Goal: Task Accomplishment & Management: Manage account settings

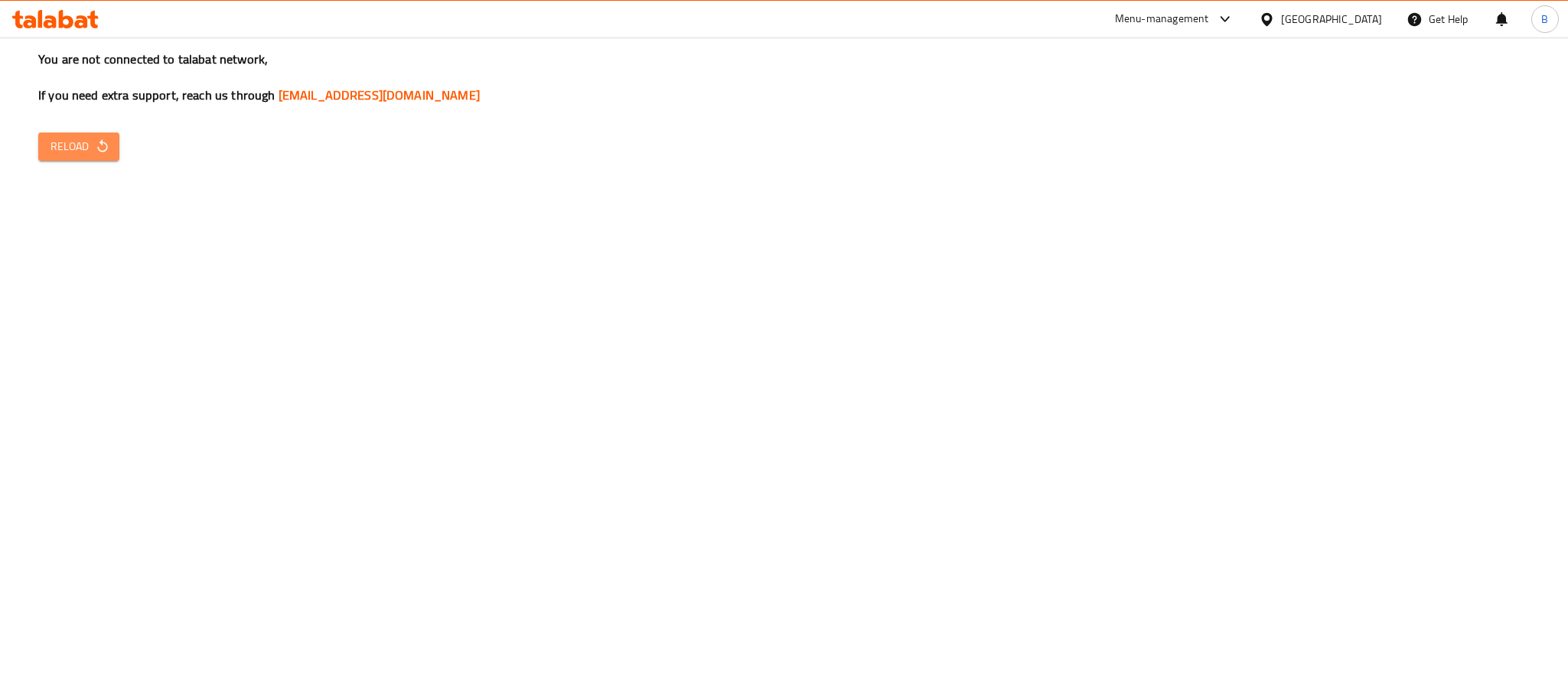
click at [46, 139] on button "Reload" at bounding box center [78, 146] width 81 height 28
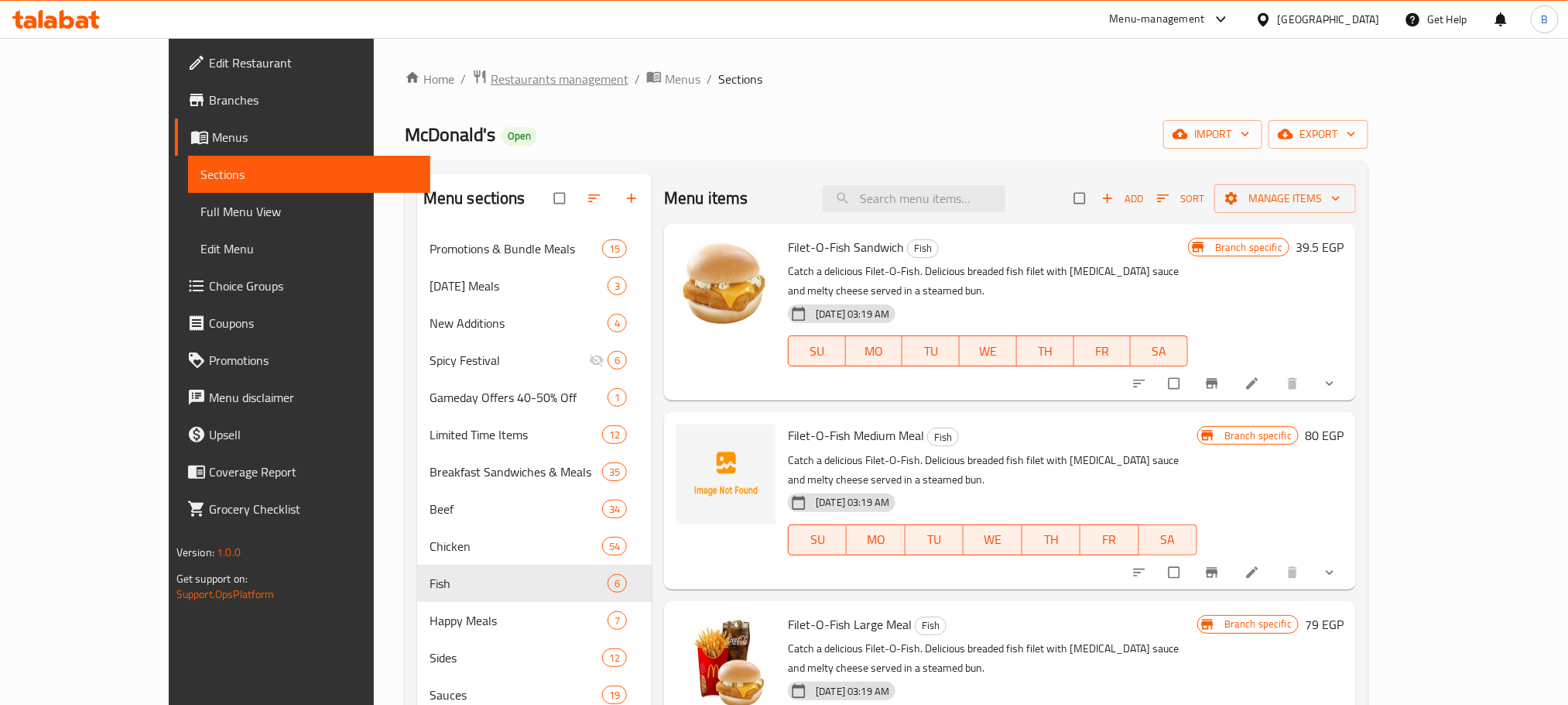
click at [491, 75] on span "Restaurants management" at bounding box center [559, 79] width 138 height 18
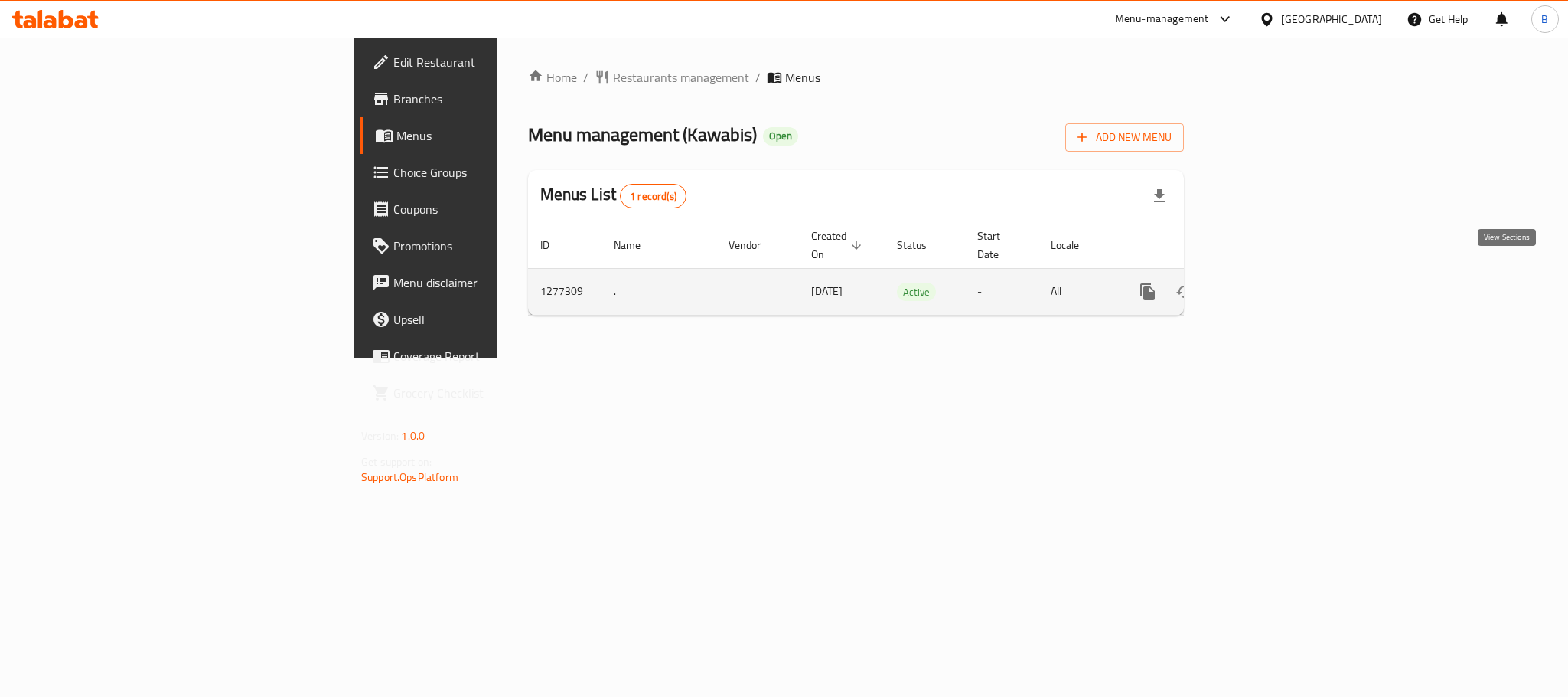
click at [1277, 278] on link "enhanced table" at bounding box center [1258, 292] width 36 height 36
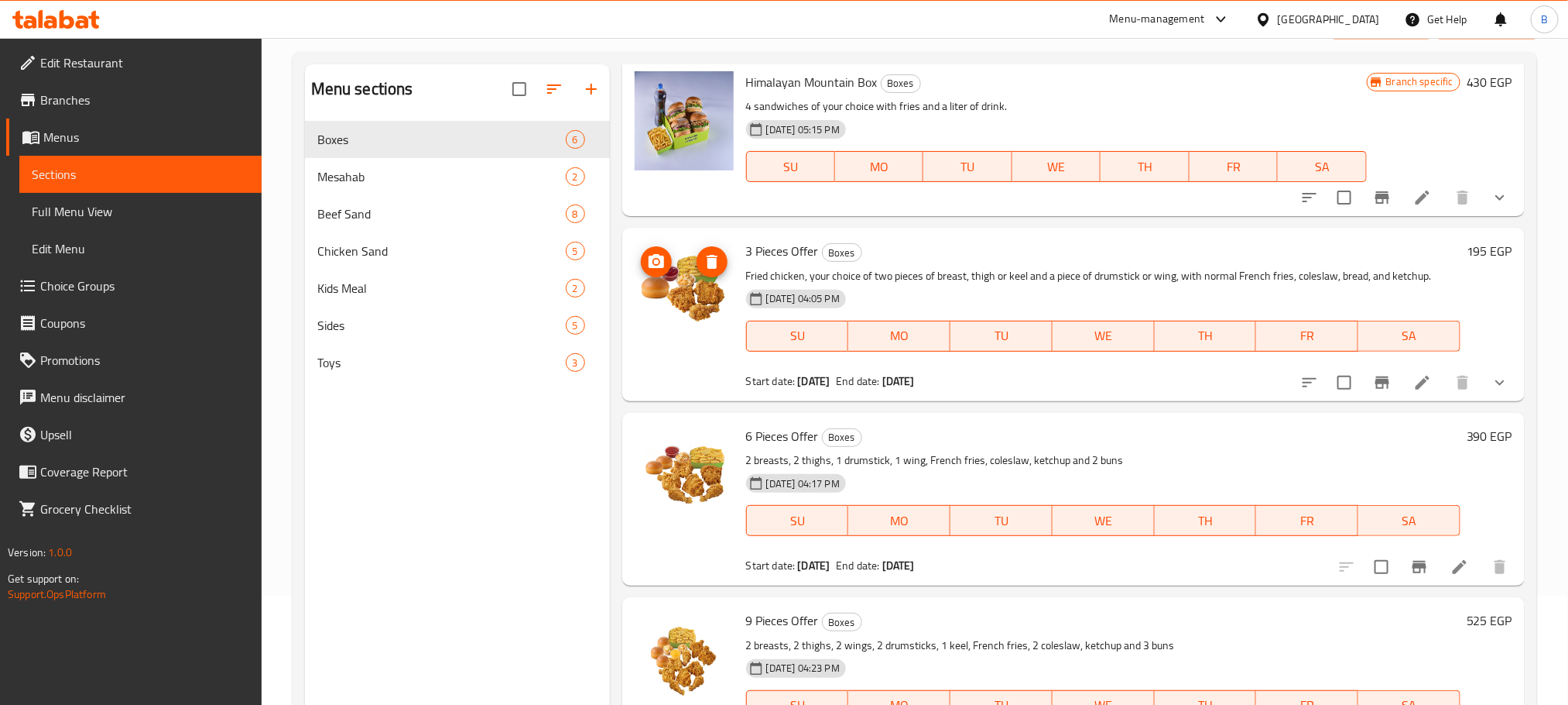
scroll to position [217, 0]
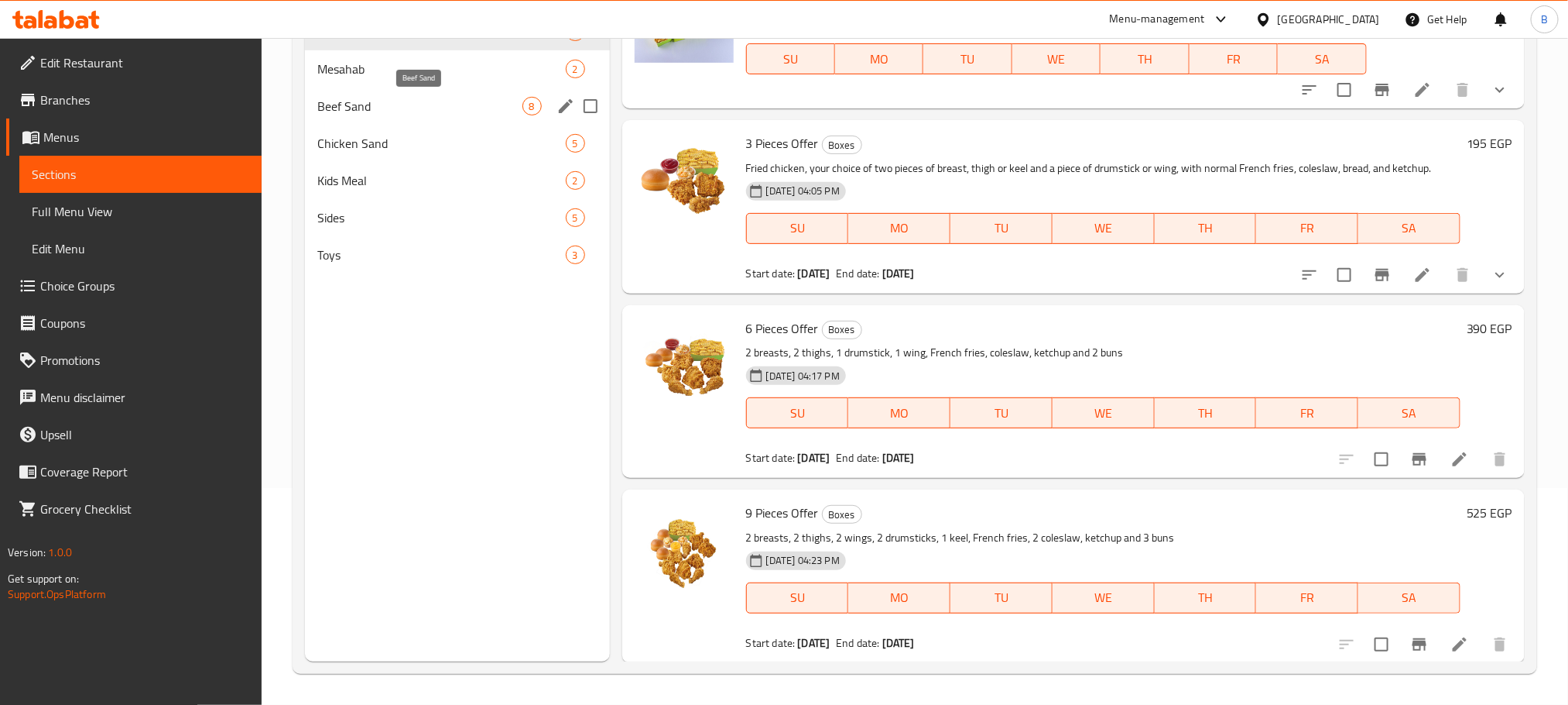
click at [469, 111] on span "Beef Sand" at bounding box center [420, 106] width 205 height 18
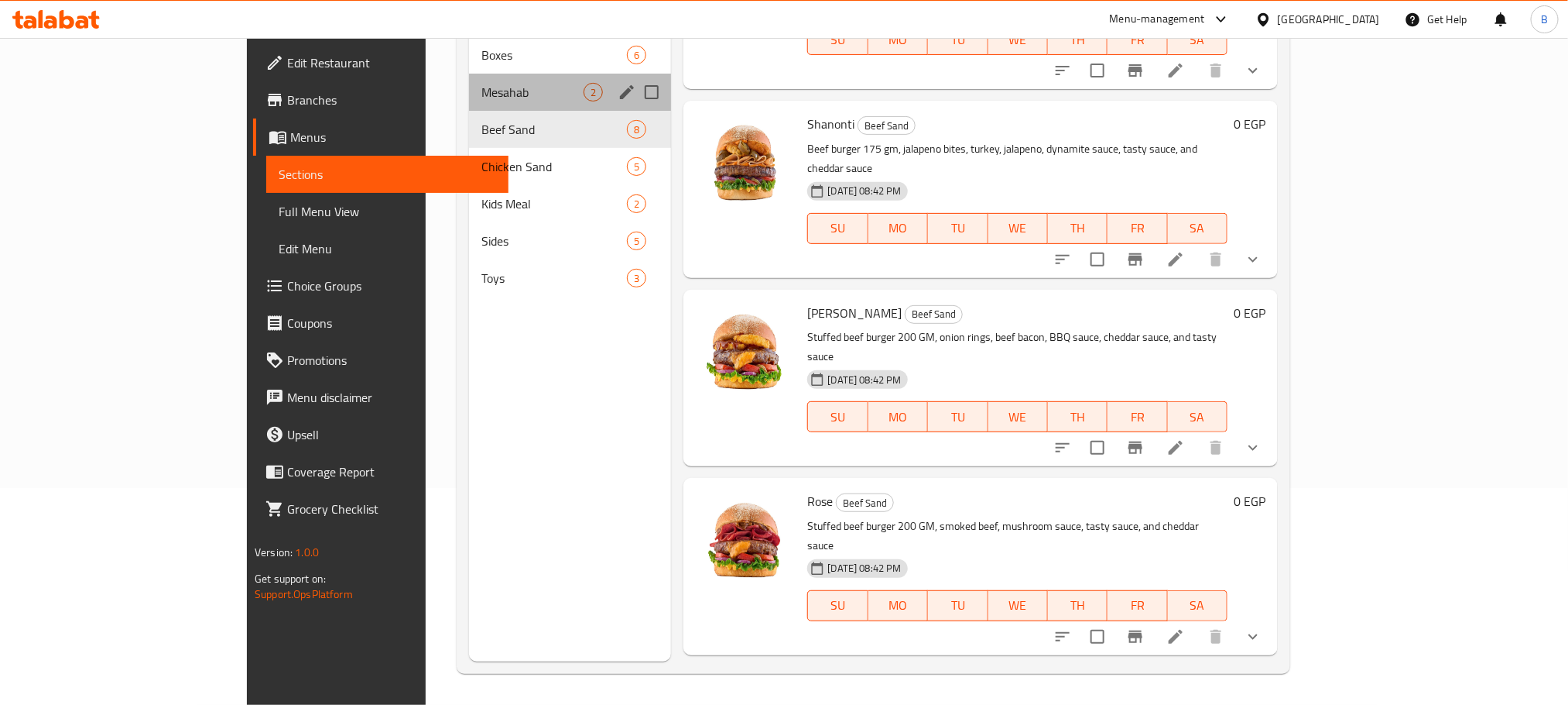
click at [469, 81] on div "Mesahab 2" at bounding box center [570, 92] width 202 height 37
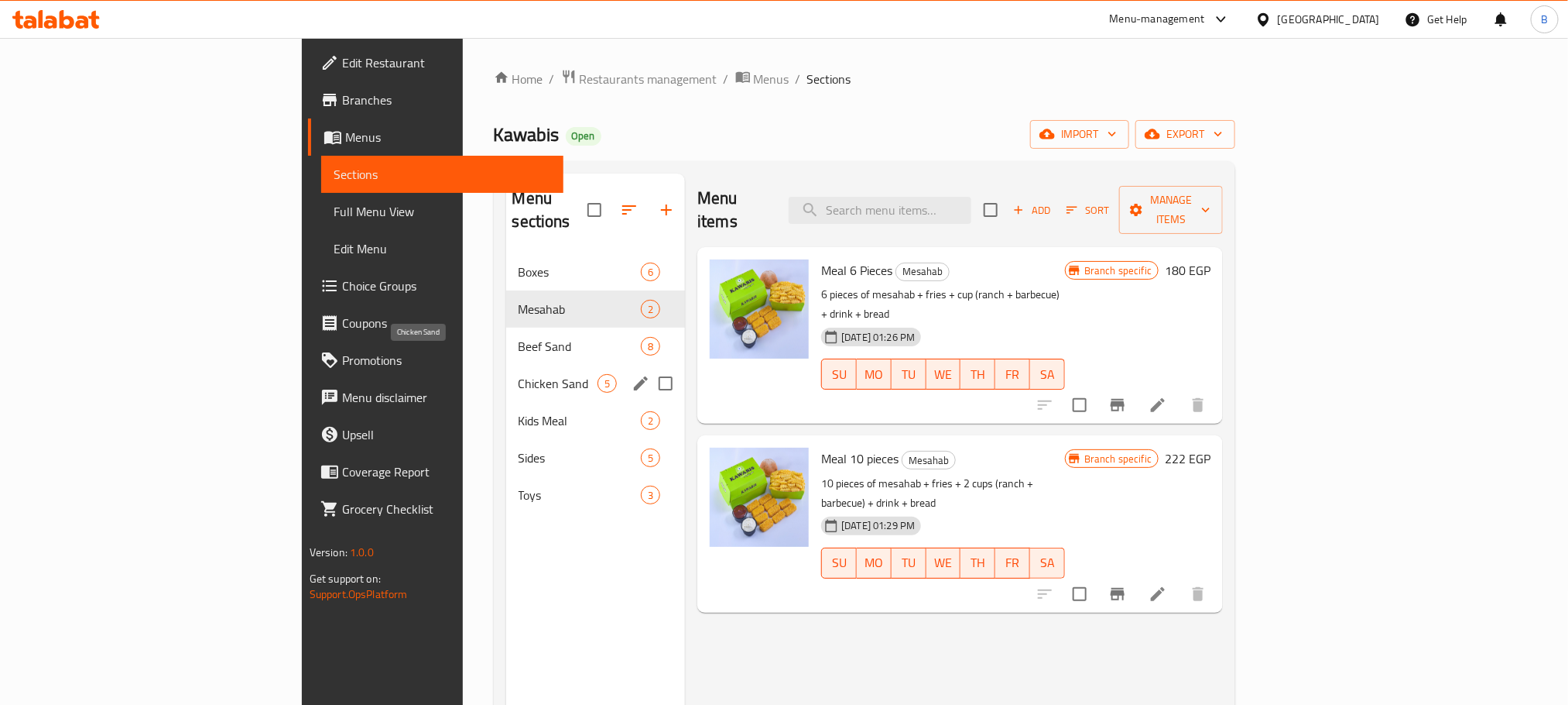
click at [518, 374] on span "Chicken Sand" at bounding box center [558, 383] width 79 height 18
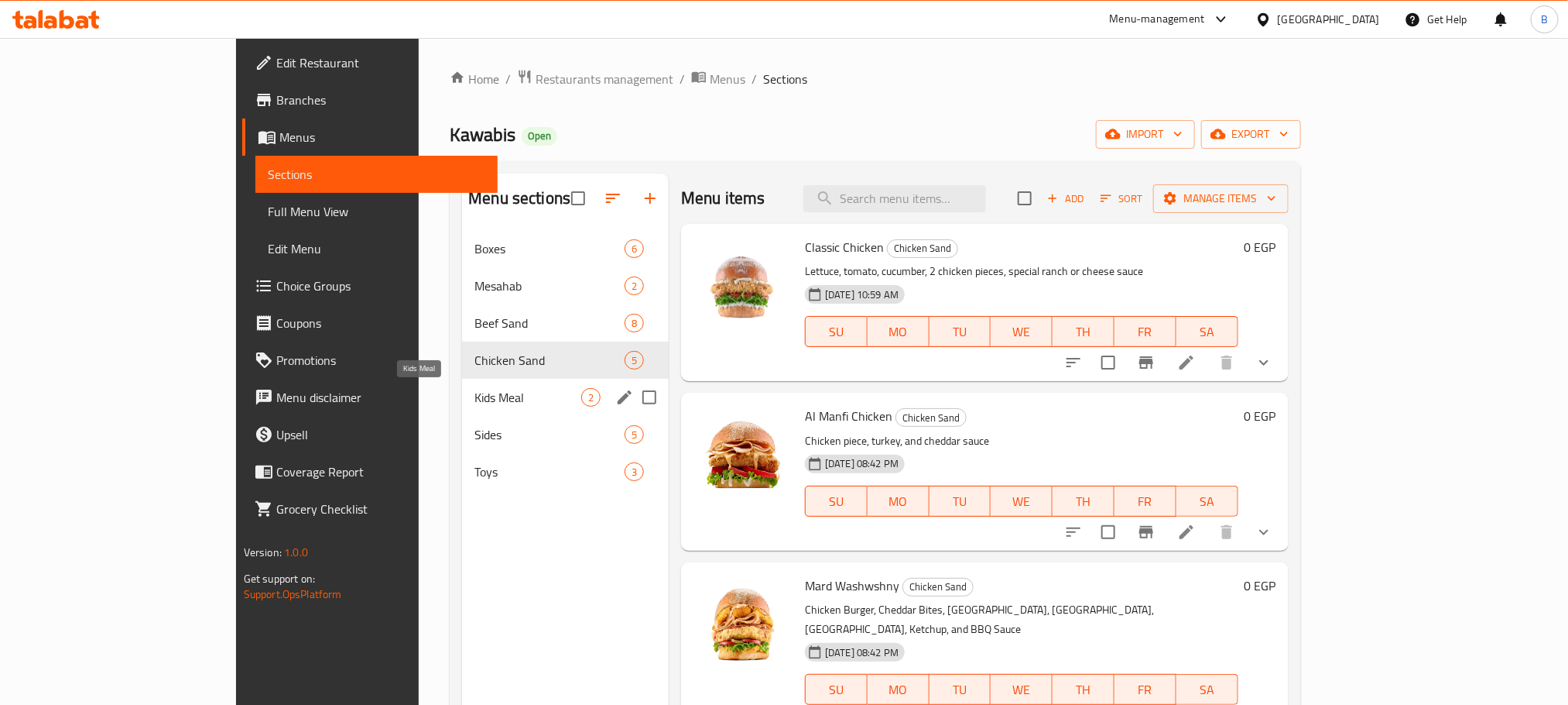
click at [474, 403] on span "Kids Meal" at bounding box center [528, 397] width 107 height 18
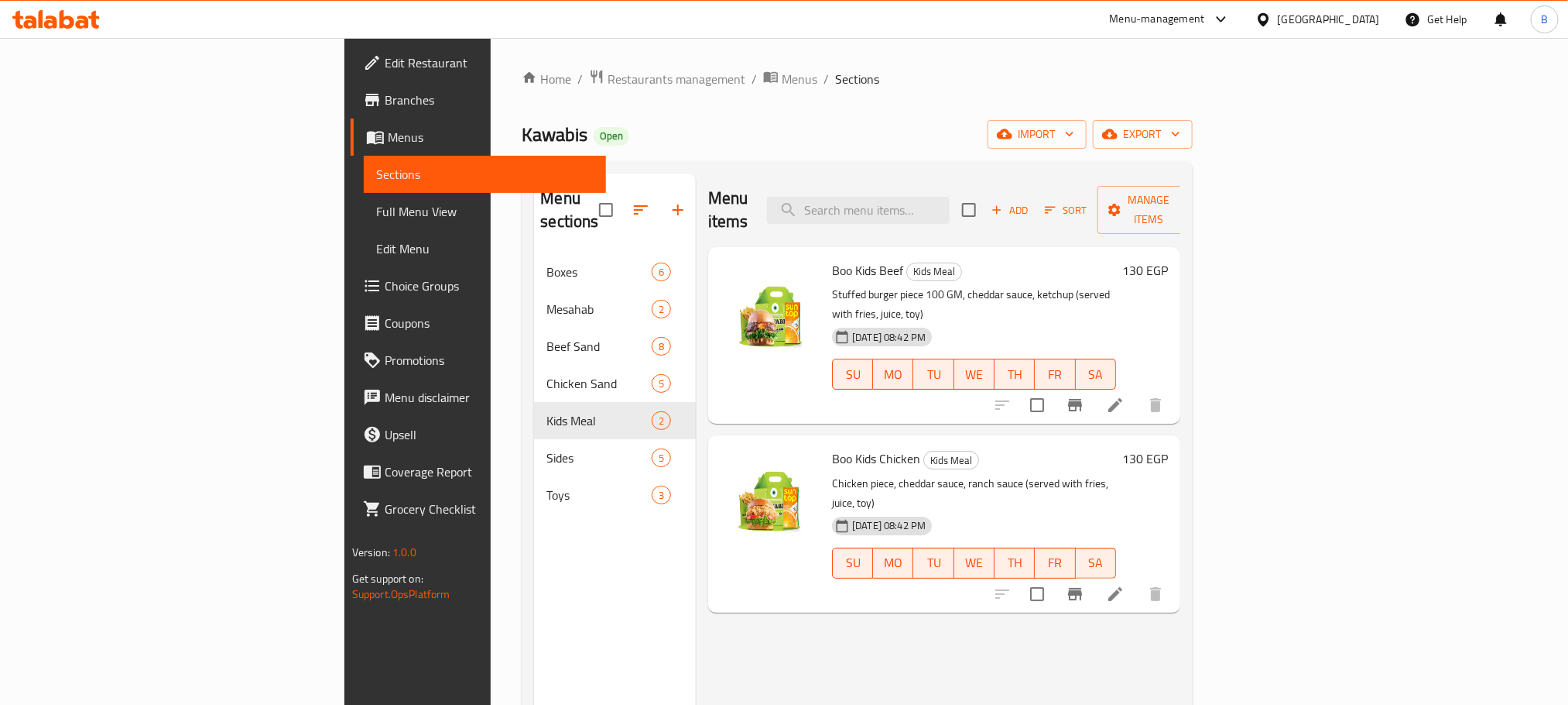
scroll to position [217, 0]
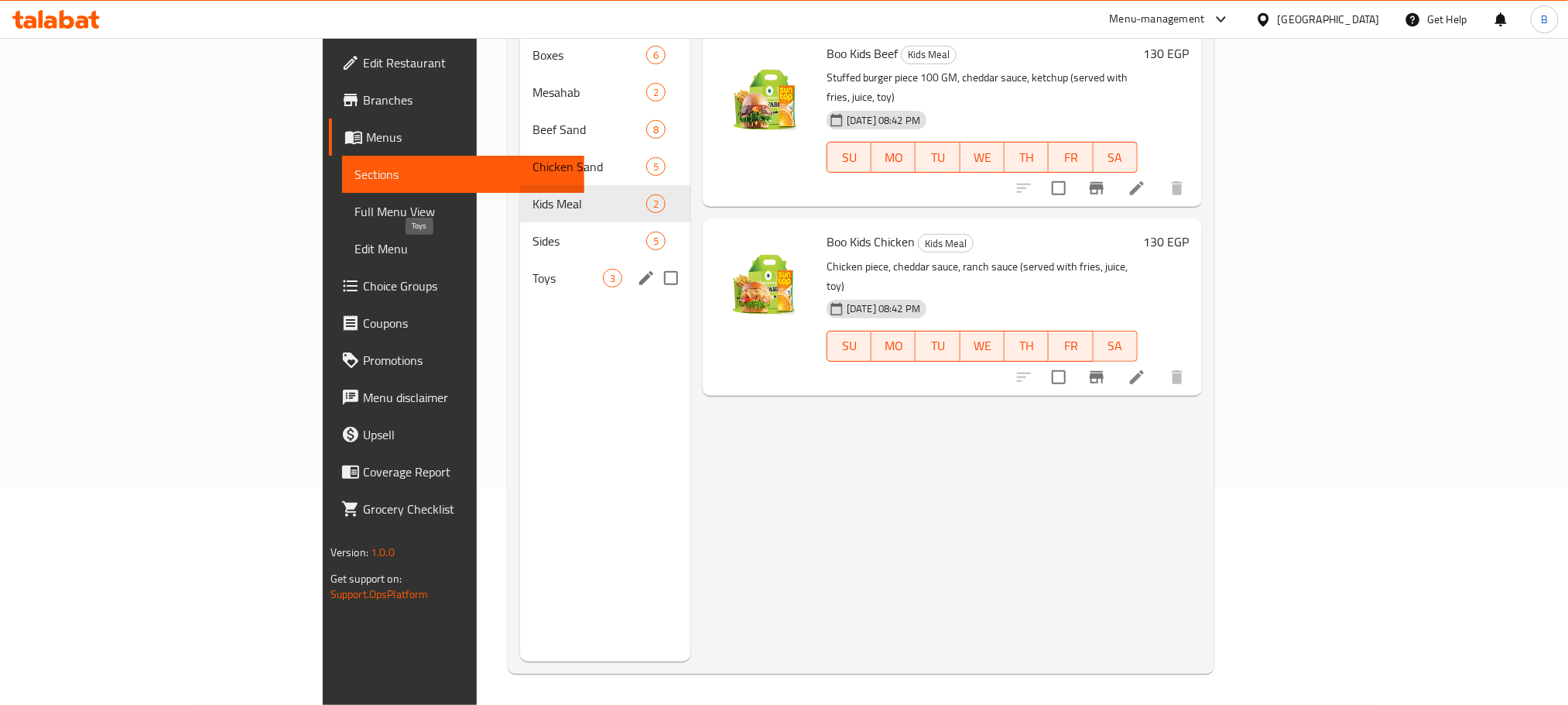
click at [533, 269] on span "Toys" at bounding box center [568, 278] width 70 height 18
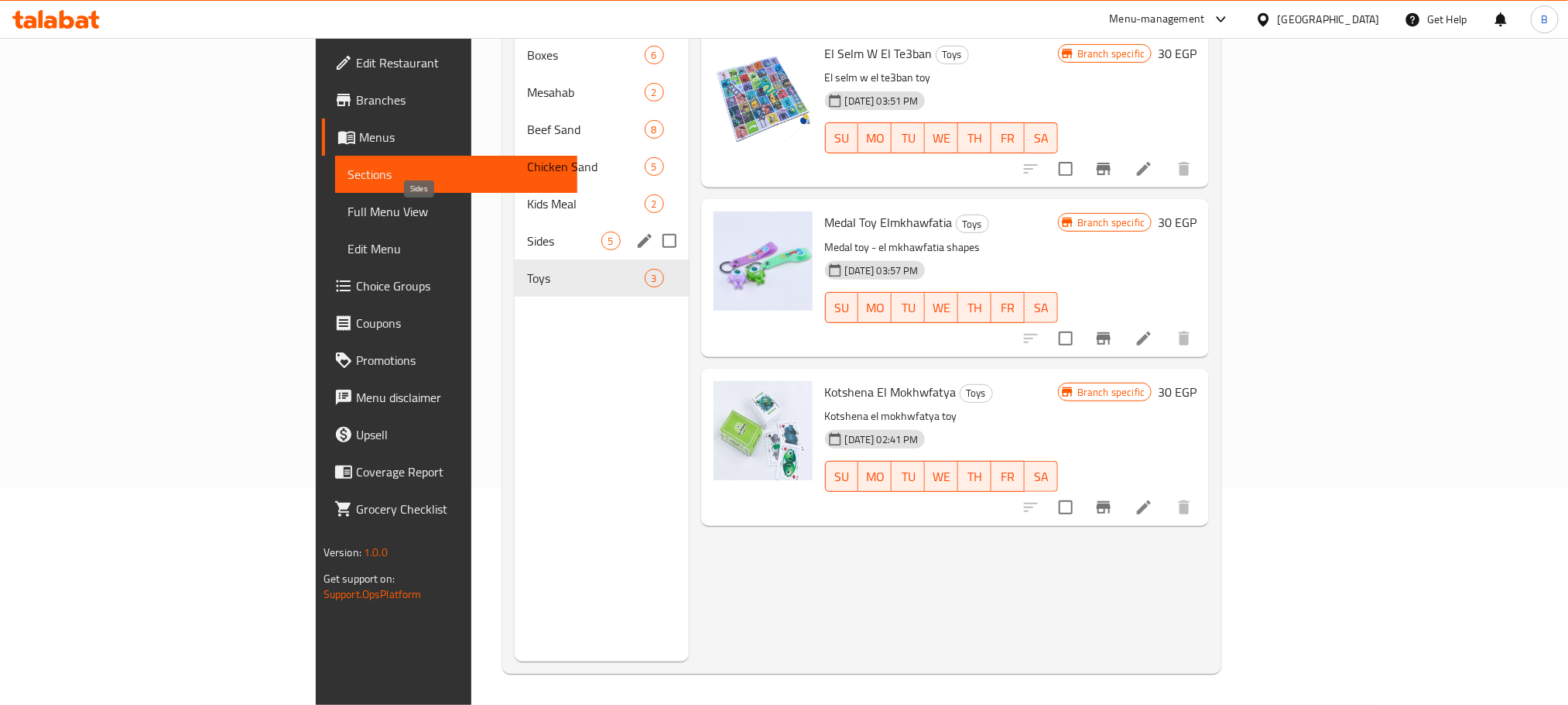
click at [527, 231] on span "Sides" at bounding box center [564, 241] width 73 height 18
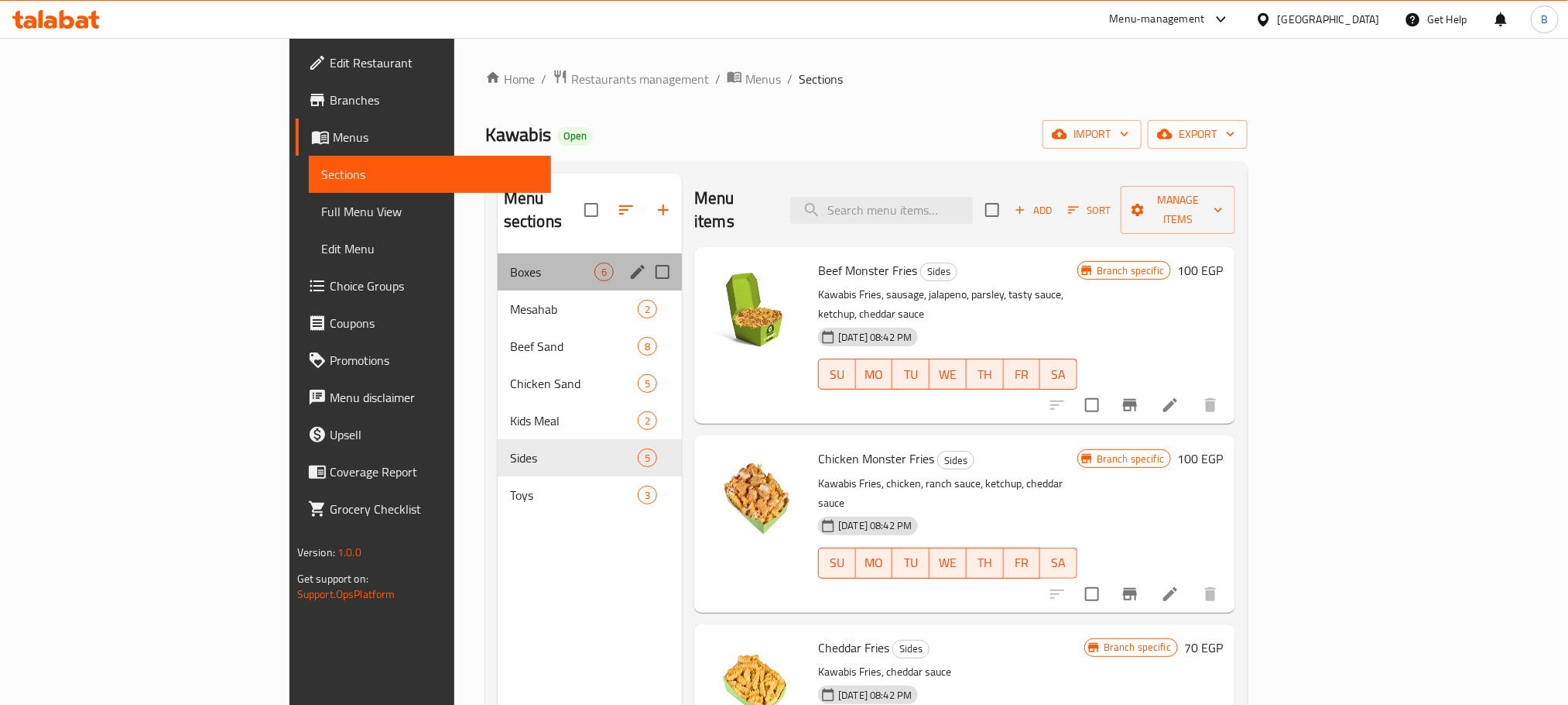
click at [498, 261] on div "Boxes 6" at bounding box center [589, 271] width 185 height 37
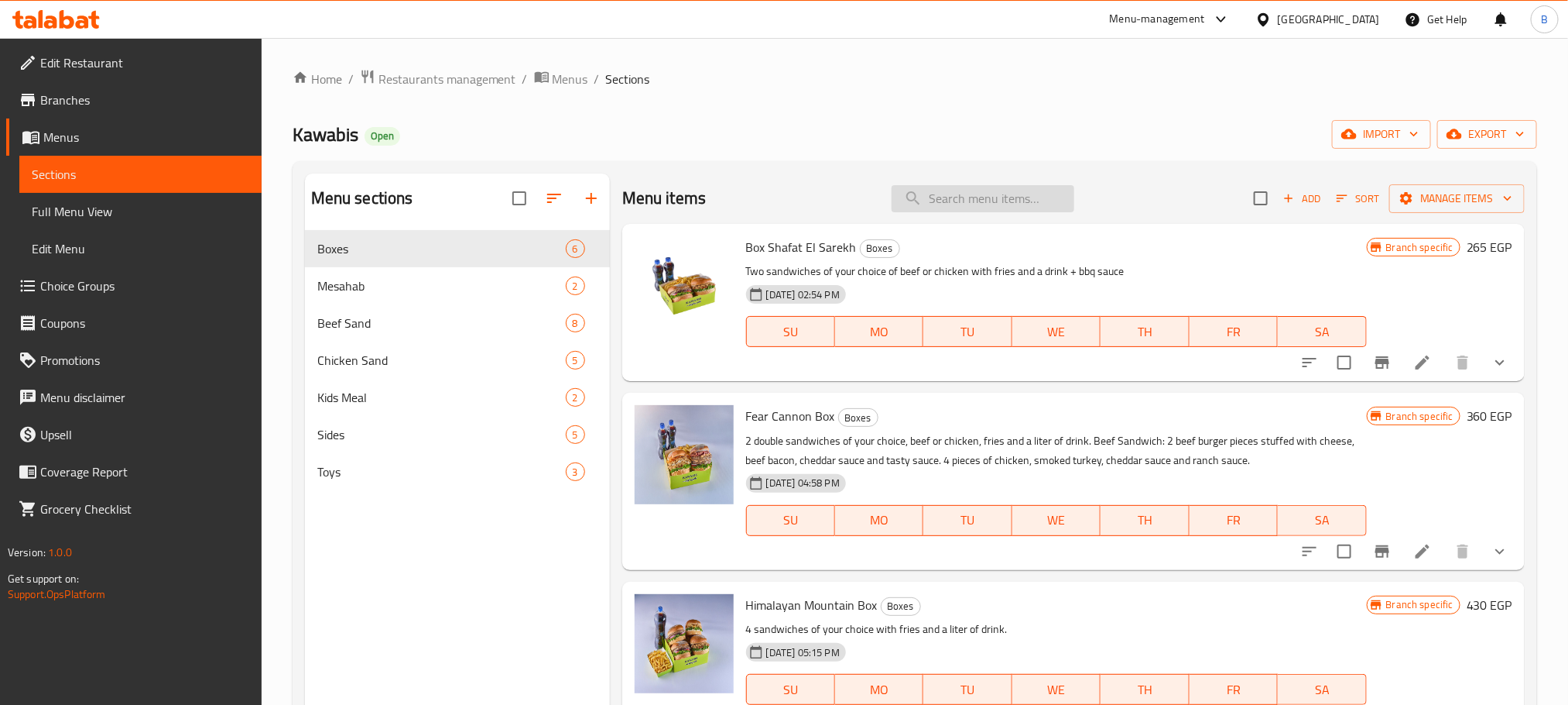
click at [933, 186] on input "search" at bounding box center [983, 199] width 183 height 27
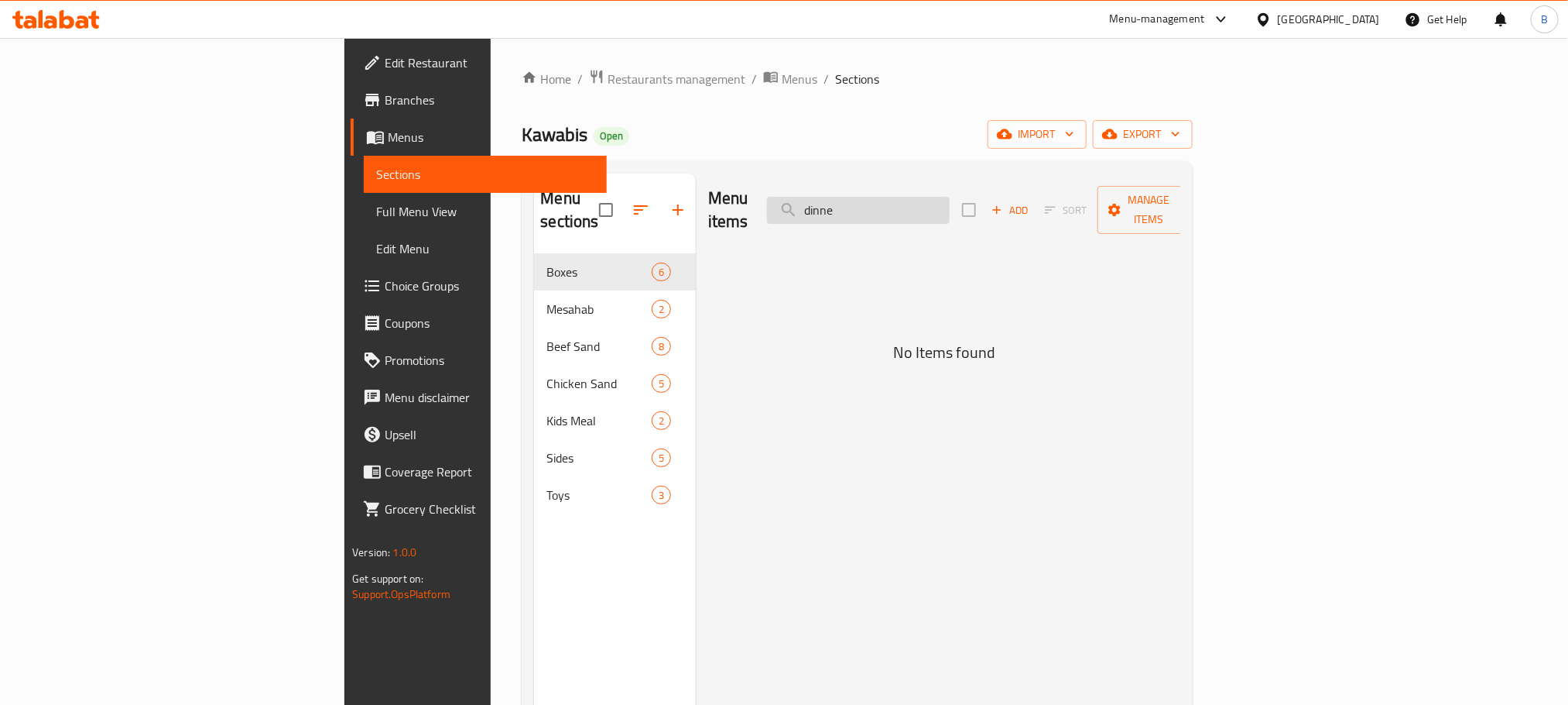
type input "dinner"
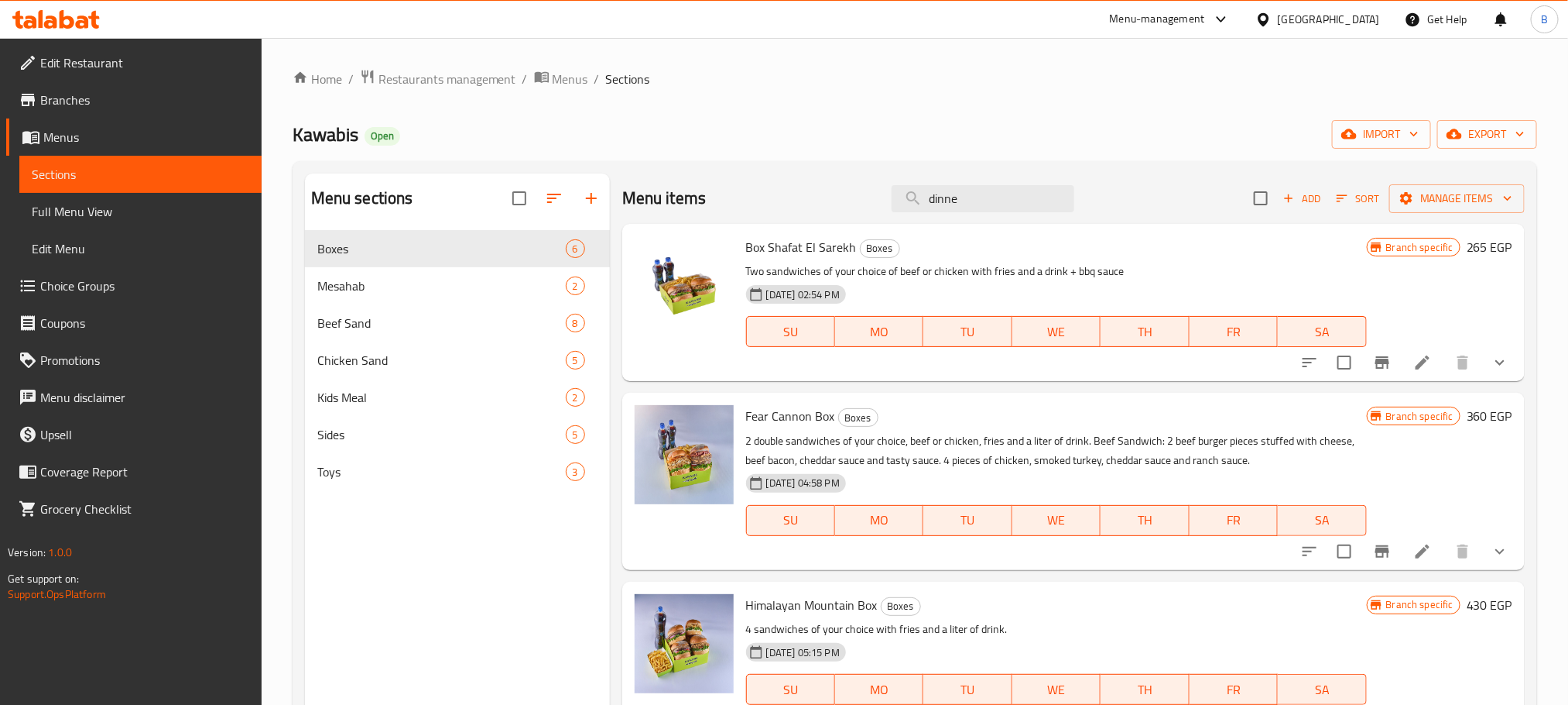
type input "dinner"
click at [1498, 116] on div "Home / Restaurants management / Menus / Sections Kawabis Open import export Men…" at bounding box center [914, 480] width 1245 height 822
click at [1475, 137] on span "export" at bounding box center [1487, 134] width 75 height 19
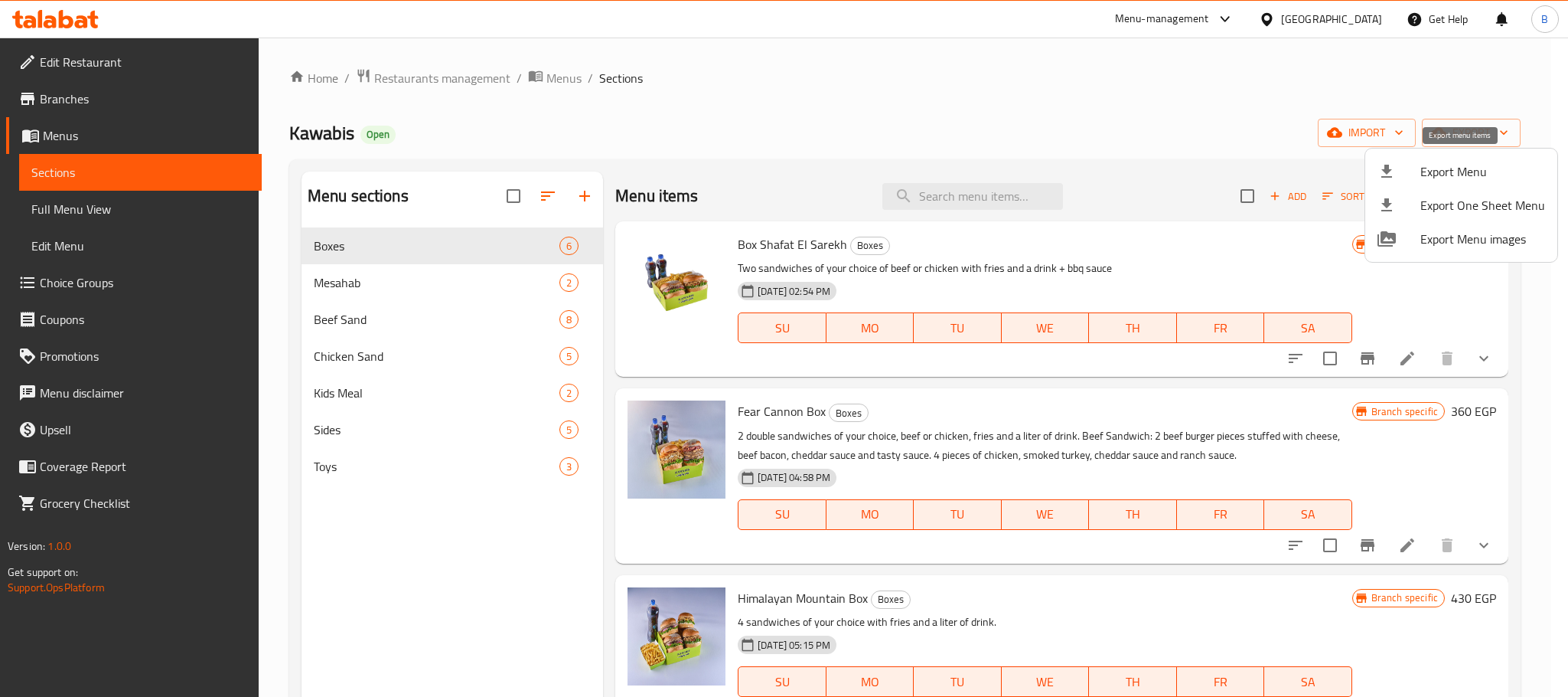
click at [1410, 183] on li "Export Menu" at bounding box center [1461, 171] width 192 height 34
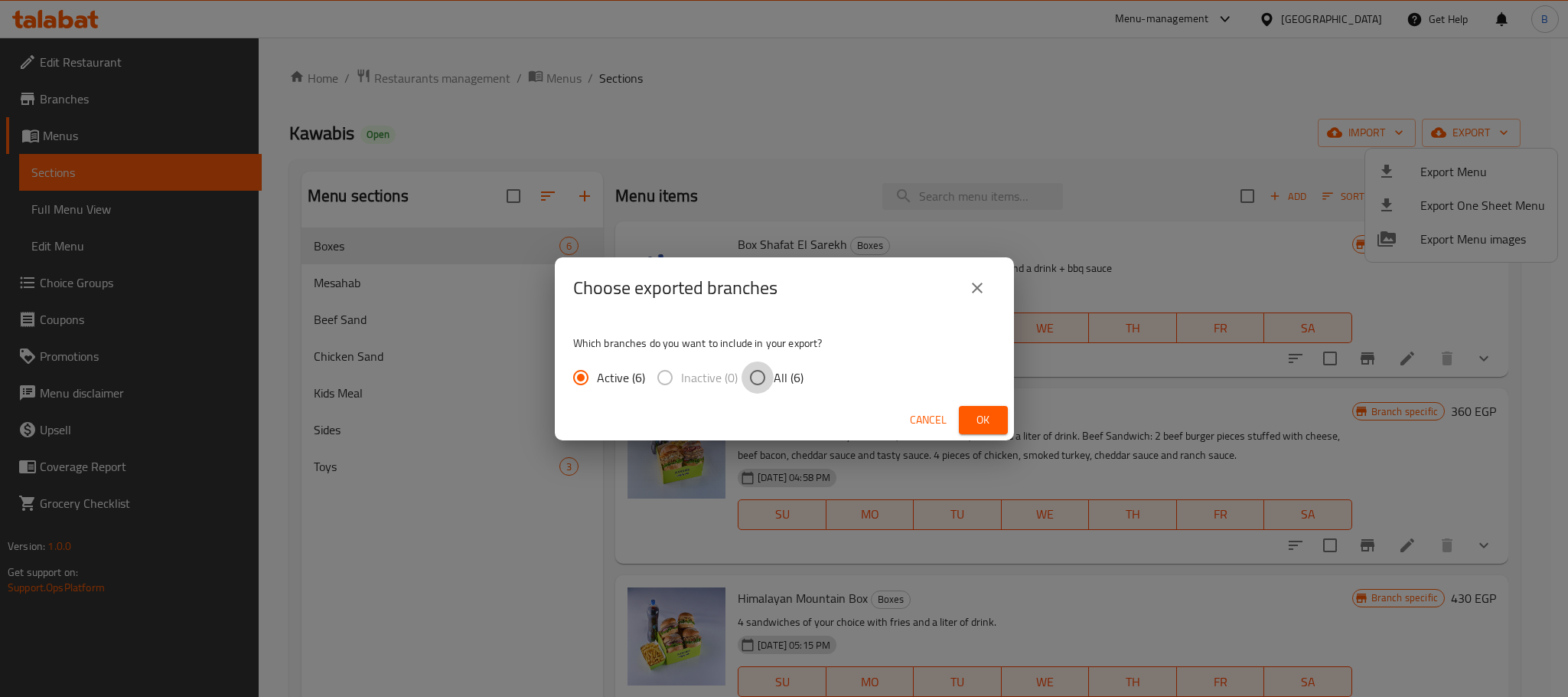
click at [763, 380] on input "All (6)" at bounding box center [757, 377] width 32 height 32
radio input "true"
click at [965, 419] on button "Ok" at bounding box center [983, 420] width 49 height 28
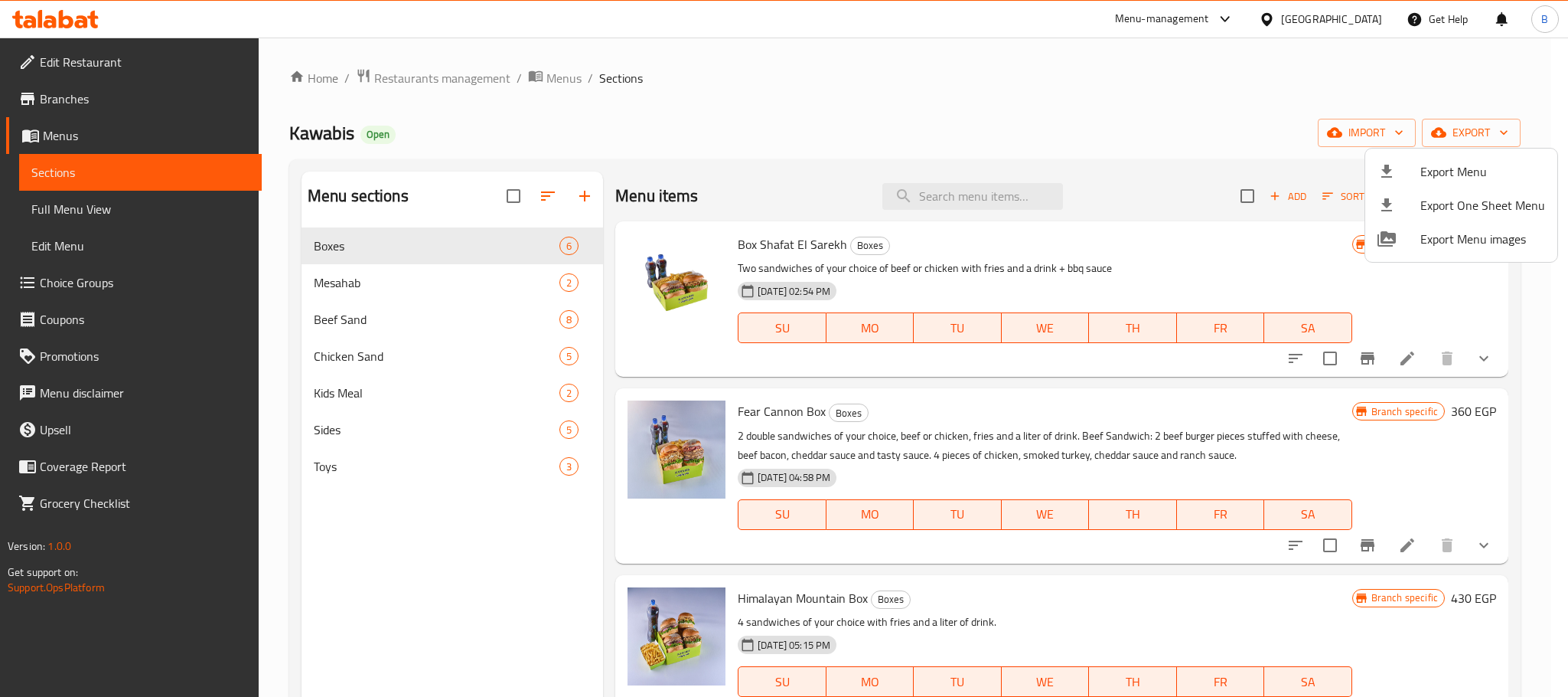
click at [806, 130] on div at bounding box center [784, 348] width 1568 height 697
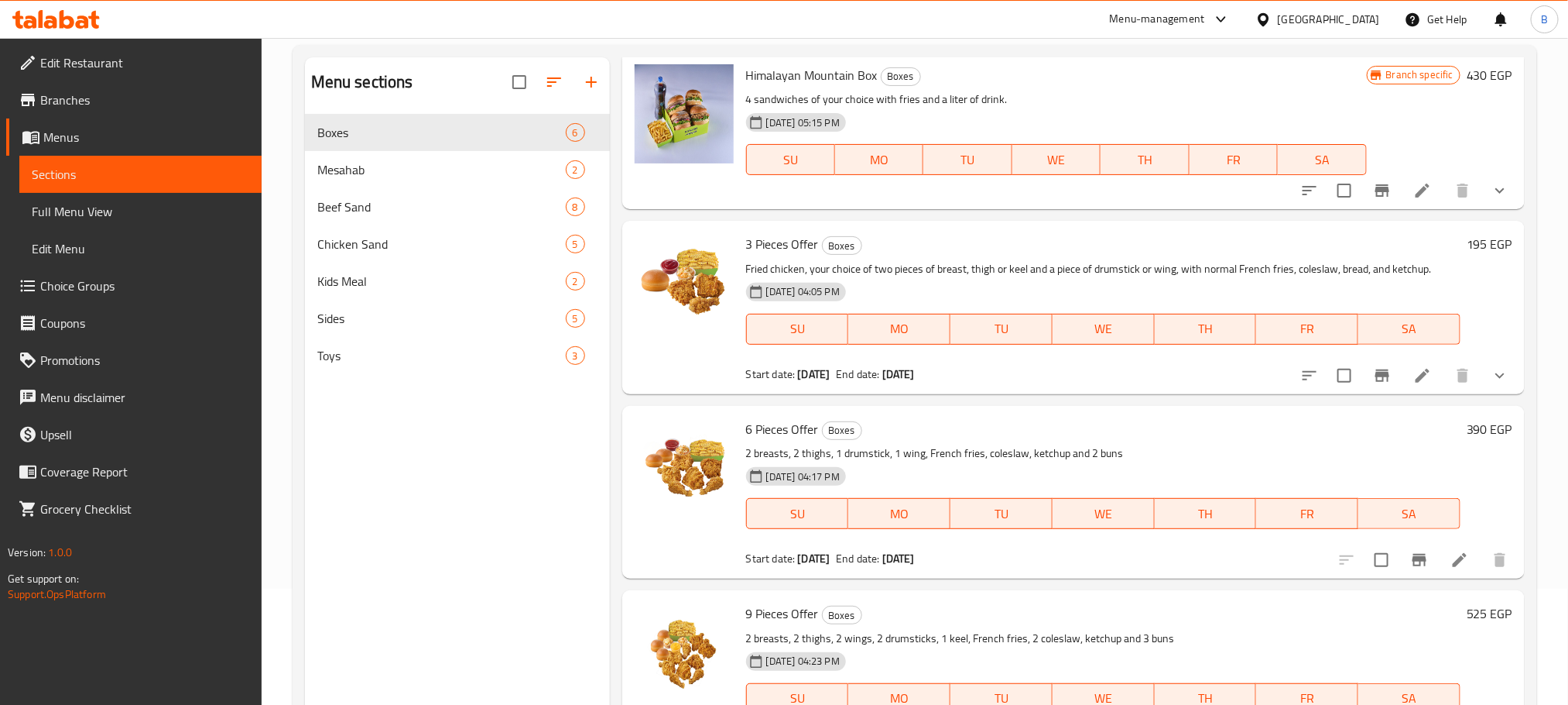
scroll to position [217, 0]
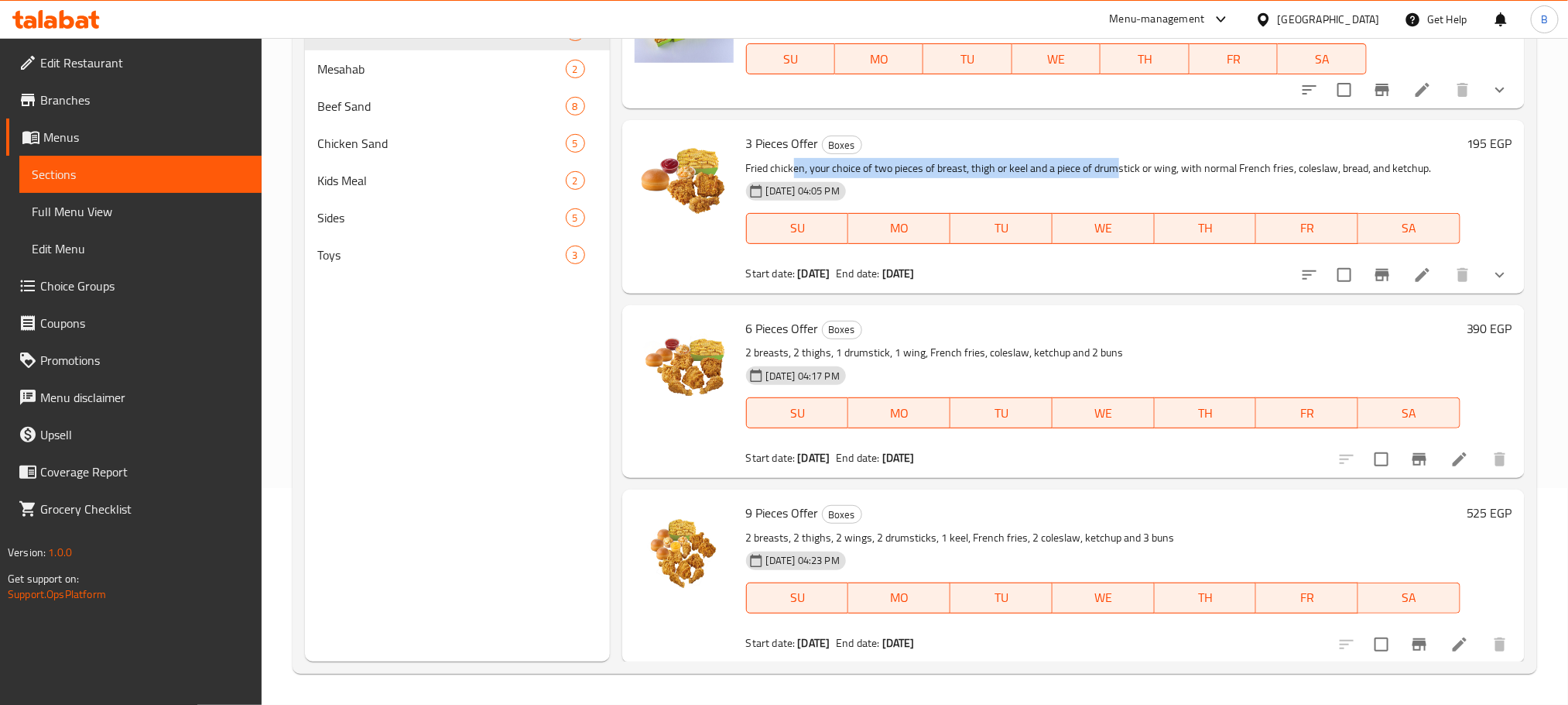
drag, startPoint x: 794, startPoint y: 173, endPoint x: 1120, endPoint y: 159, distance: 326.3
click at [1120, 159] on p "Fried chicken, your choice of two pieces of breast, thigh or keel and a piece o…" at bounding box center [1104, 168] width 715 height 19
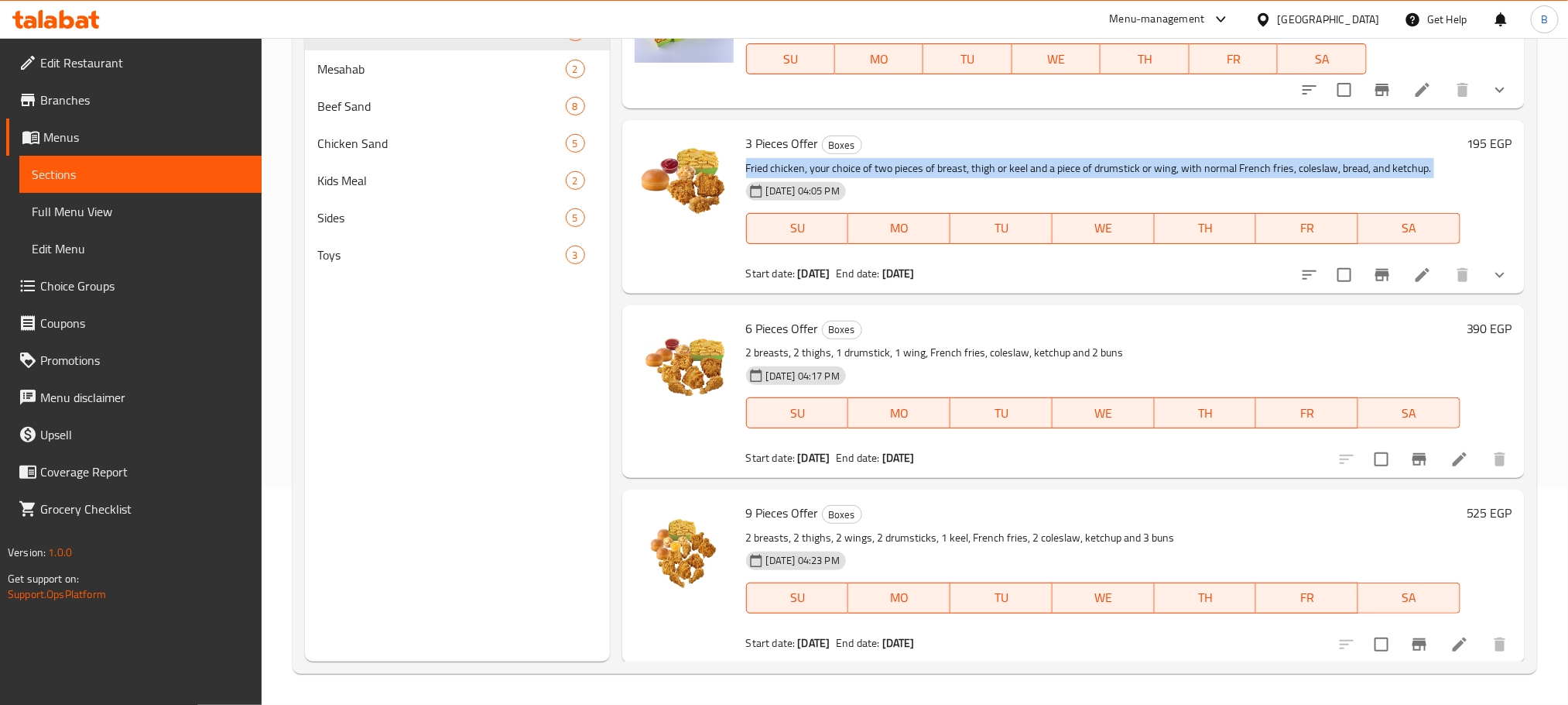
click at [969, 165] on p "Fried chicken, your choice of two pieces of breast, thigh or keel and a piece o…" at bounding box center [1104, 168] width 715 height 19
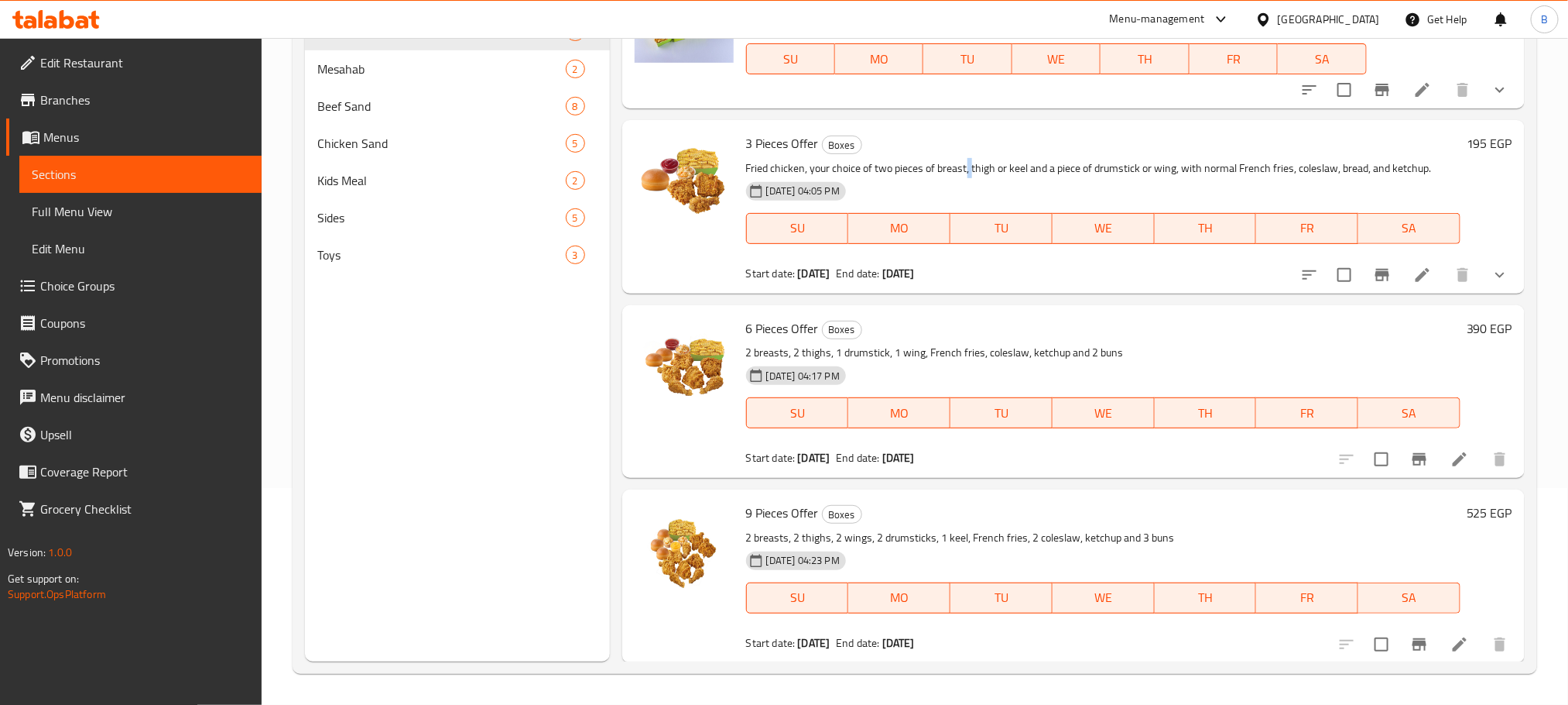
click at [969, 165] on p "Fried chicken, your choice of two pieces of breast, thigh or keel and a piece o…" at bounding box center [1104, 168] width 715 height 19
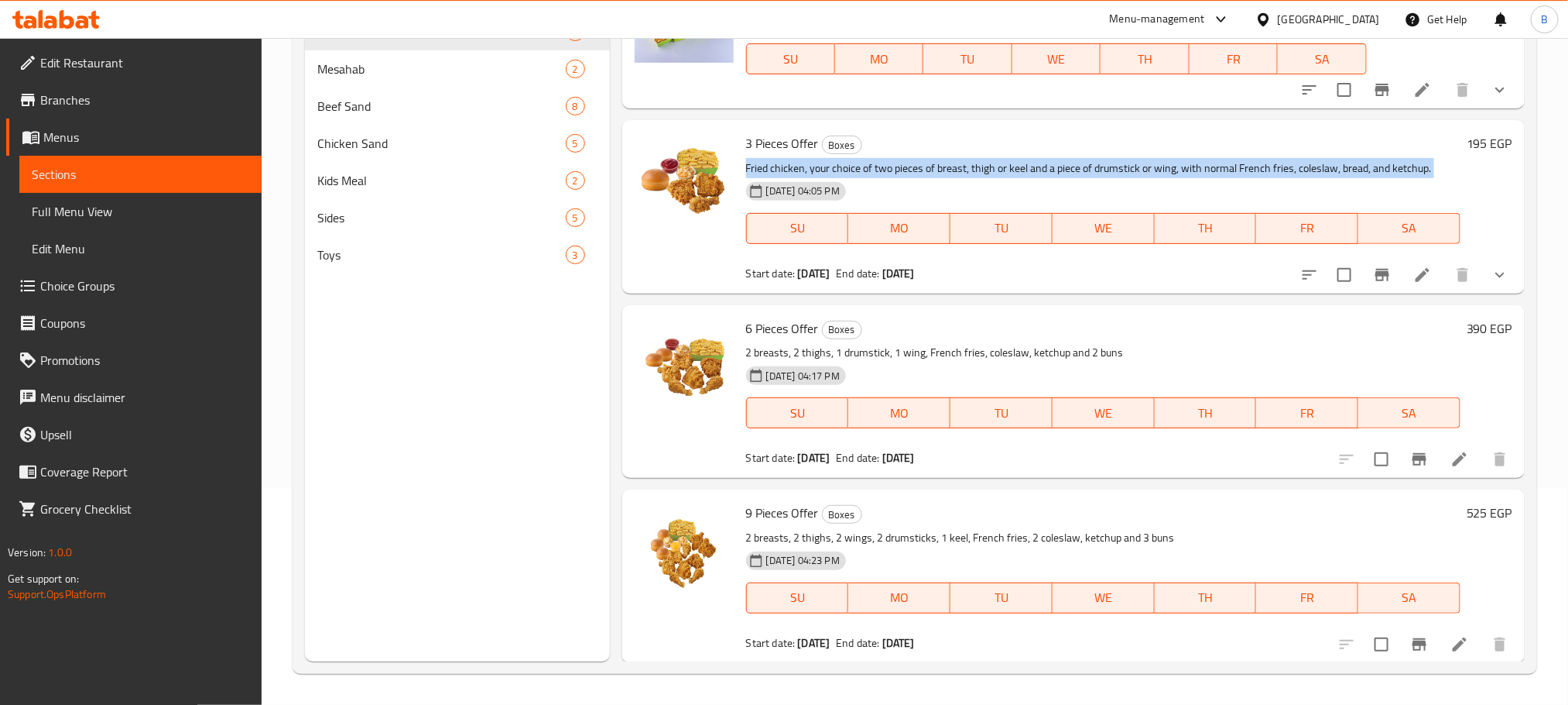
click at [969, 165] on p "Fried chicken, your choice of two pieces of breast, thigh or keel and a piece o…" at bounding box center [1104, 168] width 715 height 19
click at [894, 170] on p "Fried chicken, your choice of two pieces of breast, thigh or keel and a piece o…" at bounding box center [1104, 168] width 715 height 19
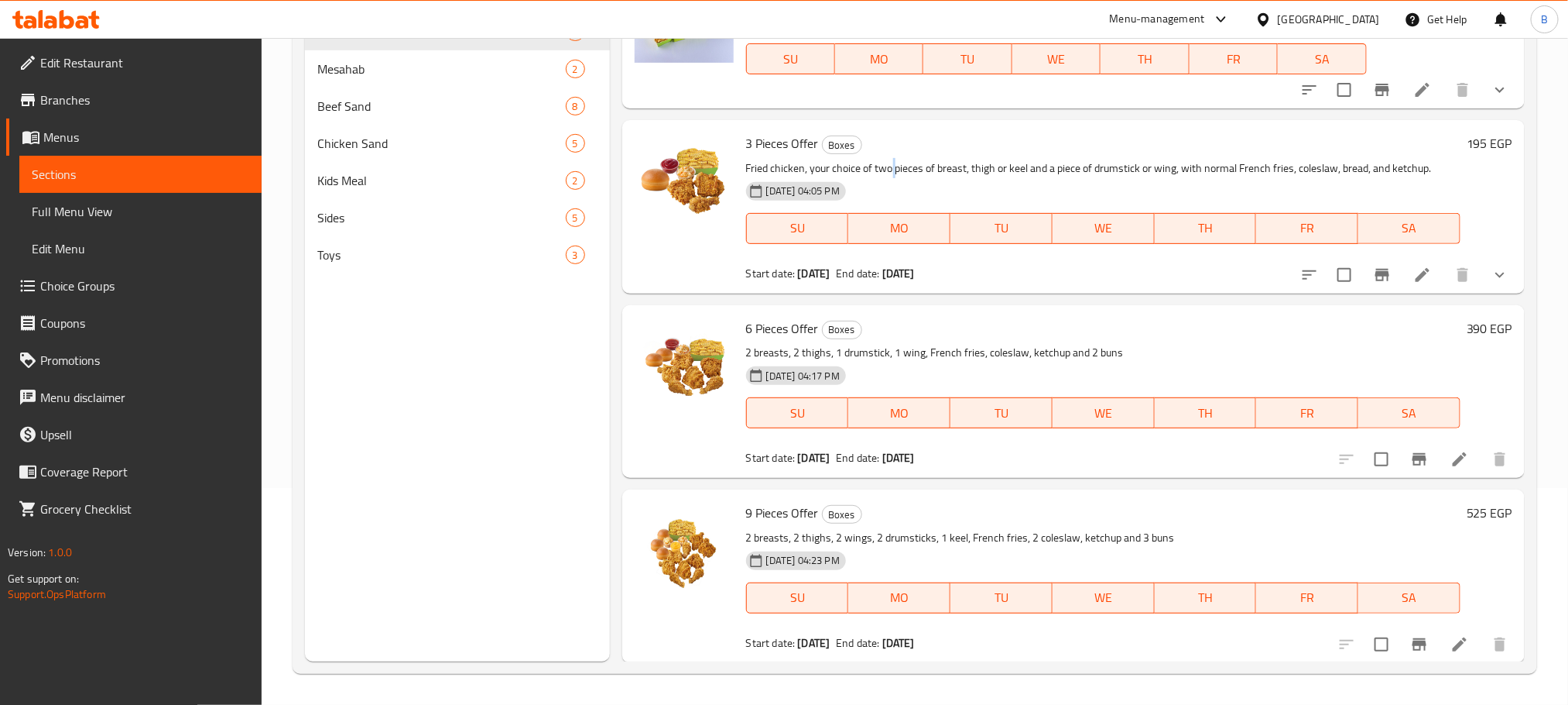
click at [894, 170] on p "Fried chicken, your choice of two pieces of breast, thigh or keel and a piece o…" at bounding box center [1104, 168] width 715 height 19
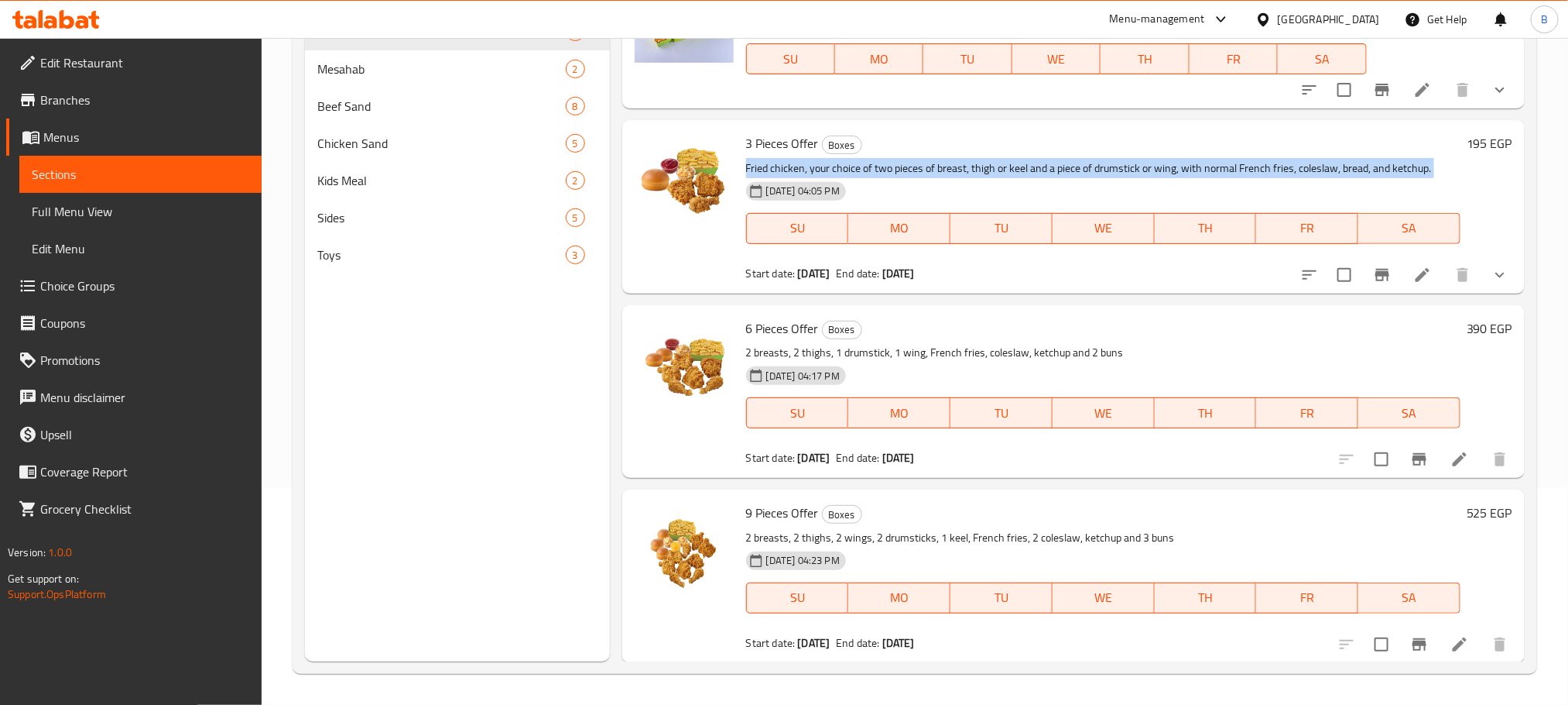
click at [894, 170] on p "Fried chicken, your choice of two pieces of breast, thigh or keel and a piece o…" at bounding box center [1104, 168] width 715 height 19
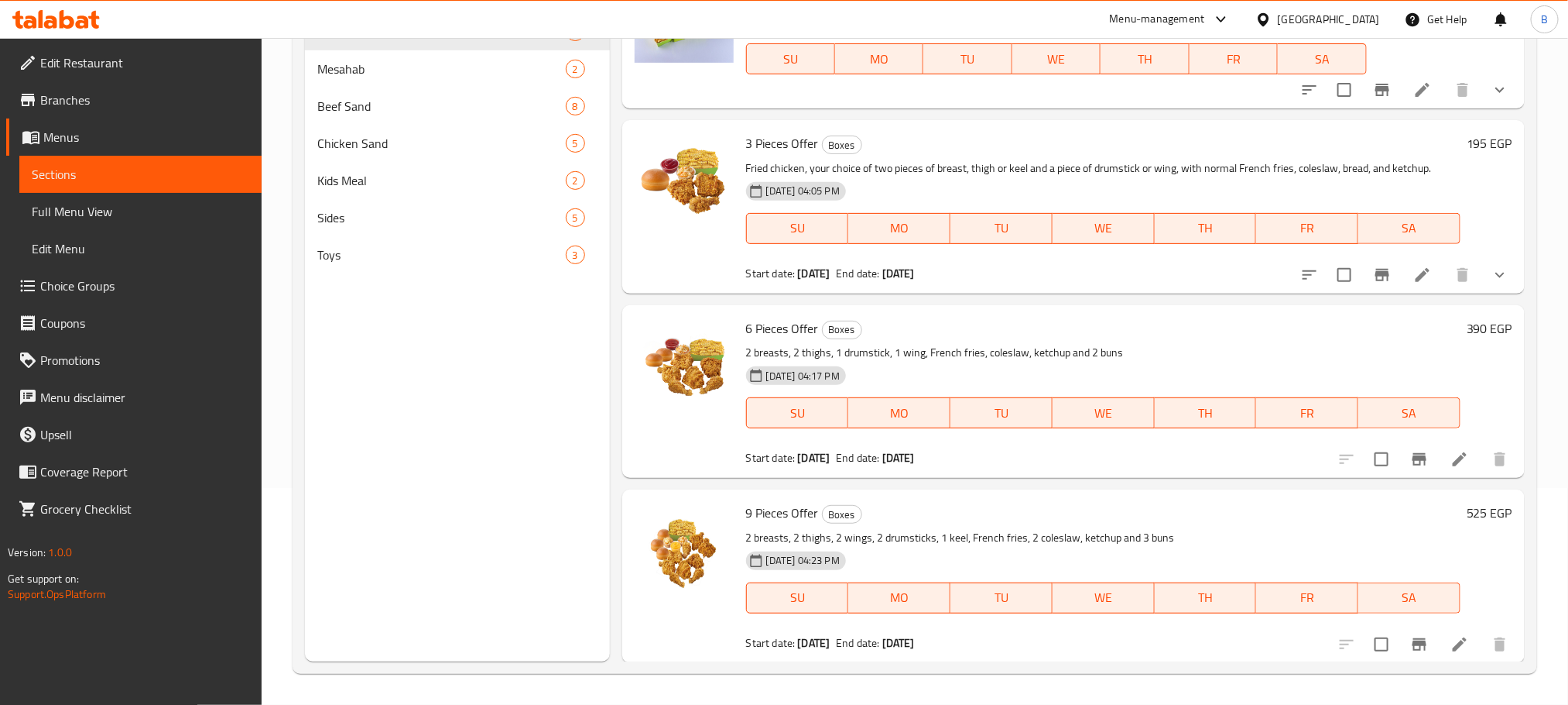
click at [906, 185] on div "[DATE] 04:05 PM" at bounding box center [831, 190] width 182 height 31
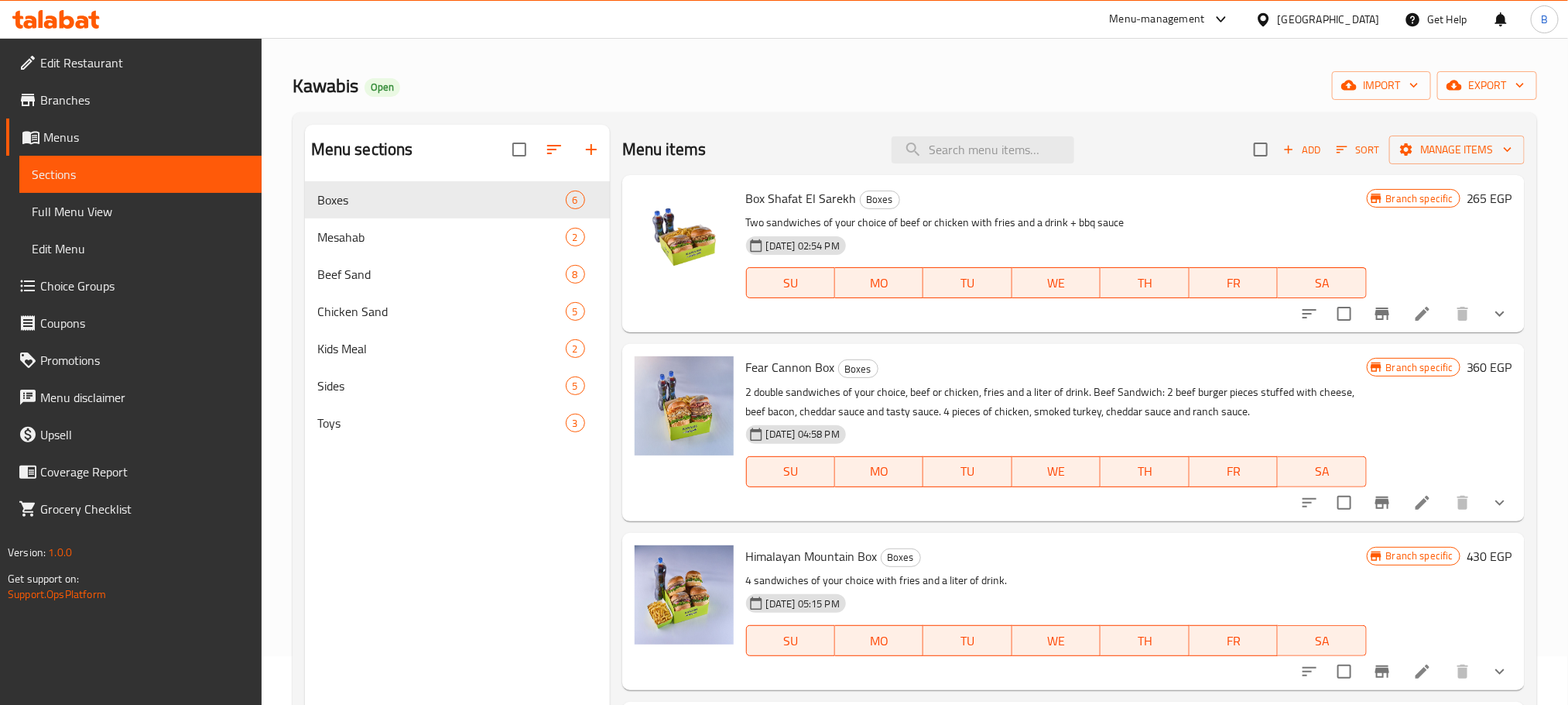
scroll to position [0, 0]
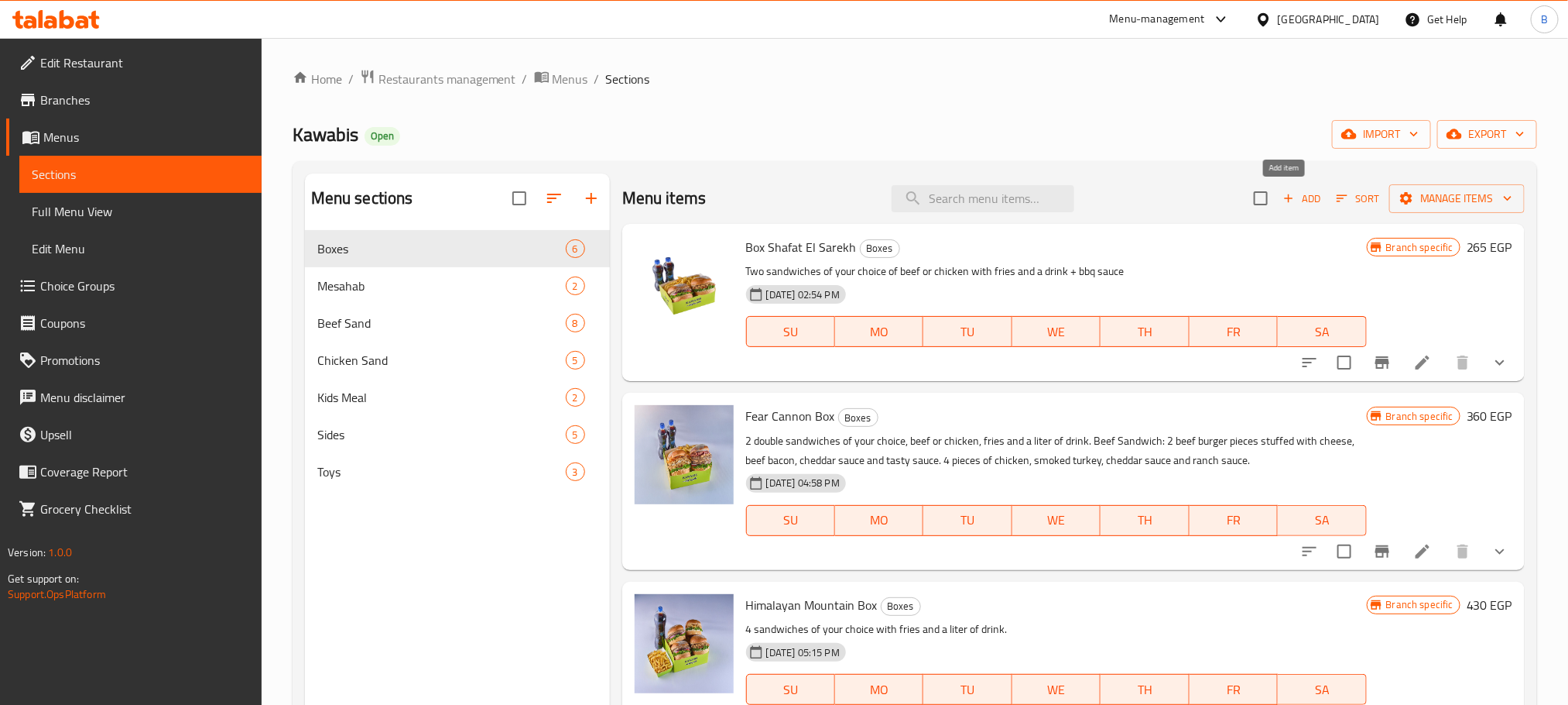
click at [1284, 205] on span "Add" at bounding box center [1302, 198] width 42 height 18
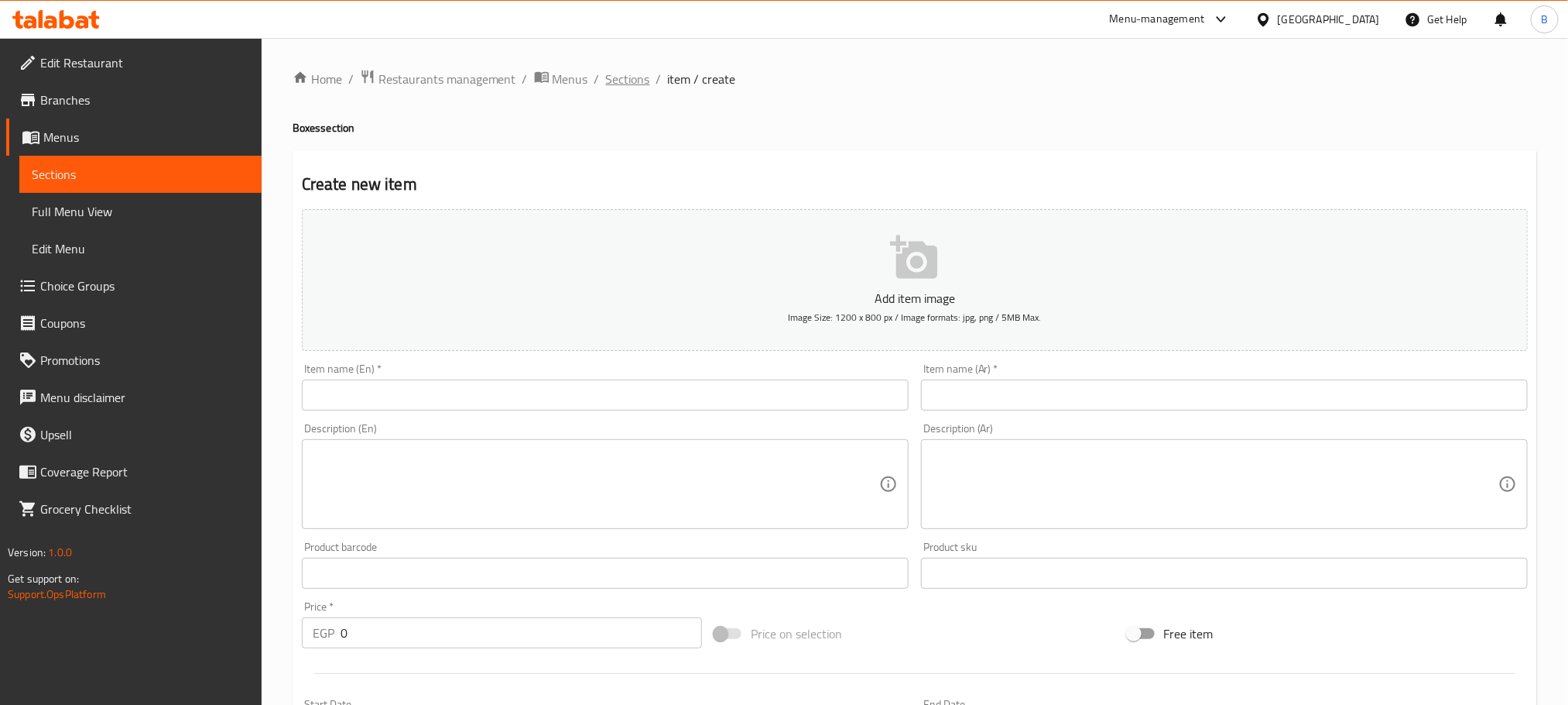
click at [640, 82] on span "Sections" at bounding box center [628, 79] width 44 height 18
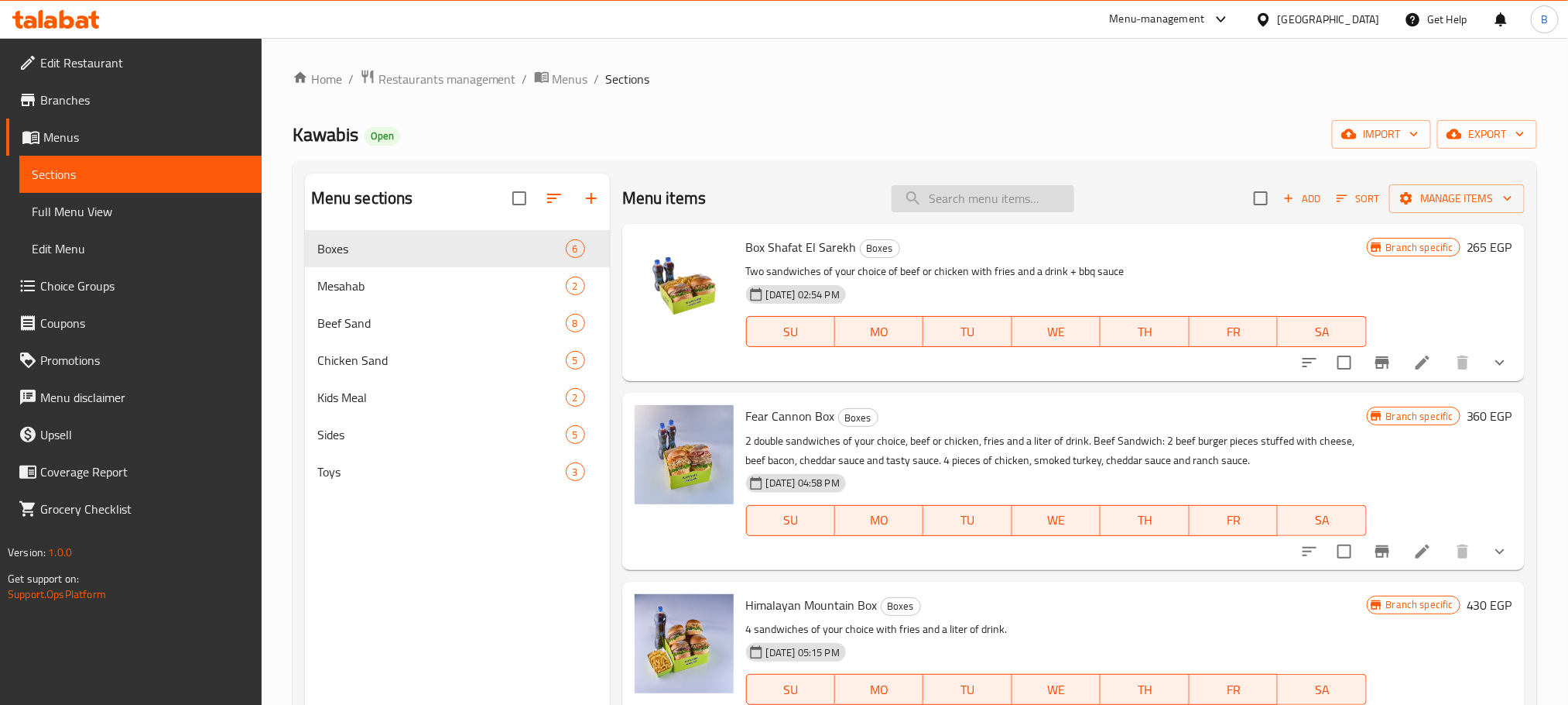
click at [978, 207] on input "search" at bounding box center [983, 199] width 183 height 27
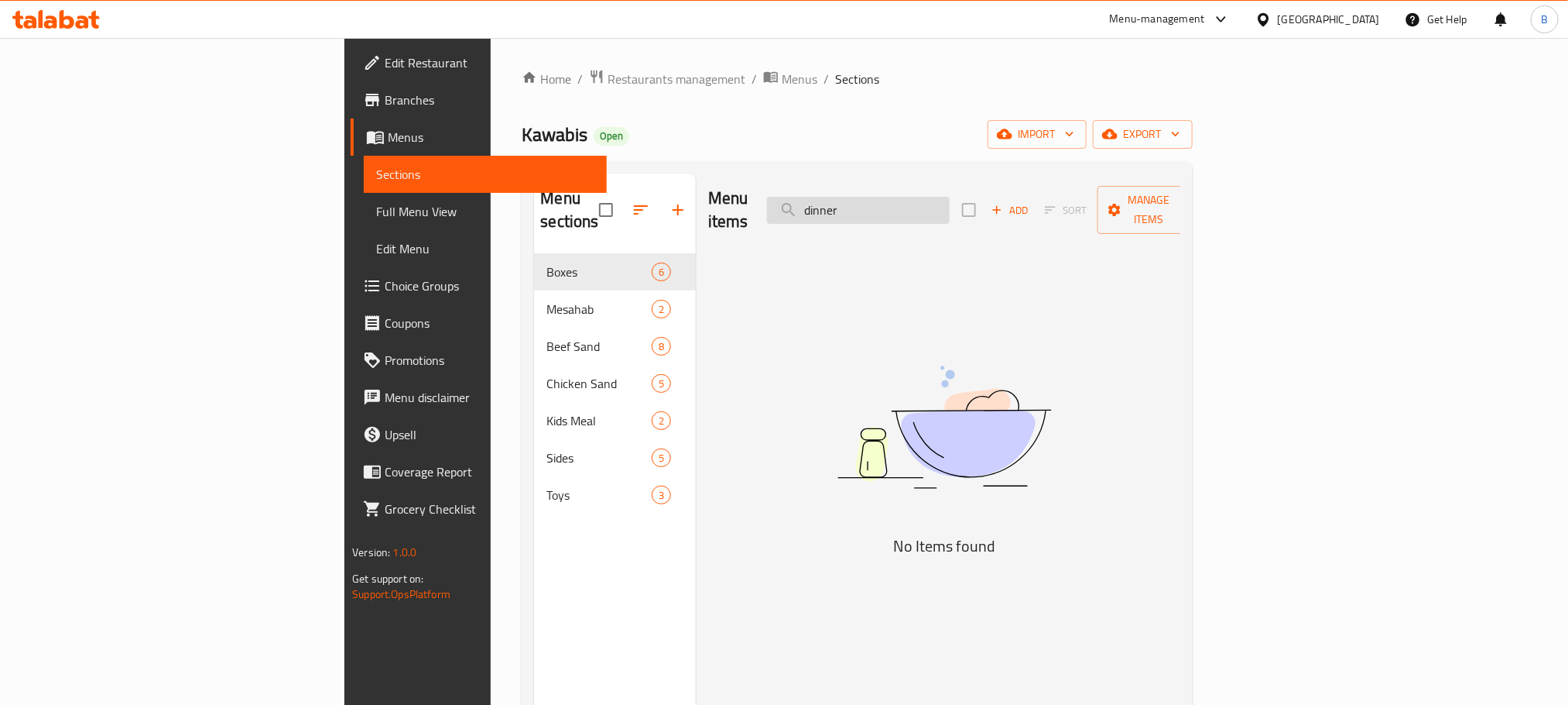
scroll to position [7, 0]
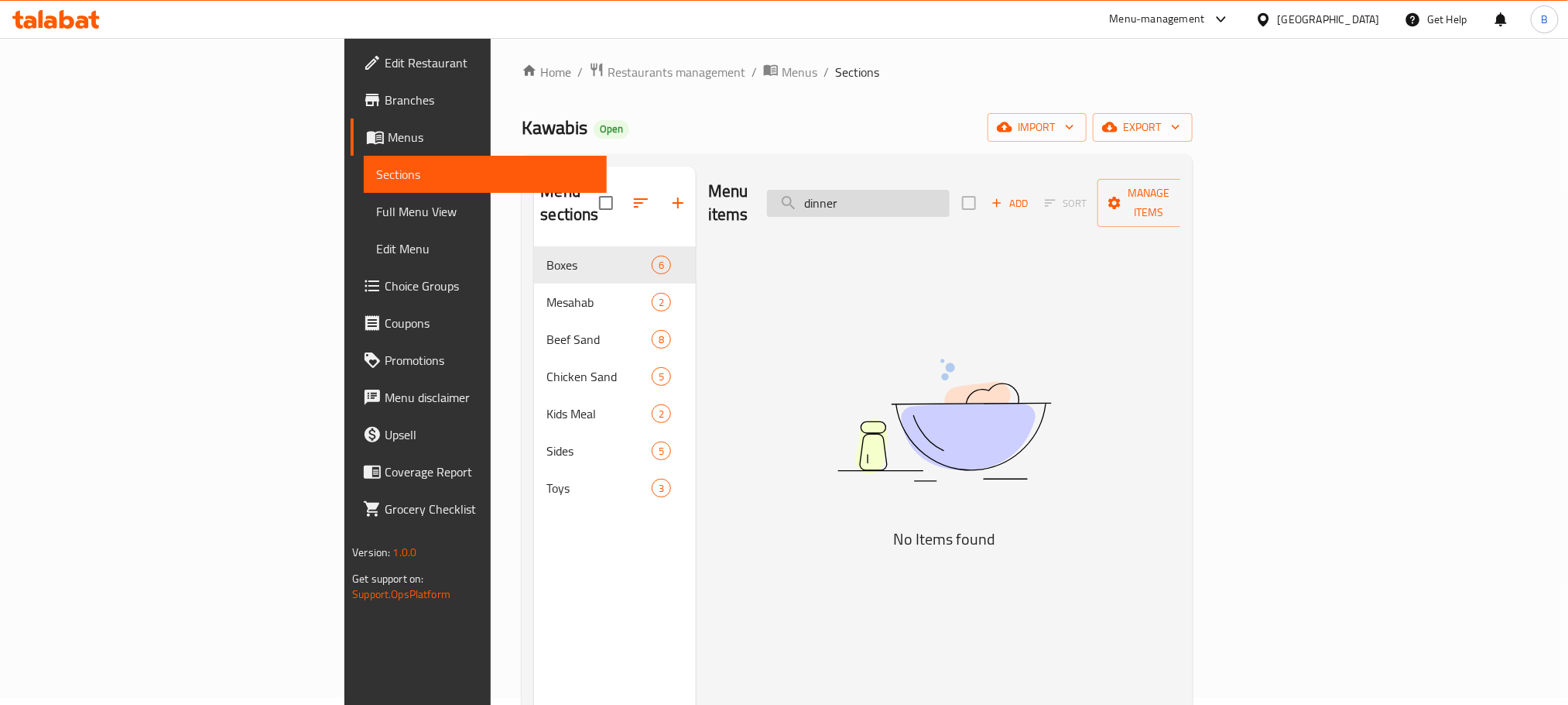
type input "dinner"
drag, startPoint x: 978, startPoint y: 207, endPoint x: 976, endPoint y: 195, distance: 12.2
click at [976, 195] on div "Menu items dinner Add Sort Manage items" at bounding box center [943, 203] width 472 height 74
click at [949, 195] on input "dinner" at bounding box center [858, 203] width 183 height 27
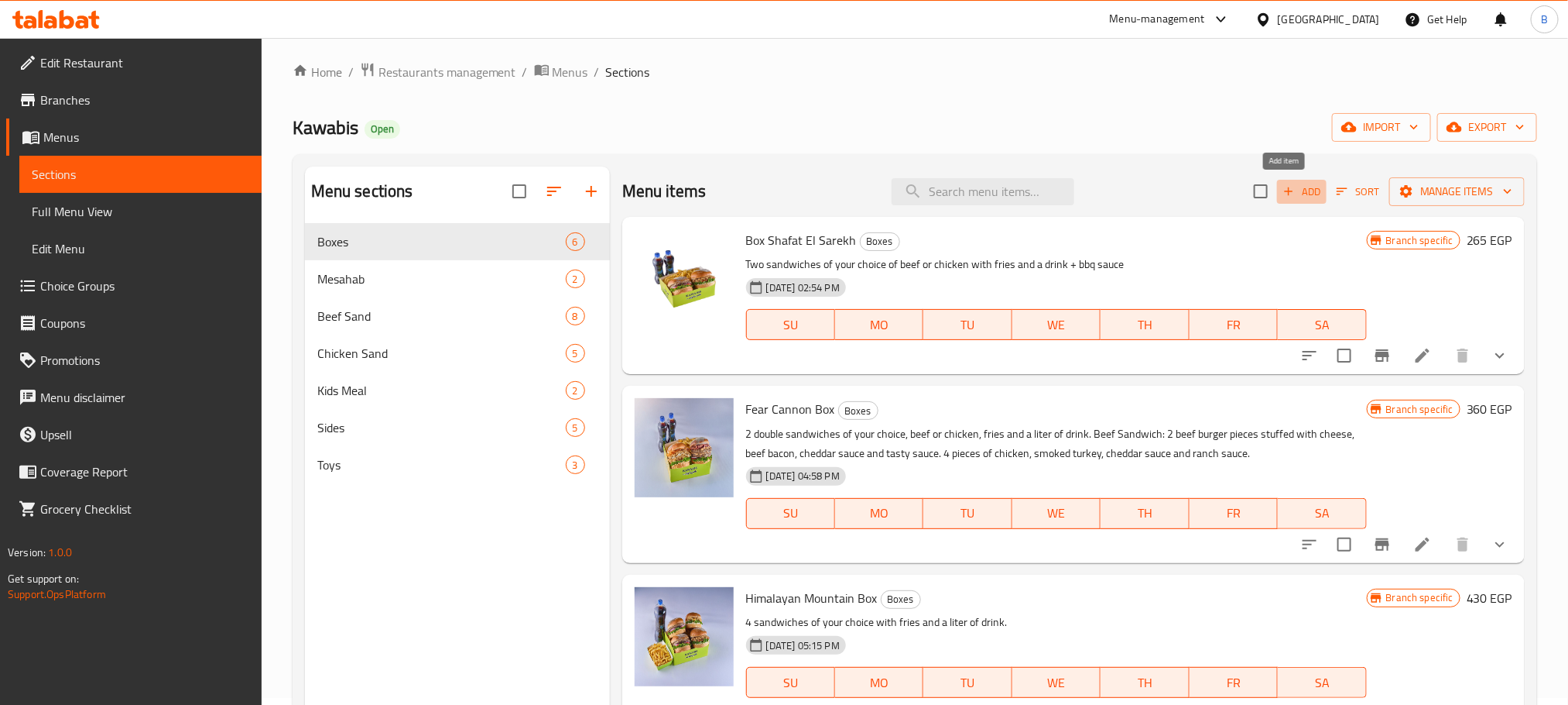
click at [1306, 194] on button "Add" at bounding box center [1302, 191] width 49 height 24
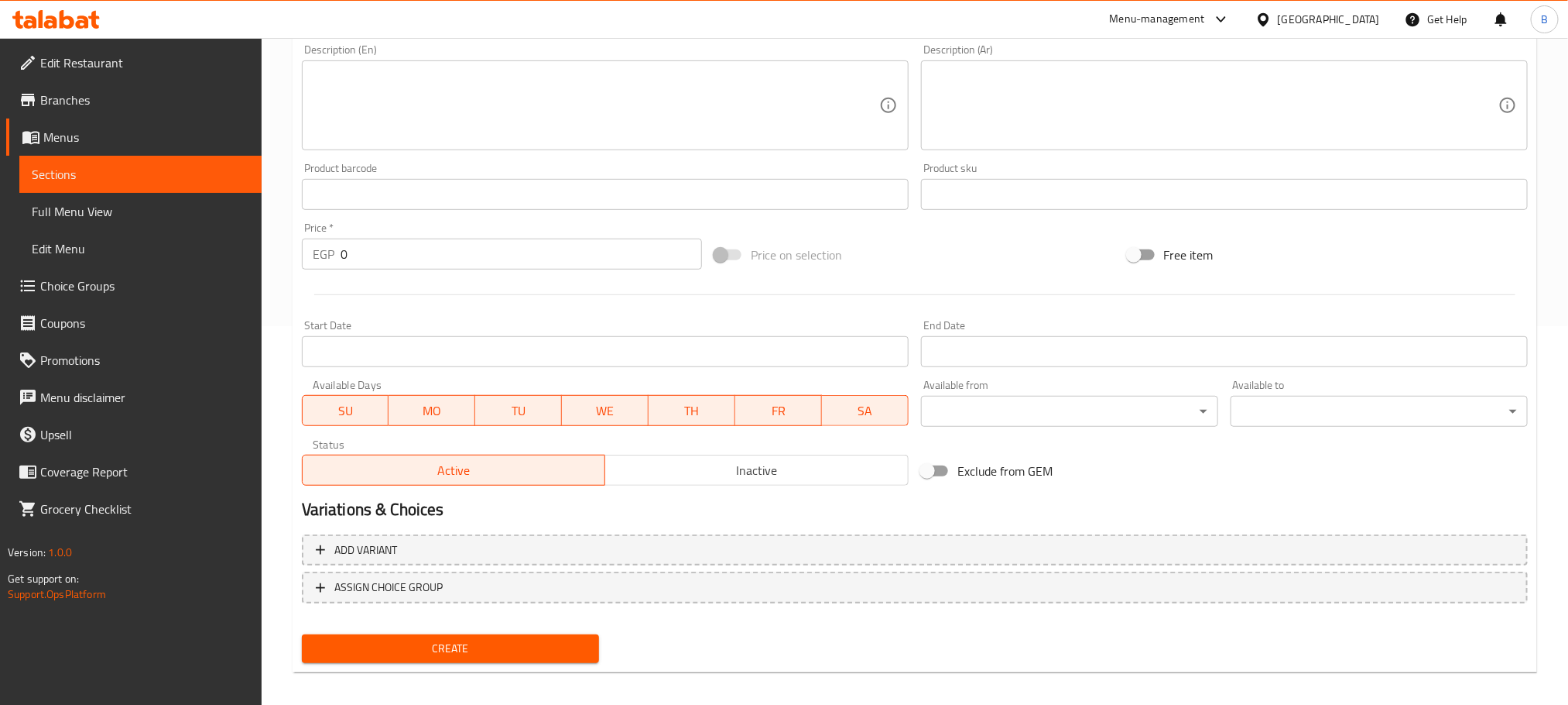
scroll to position [388, 0]
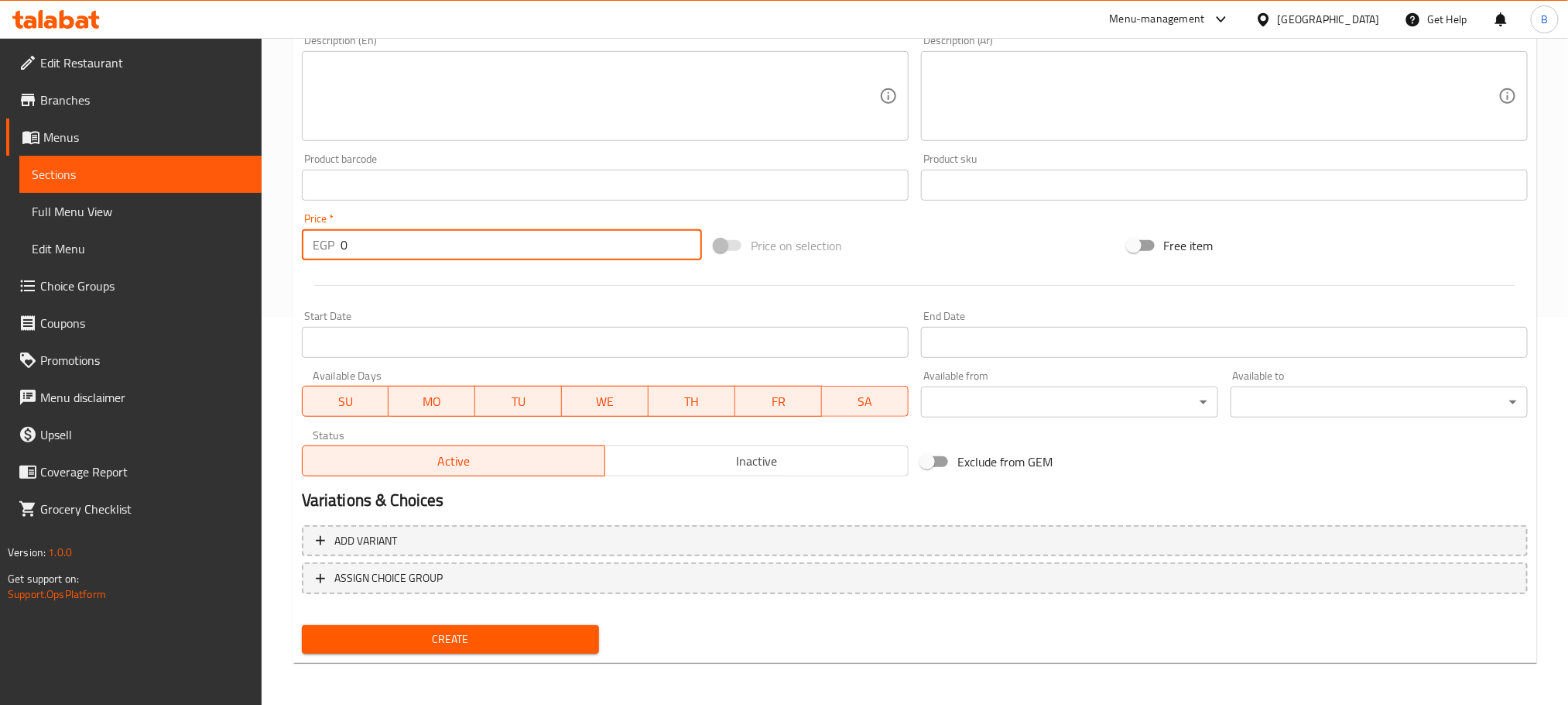
click at [481, 241] on input "0" at bounding box center [521, 244] width 362 height 31
type input "195"
click at [918, 242] on div "Price on selection" at bounding box center [914, 246] width 412 height 42
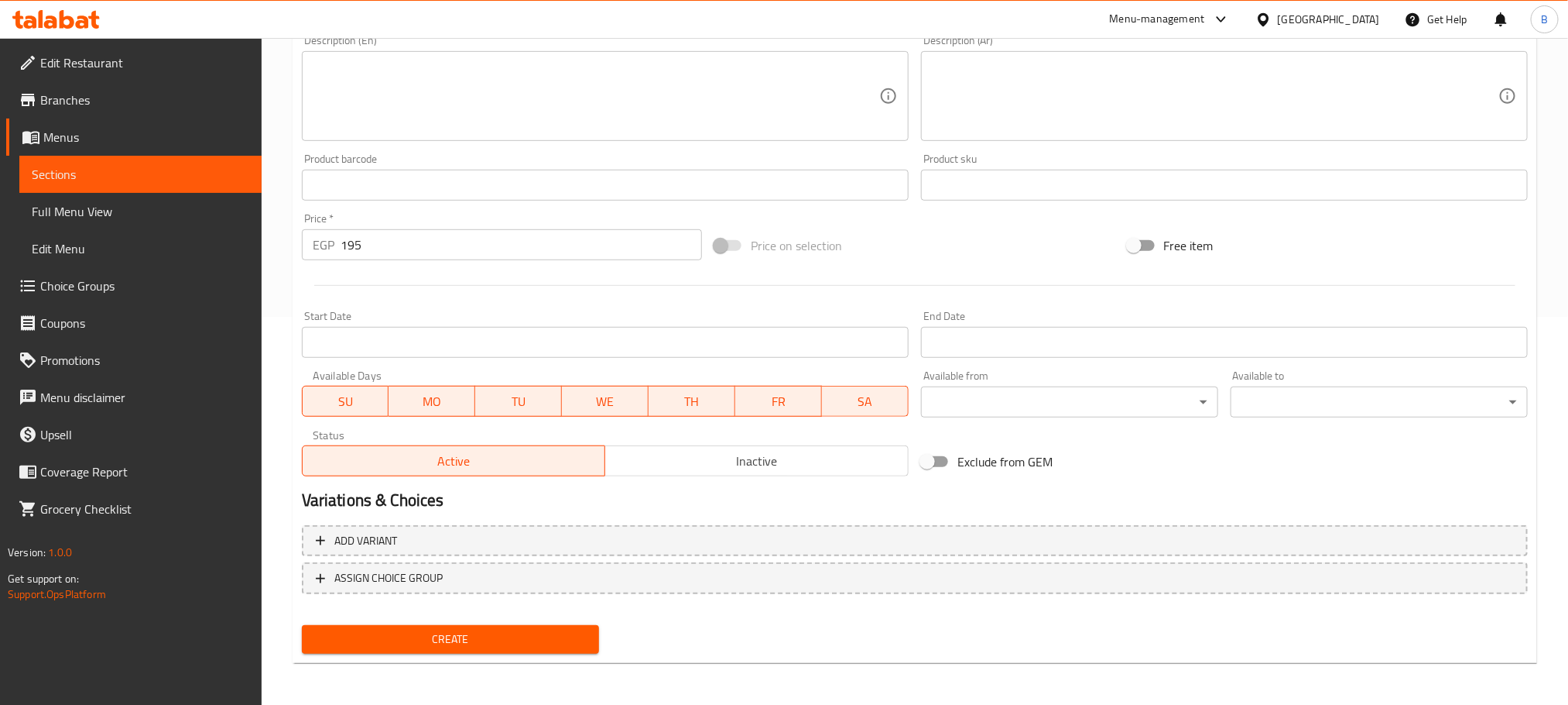
click at [979, 344] on input "Start Date" at bounding box center [1224, 342] width 607 height 31
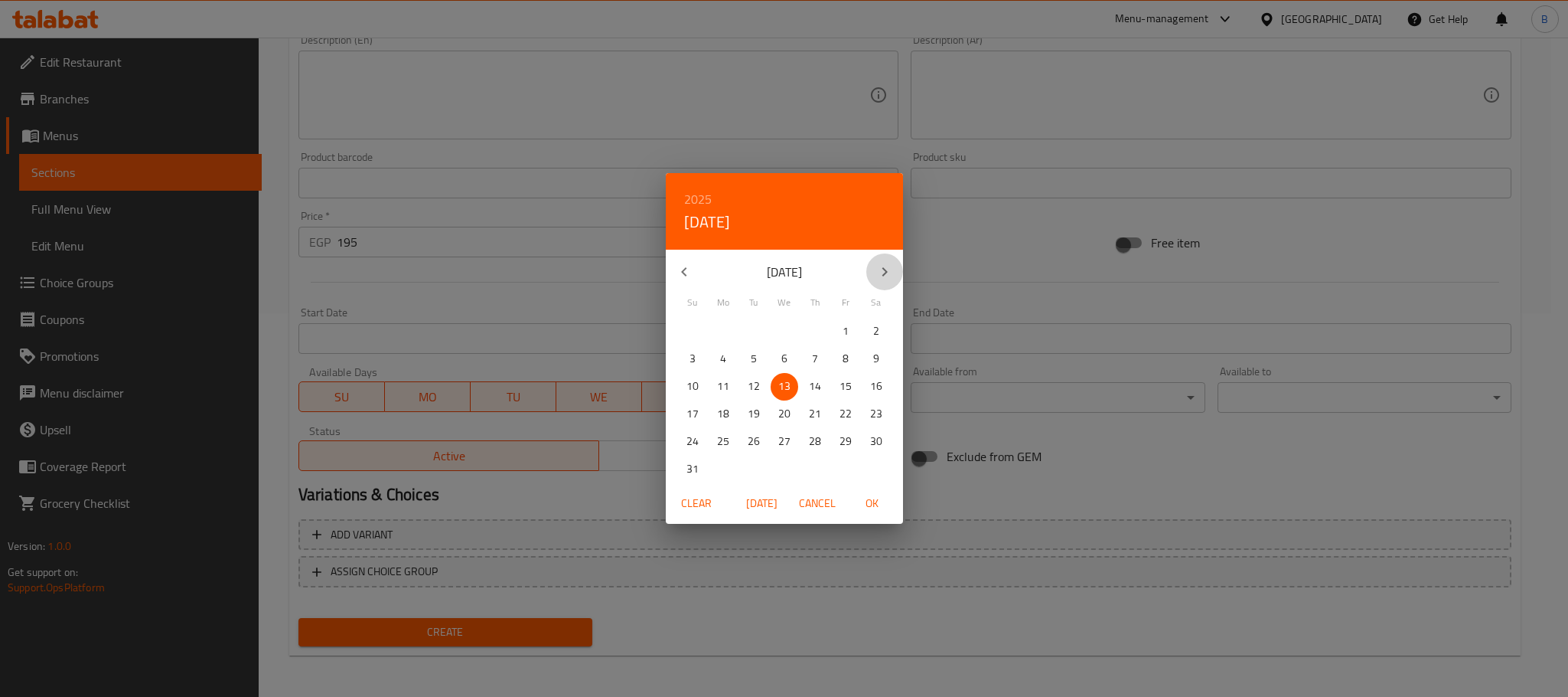
click at [888, 263] on icon "button" at bounding box center [885, 272] width 18 height 18
click at [840, 437] on p "31" at bounding box center [846, 441] width 12 height 19
click at [869, 510] on span "OK" at bounding box center [873, 503] width 36 height 19
type input "[DATE]"
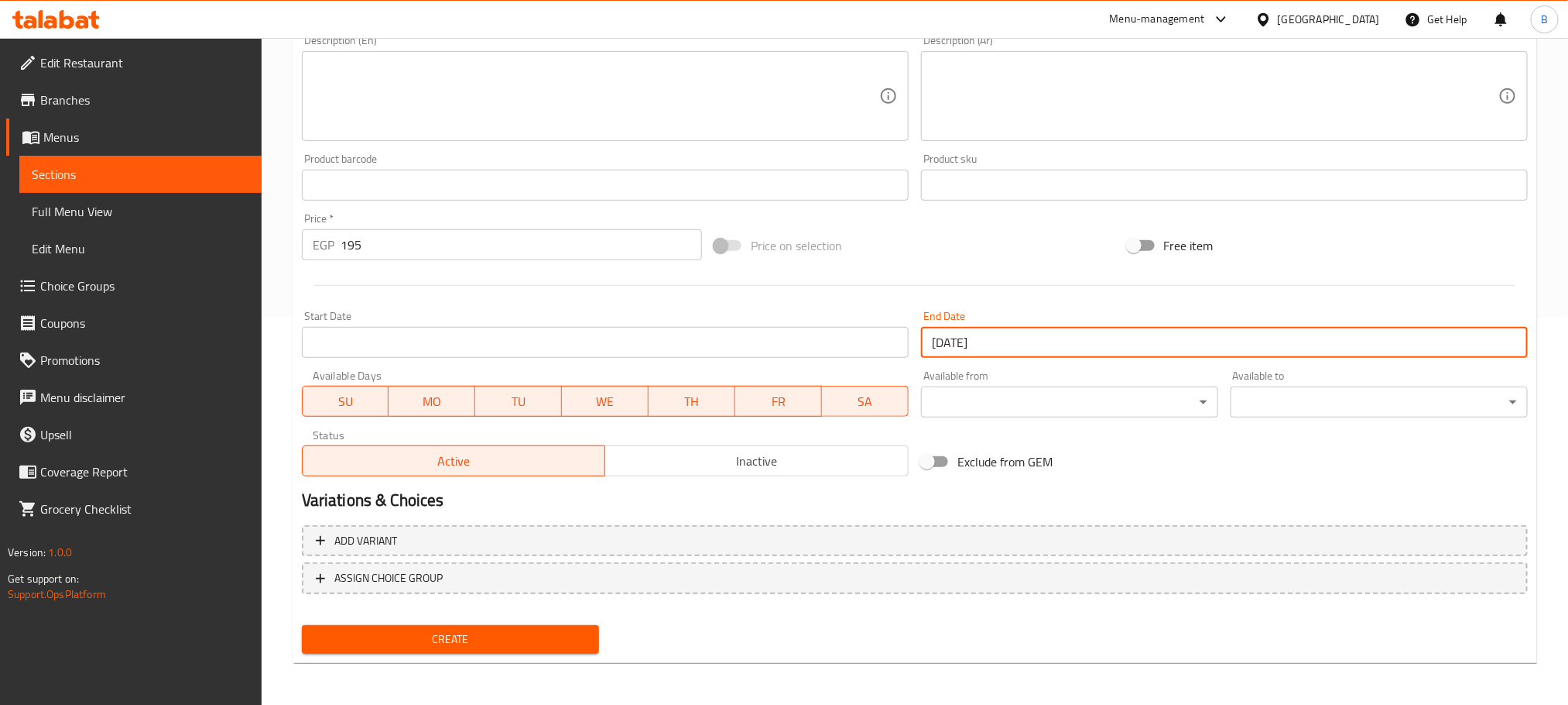
click at [503, 337] on input "Start Date" at bounding box center [605, 342] width 607 height 31
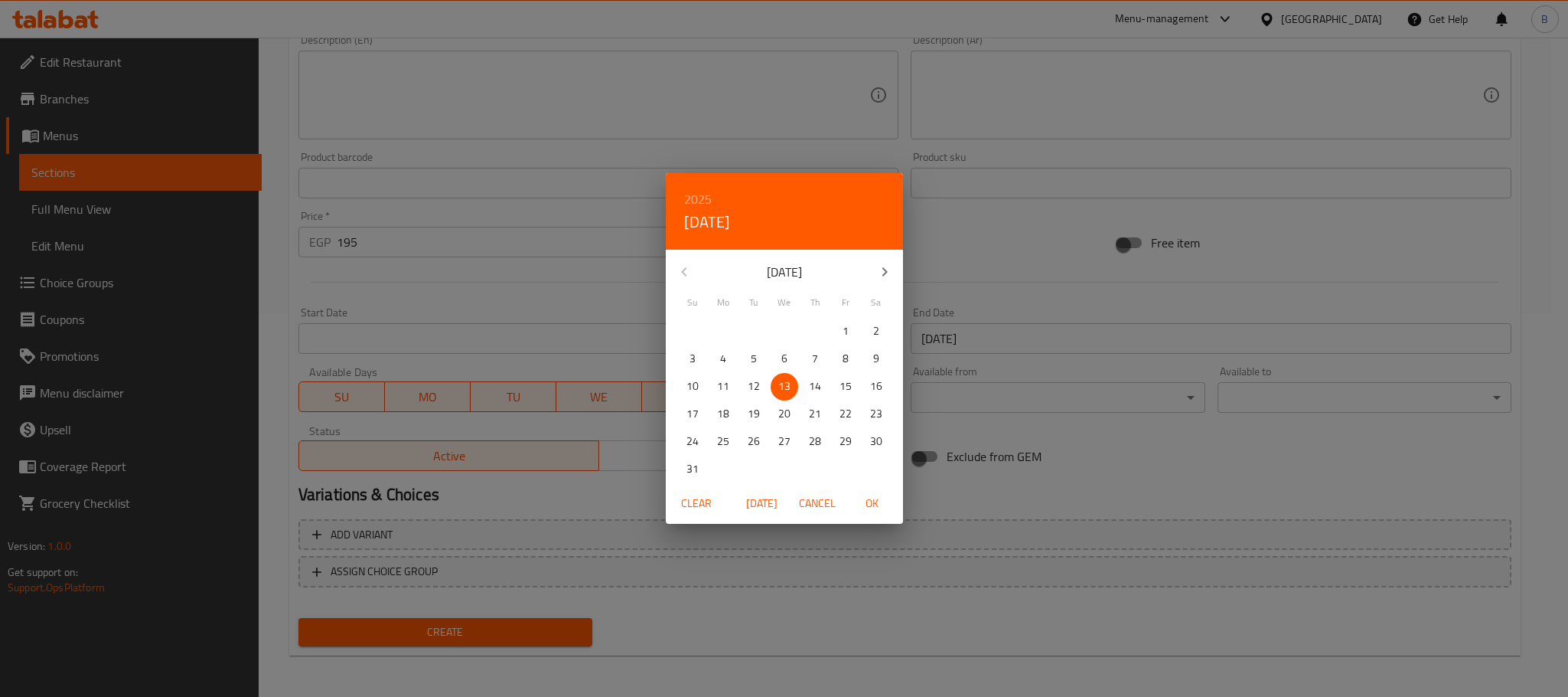
click at [861, 512] on span "OK" at bounding box center [873, 503] width 36 height 19
type input "[DATE]"
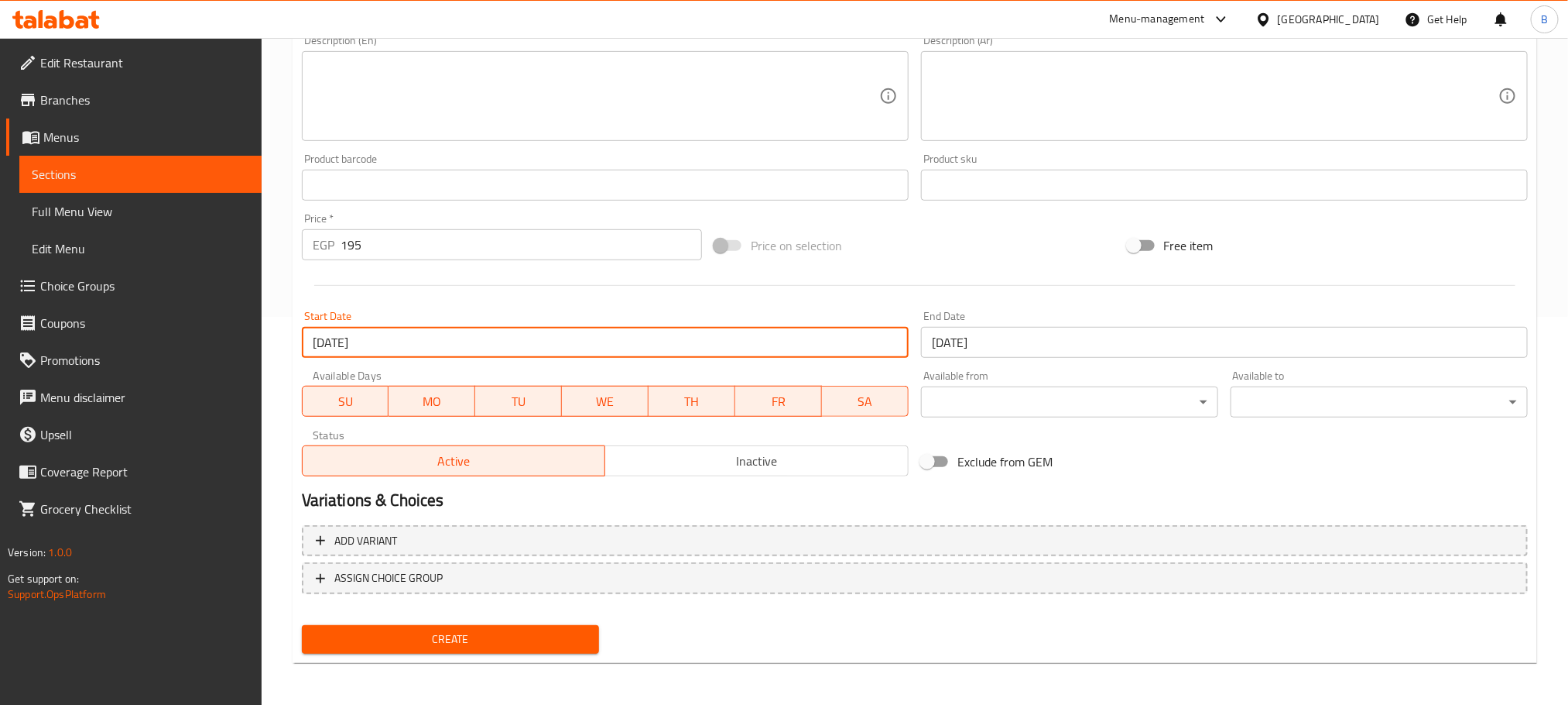
click at [979, 307] on div "End Date 31-10-2025 End Date" at bounding box center [1225, 333] width 620 height 59
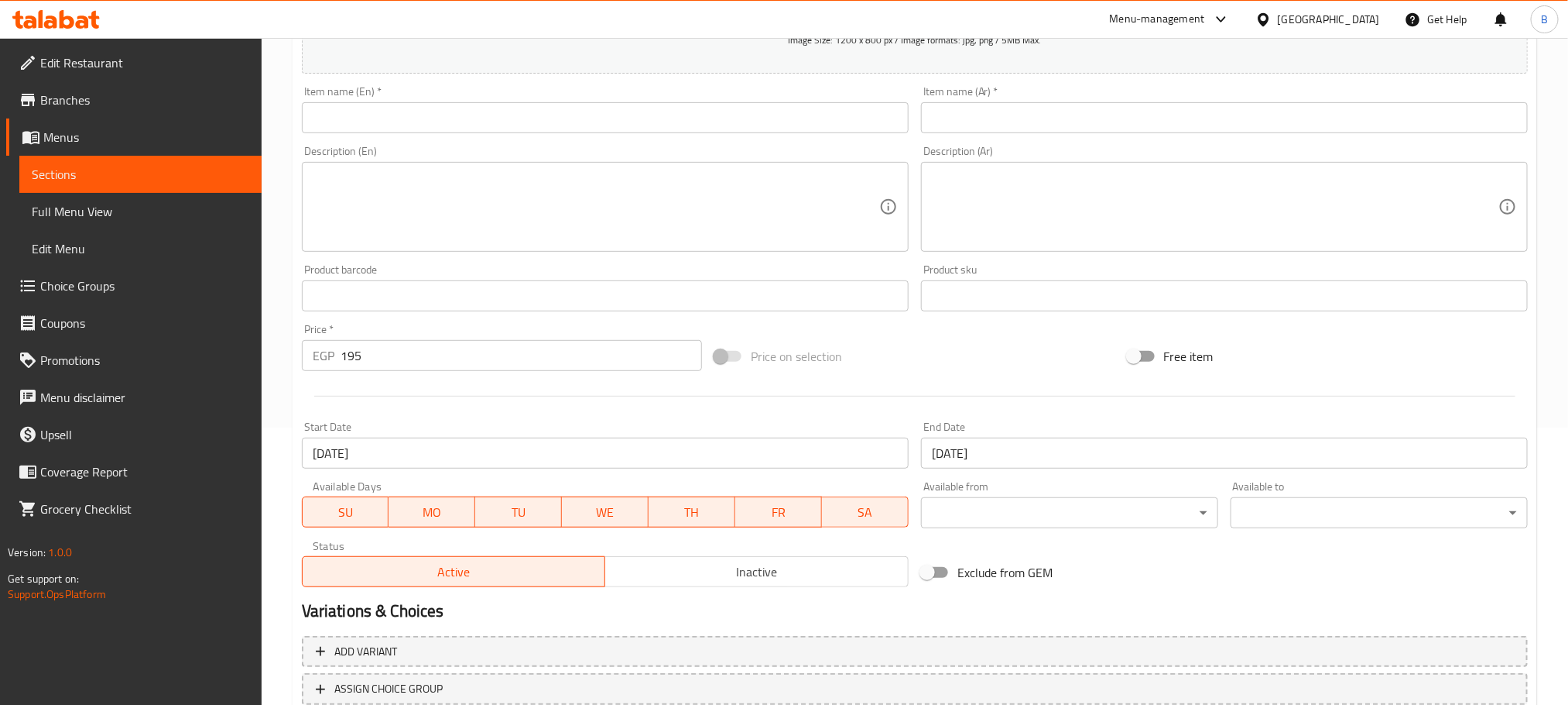
scroll to position [155, 0]
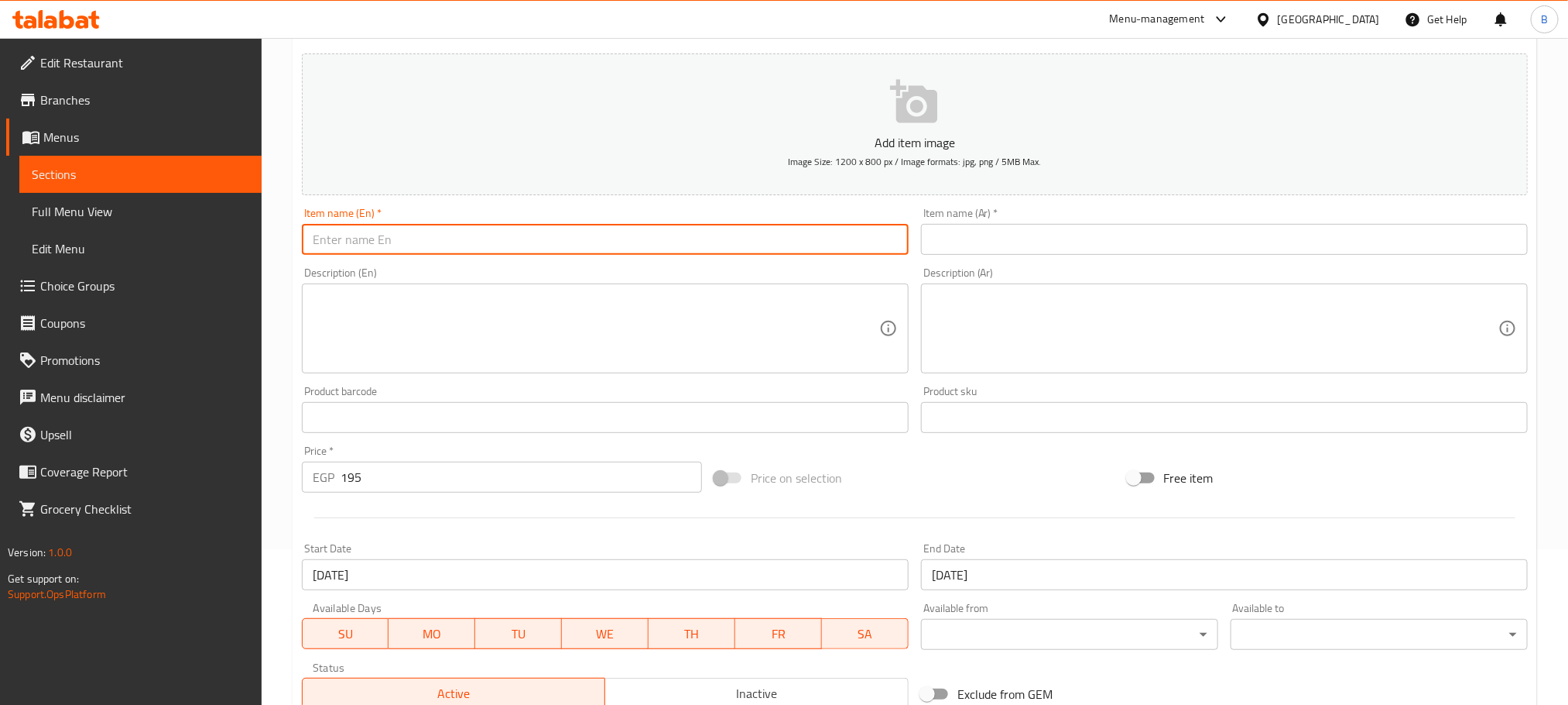
click at [516, 253] on input "text" at bounding box center [605, 239] width 607 height 31
paste input "Dinner meal 3 pieces"
type input "Dinner Meal 3 Pieces"
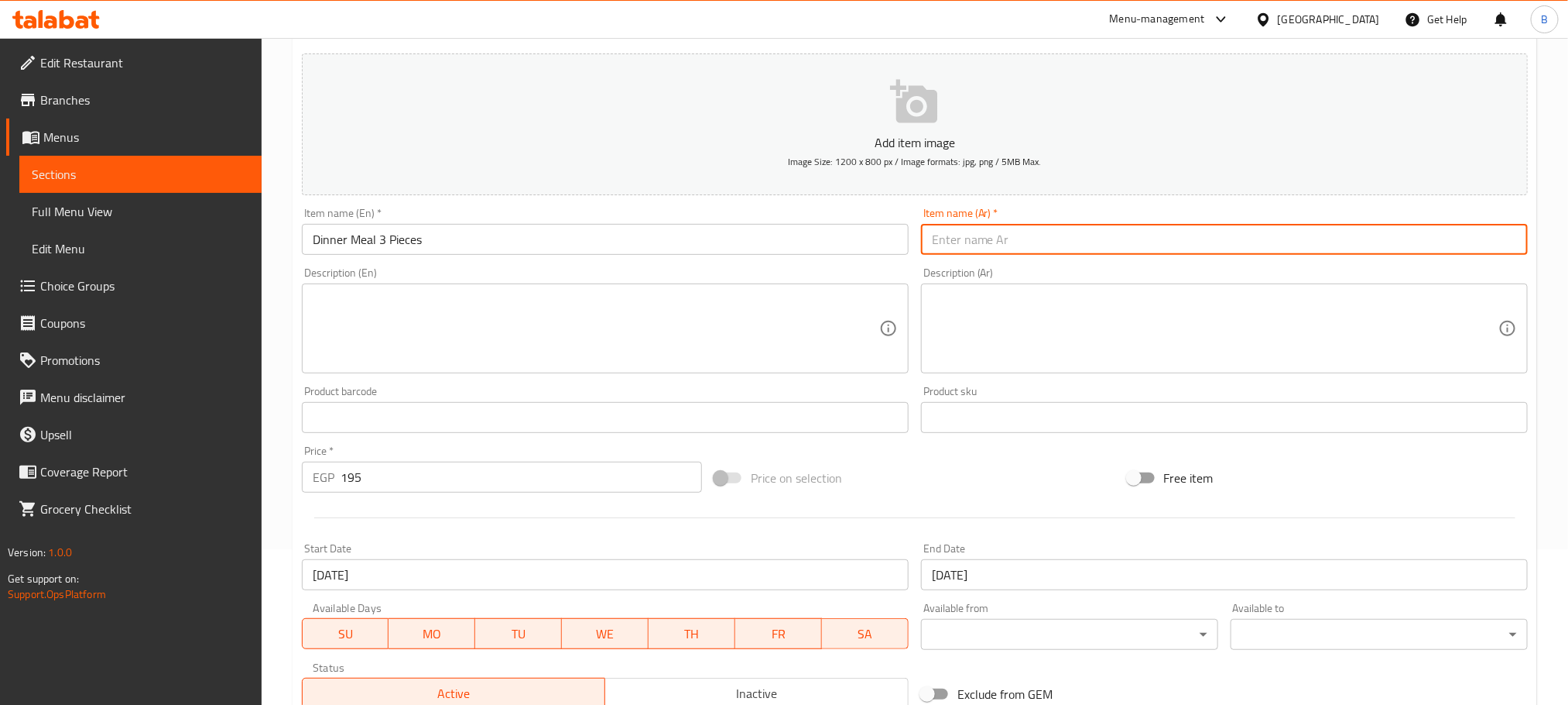
click at [1178, 247] on input "text" at bounding box center [1224, 239] width 607 height 31
paste input "وجبة عشاء 3 قطع"
click at [1479, 247] on input "وجبة عشاء 3 قطع" at bounding box center [1224, 239] width 607 height 31
click at [1479, 245] on input "وجبة دينر 3 قطع" at bounding box center [1224, 239] width 607 height 31
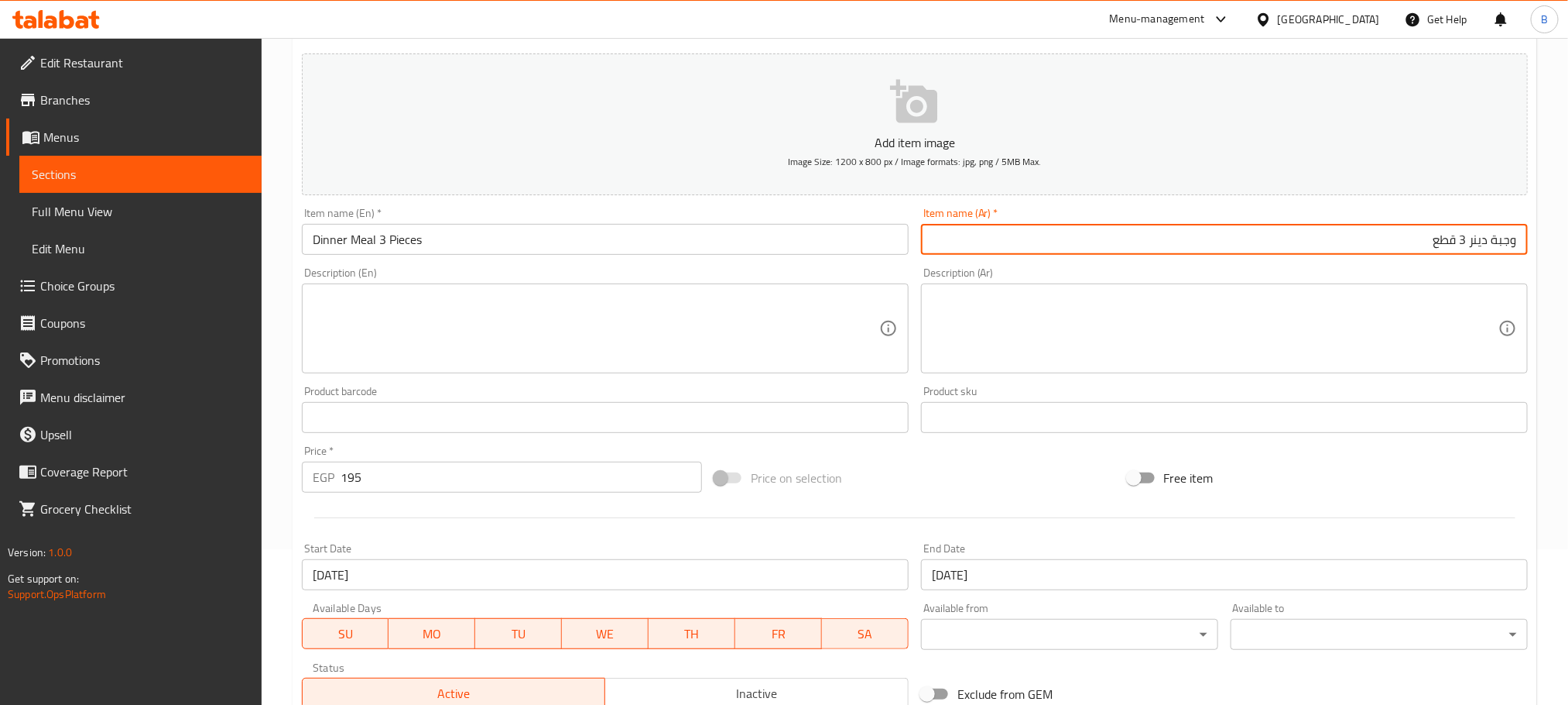
click at [1479, 245] on input "وجبة دينر 3 قطع" at bounding box center [1224, 239] width 607 height 31
type input "وجبة دينر 3 قطع"
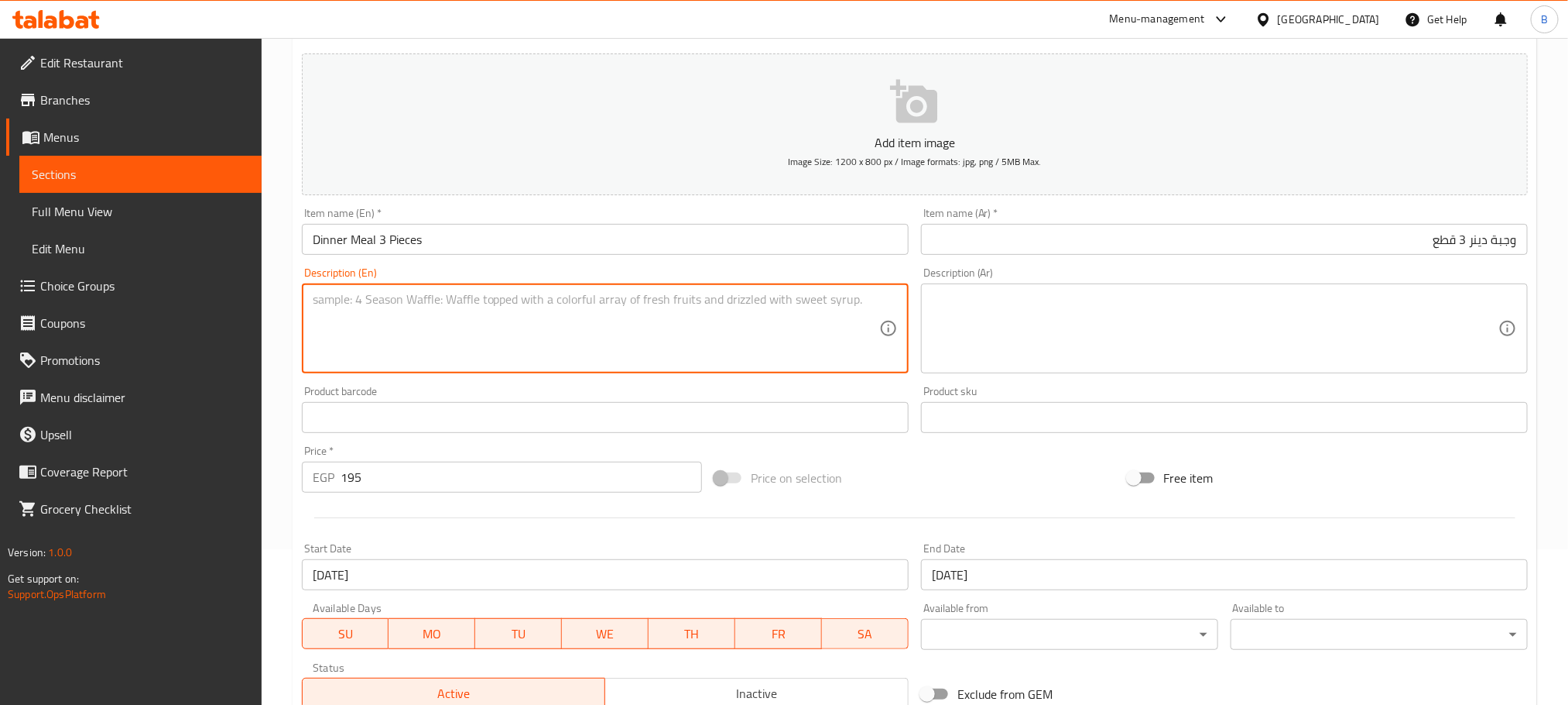
click at [696, 349] on textarea at bounding box center [596, 328] width 567 height 74
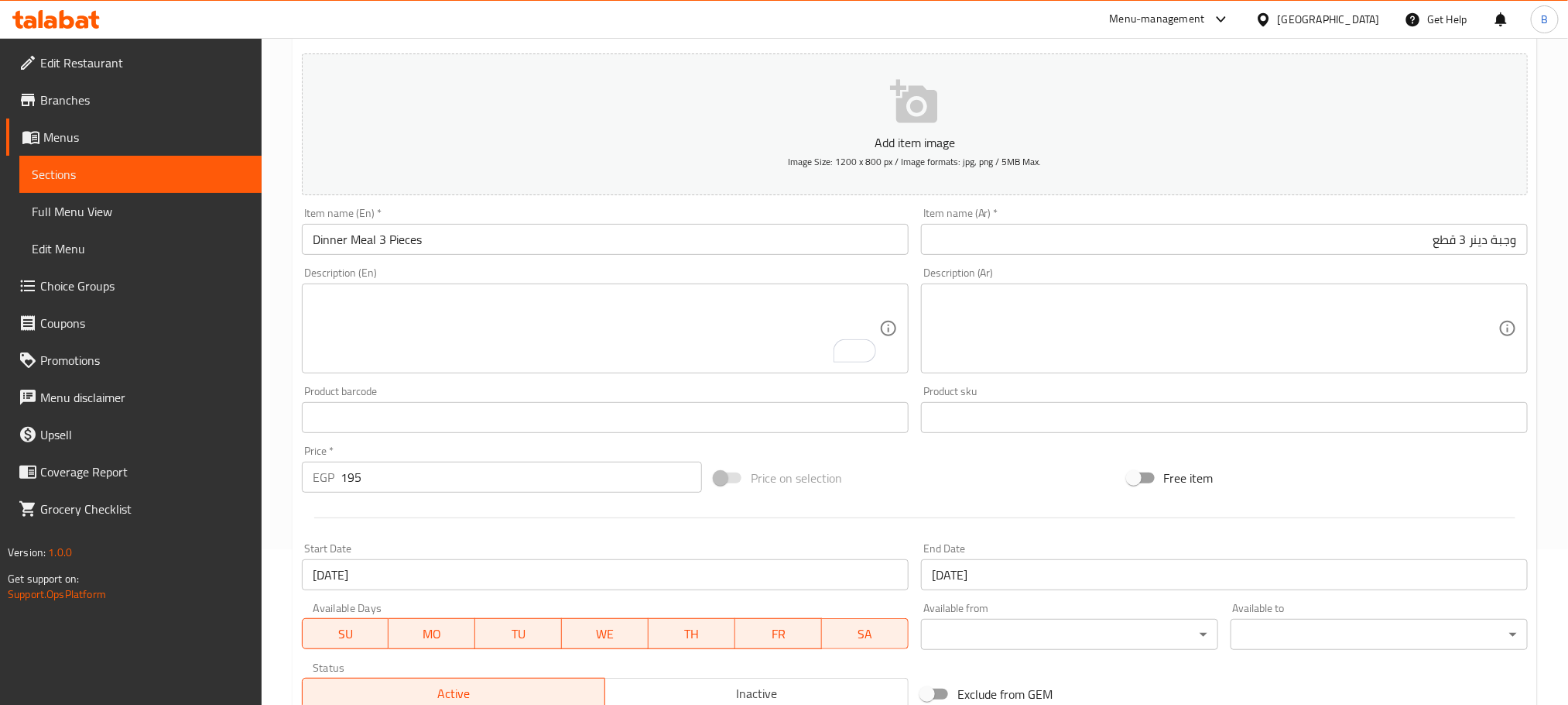
click at [1004, 312] on textarea at bounding box center [1215, 328] width 567 height 74
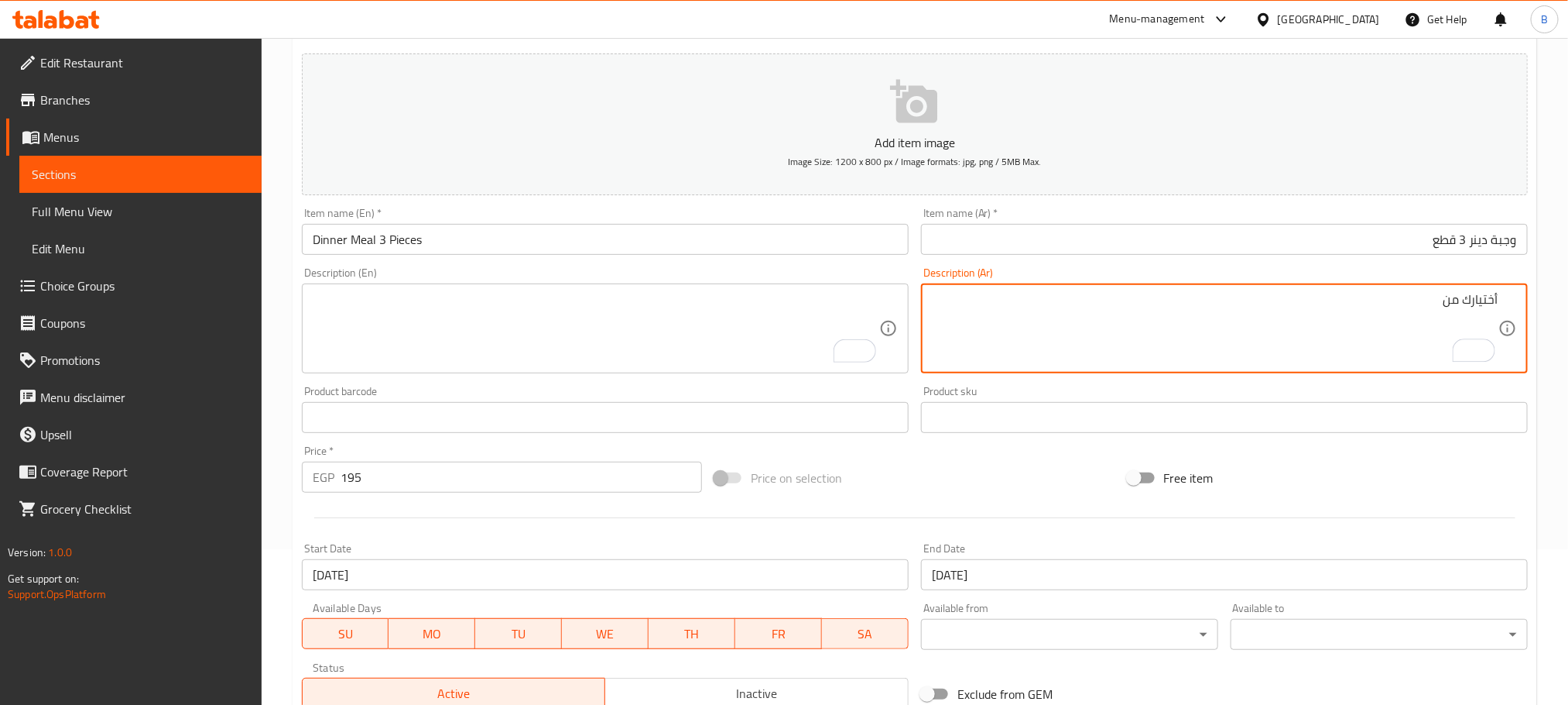
click at [1338, 312] on textarea "أختيارك من" at bounding box center [1215, 328] width 567 height 74
paste textarea "وجبه الدينر(رقم ١صدر فخد دبوس + بطاطس محمره+كلوسلو+عيش+كاتشب) أو دينر رقم ٢ صدر…"
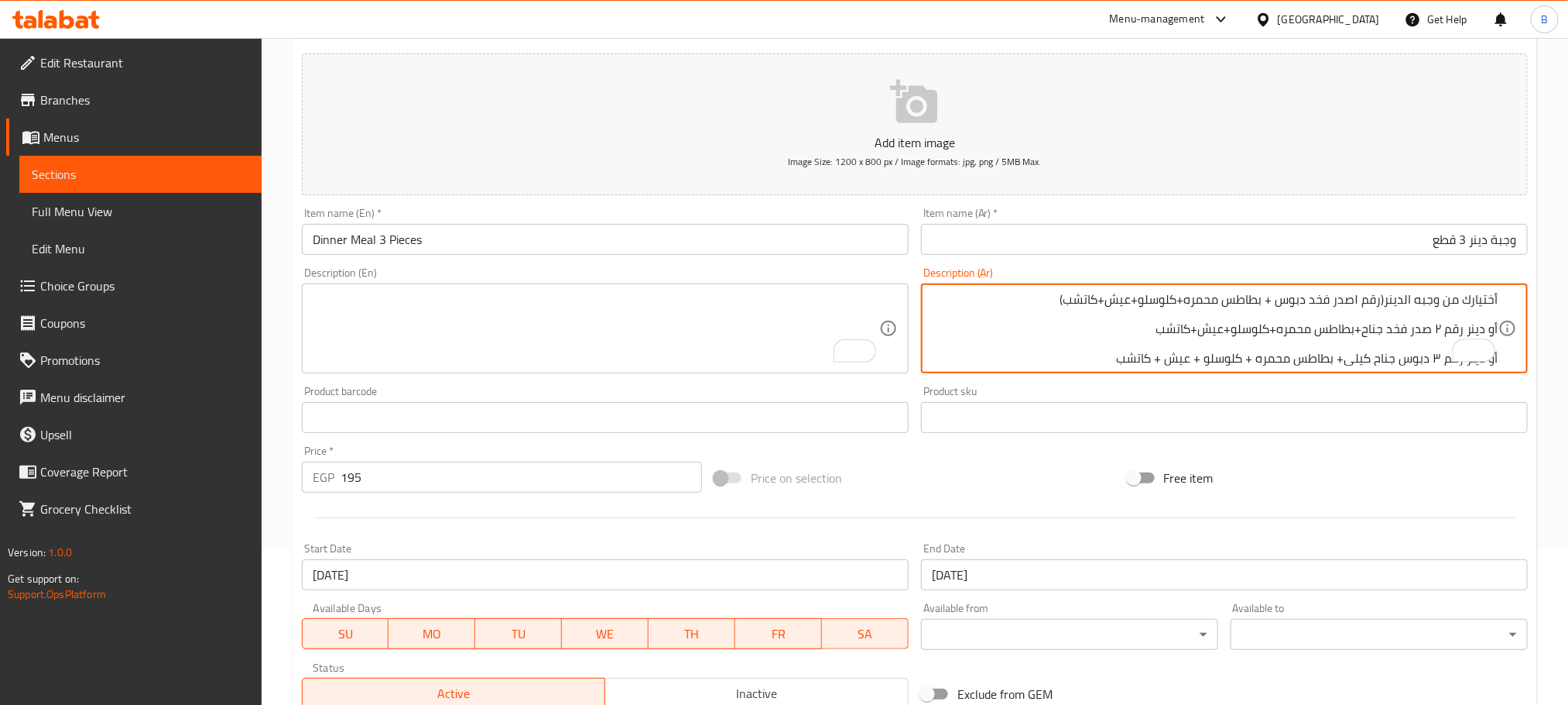
scroll to position [0, 0]
click at [1386, 302] on textarea "أختيارك من وجبه الدينر(رقم ١صدر فخد دبوس + بطاطس محمره+كلوسلو+عيش+كاتشب) أو دين…" at bounding box center [1215, 328] width 567 height 74
click at [1357, 305] on textarea "أختيارك من وجبه الدينر رقم ١صدر فخد دبوس + بطاطس محمره+كلوسلو+عيش+كاتشب) أو دين…" at bounding box center [1215, 328] width 567 height 74
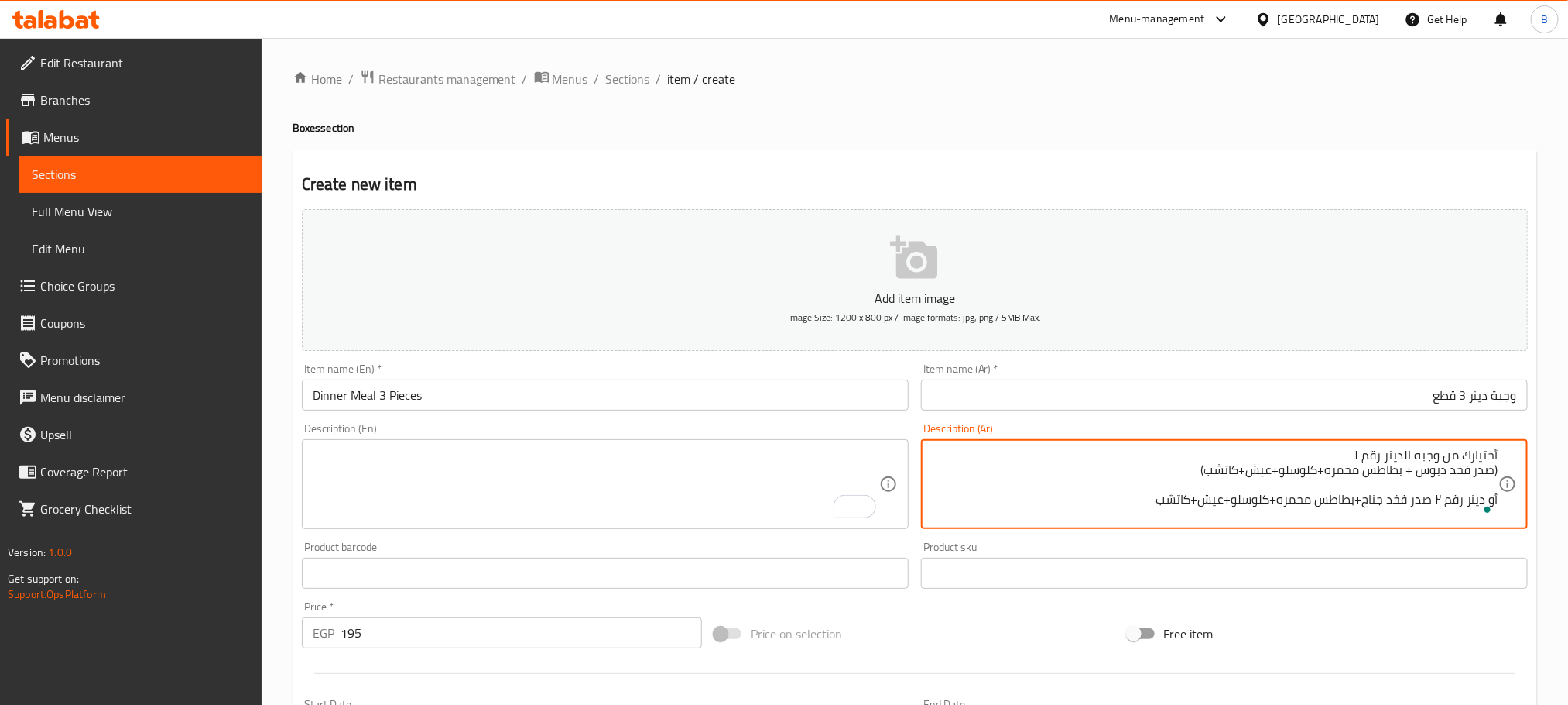
click at [1324, 459] on textarea "أختيارك من وجبه الدينر رقم ١ (صدر فخد دبوس + بطاطس محمره+كلوسلو+عيش+كاتشب) أو د…" at bounding box center [1215, 484] width 567 height 74
click at [1344, 453] on textarea "أختيارك من وجبه الدينر رقم ١ (صدر فخد دبوس + بطاطس محمره+كلوسلو+عيش+كاتشب) أو د…" at bounding box center [1215, 484] width 567 height 74
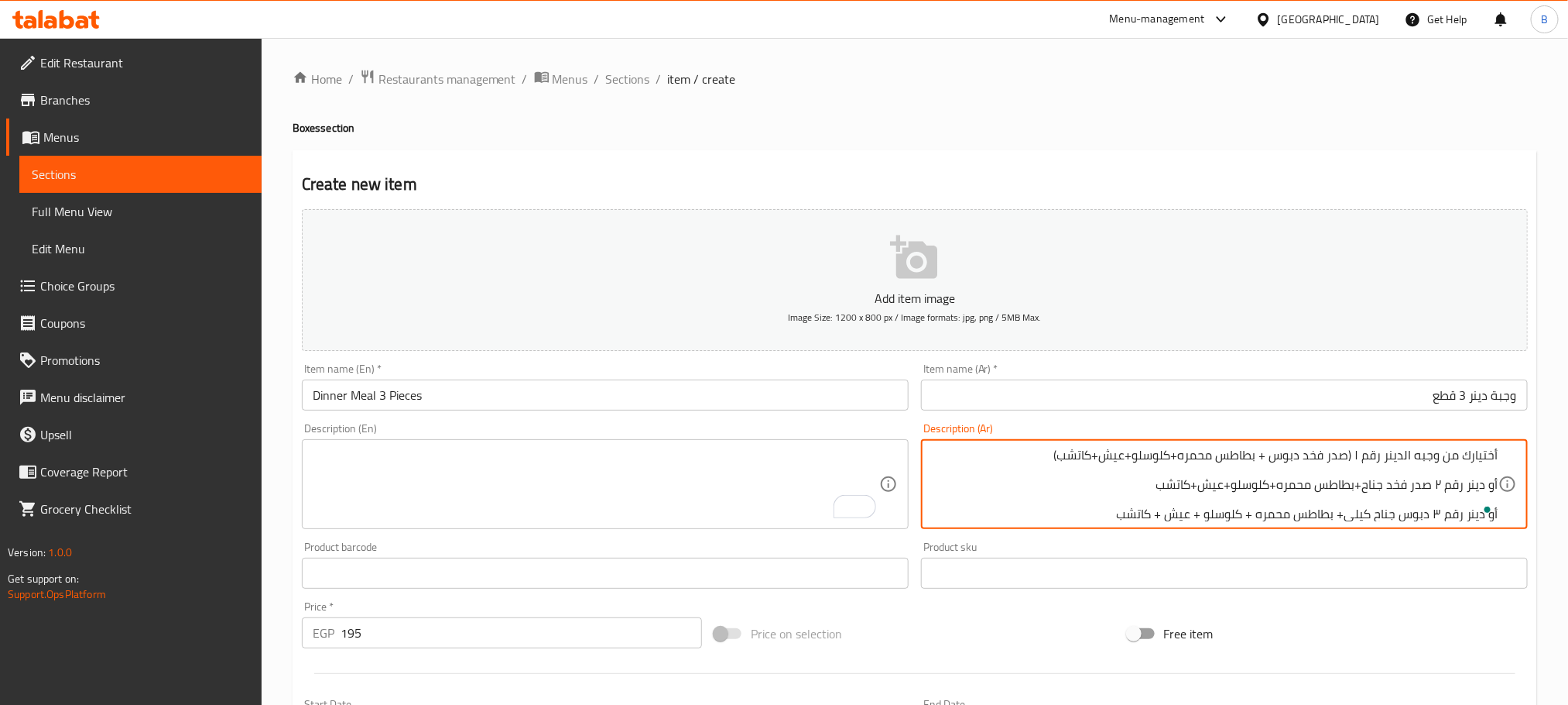
click at [1022, 459] on textarea "أختيارك من وجبه الدينر رقم ١ (صدر فخد دبوس + بطاطس محمره+كلوسلو+عيش+كاتشب) أو د…" at bounding box center [1215, 484] width 567 height 74
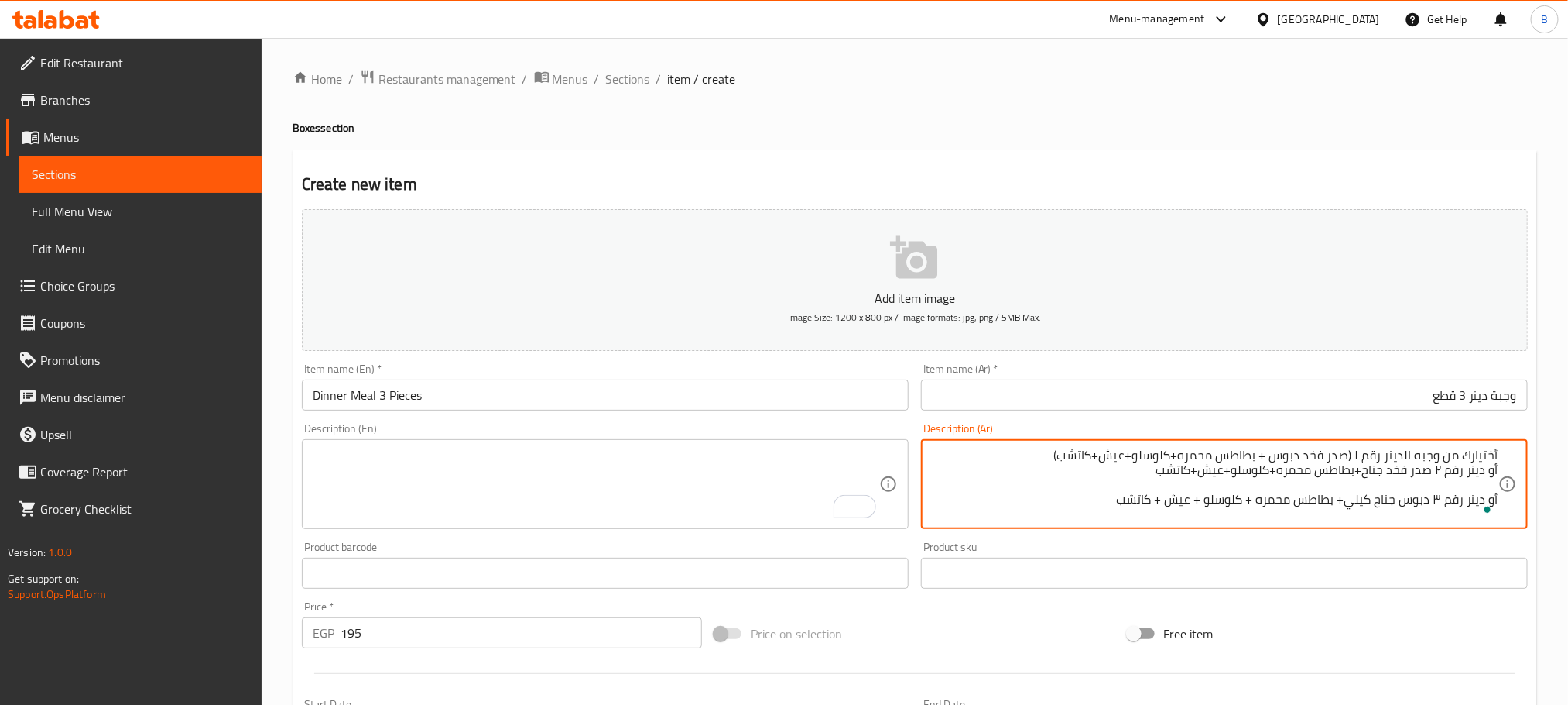
click at [1129, 474] on textarea "أختيارك من وجبه الدينر رقم ١ (صدر فخد دبوس + بطاطس محمره+كلوسلو+عيش+كاتشب) أو د…" at bounding box center [1215, 484] width 567 height 74
click at [1050, 463] on textarea "أختيارك من وجبه الدينر رقم ١ (صدر فخد دبوس + بطاطس محمره+كلوسلو+عيش+كاتشب) أو د…" at bounding box center [1215, 484] width 567 height 74
click at [1053, 453] on textarea "أختيارك من وجبه الدينر رقم ١ (صدر فخد دبوس + بطاطس محمره+كلوسلو+عيش+كاتشب) أو د…" at bounding box center [1215, 484] width 567 height 74
click at [1118, 482] on textarea "أختيارك من وجبه الدينر رقم ١ (صدر فخد دبوس + بطاطس محمره+كلوسلو+عيش+كاتشب)، أو …" at bounding box center [1215, 484] width 567 height 74
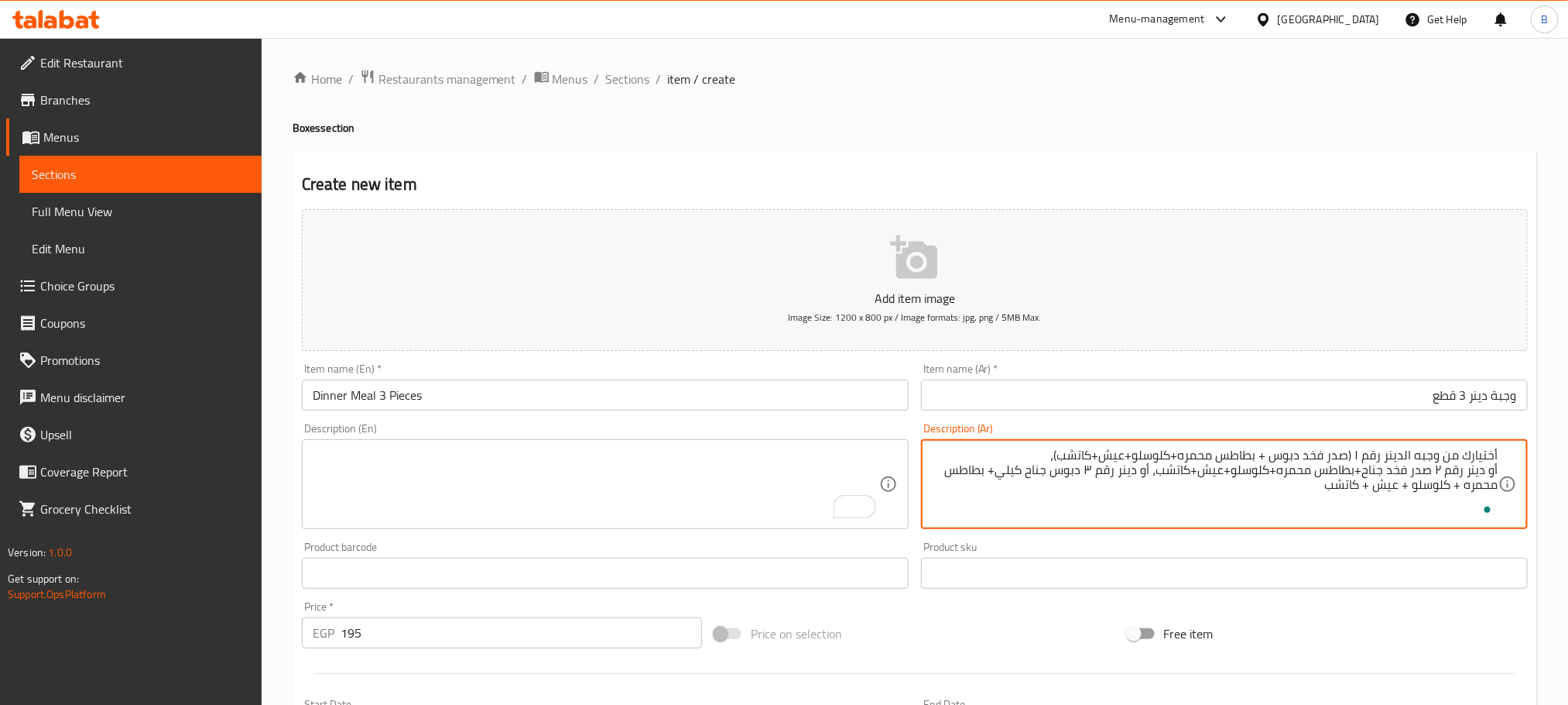
click at [1118, 481] on textarea "أختيارك من وجبه الدينر رقم ١ (صدر فخد دبوس + بطاطس محمره+كلوسلو+عيش+كاتشب)، أو …" at bounding box center [1215, 484] width 567 height 74
click at [1129, 458] on textarea "أختيارك من وجبه الدينر رقم ١ (صدر فخد دبوس + بطاطس محمره+كلوسلو+عيش+كاتشب)، أو …" at bounding box center [1215, 484] width 567 height 74
click at [1345, 455] on textarea "أختيارك من وجبه الدينر رقم ١ (صدر فخد دبوس + بطاطس محمره+كلوسلو+عيش+كاتشب)، أو …" at bounding box center [1215, 484] width 567 height 74
click at [1354, 460] on textarea "أختيارك من وجبه الدينر رقم ١ (صدر فخد دبوس + بطاطس محمره+كلوسلو+عيش+كاتشب)، أو …" at bounding box center [1215, 484] width 567 height 74
click at [1352, 456] on textarea "أختيارك من وجبه الدينر رقم ١ (صدر فخد دبوس + بطاطس محمره+كلوسلو+عيش+كاتشب)، أو …" at bounding box center [1215, 484] width 567 height 74
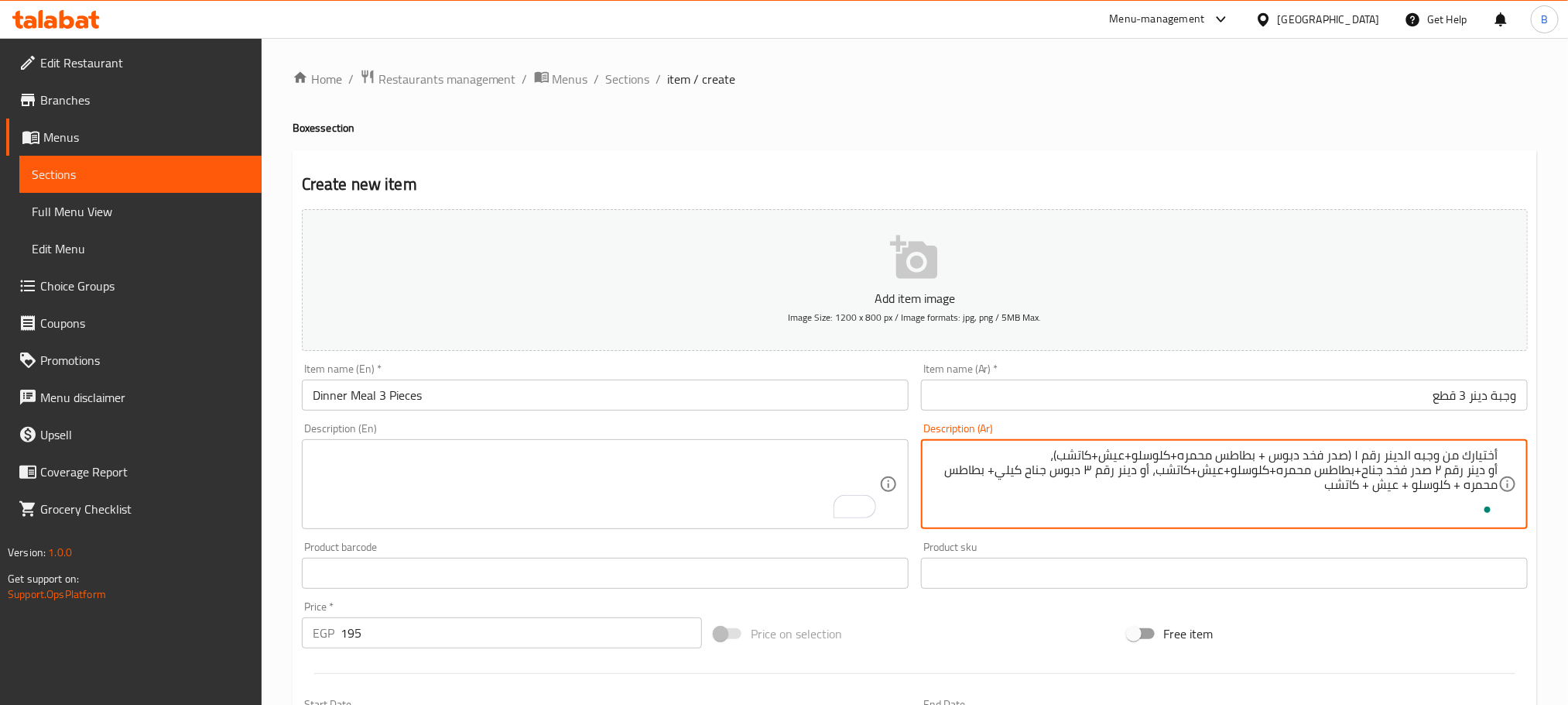
click at [1433, 474] on textarea "أختيارك من وجبه الدينر رقم ١ (صدر فخد دبوس + بطاطس محمره+كلوسلو+عيش+كاتشب)، أو …" at bounding box center [1215, 484] width 567 height 74
click at [1152, 472] on textarea "أختيارك من وجبه الدينر رقم ١ (صدر فخد دبوس + بطاطس محمره+كلوسلو+عيش+كاتشب)، أو …" at bounding box center [1215, 484] width 567 height 74
click at [1070, 472] on textarea "أختيارك من وجبه الدينر رقم ١ (صدر فخد دبوس + بطاطس محمره+كلوسلو+عيش+كاتشب)، أو …" at bounding box center [1215, 484] width 567 height 74
click at [1075, 472] on textarea "أختيارك من وجبه الدينر رقم ١ (صدر فخد دبوس + بطاطس محمره+كلوسلو+عيش+كاتشب)، أو …" at bounding box center [1215, 484] width 567 height 74
click at [1305, 495] on textarea "أختيارك من وجبه الدينر رقم ١ (صدر فخد دبوس + بطاطس محمره+كلوسلو+عيش+كاتشب)، أو …" at bounding box center [1215, 484] width 567 height 74
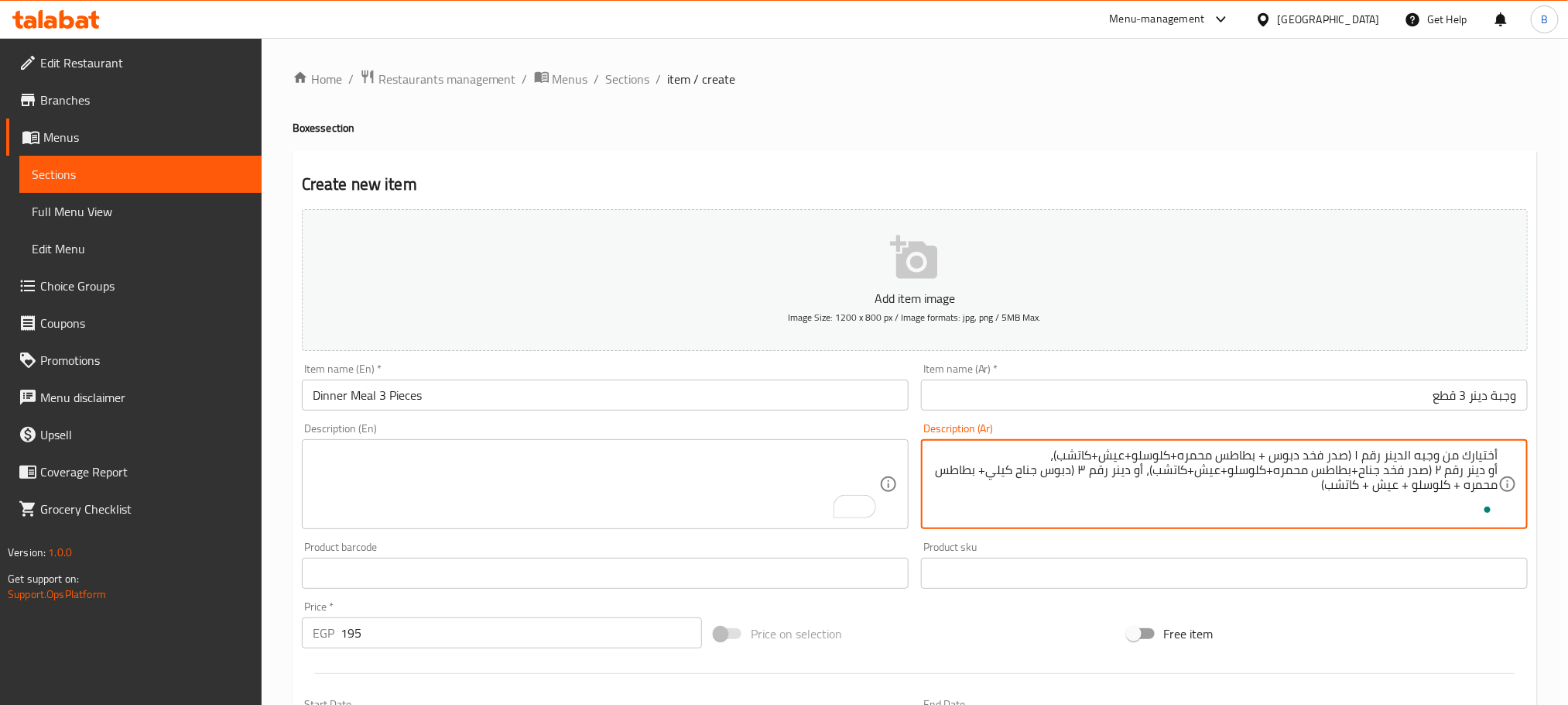
click at [1044, 446] on div "أختيارك من وجبه الدينر رقم ١ (صدر فخد دبوس + بطاطس محمره+كلوسلو+عيش+كاتشب)، أو …" at bounding box center [1224, 484] width 607 height 90
click at [1048, 451] on textarea "أختيارك من وجبه الدينر رقم ١ (صدر فخد دبوس + بطاطس محمره+كلوسلو+عيش+كاتشب)، أو …" at bounding box center [1215, 484] width 567 height 74
click at [1069, 481] on textarea "أختيارك من وجبه الدينر رقم ١ (صدر فخد دبوس + بطاطس محمره+كلوسلو+عيش+كاتشب)، أو …" at bounding box center [1215, 484] width 567 height 74
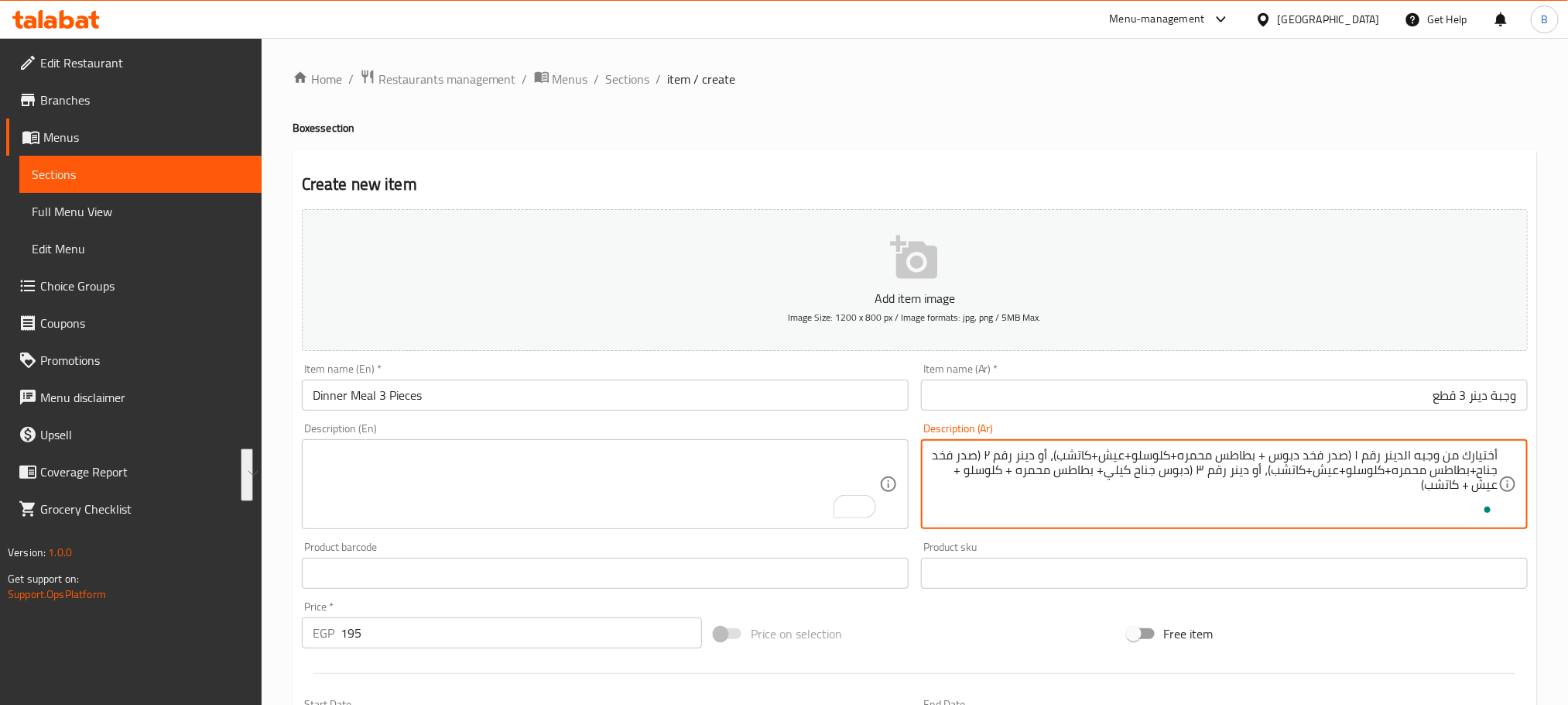
type textarea "أختيارك من وجبه الدينر رقم ١ (صدر فخد دبوس + بطاطس محمره+كلوسلو+عيش+كاتشب)، أو …"
click at [468, 459] on textarea "To enrich screen reader interactions, please activate Accessibility in Grammarl…" at bounding box center [596, 484] width 567 height 74
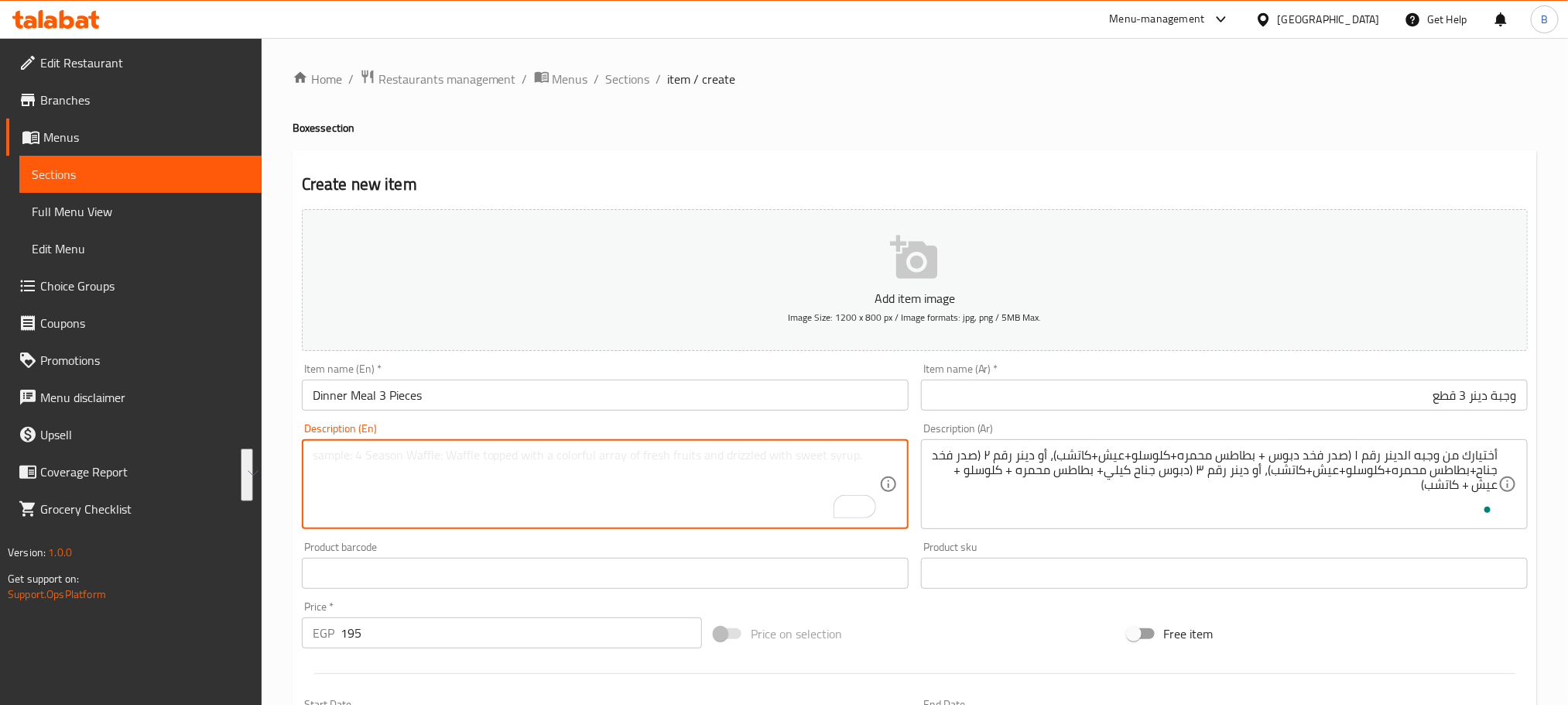
paste textarea "Your choice of Dinner Meal No. 1 (Breast of Leg Pin + French Fries + Coleslaw +…"
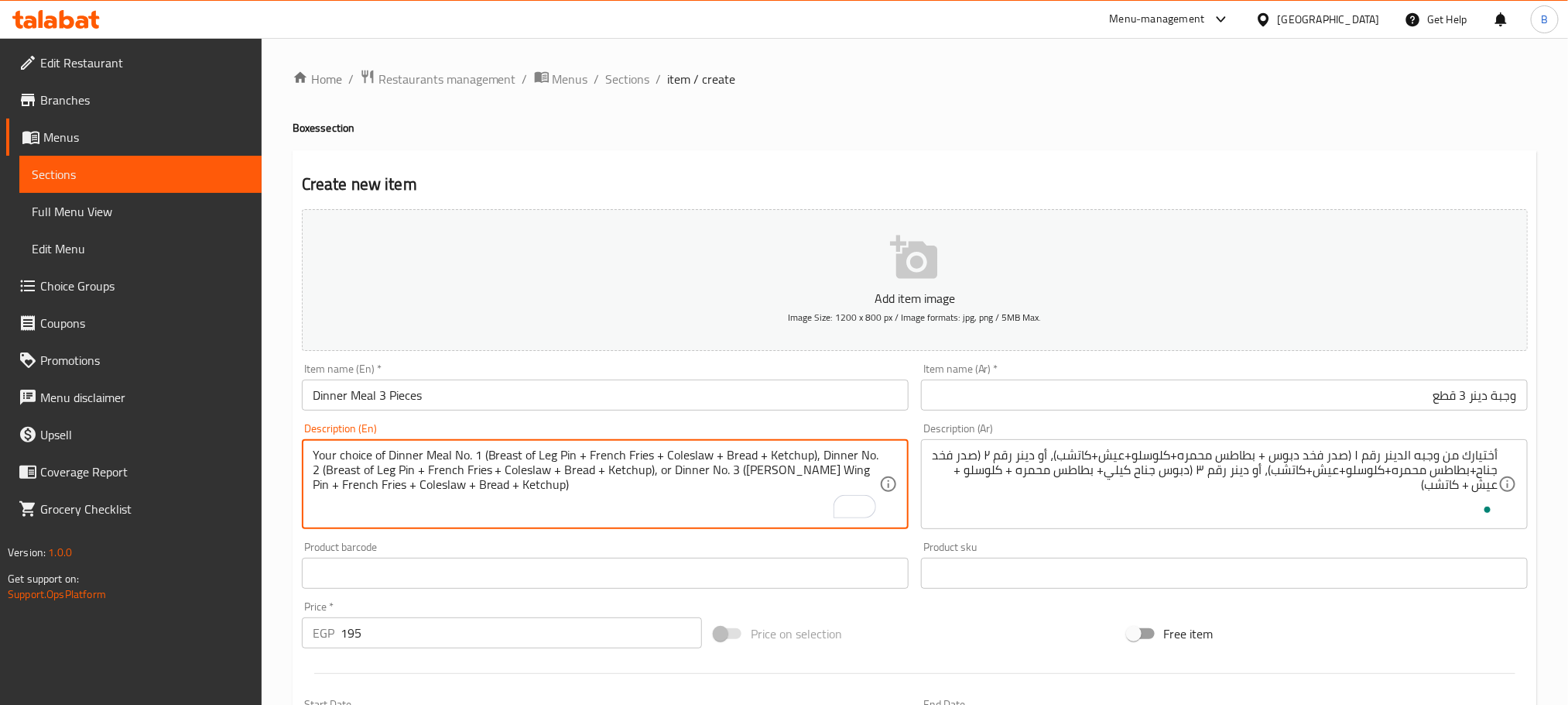
click at [384, 470] on textarea "Your choice of Dinner Meal No. 1 (Breast of Leg Pin + French Fries + Coleslaw +…" at bounding box center [596, 484] width 567 height 74
click at [511, 468] on textarea "Your choice of dinner meal no. 1 (breast of leg pin + french fries + coleslaw +…" at bounding box center [596, 484] width 567 height 74
drag, startPoint x: 550, startPoint y: 454, endPoint x: 520, endPoint y: 453, distance: 30.0
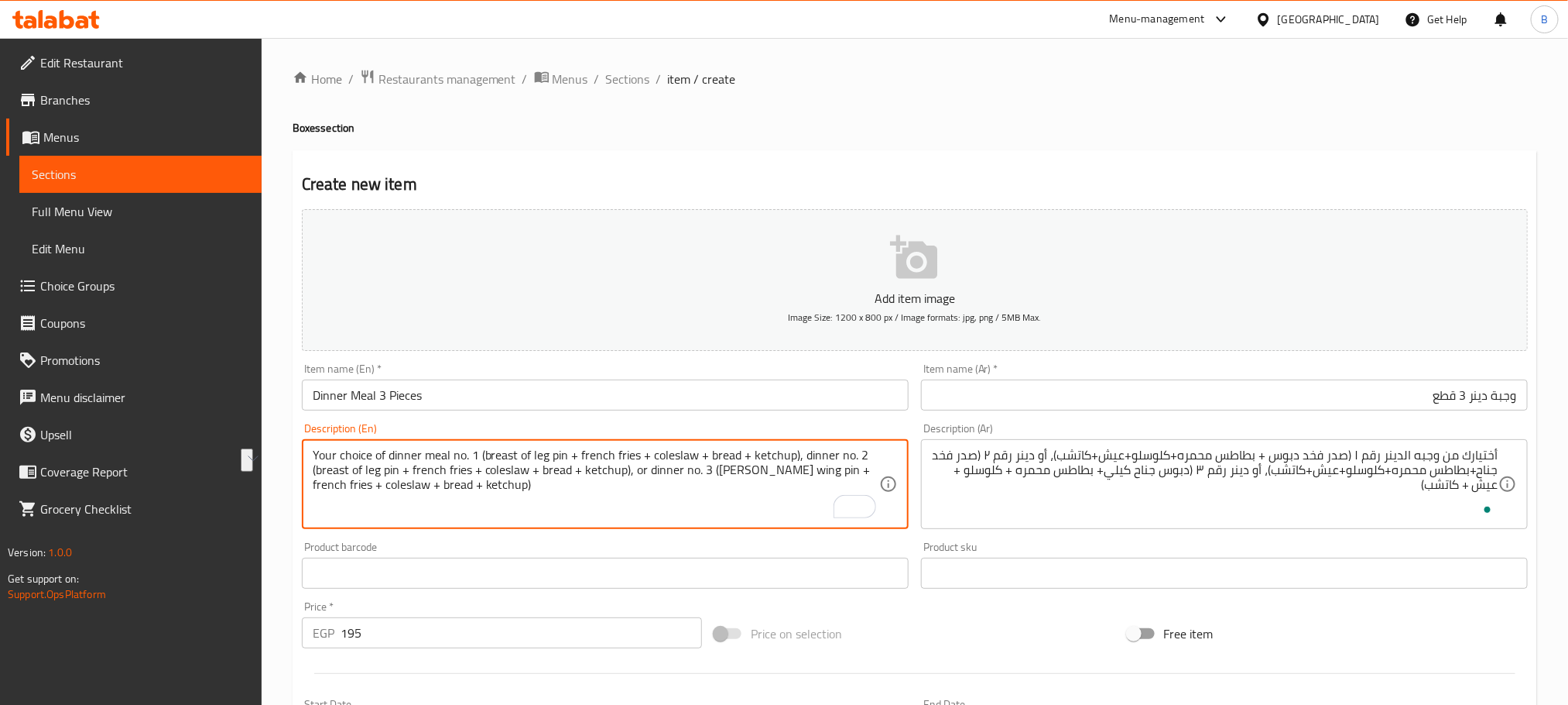
click at [520, 453] on textarea "Your choice of dinner meal no. 1 (breast of leg pin + french fries + coleslaw +…" at bounding box center [596, 484] width 567 height 74
paste textarea "thigh"
click at [556, 451] on textarea "Your choice of dinner meal no. 1 (breast thigh pin + french fries + coleslaw + …" at bounding box center [596, 484] width 567 height 74
paste textarea "drumstick"
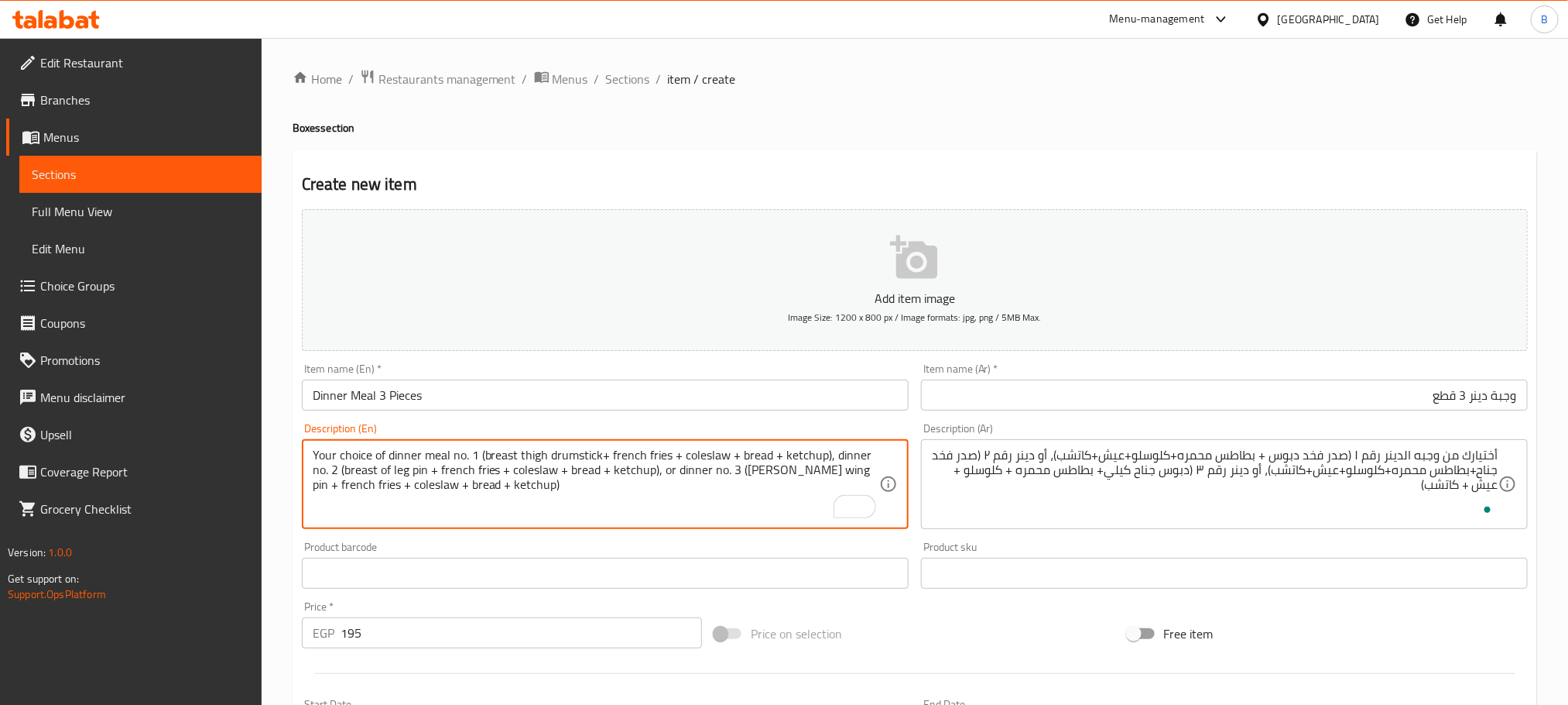
click at [494, 461] on textarea "Your choice of dinner meal no. 1 (breast thigh drumstick+ french fries + colesl…" at bounding box center [596, 484] width 567 height 74
click at [527, 458] on textarea "Your choice of dinner meal no. 1 (breast thigh drumstick+ french fries + colesl…" at bounding box center [596, 484] width 567 height 74
click at [576, 462] on textarea "Your choice of dinner meal no. 1 (breast thigh drumstick+ french fries + colesl…" at bounding box center [596, 484] width 567 height 74
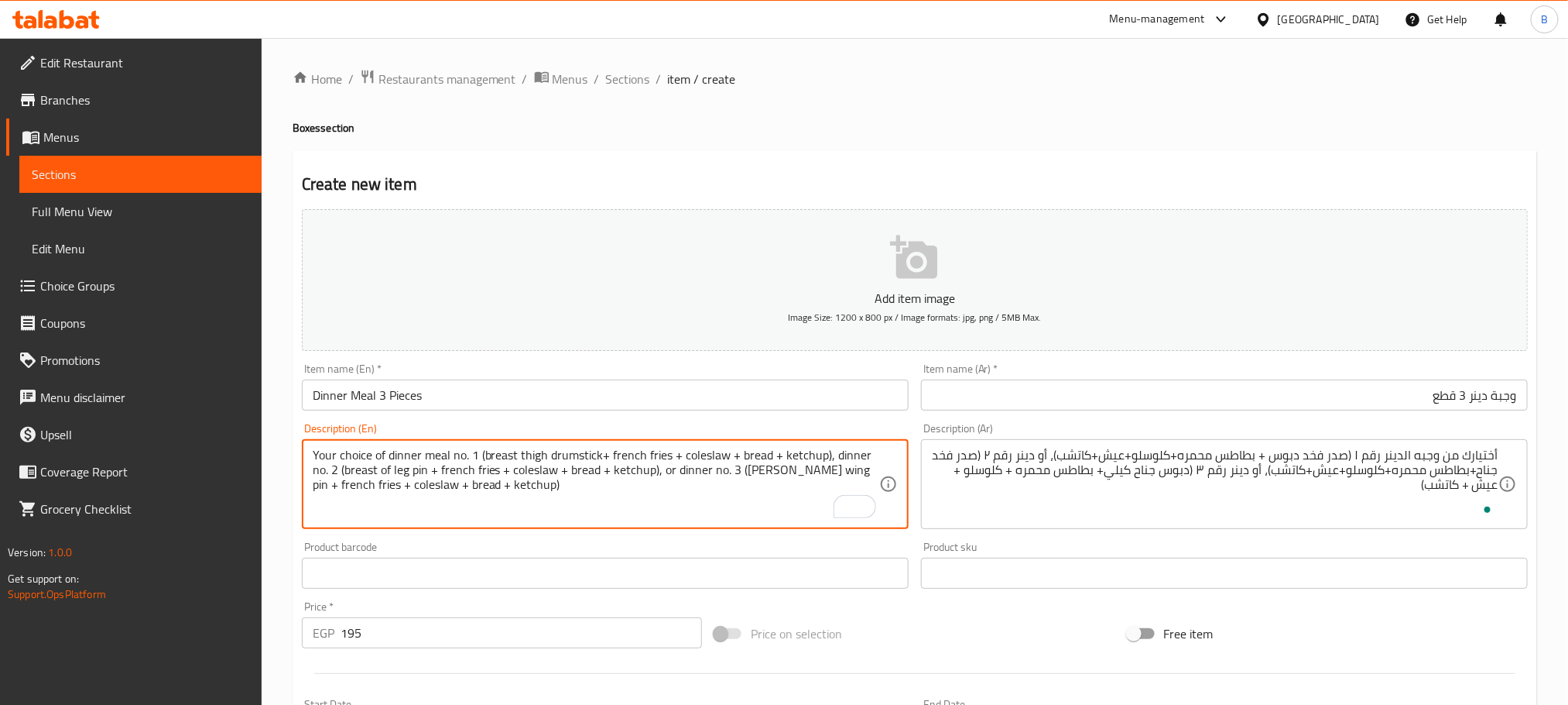
click at [576, 462] on textarea "Your choice of dinner meal no. 1 (breast thigh drumstick+ french fries + colesl…" at bounding box center [596, 484] width 567 height 74
click at [655, 455] on textarea "Your choice of dinner meal no. 1 (breast thigh drumstick+ french fries + colesl…" at bounding box center [596, 484] width 567 height 74
click at [655, 454] on textarea "Your choice of dinner meal no. 1 (breast thigh drumstick+ french fries + colesl…" at bounding box center [596, 484] width 567 height 74
click at [623, 451] on textarea "Your choice of dinner meal no. 1 (breast thigh drumstick+ french fries + colesl…" at bounding box center [596, 484] width 567 height 74
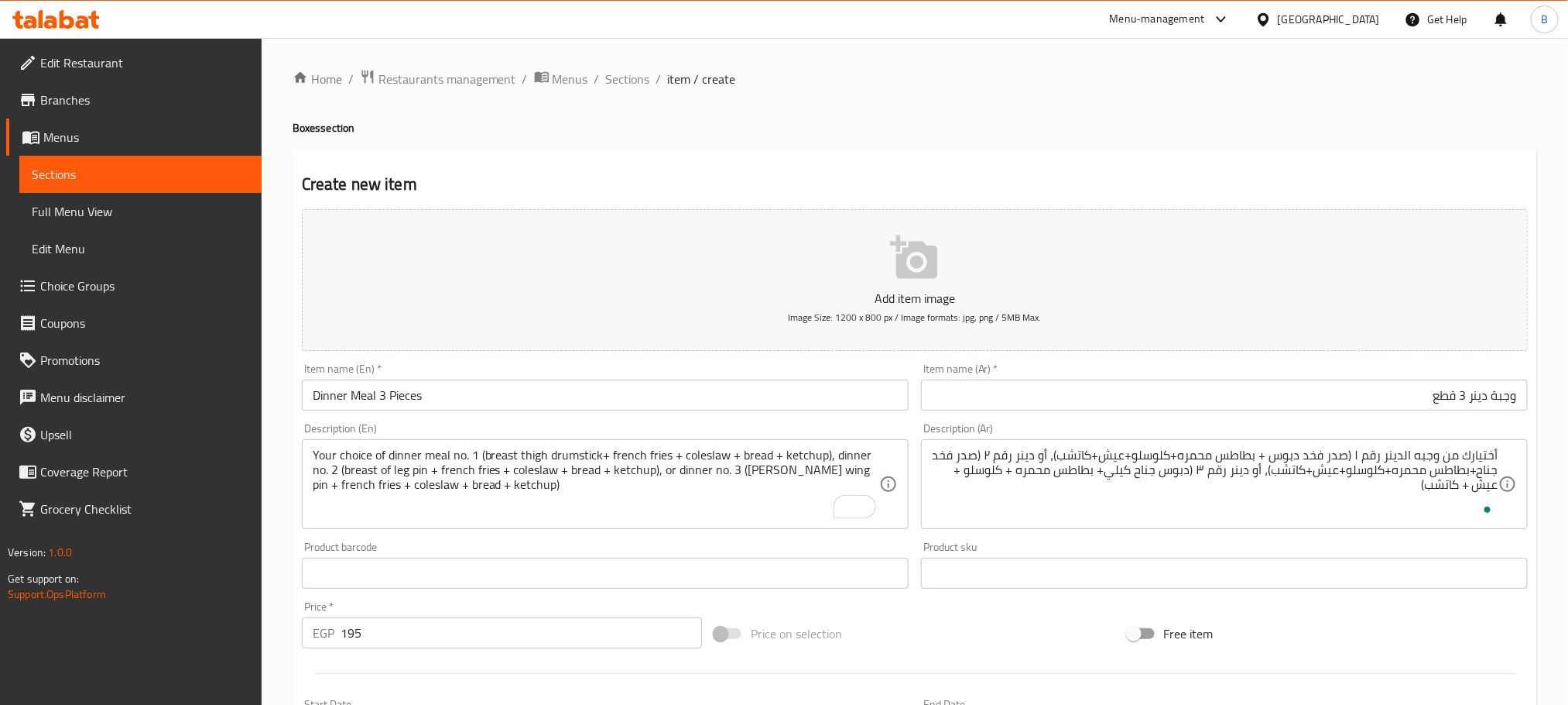
click at [641, 463] on textarea "Your choice of dinner meal no. 1 (breast thigh drumstick+ french fries + colesl…" at bounding box center [596, 484] width 567 height 74
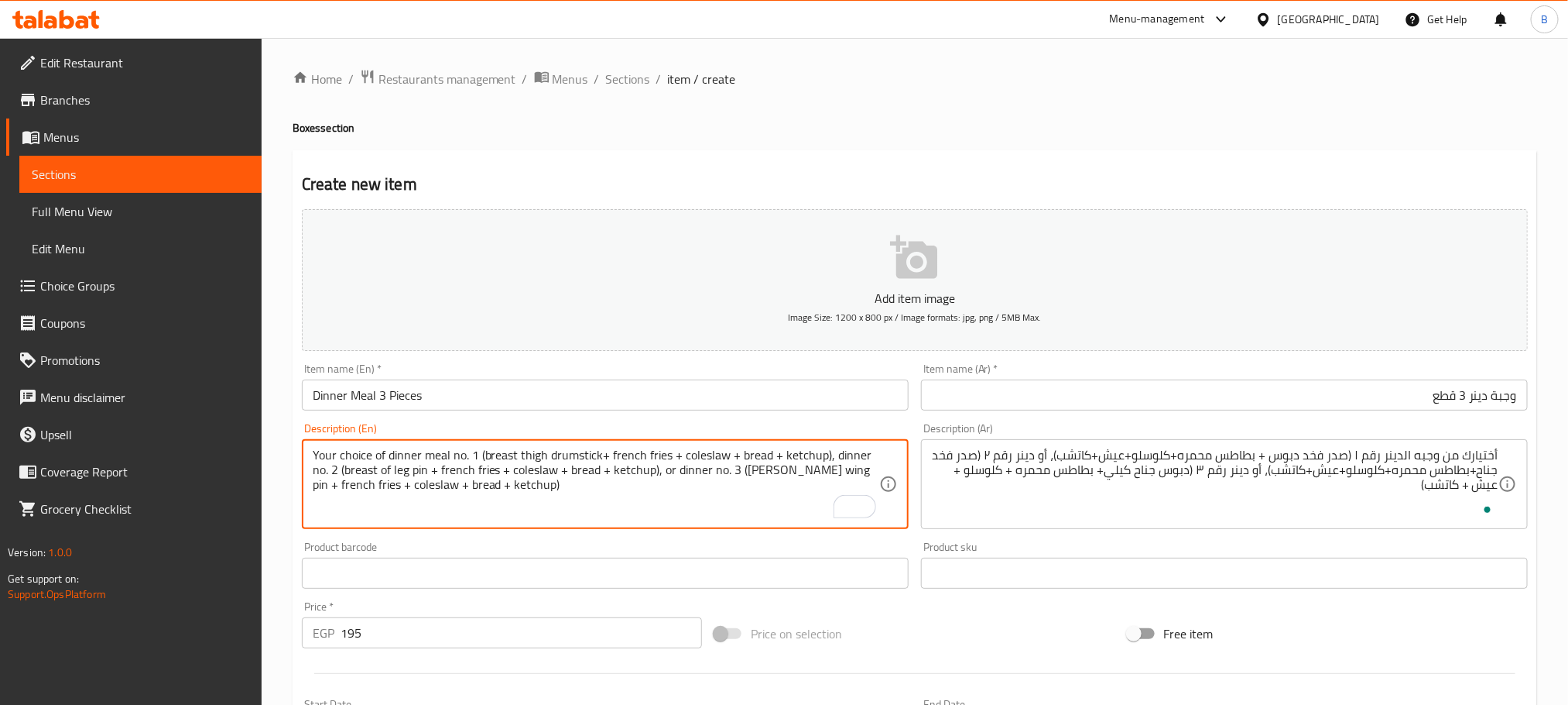
click at [635, 455] on textarea "Your choice of dinner meal no. 1 (breast thigh drumstick+ french fries + colesl…" at bounding box center [596, 484] width 567 height 74
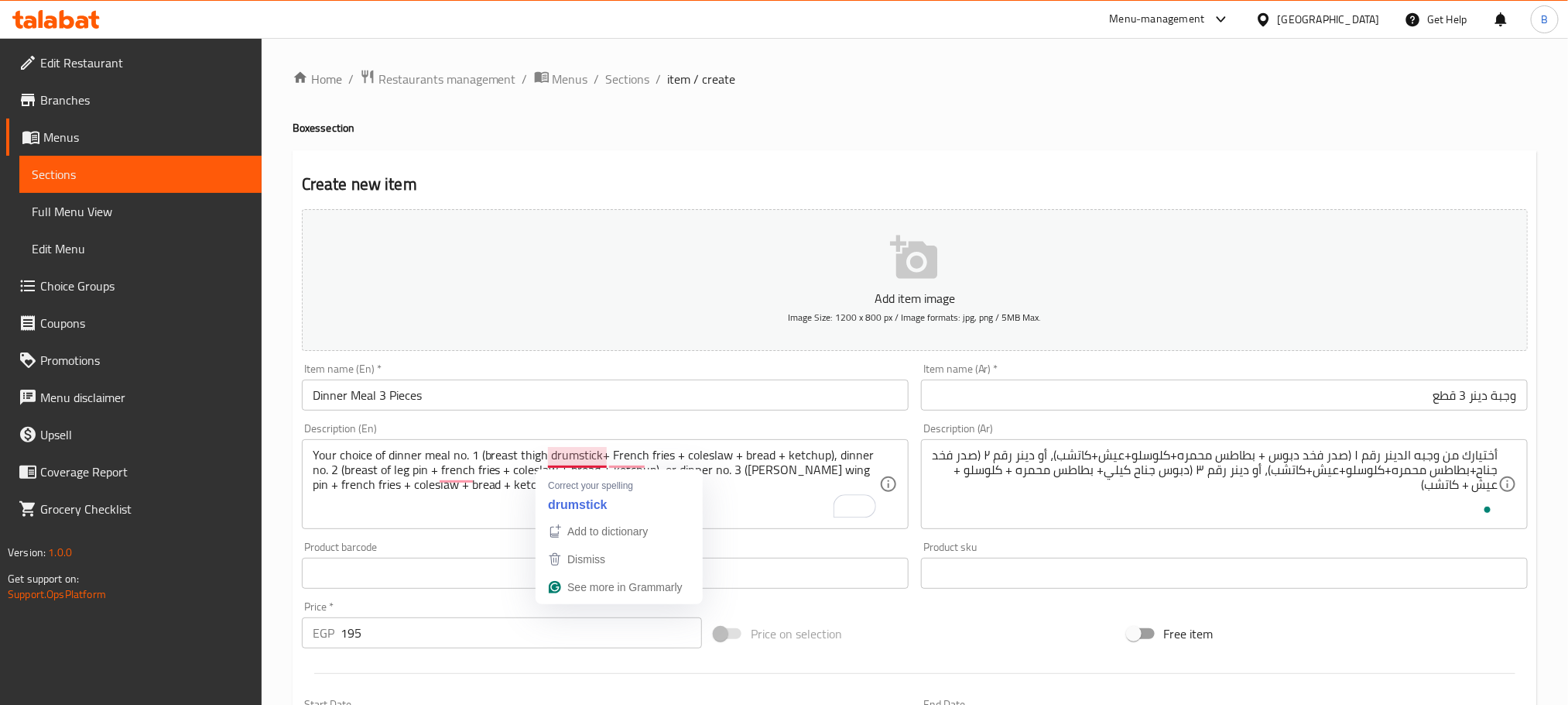
click at [599, 453] on textarea "Your choice of dinner meal no. 1 (breast thigh drumstick+ French fries + colesl…" at bounding box center [596, 484] width 567 height 74
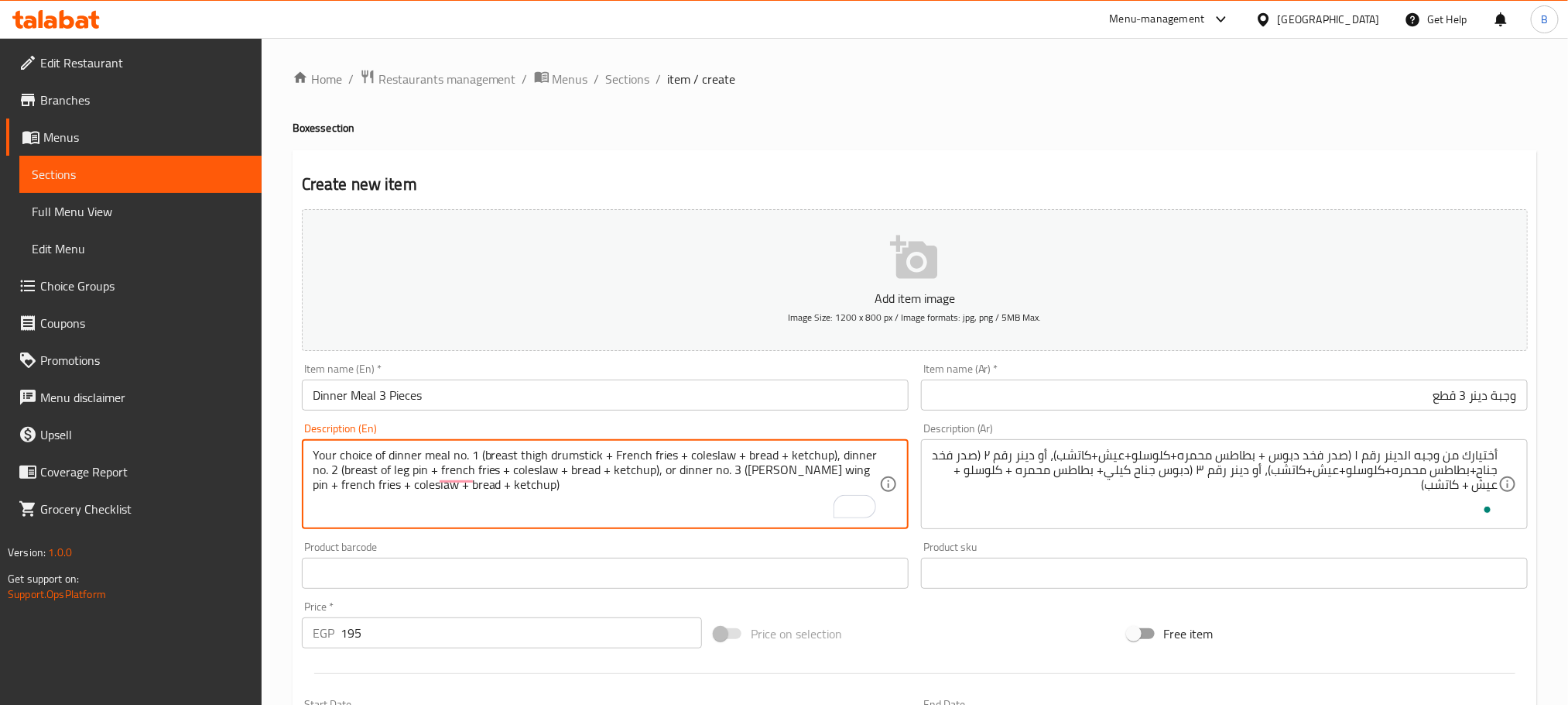
type textarea "Your choice of dinner meal no. 1 (breast thigh drumstick + French fries + coles…"
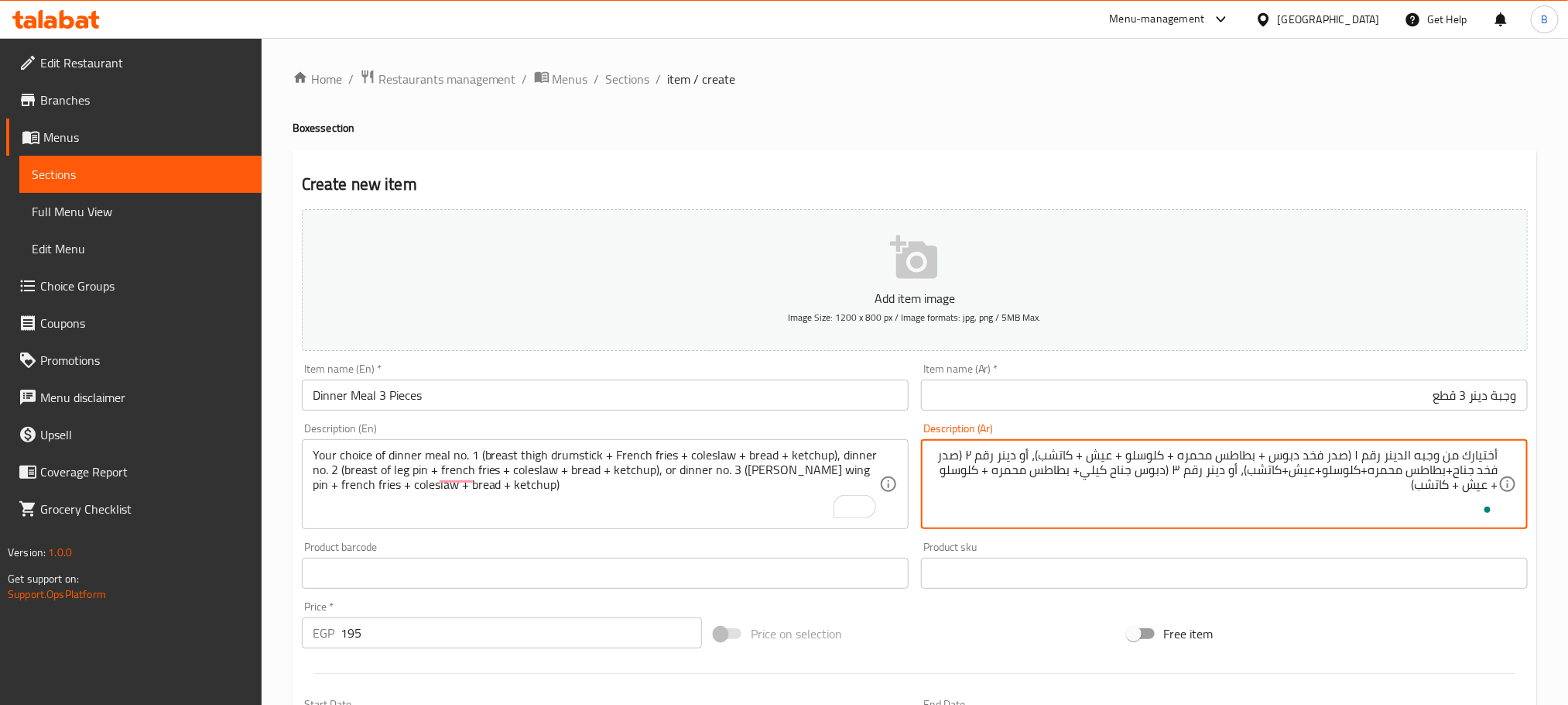
type textarea "أختيارك من وجبه الدينر رقم ١ (صدر فخد دبوس + بطاطس محمره + كلوسلو + عيش + كاتشب…"
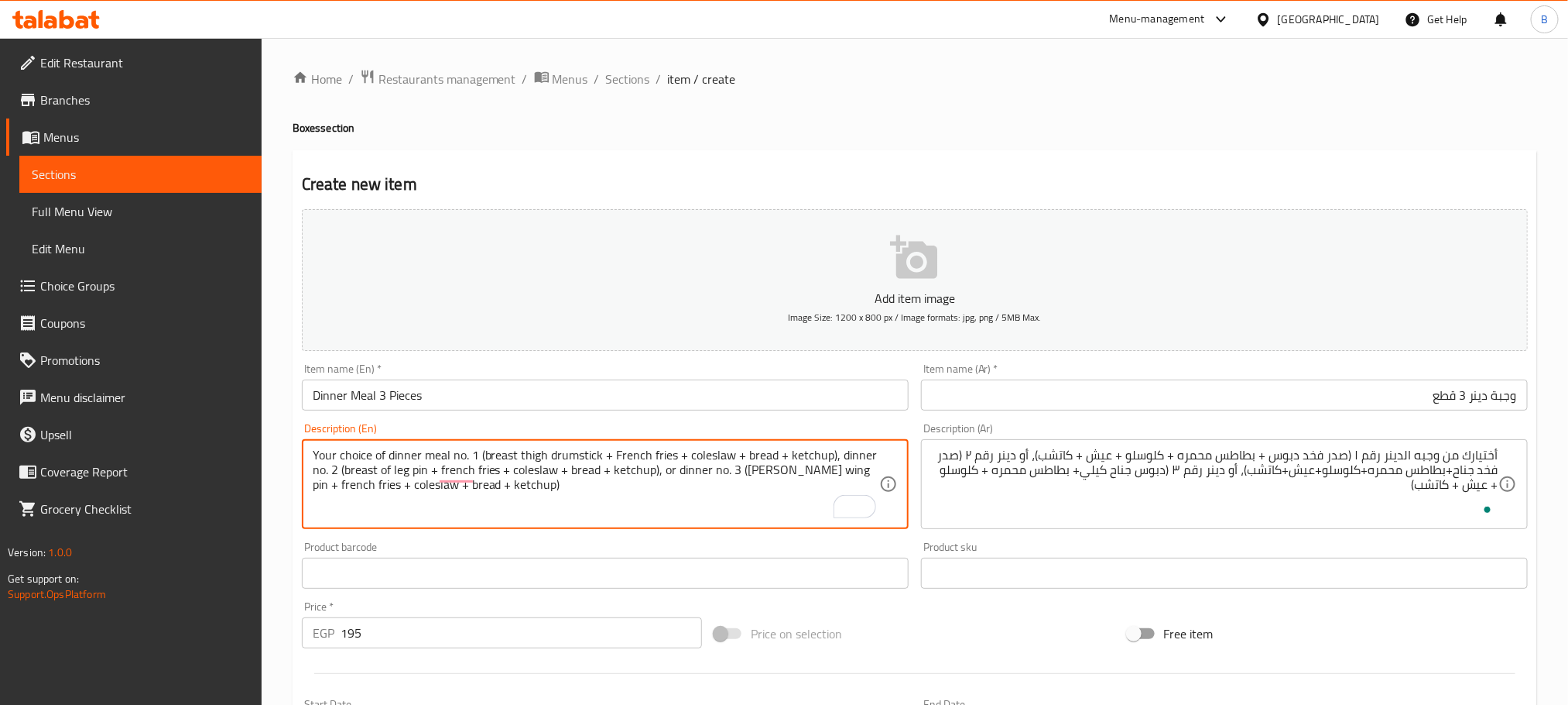
click at [846, 456] on textarea "Your choice of dinner meal no. 1 (breast thigh drumstick + French fries + coles…" at bounding box center [596, 484] width 567 height 74
click at [323, 472] on textarea "Your choice of dinner meal no. 1 (breast thigh drumstick + French fries + coles…" at bounding box center [596, 484] width 567 height 74
click at [346, 472] on textarea "Your choice of dinner meal no. 1 (breast thigh drumstick + French fries + coles…" at bounding box center [596, 484] width 567 height 74
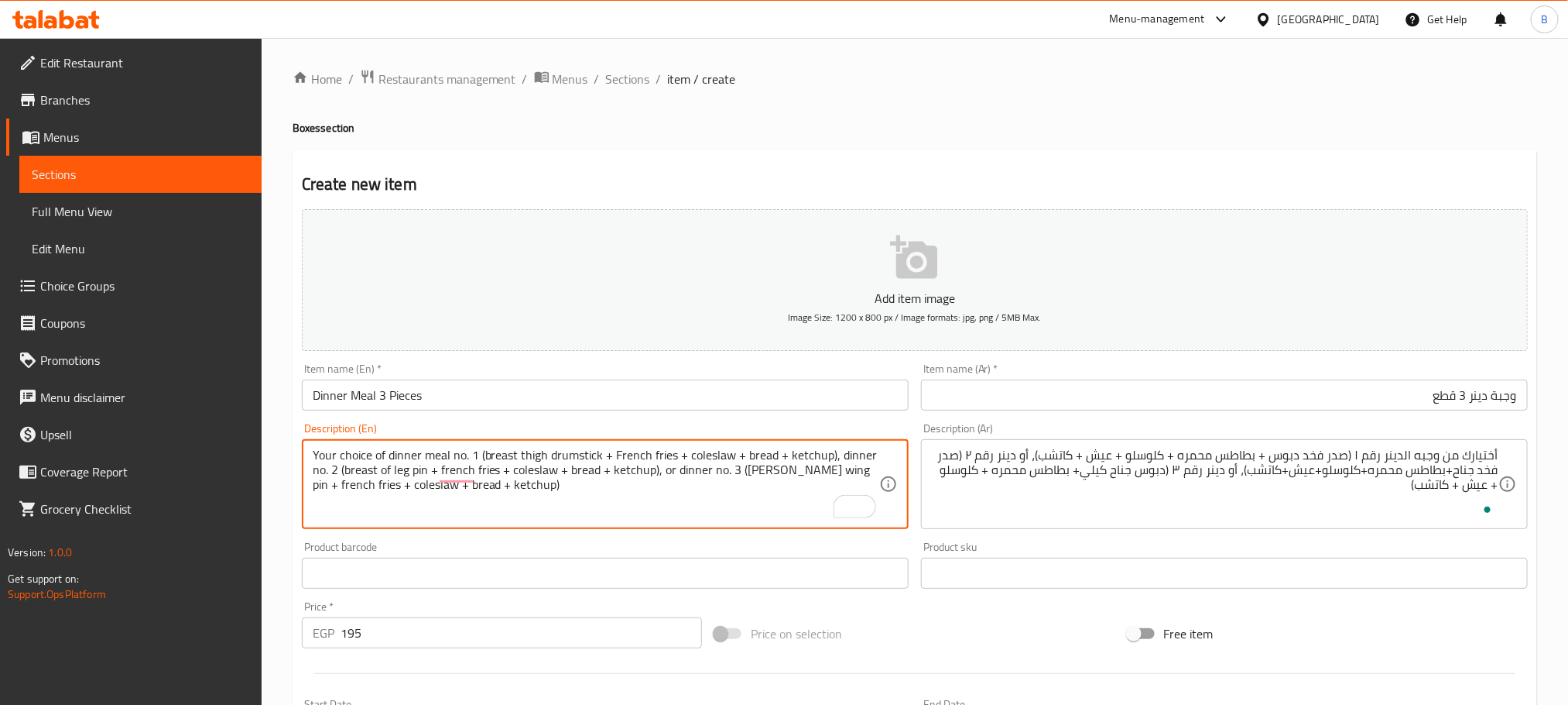
click at [532, 451] on textarea "Your choice of dinner meal no. 1 (breast thigh drumstick + French fries + coles…" at bounding box center [596, 484] width 567 height 74
drag, startPoint x: 428, startPoint y: 467, endPoint x: 381, endPoint y: 481, distance: 49.0
click at [381, 481] on textarea "Your choice of dinner meal no. 1 (breast thigh drumstick + French fries + coles…" at bounding box center [596, 484] width 567 height 74
paste textarea "thigh"
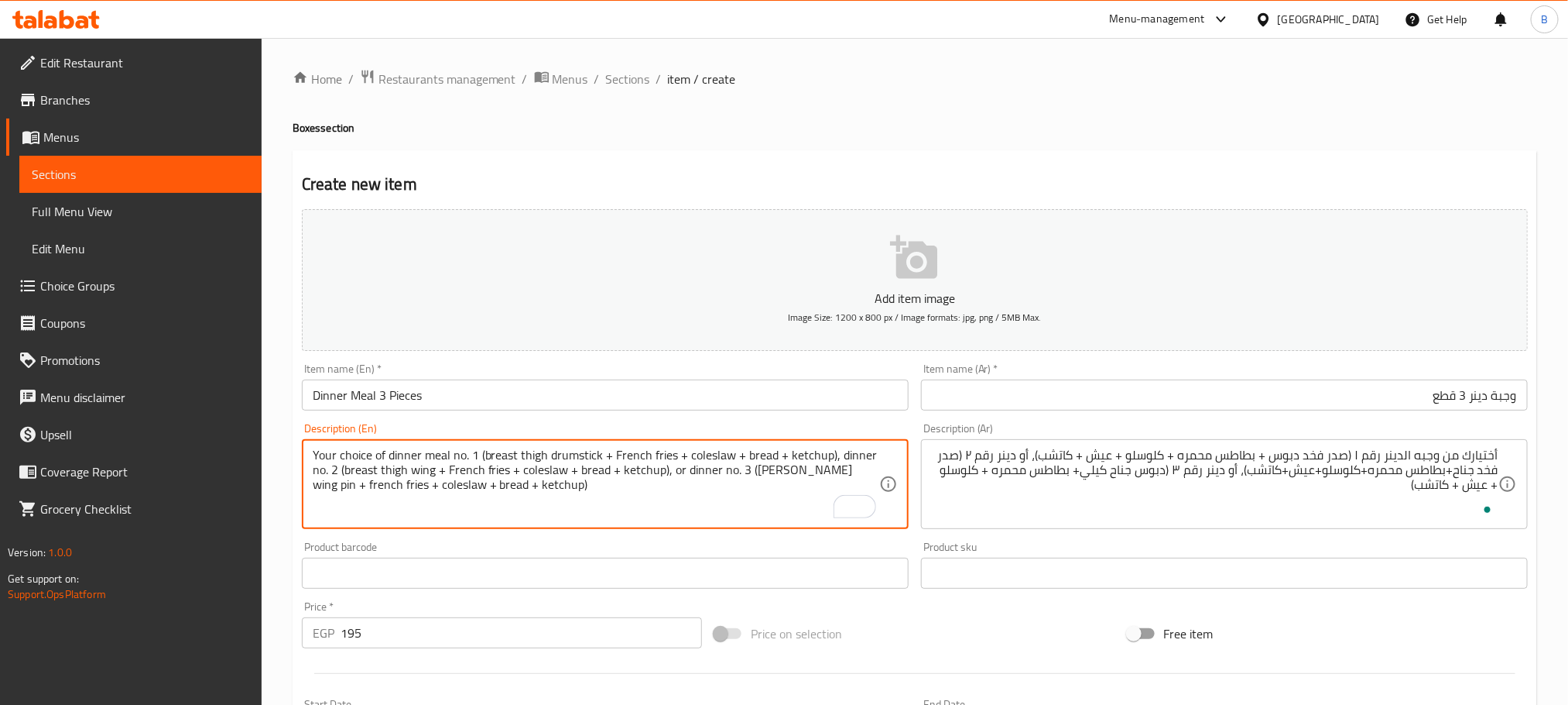
type textarea "Your choice of dinner meal no. 1 (breast thigh drumstick + French fries + coles…"
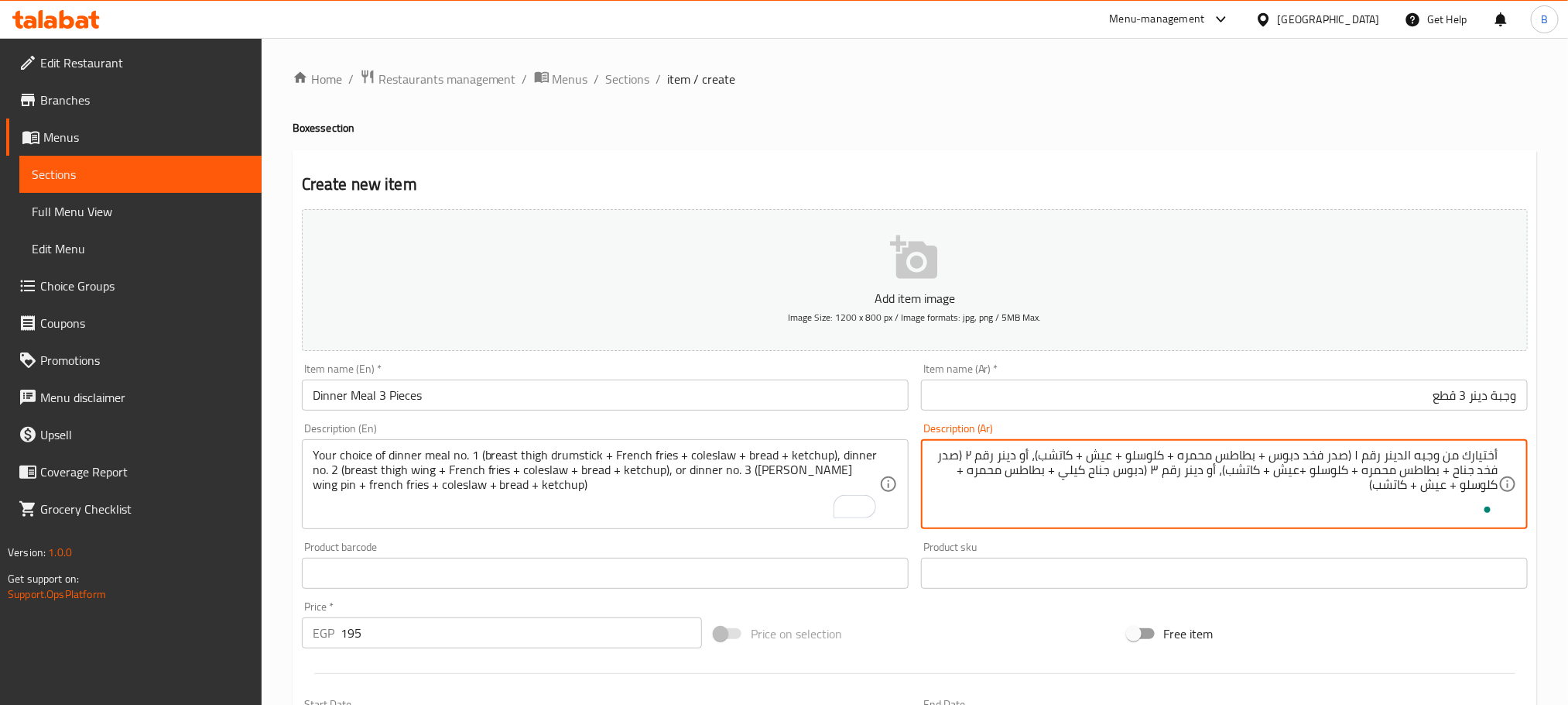
type textarea "أختيارك من وجبه الدينر رقم ١ (صدر فخد دبوس + بطاطس محمره + كلوسلو + عيش + كاتشب…"
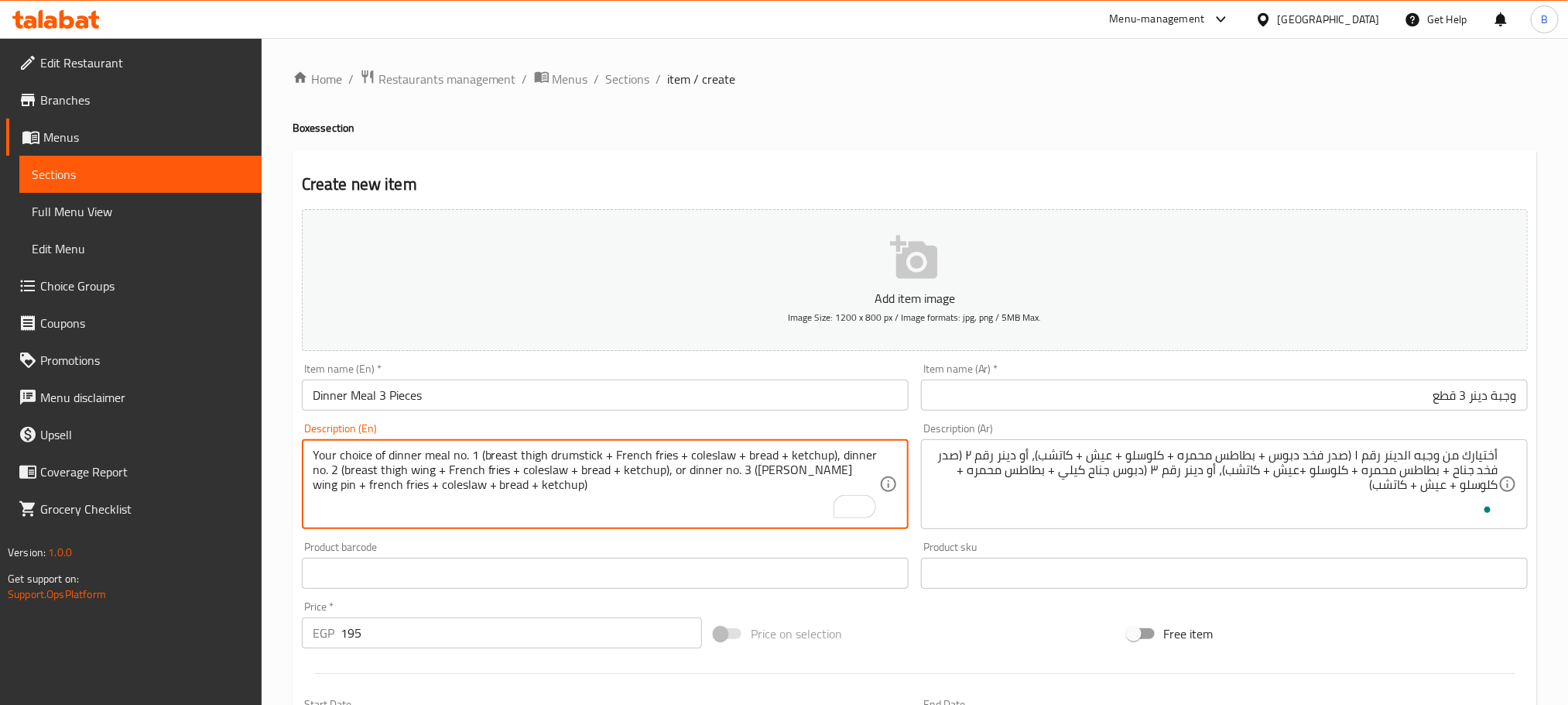
click at [583, 449] on textarea "Your choice of dinner meal no. 1 (breast thigh drumstick + French fries + coles…" at bounding box center [596, 484] width 567 height 74
drag, startPoint x: 825, startPoint y: 469, endPoint x: 751, endPoint y: 468, distance: 74.0
click at [751, 468] on textarea "Your choice of dinner meal no. 1 (breast thigh drumstick + French fries + coles…" at bounding box center [596, 484] width 567 height 74
paste textarea "drumstick"
click at [316, 479] on textarea "Your choice of dinner meal no. 1 (breast thigh drumstick + French fries + coles…" at bounding box center [596, 484] width 567 height 74
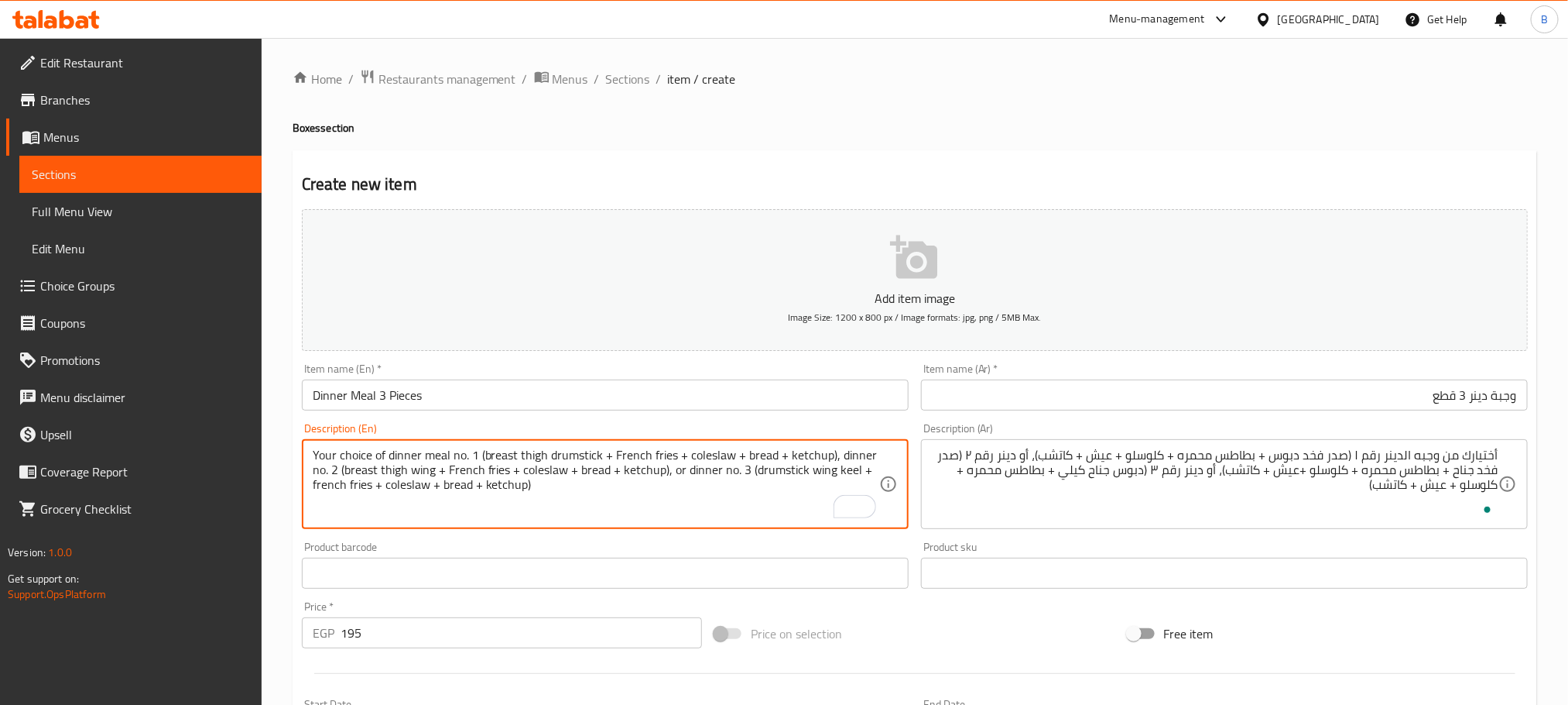
click at [316, 479] on textarea "Your choice of dinner meal no. 1 (breast thigh drumstick + French fries + coles…" at bounding box center [596, 484] width 567 height 74
click at [326, 483] on textarea "Your choice of dinner meal no. 1 (breast thigh drumstick + French fries + coles…" at bounding box center [596, 484] width 567 height 74
type textarea "Your choice of dinner meal no. 1 (breast thigh drumstick + French fries + coles…"
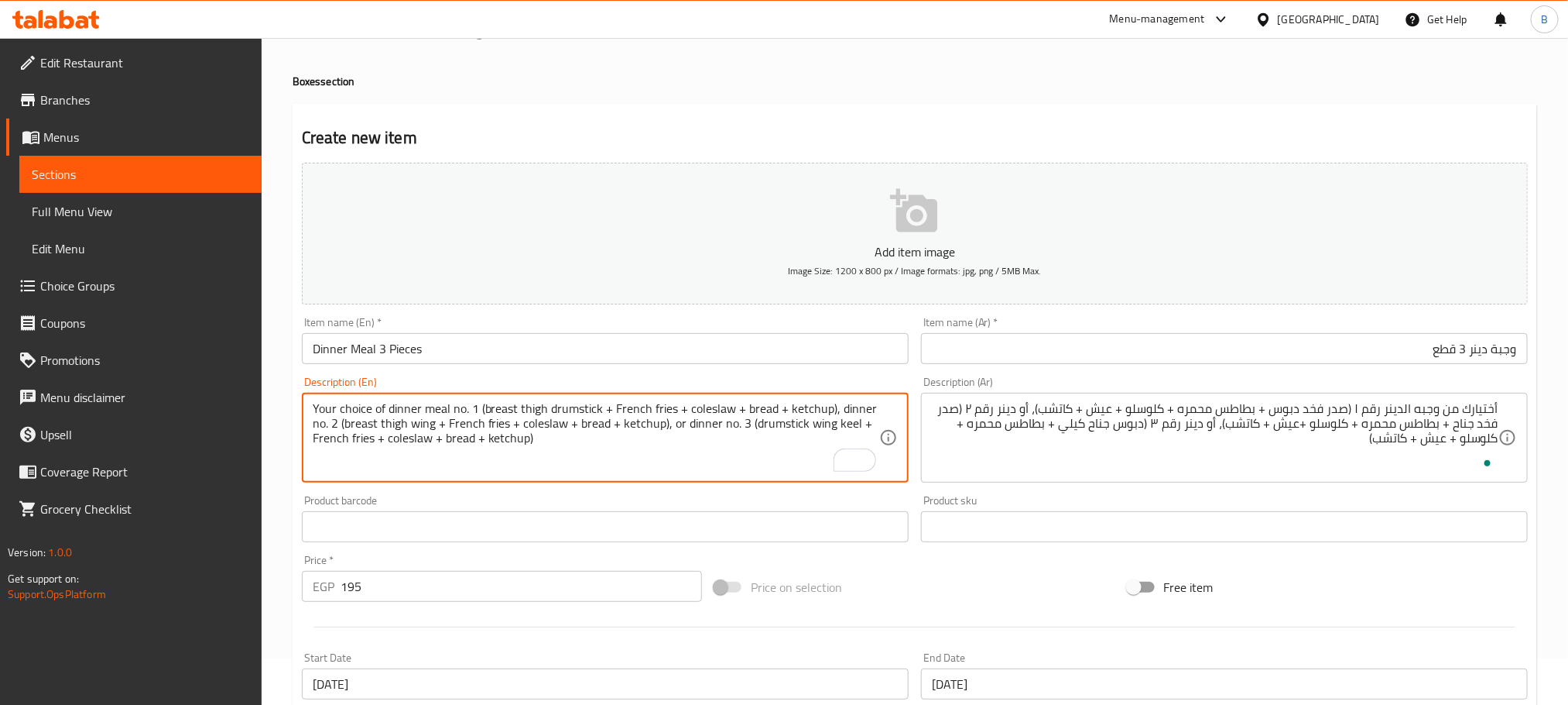
scroll to position [101, 0]
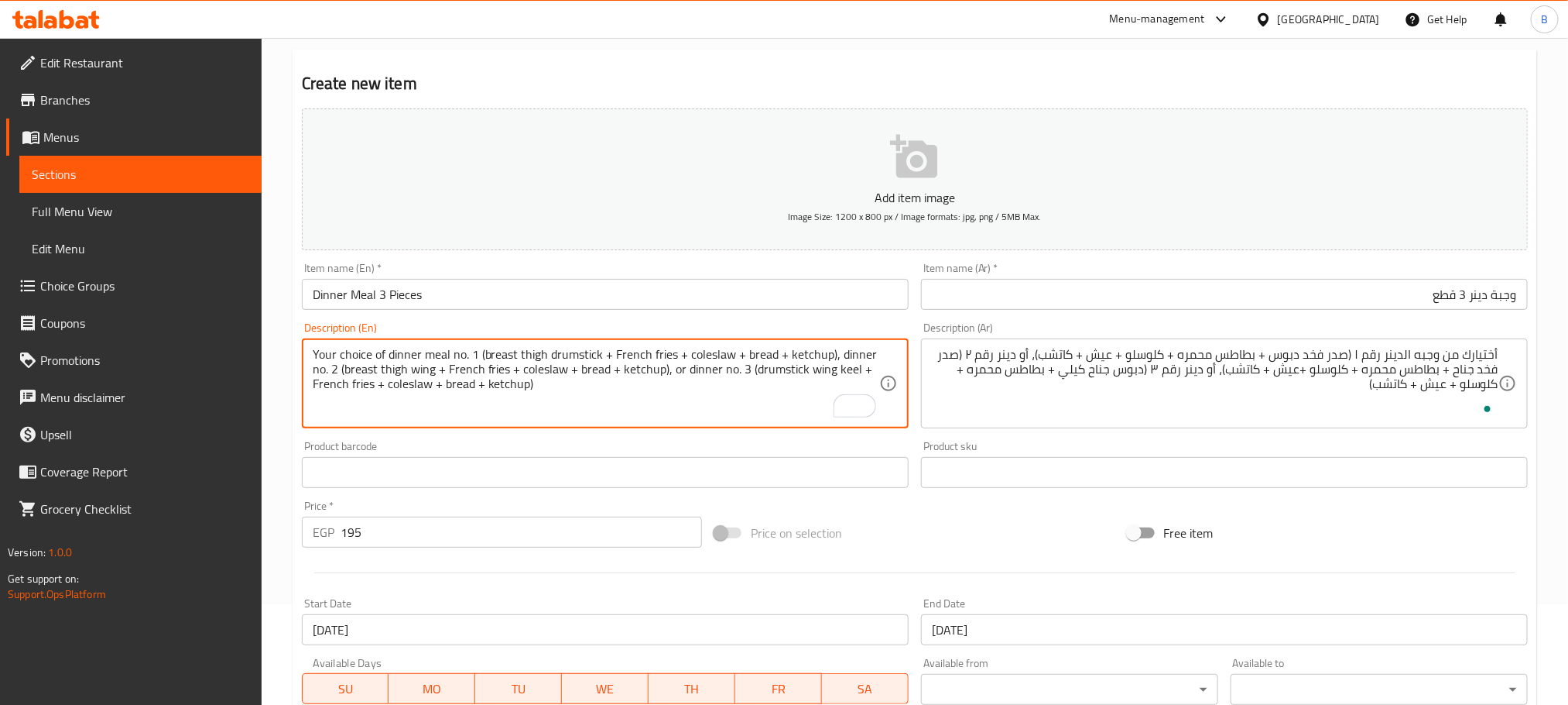
click at [714, 382] on textarea "Your choice of dinner meal no. 1 (breast thigh drumstick + French fries + coles…" at bounding box center [596, 383] width 567 height 74
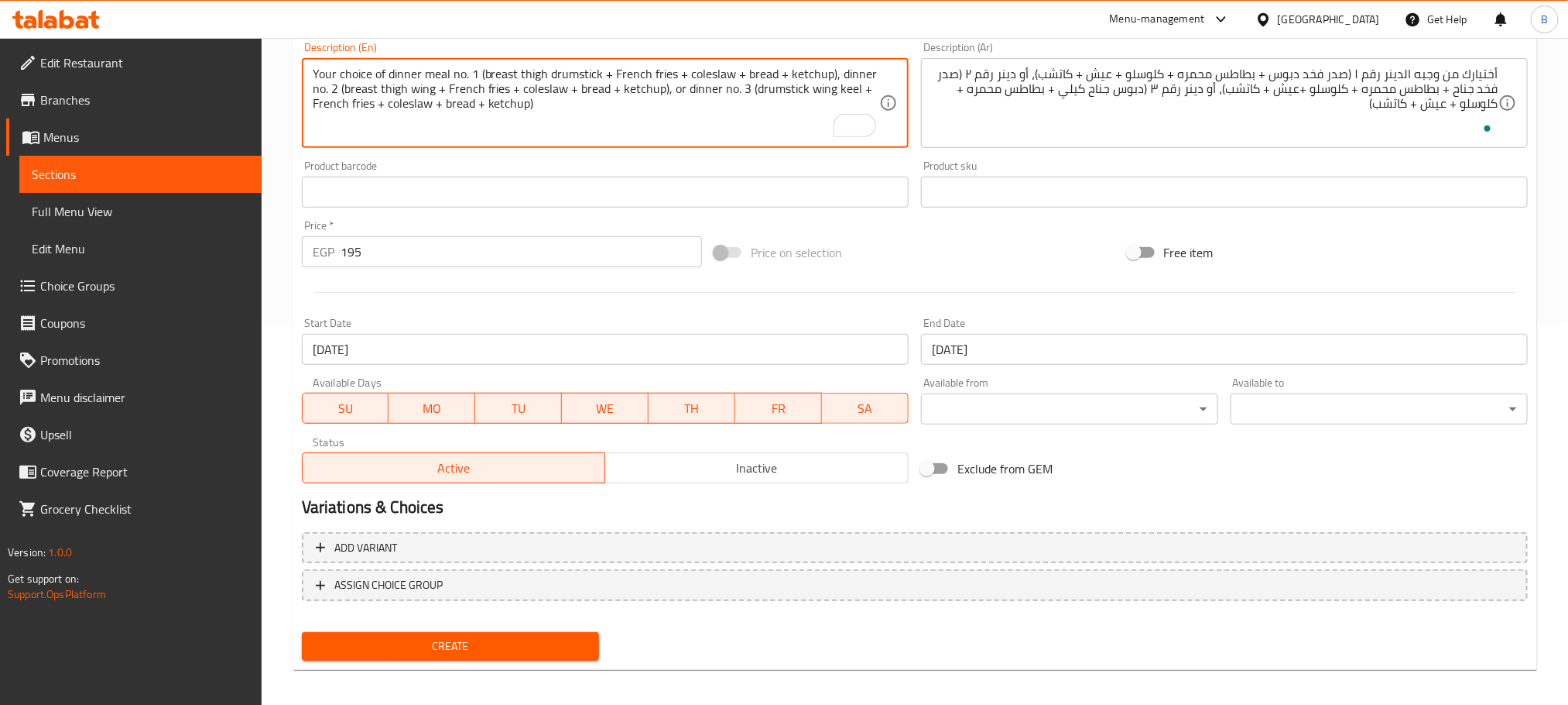
scroll to position [388, 0]
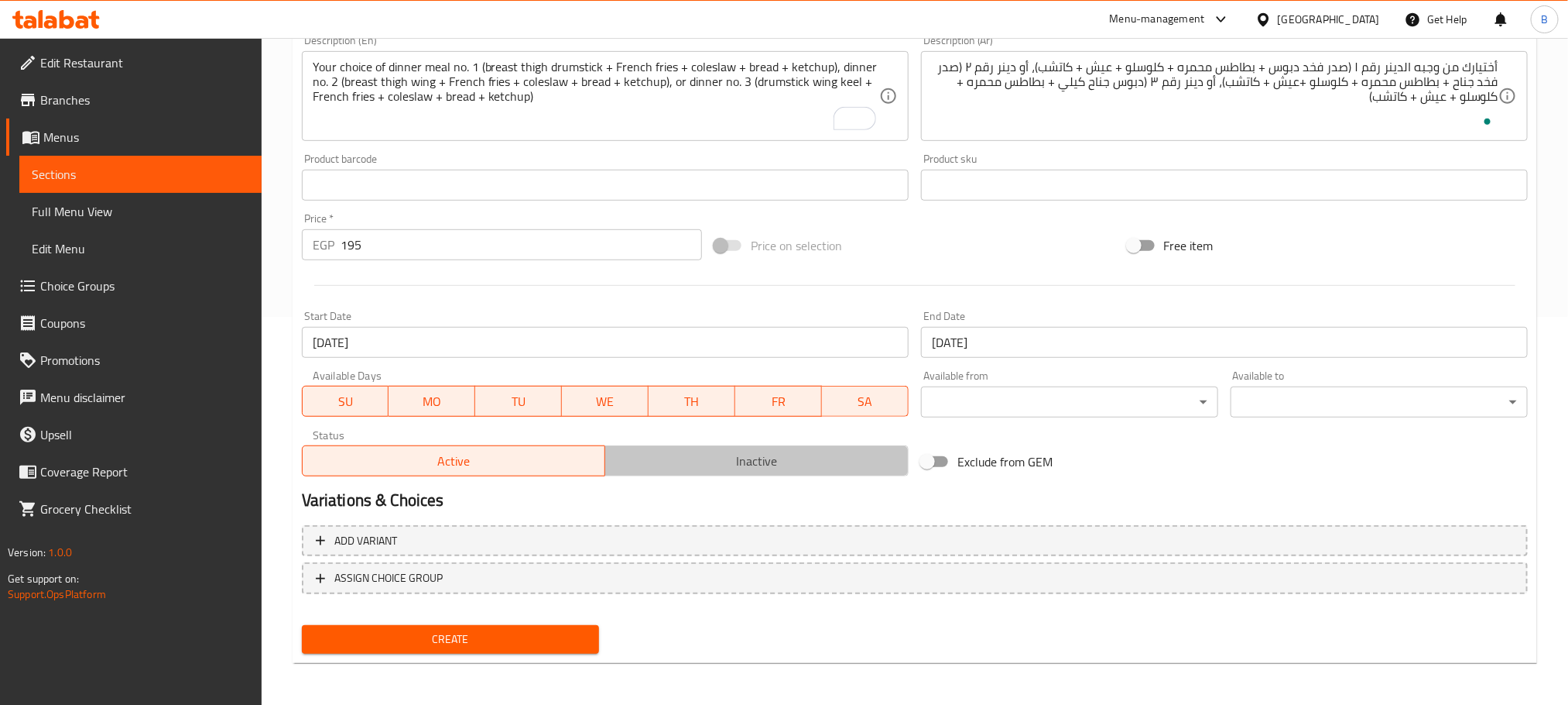
click at [709, 451] on span "Inactive" at bounding box center [756, 461] width 291 height 23
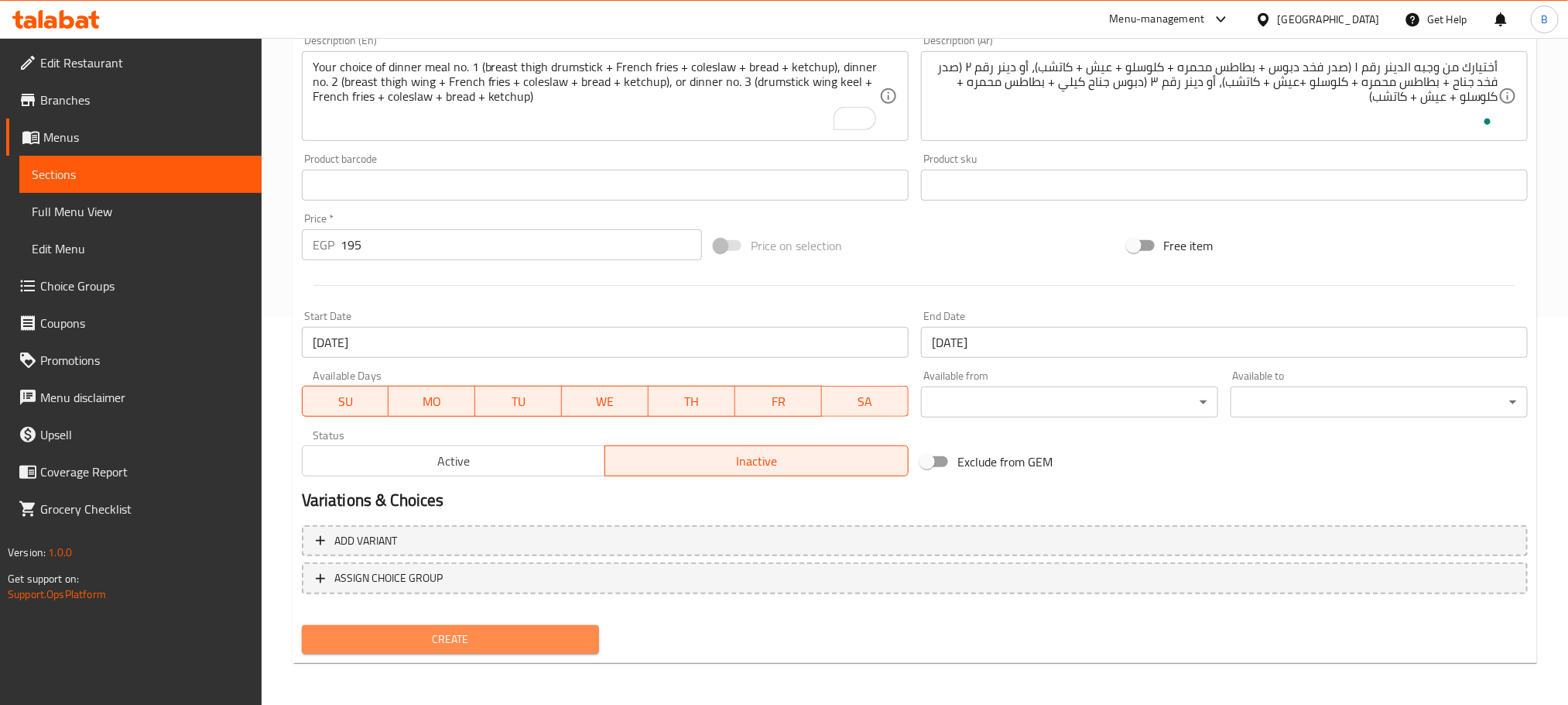
click at [502, 639] on span "Create" at bounding box center [450, 639] width 272 height 19
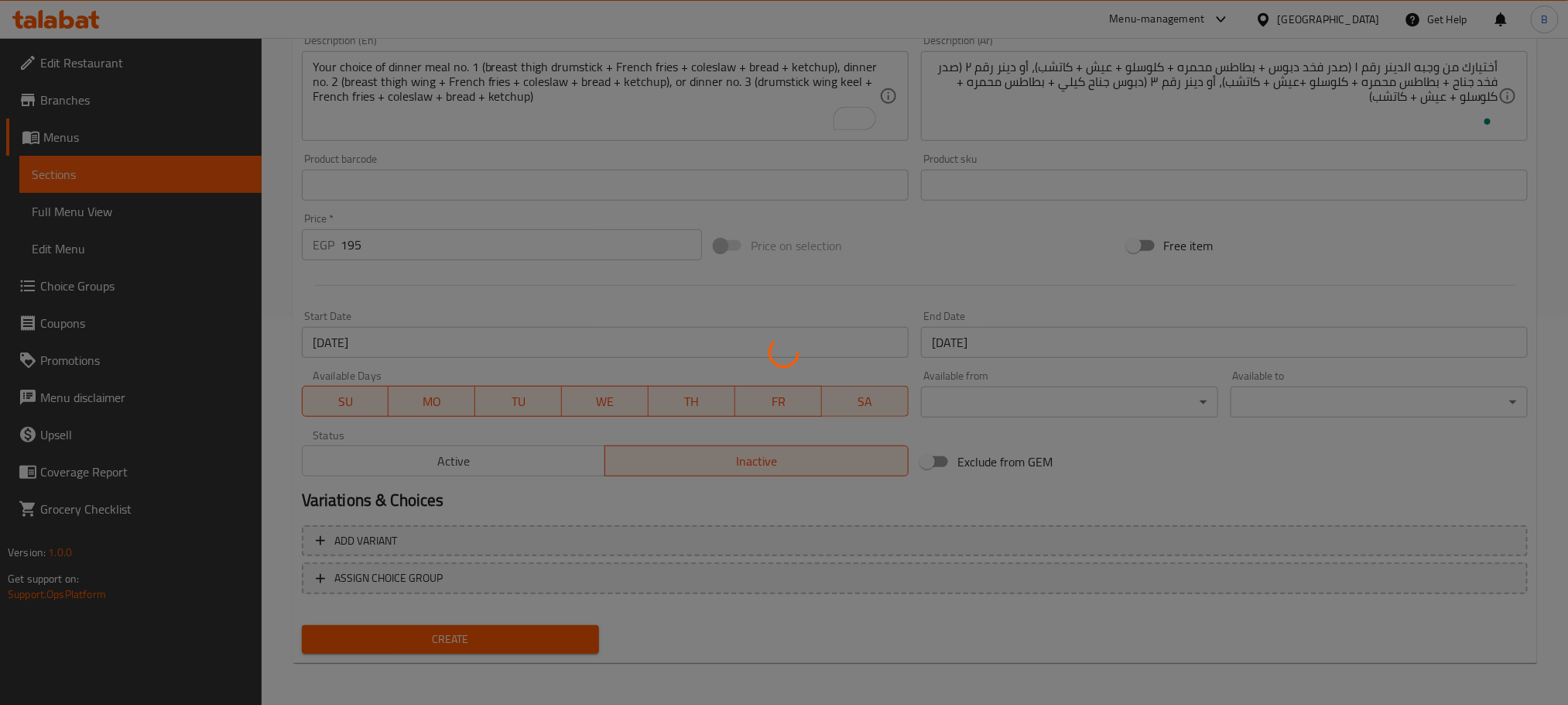
type input "0"
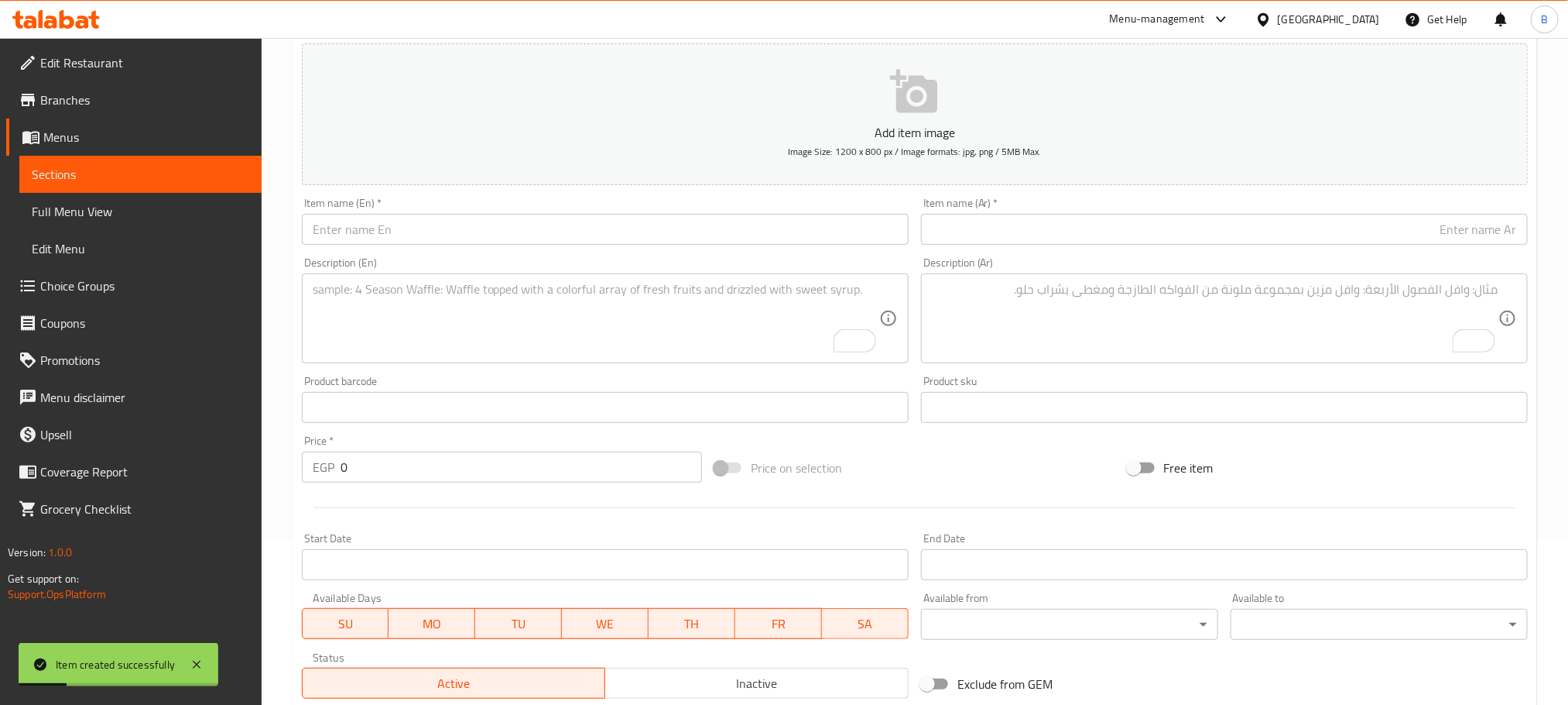
scroll to position [0, 0]
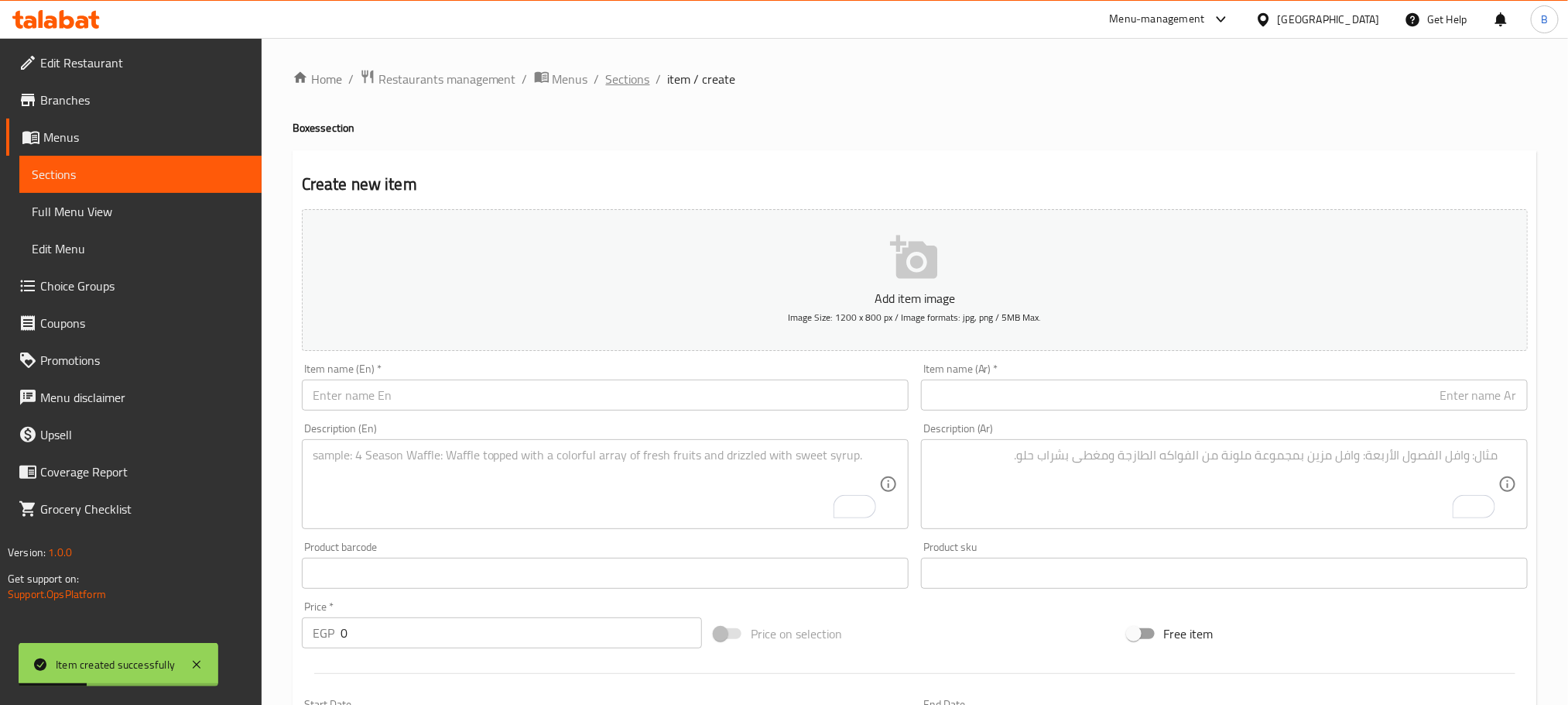
click at [636, 84] on span "Sections" at bounding box center [628, 79] width 44 height 18
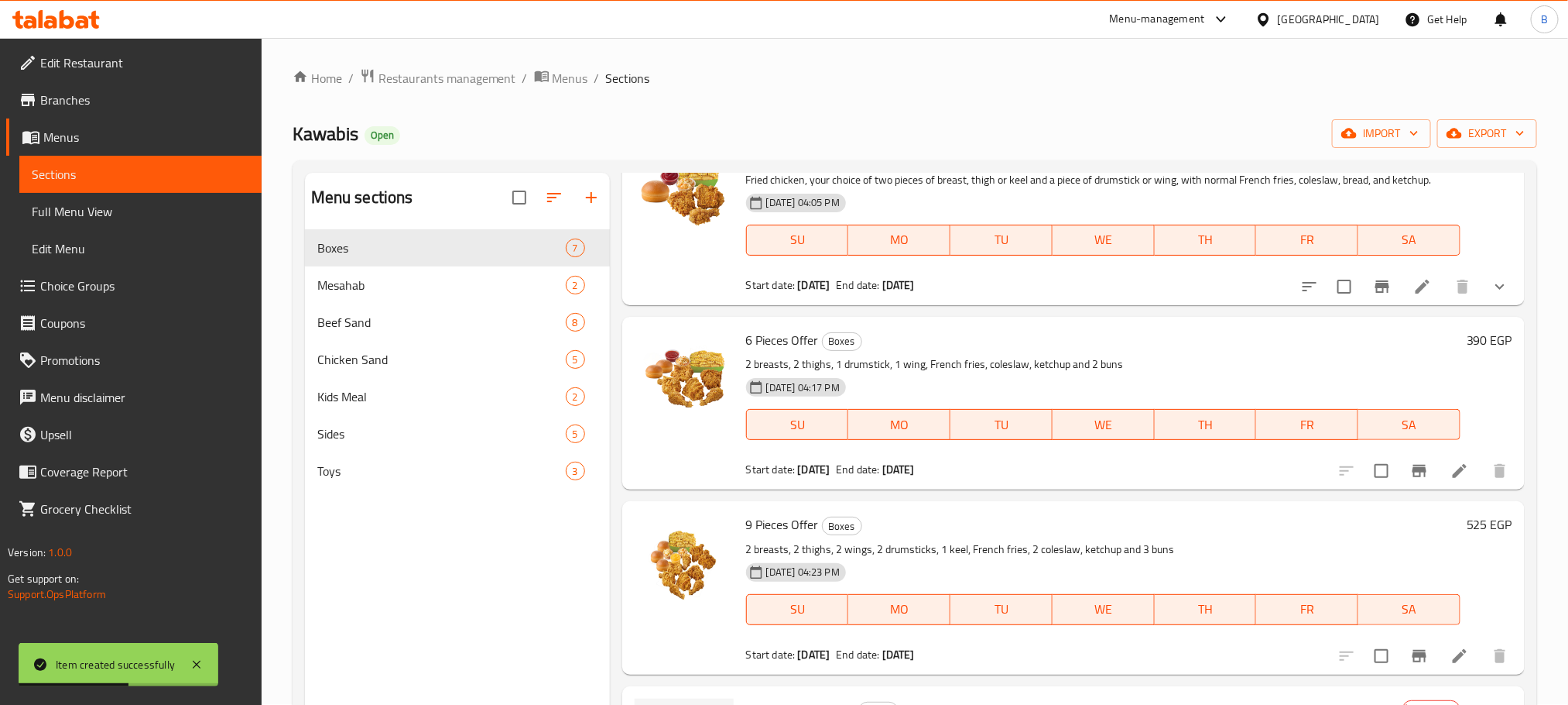
scroll to position [217, 0]
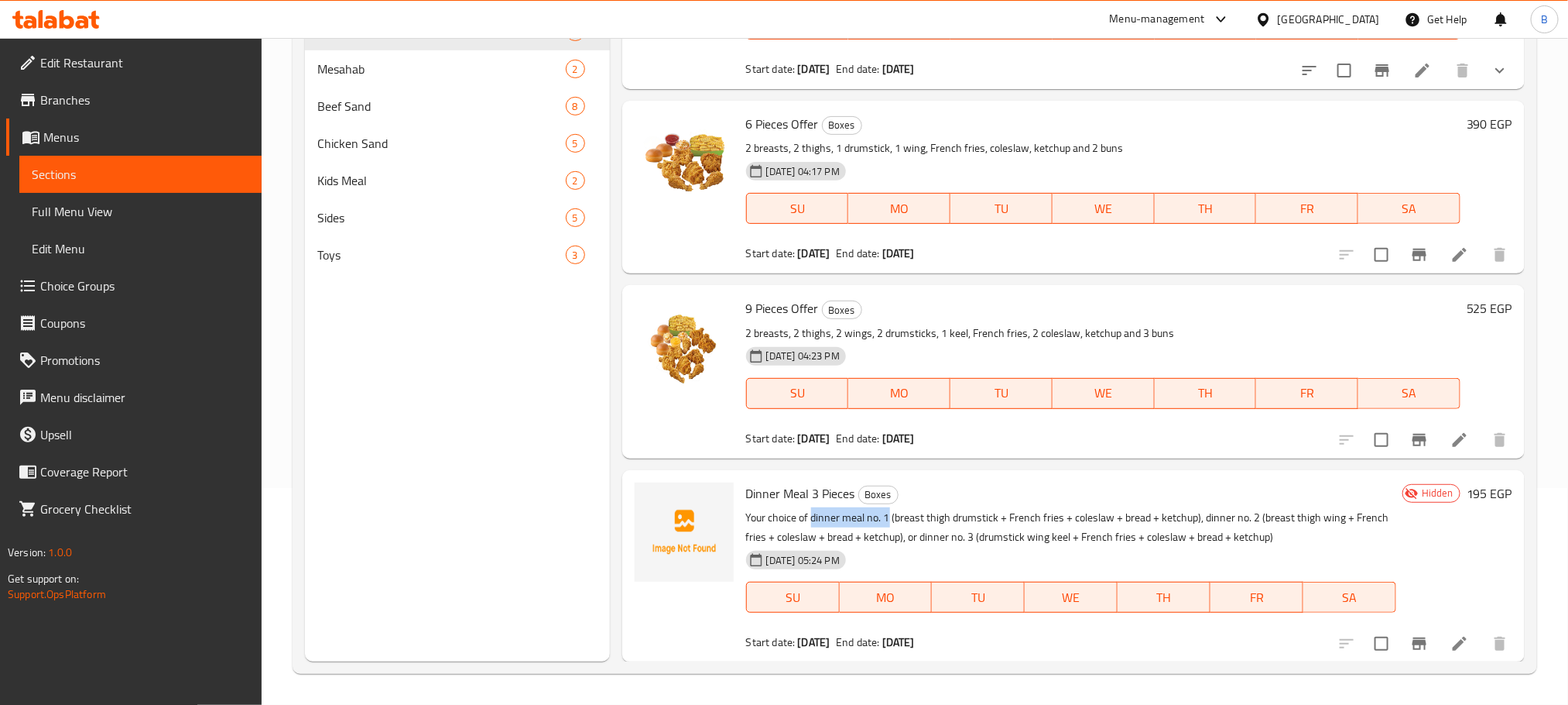
drag, startPoint x: 889, startPoint y: 516, endPoint x: 812, endPoint y: 521, distance: 77.2
click at [812, 521] on p "Your choice of dinner meal no. 1 (breast thigh drumstick + French fries + coles…" at bounding box center [1071, 527] width 650 height 38
copy p "dinner meal no. 1"
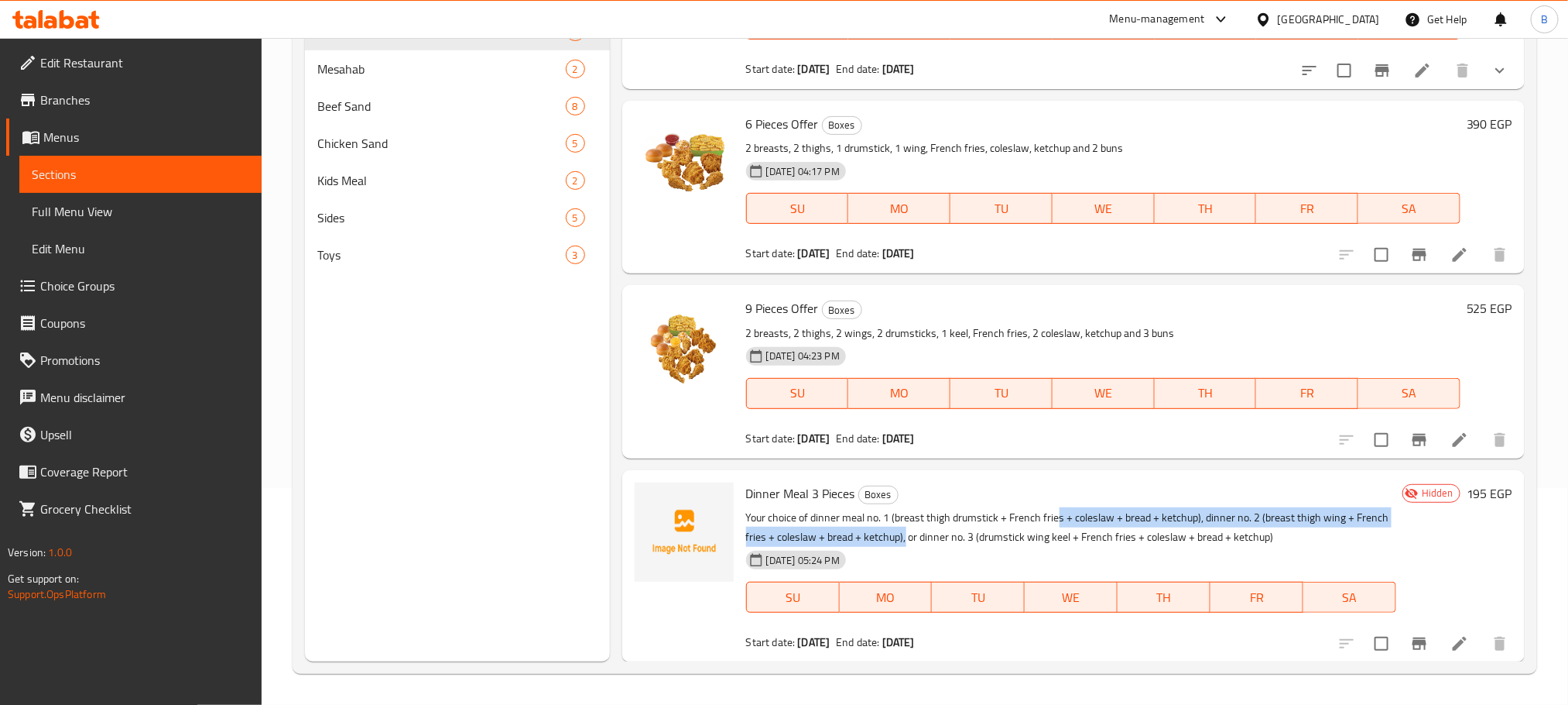
drag, startPoint x: 1057, startPoint y: 506, endPoint x: 940, endPoint y: 541, distance: 122.1
click at [940, 541] on p "Your choice of dinner meal no. 1 (breast thigh drumstick + French fries + coles…" at bounding box center [1071, 527] width 650 height 38
click at [1450, 646] on icon at bounding box center [1459, 643] width 18 height 18
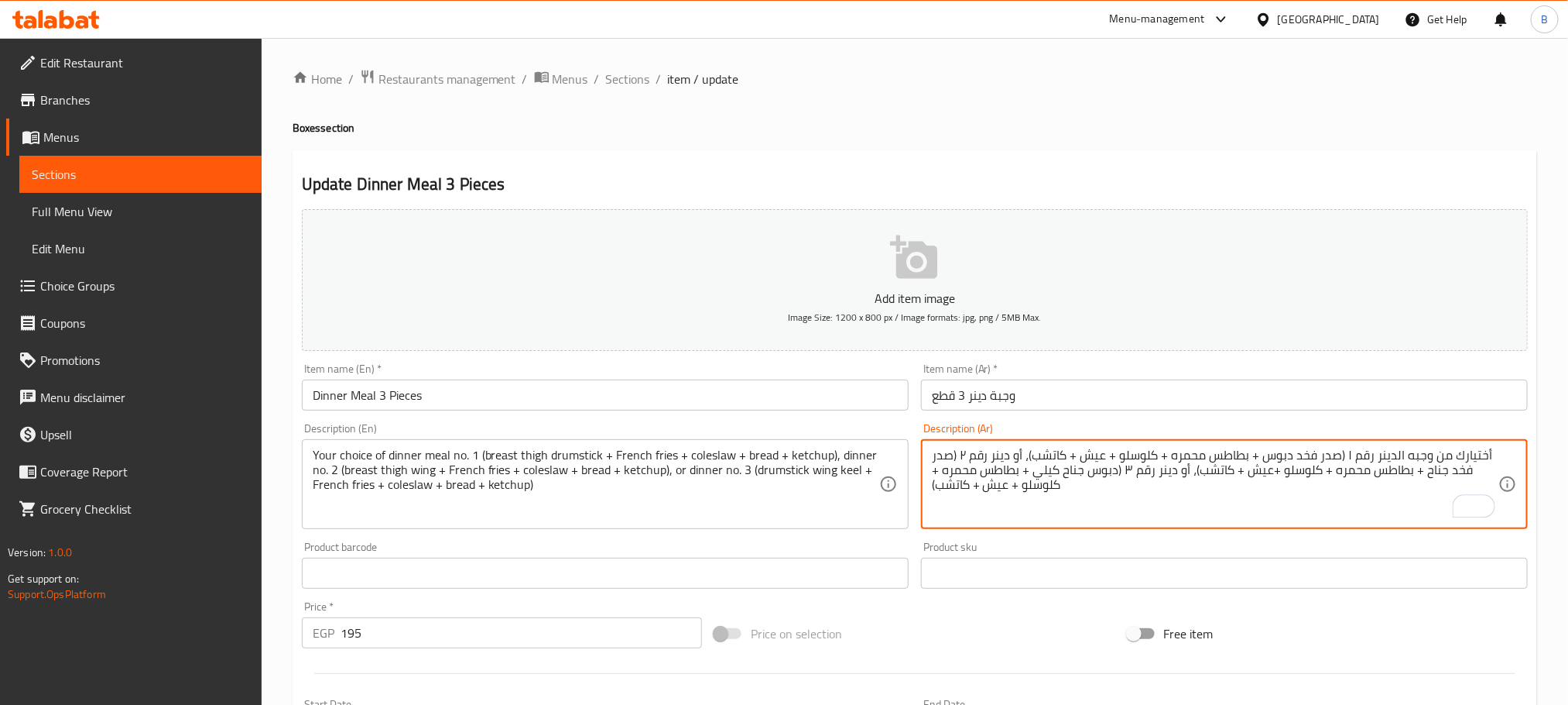
drag, startPoint x: 1429, startPoint y: 456, endPoint x: 1342, endPoint y: 451, distance: 87.1
click at [625, 79] on span "Sections" at bounding box center [628, 79] width 44 height 18
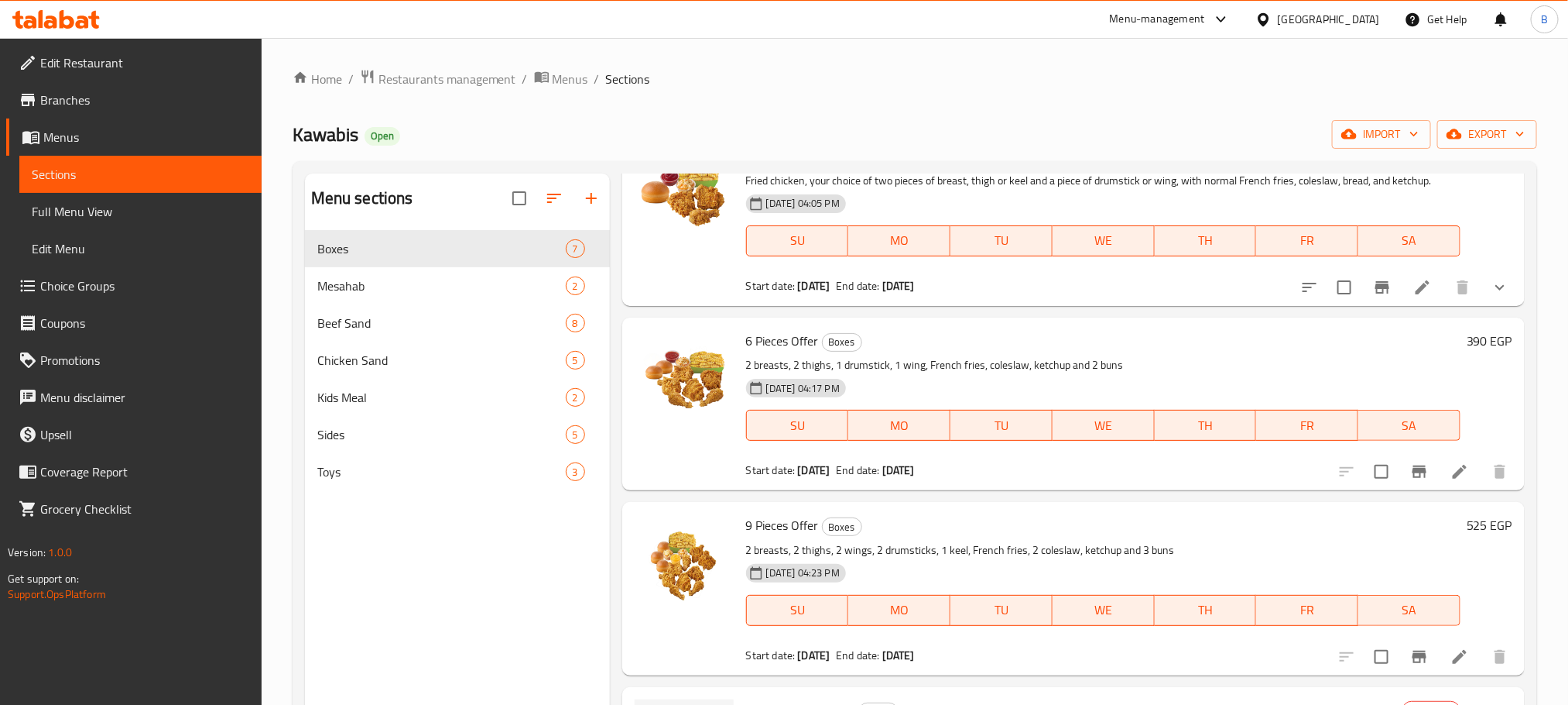
scroll to position [217, 0]
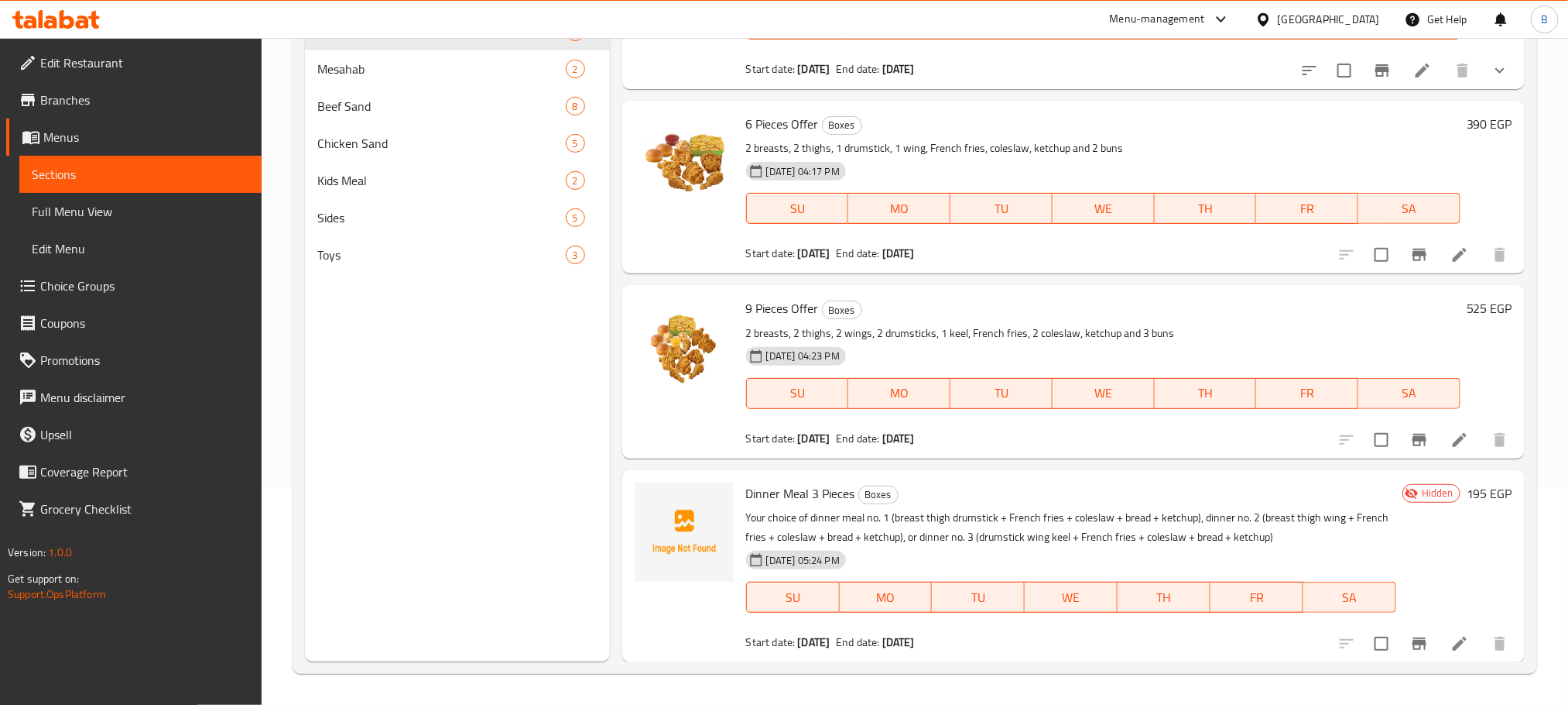
click at [797, 504] on div "Dinner Meal 3 Pieces Boxes Your choice of dinner meal no. 1 (breast thigh drums…" at bounding box center [1071, 566] width 663 height 180
click at [806, 489] on span "Dinner Meal 3 Pieces" at bounding box center [801, 494] width 109 height 23
copy h6 "Dinner Meal 3 Pieces"
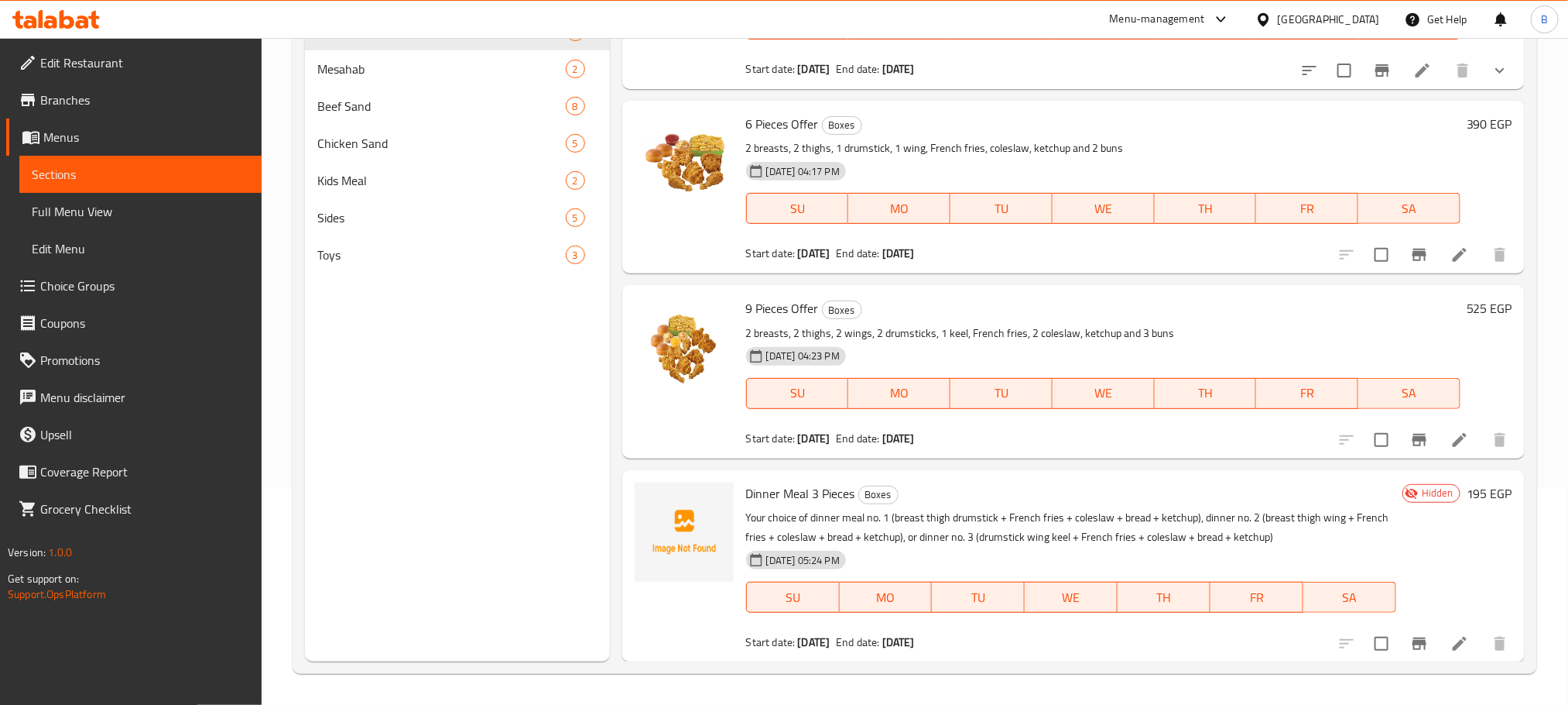
click at [948, 562] on div "13-08-2025 05:24 PM SU MO TU WE TH FR SA" at bounding box center [1071, 586] width 663 height 84
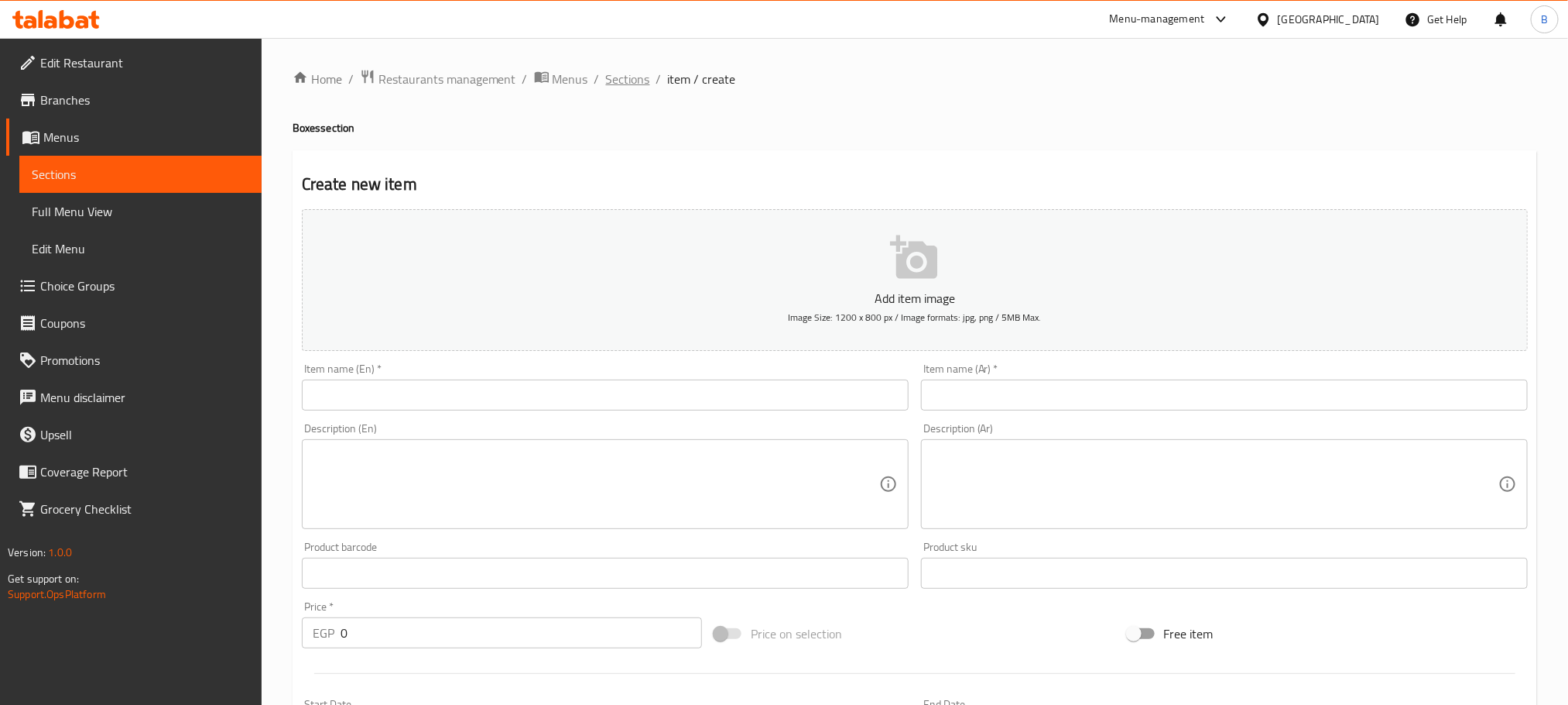
click at [613, 86] on span "Sections" at bounding box center [628, 79] width 44 height 18
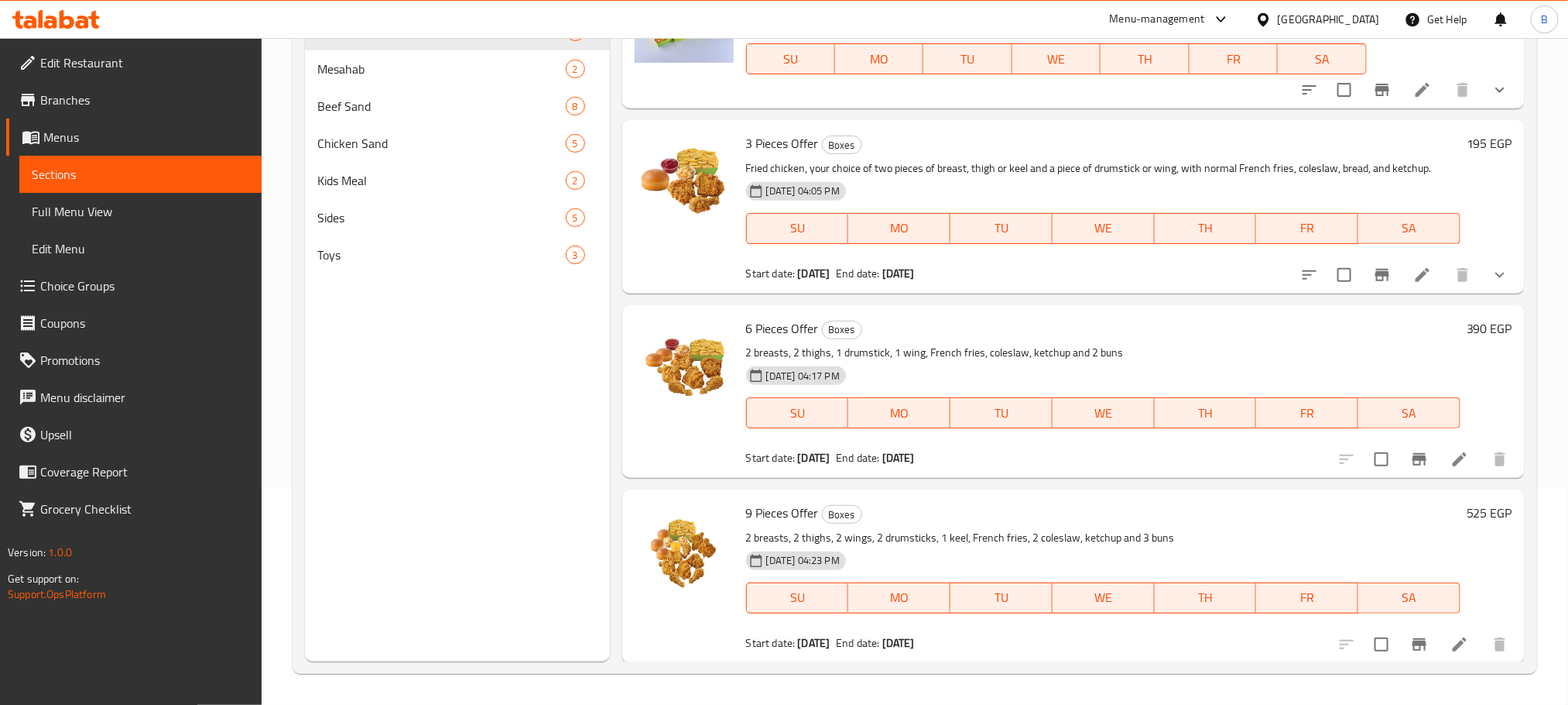
scroll to position [297, 0]
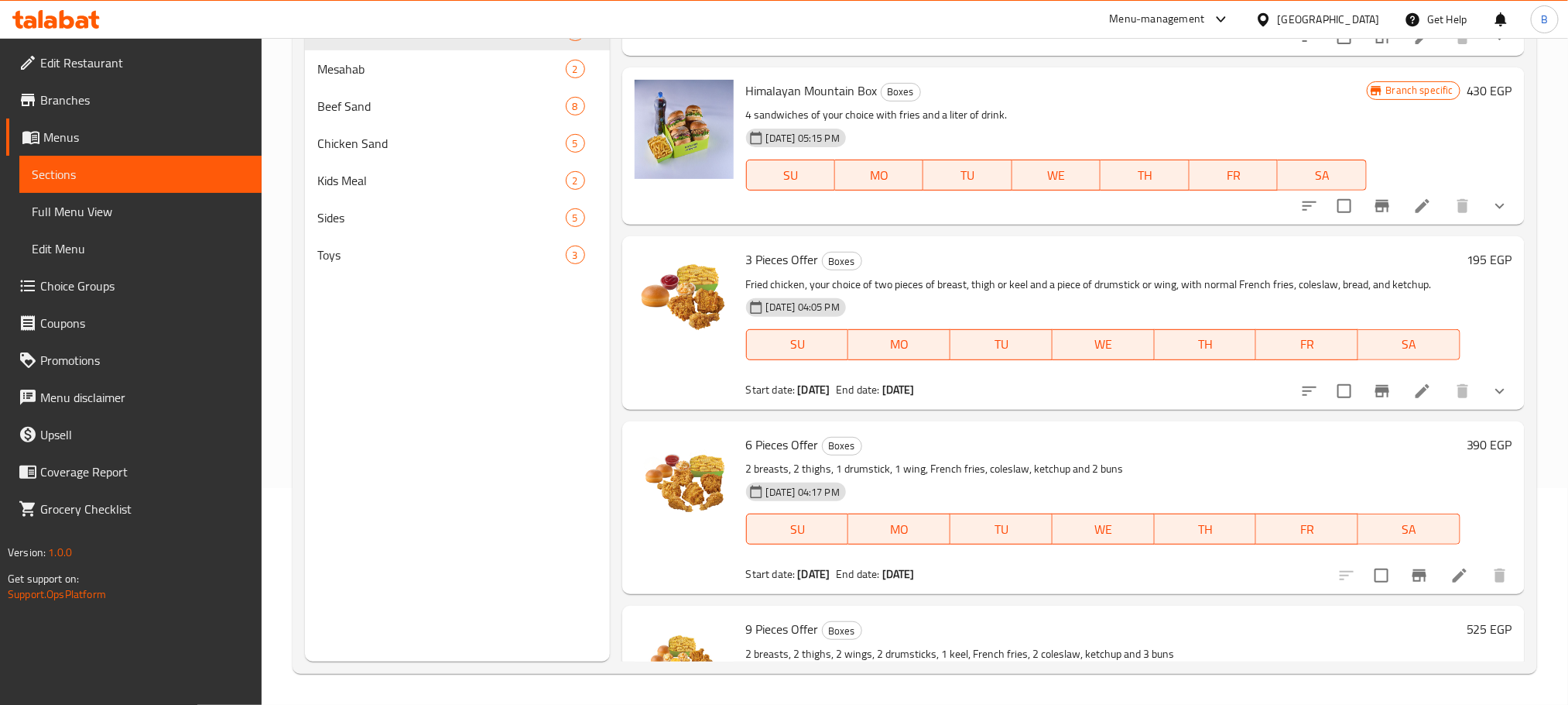
click at [1481, 390] on button "show more" at bounding box center [1500, 391] width 37 height 37
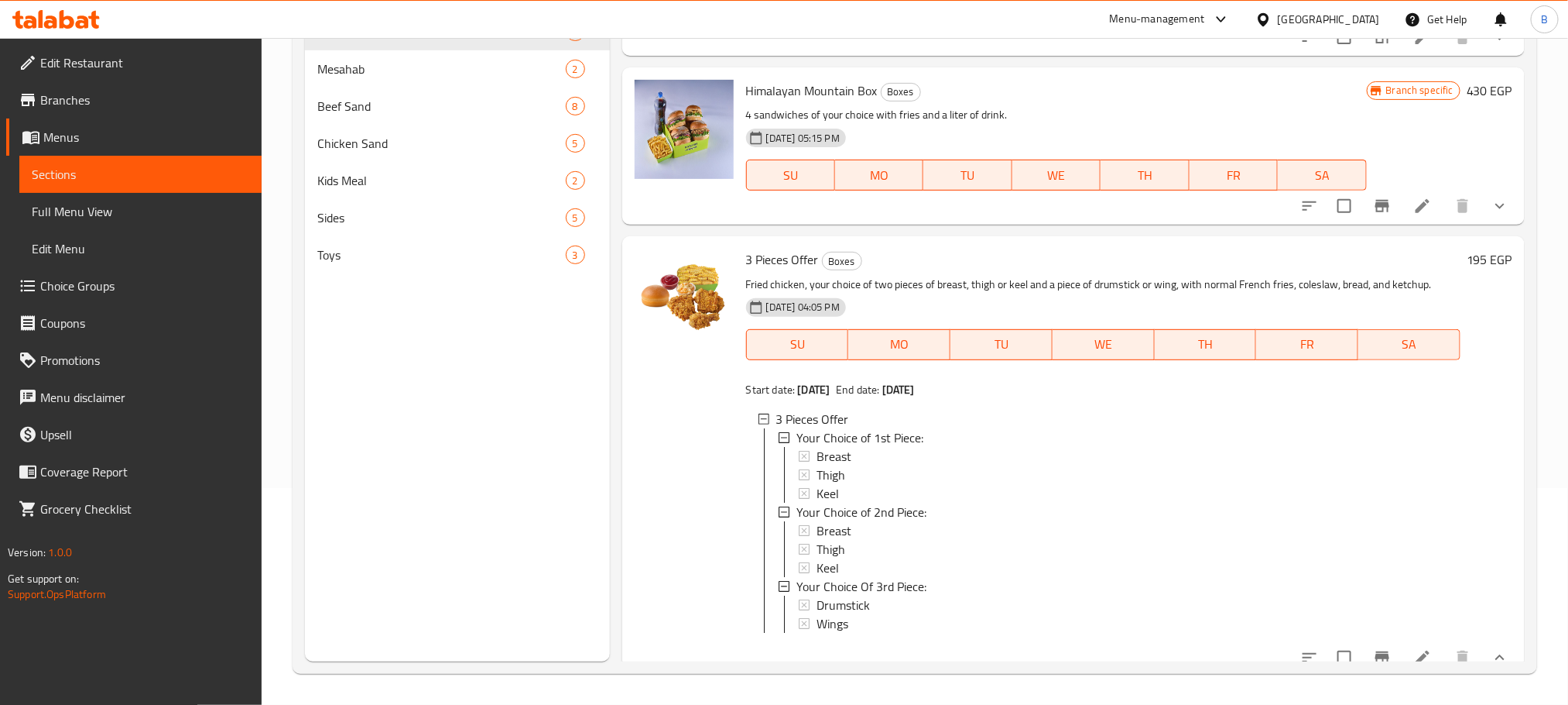
click at [1024, 283] on p "Fried chicken, your choice of two pieces of breast, thigh or keel and a piece o…" at bounding box center [1104, 284] width 715 height 19
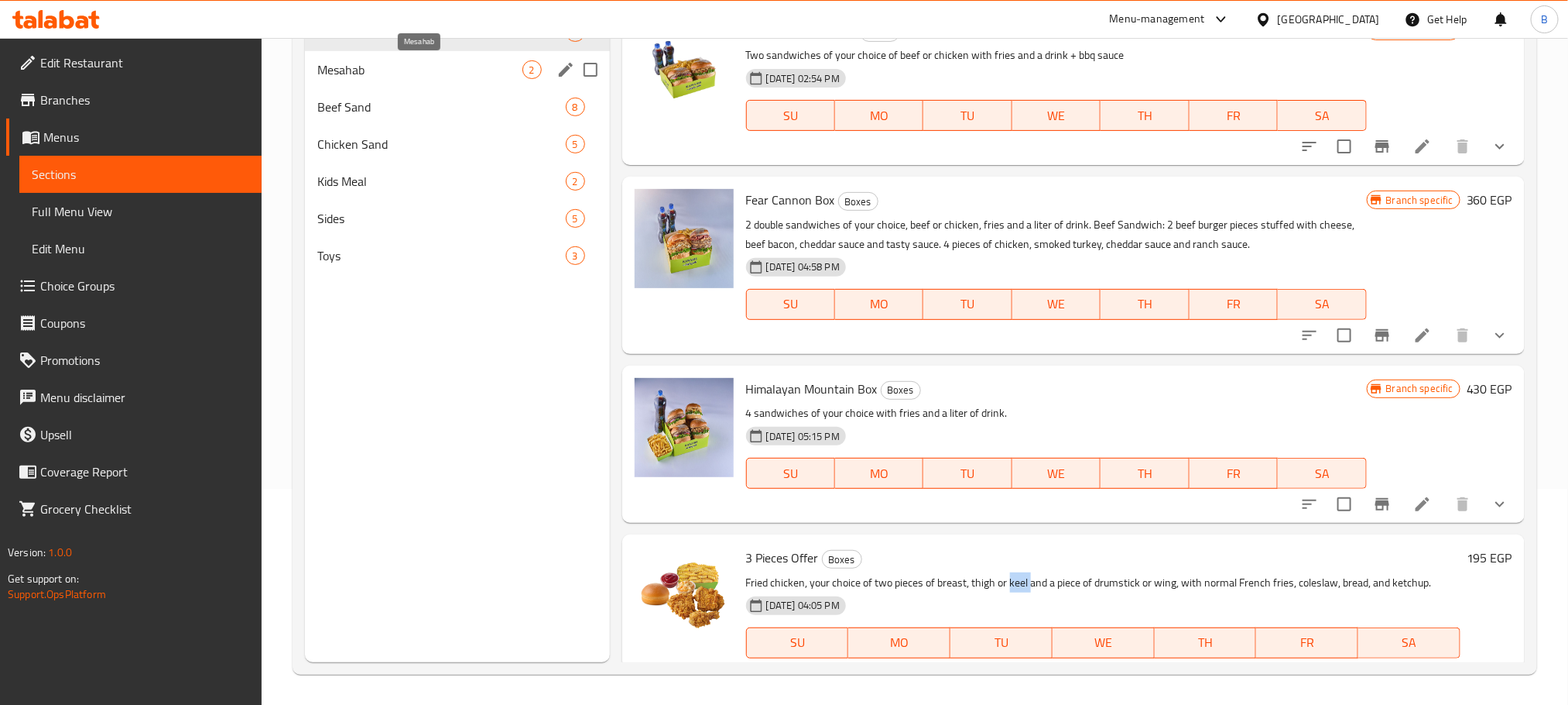
scroll to position [0, 0]
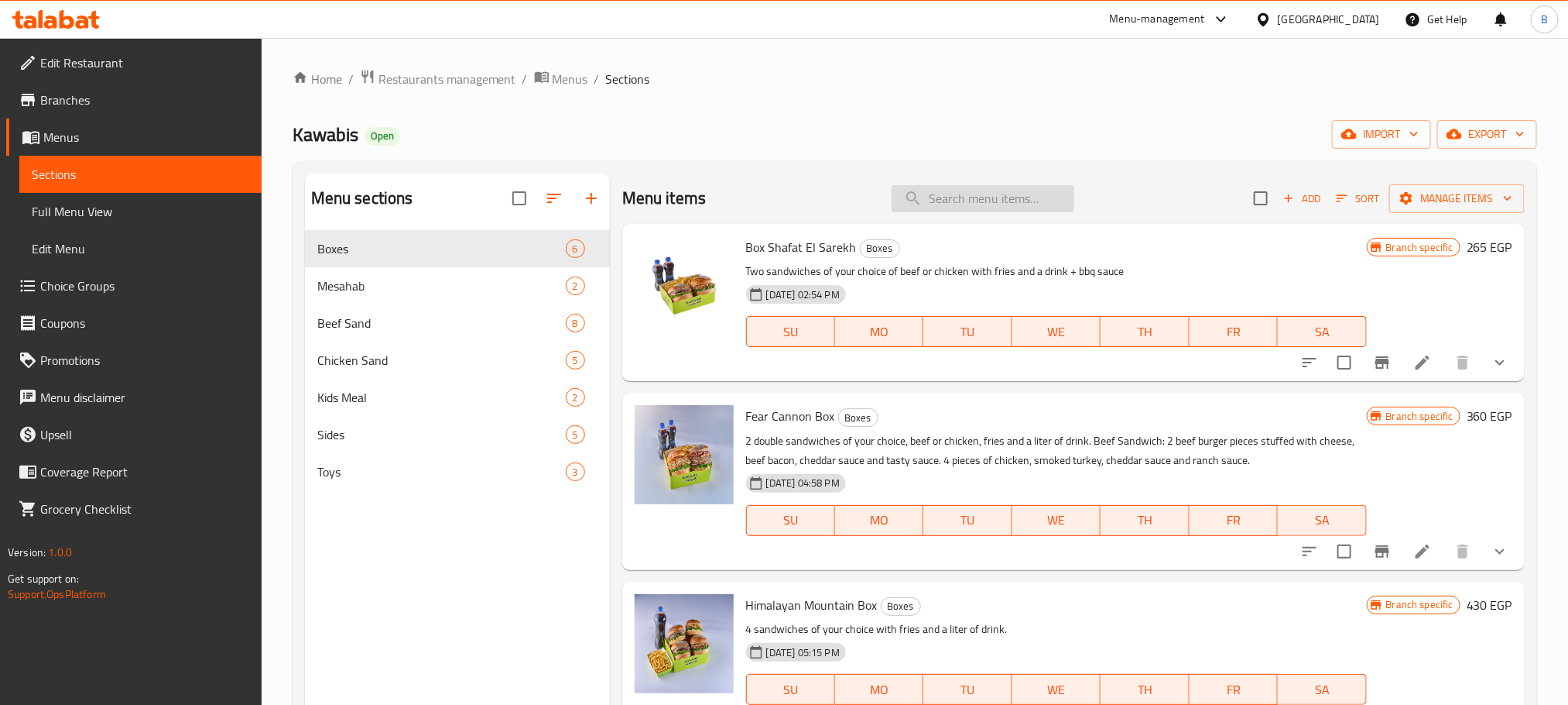
click at [981, 207] on input "search" at bounding box center [983, 199] width 183 height 27
type input "dinner"
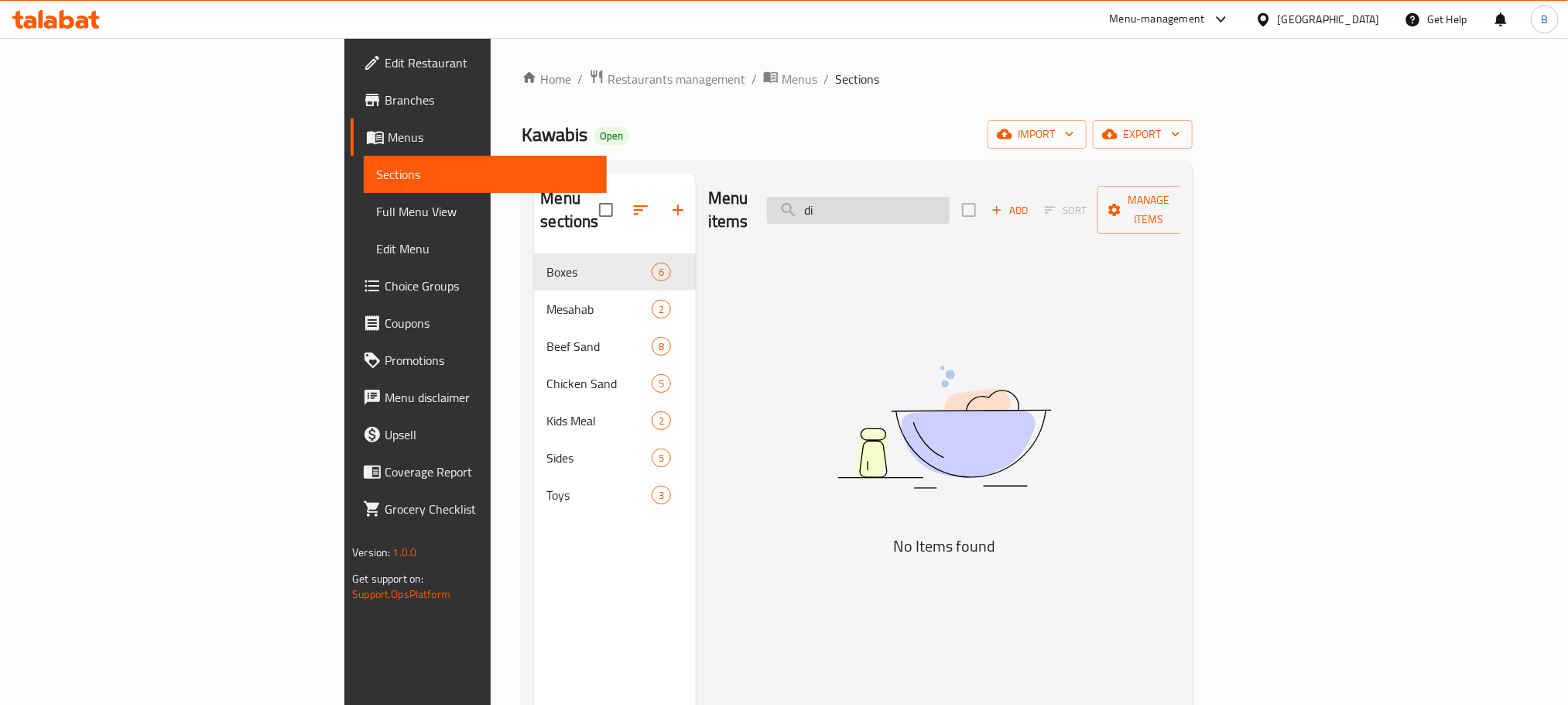
type input "d"
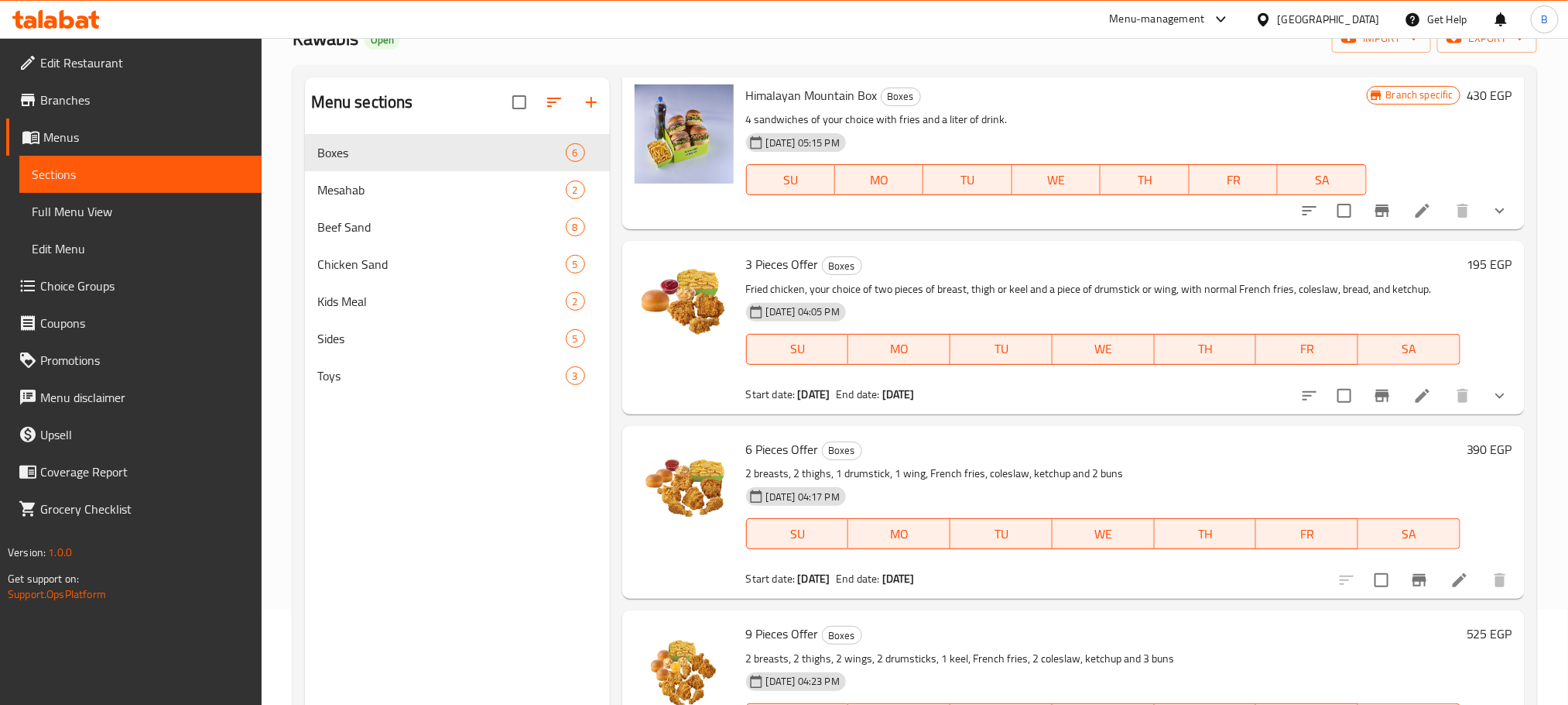
scroll to position [217, 0]
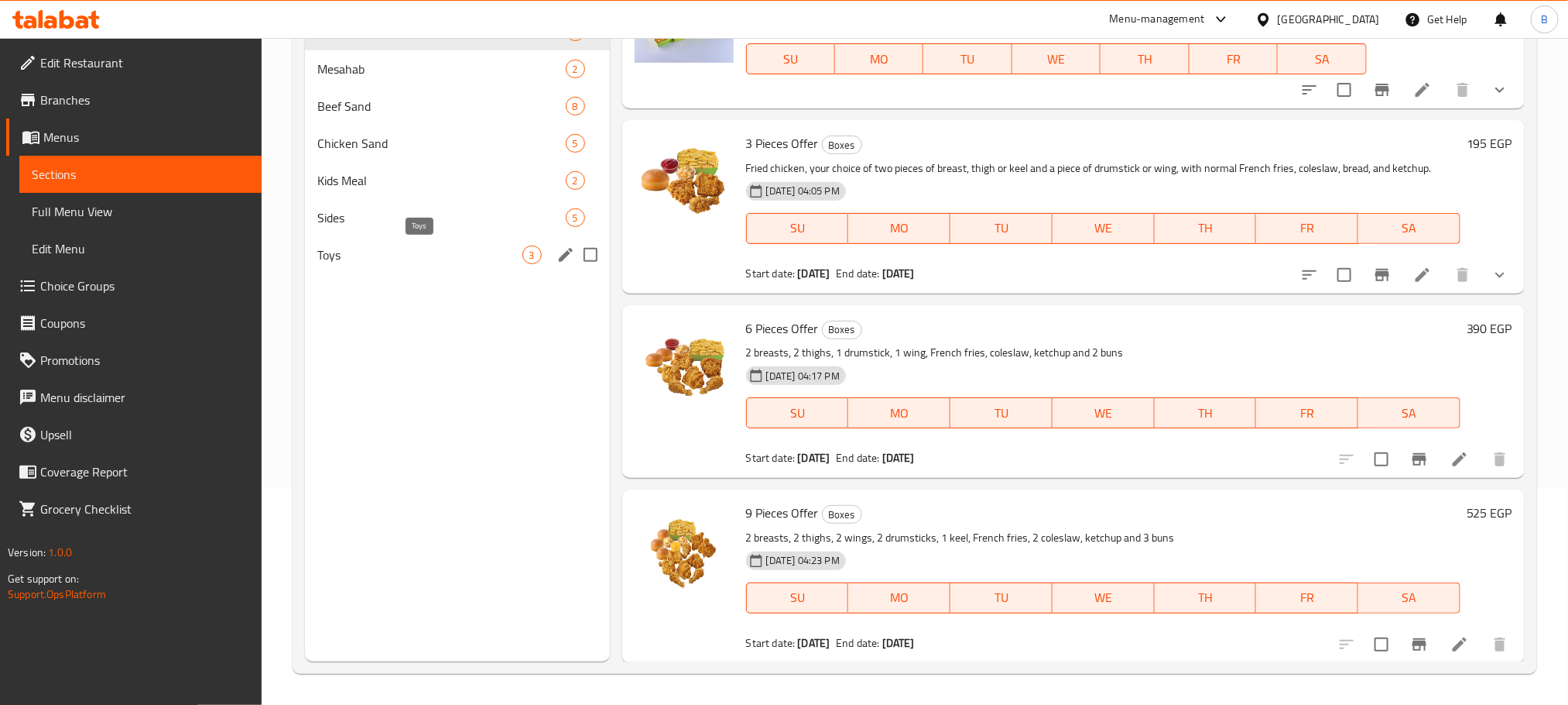
click at [384, 249] on span "Toys" at bounding box center [420, 255] width 205 height 18
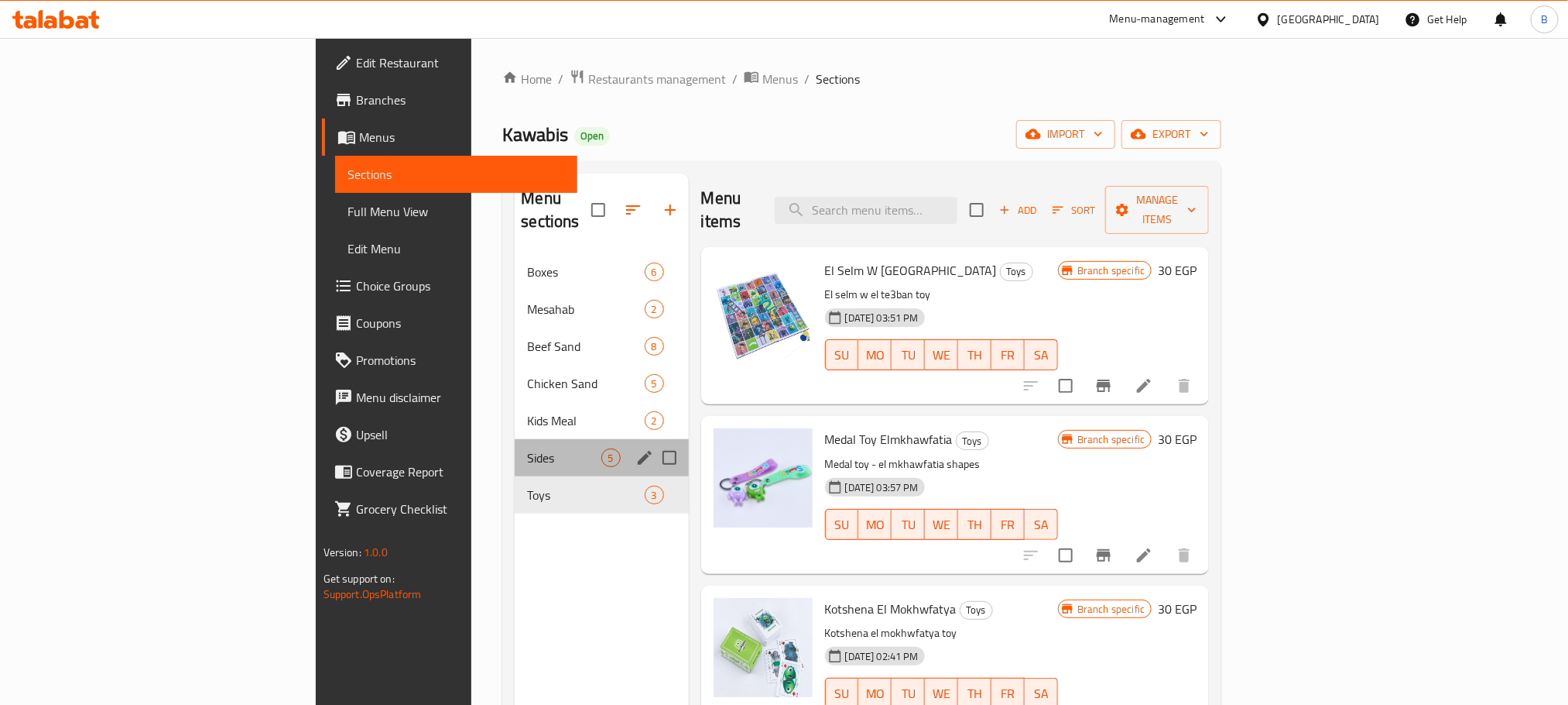
click at [514, 439] on div "Sides 5" at bounding box center [601, 458] width 174 height 37
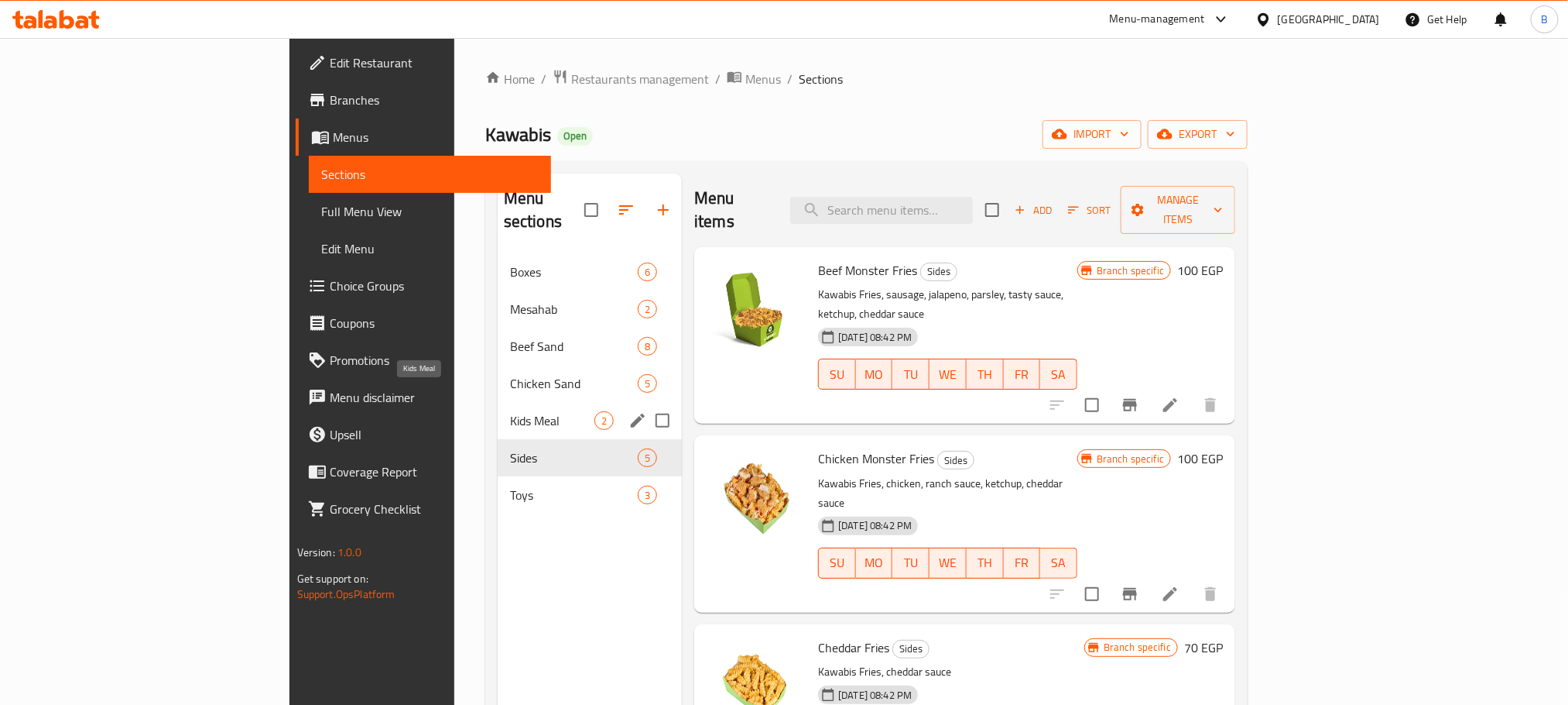
click at [510, 411] on span "Kids Meal" at bounding box center [552, 420] width 84 height 18
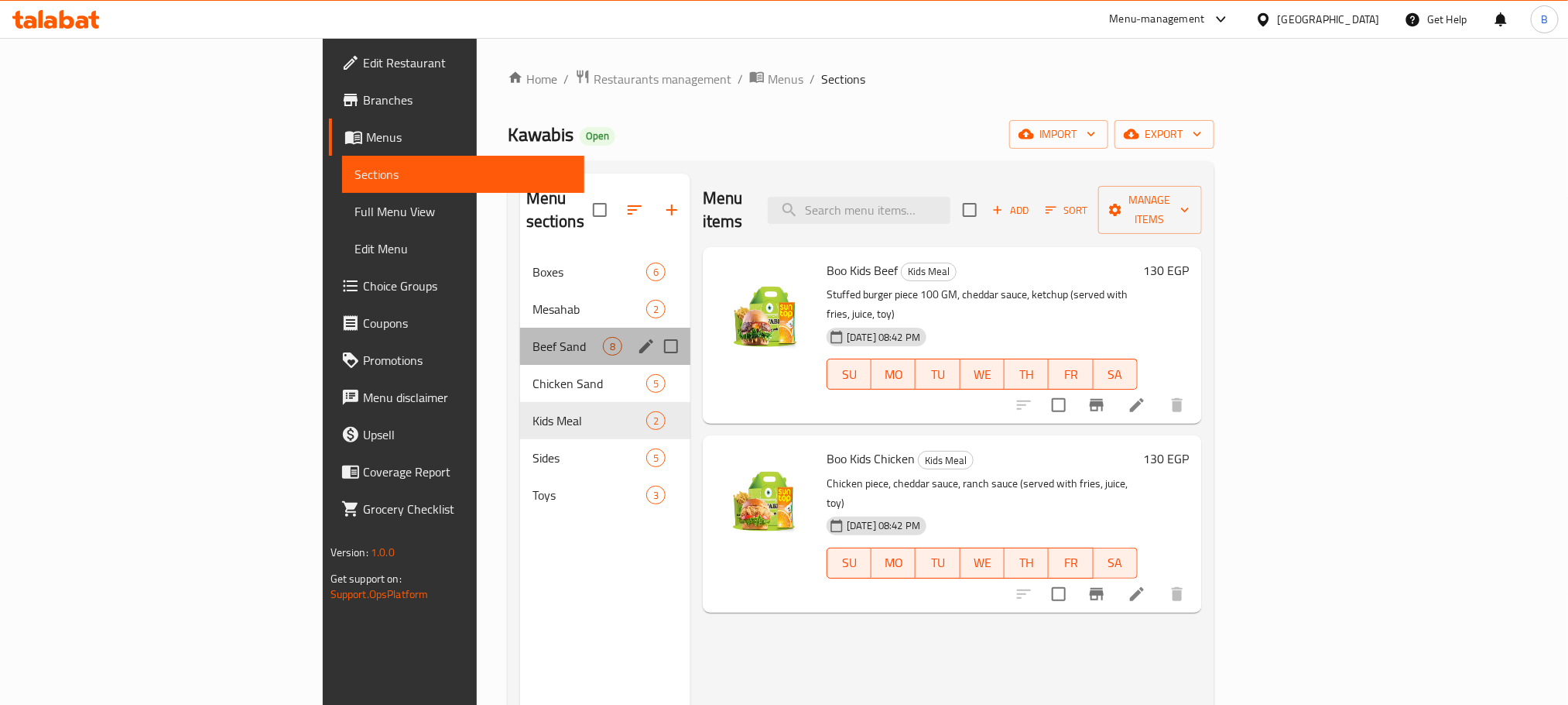
click at [520, 335] on div "Beef Sand 8" at bounding box center [605, 346] width 170 height 37
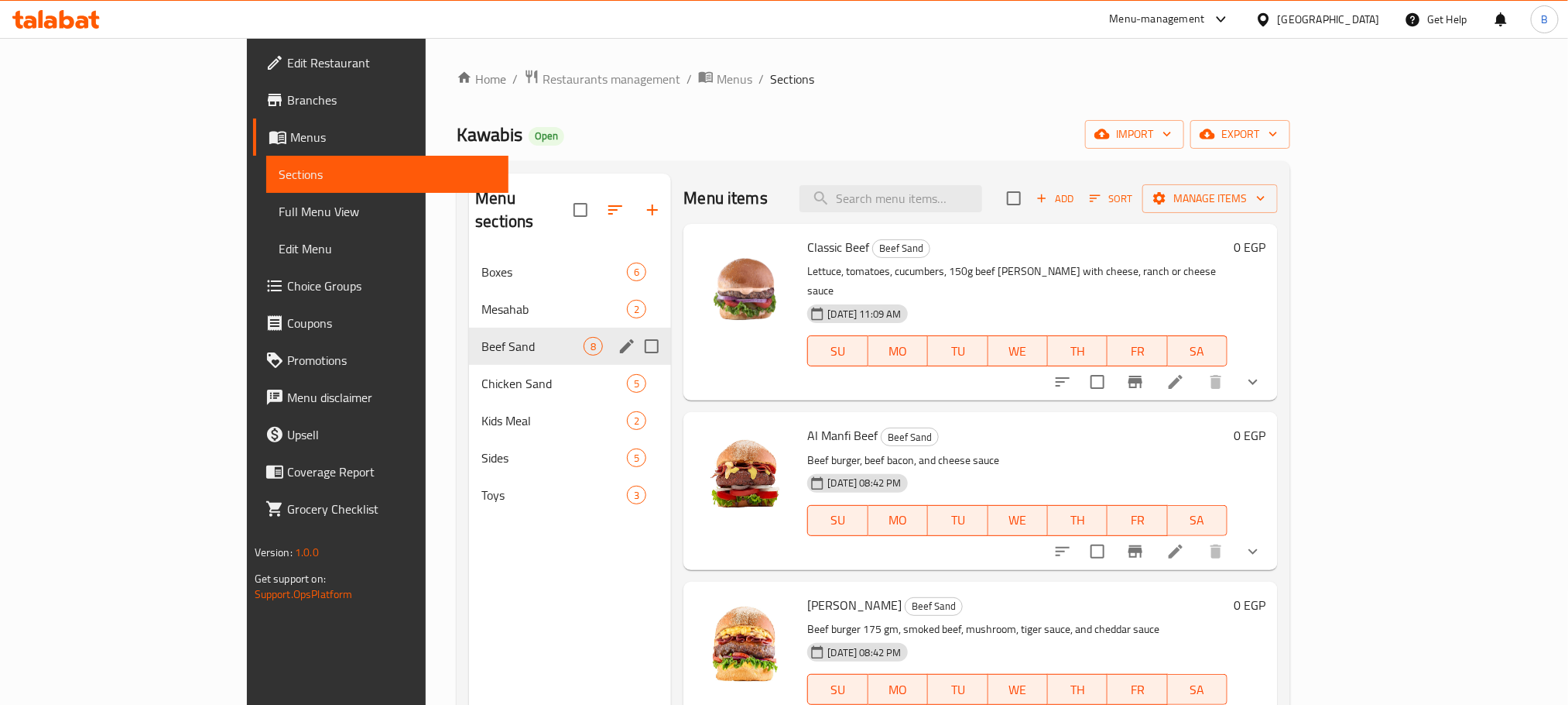
click at [469, 302] on div "Mesahab 2" at bounding box center [570, 309] width 202 height 37
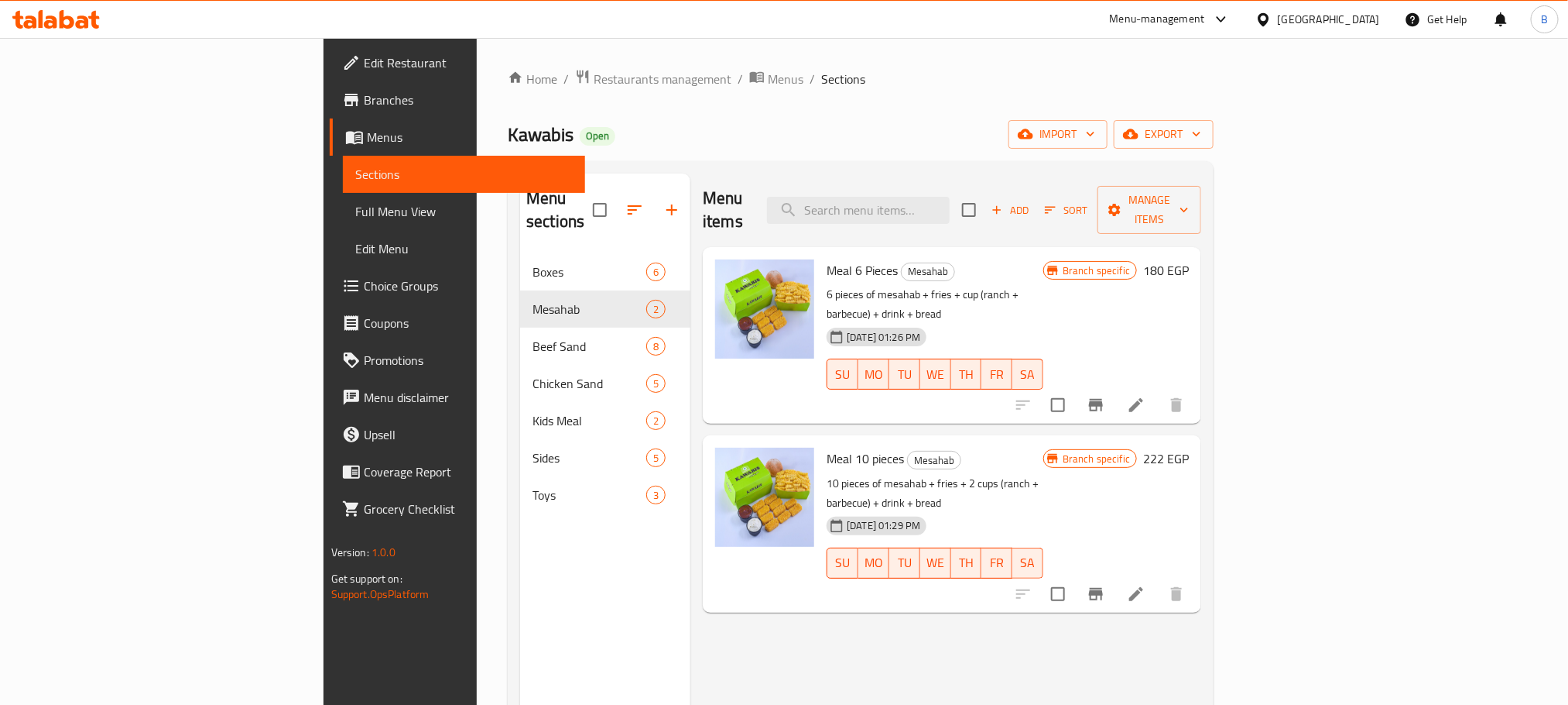
click at [520, 247] on nav "Boxes 6 Mesahab 2 Beef Sand 8 Chicken Sand 5 Kids Meal 2 Sides 5 Toys 3" at bounding box center [605, 383] width 170 height 272
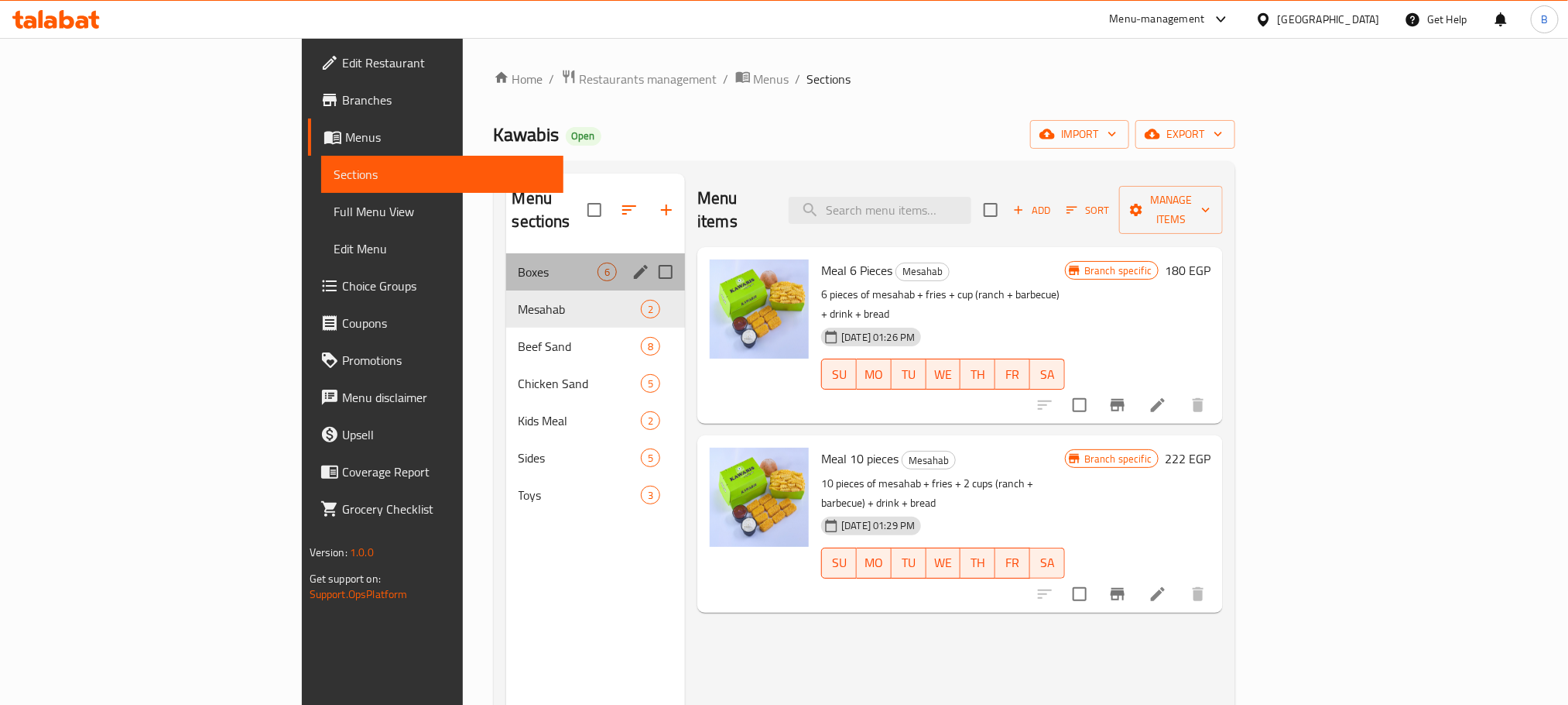
click at [506, 259] on div "Boxes 6" at bounding box center [595, 271] width 180 height 37
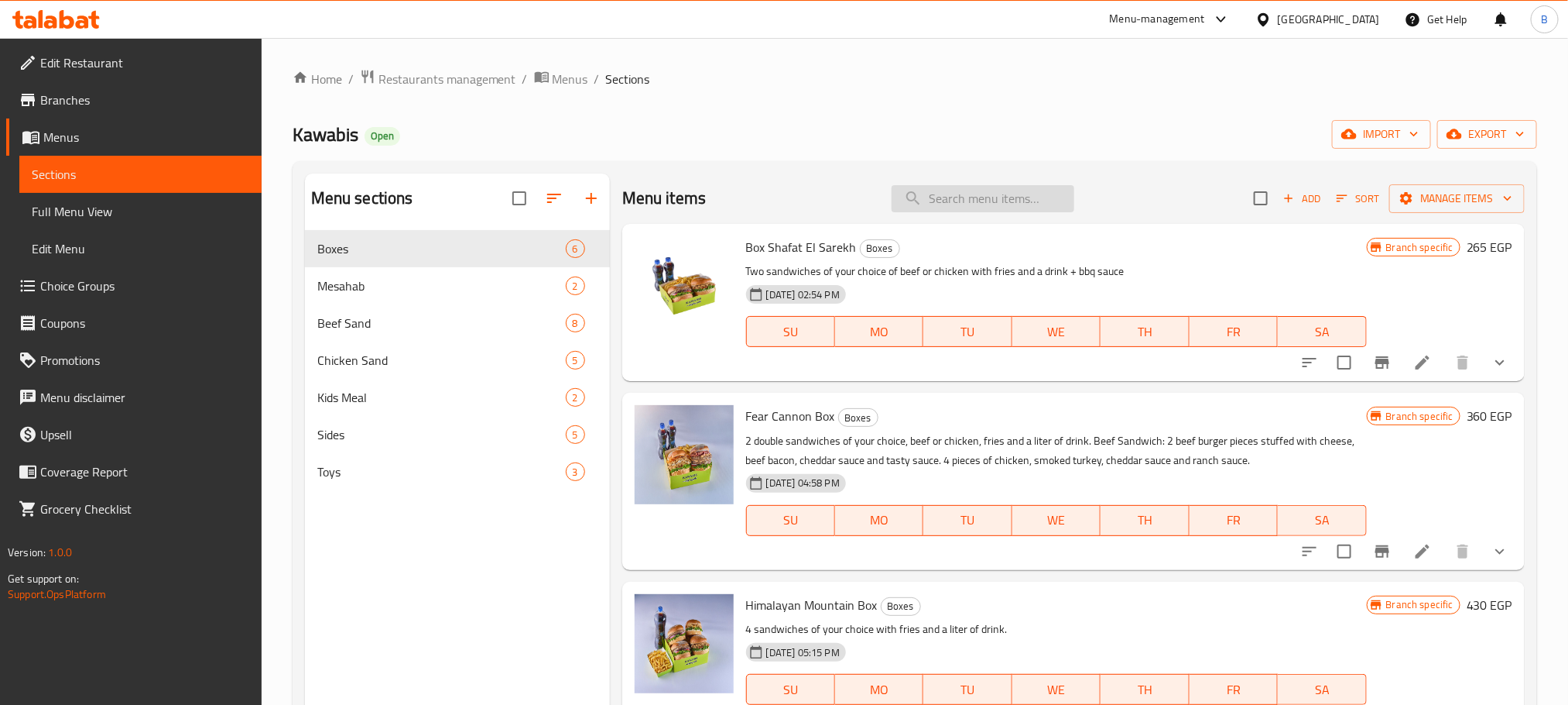
click at [969, 203] on input "search" at bounding box center [983, 199] width 183 height 27
type input "دبوس"
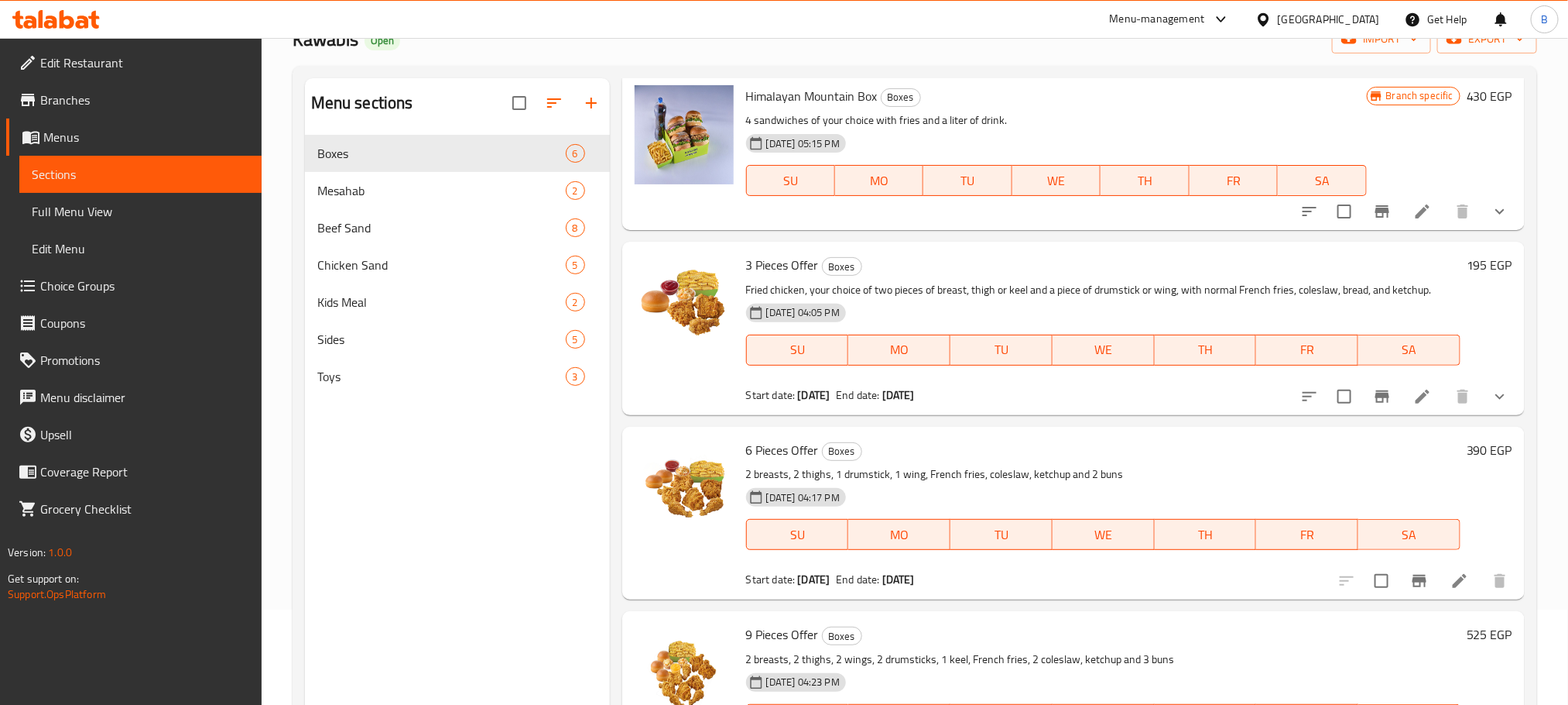
scroll to position [217, 0]
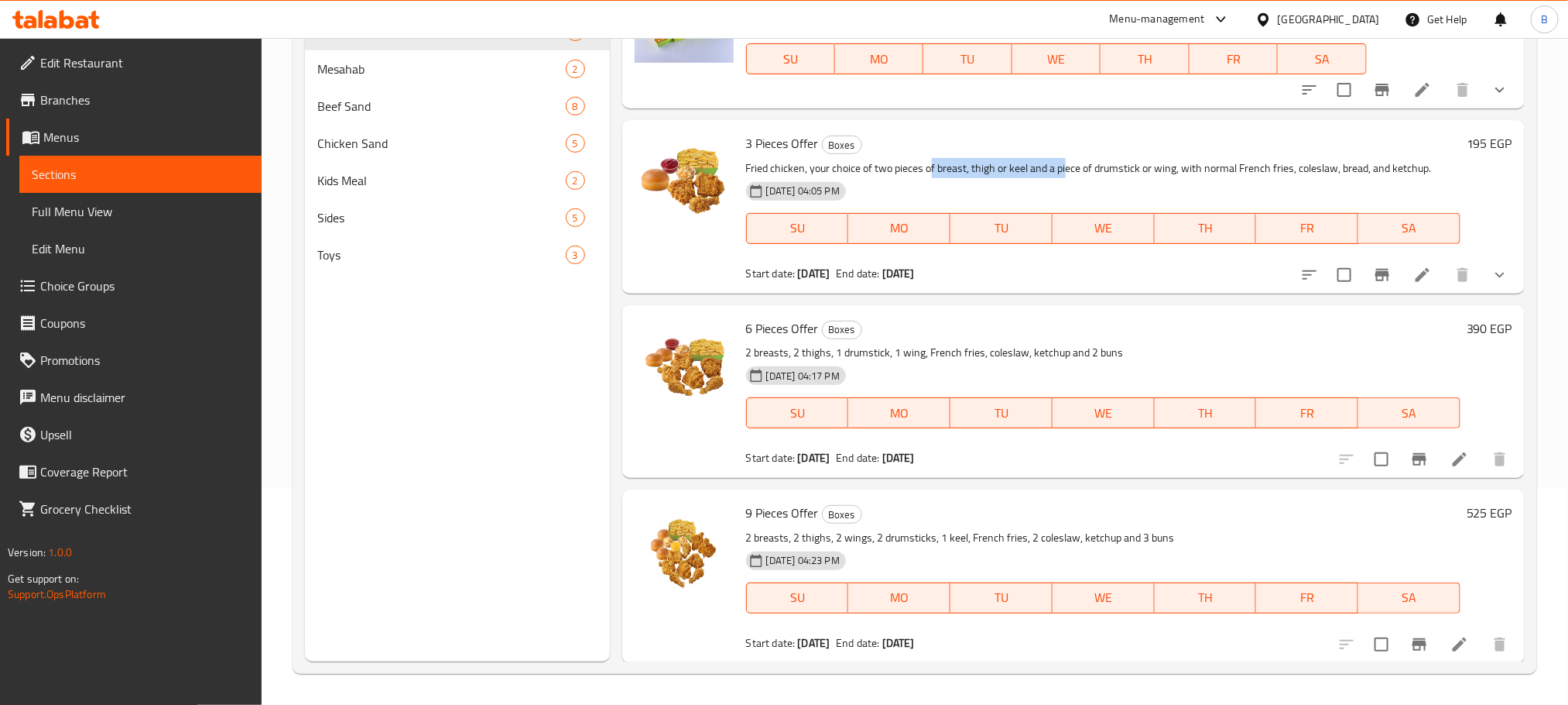
drag, startPoint x: 931, startPoint y: 164, endPoint x: 1068, endPoint y: 172, distance: 137.2
click at [1068, 172] on p "Fried chicken, your choice of two pieces of breast, thigh or keel and a piece o…" at bounding box center [1104, 168] width 715 height 19
click at [1023, 164] on p "Fried chicken, your choice of two pieces of breast, thigh or keel and a piece o…" at bounding box center [1104, 168] width 715 height 19
drag, startPoint x: 1023, startPoint y: 165, endPoint x: 880, endPoint y: 351, distance: 234.6
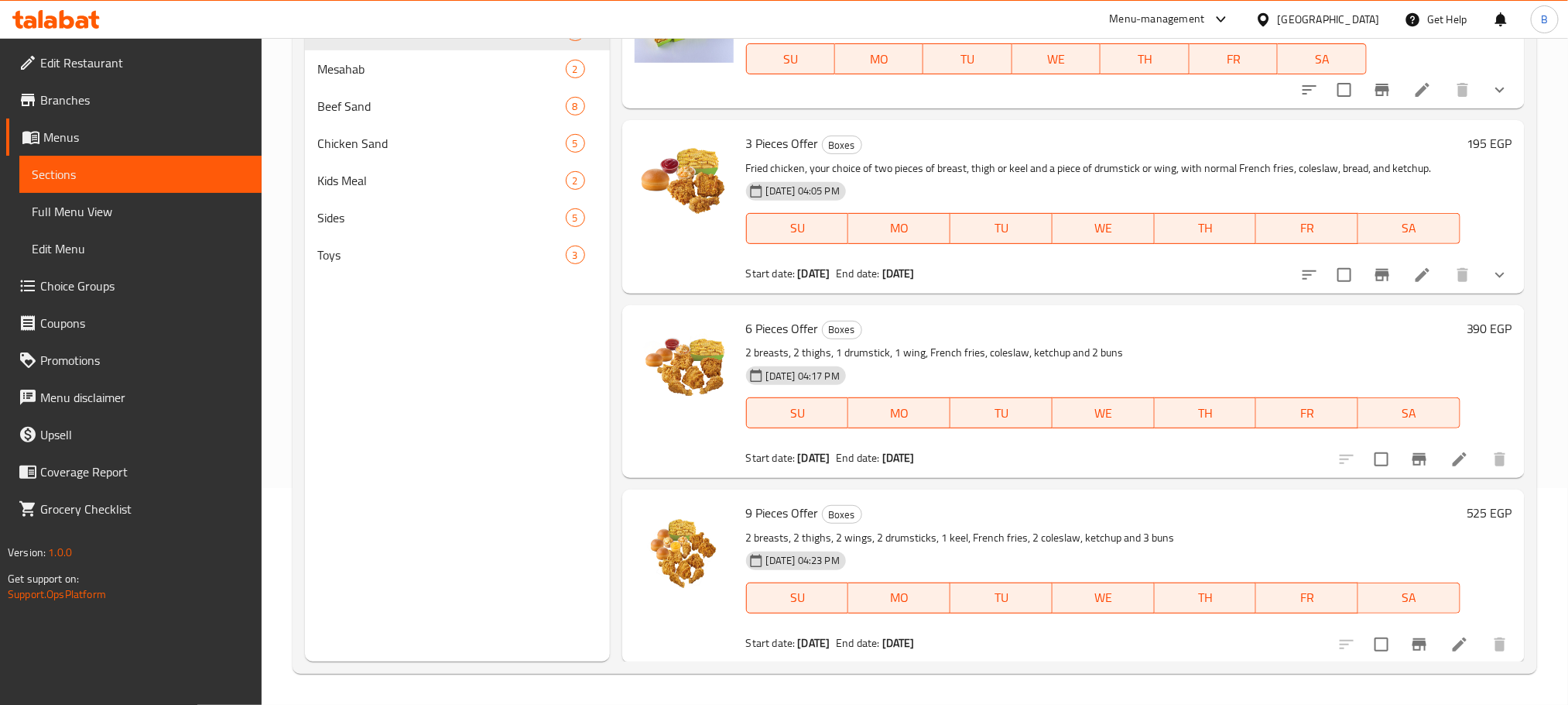
click at [883, 351] on p "2 breasts, 2 thighs, 1 drumstick, 1 wing, French fries, coleslaw, ketchup and 2…" at bounding box center [1104, 352] width 715 height 19
click at [875, 351] on p "2 breasts, 2 thighs, 1 drumstick, 1 wing, French fries, coleslaw, ketchup and 2…" at bounding box center [1104, 352] width 715 height 19
copy p "drumstick"
click at [69, 286] on span "Choice Groups" at bounding box center [144, 286] width 209 height 18
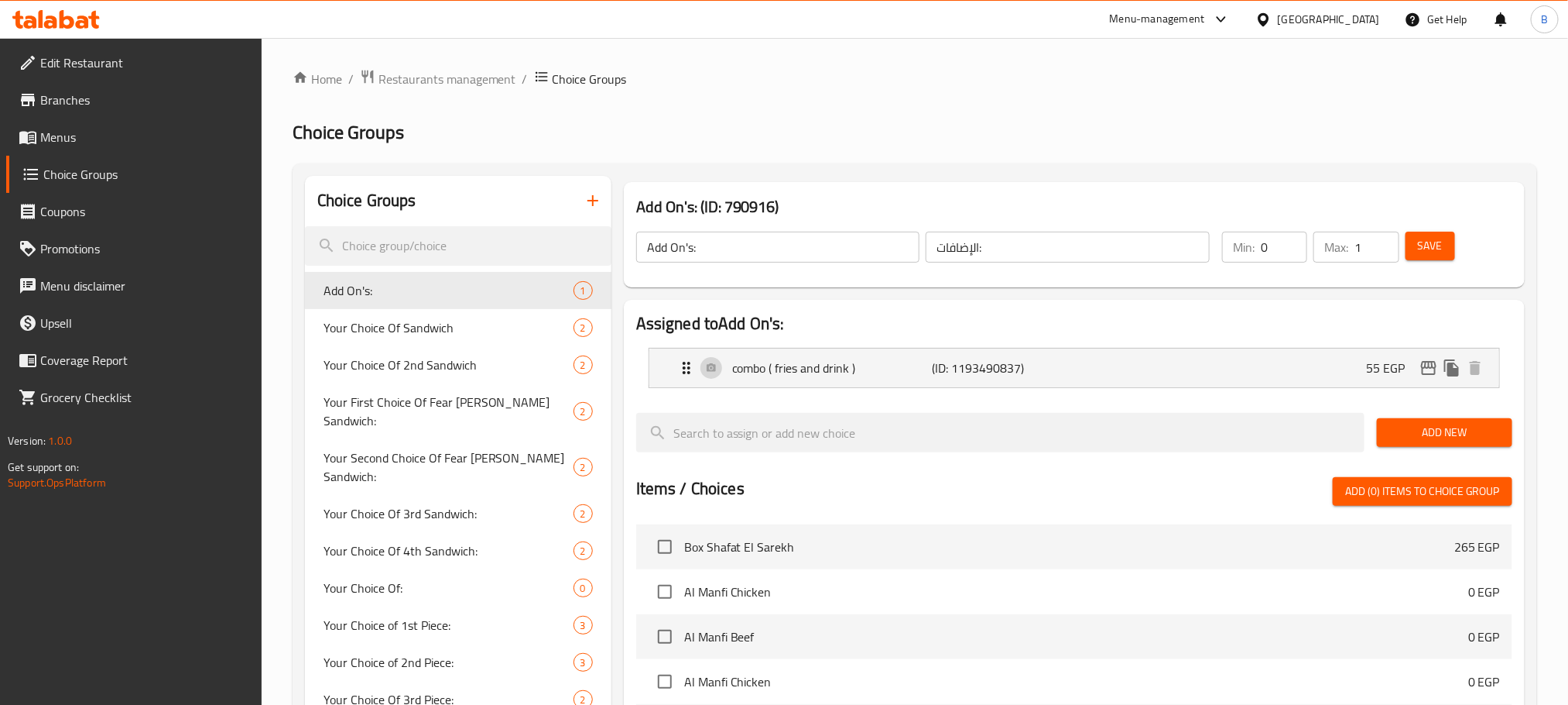
click at [595, 209] on icon "button" at bounding box center [593, 200] width 18 height 18
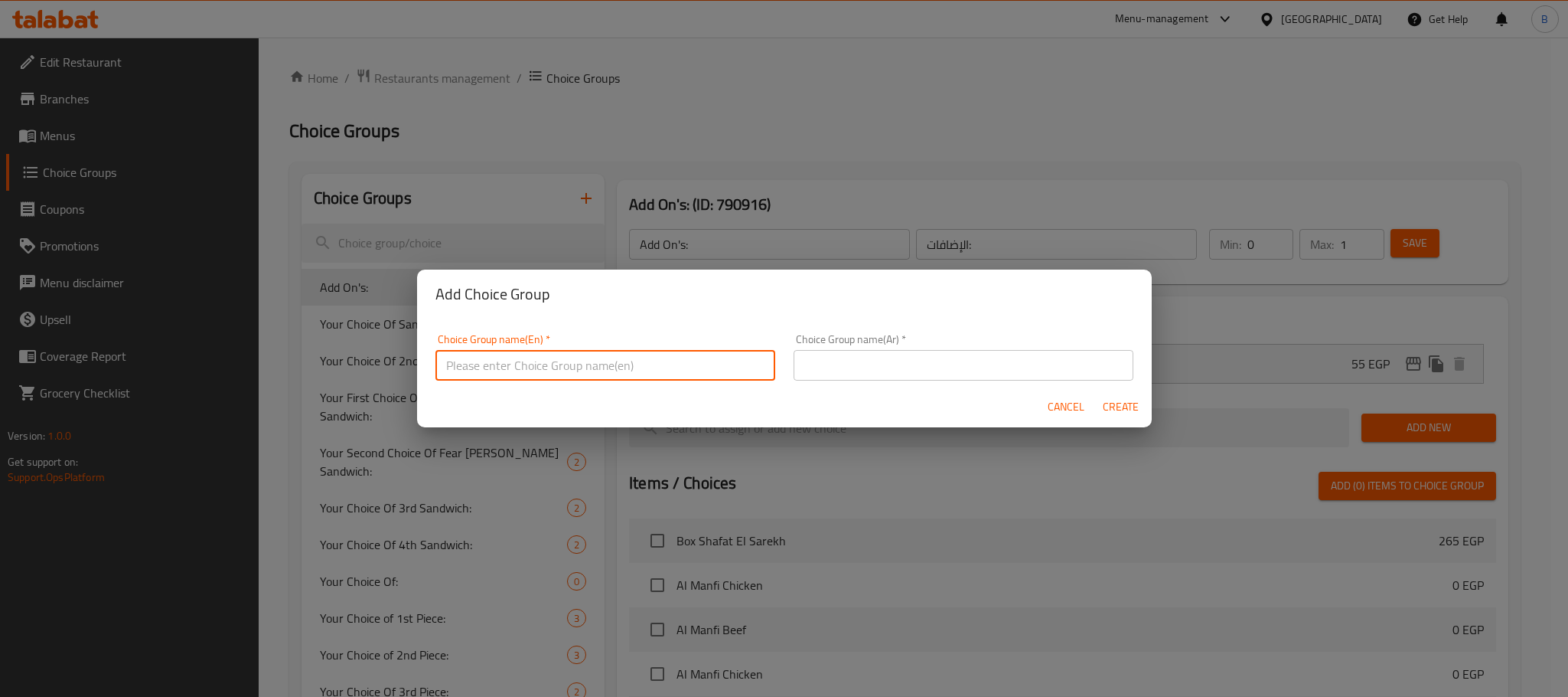
click at [699, 375] on input "text" at bounding box center [605, 365] width 340 height 31
type input "Your Choice of Dinner Meal:"
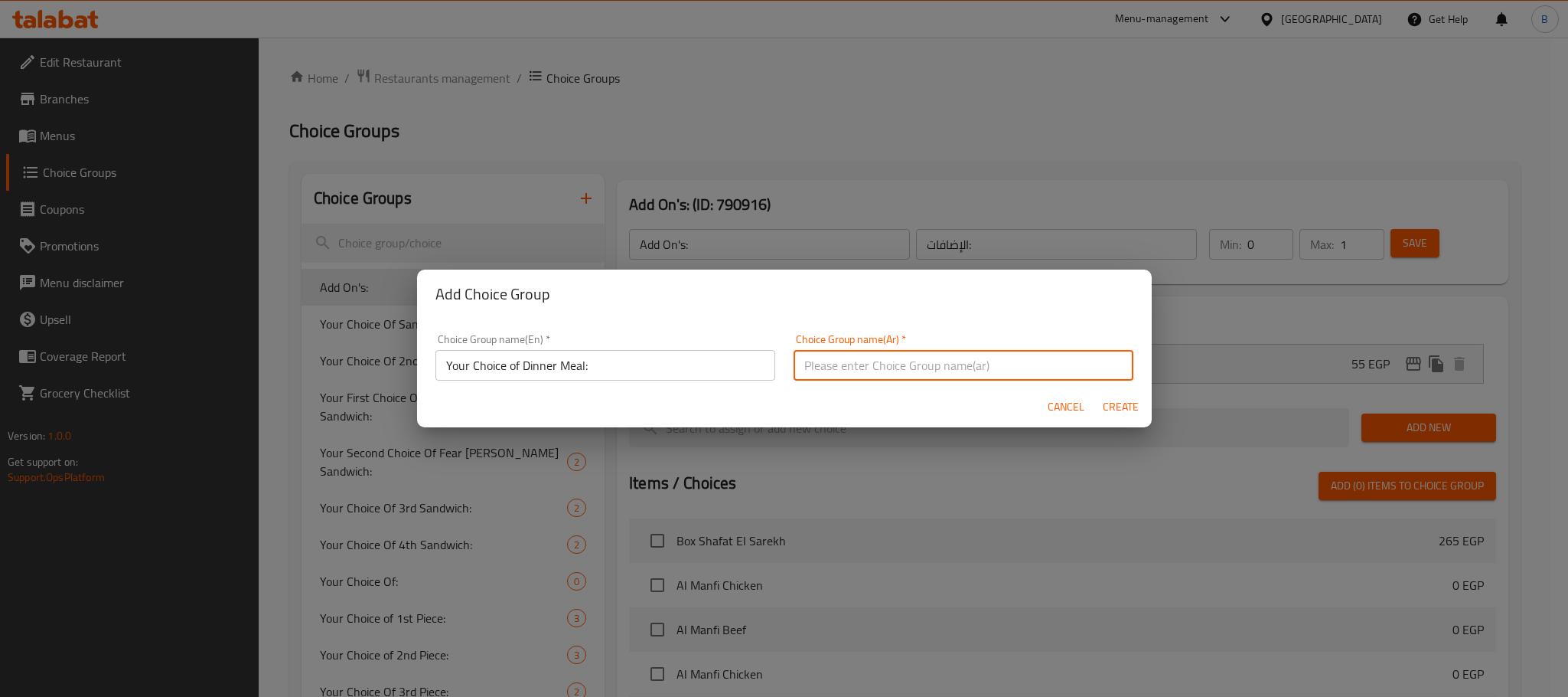
click at [938, 365] on input "text" at bounding box center [964, 365] width 340 height 31
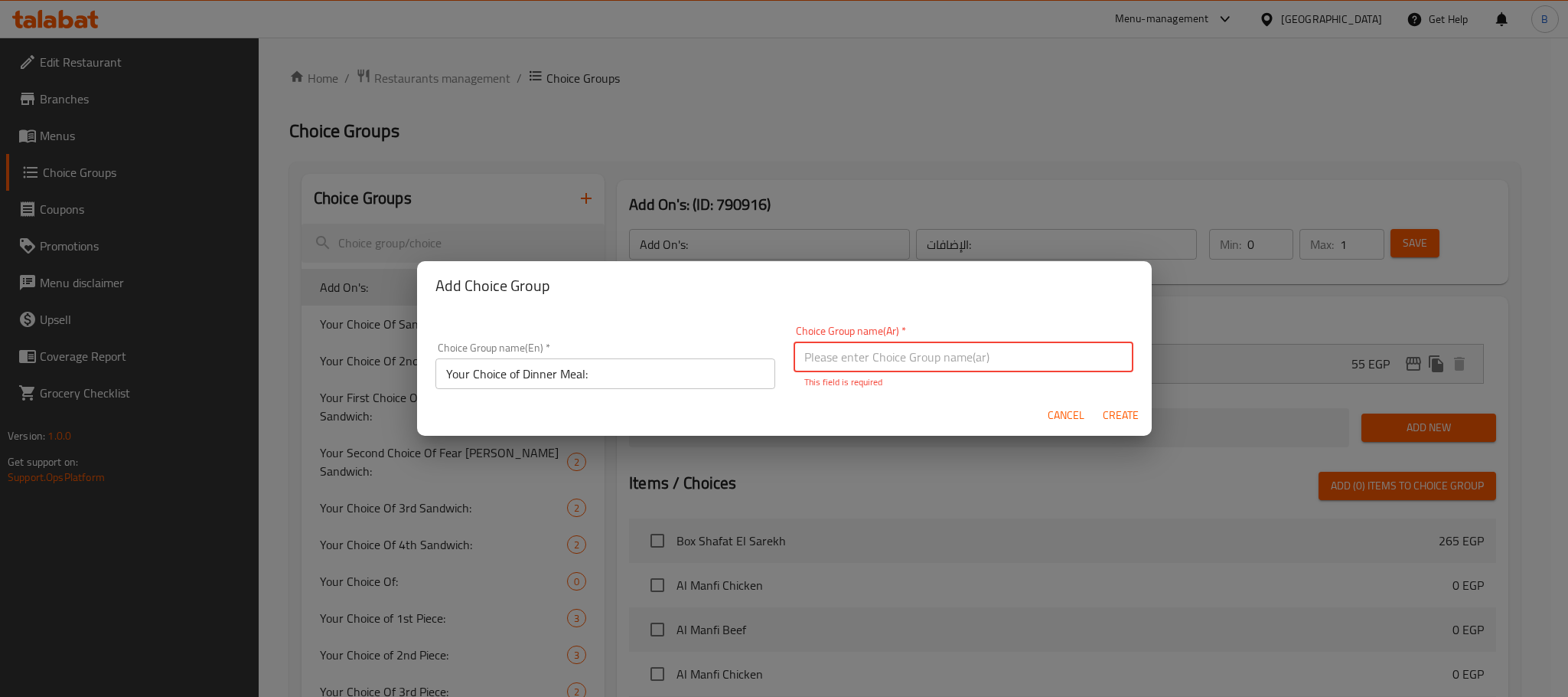
paste input "اختيارك لوجبة العشاء:"
click at [1062, 363] on input "اختيارك لوجبة العشاء:" at bounding box center [964, 356] width 340 height 31
click at [1020, 362] on input "اختيارك من وجبة العشاء:" at bounding box center [964, 356] width 340 height 31
click at [1011, 359] on input "اختيارك من وجبة العشاء:" at bounding box center [964, 356] width 340 height 31
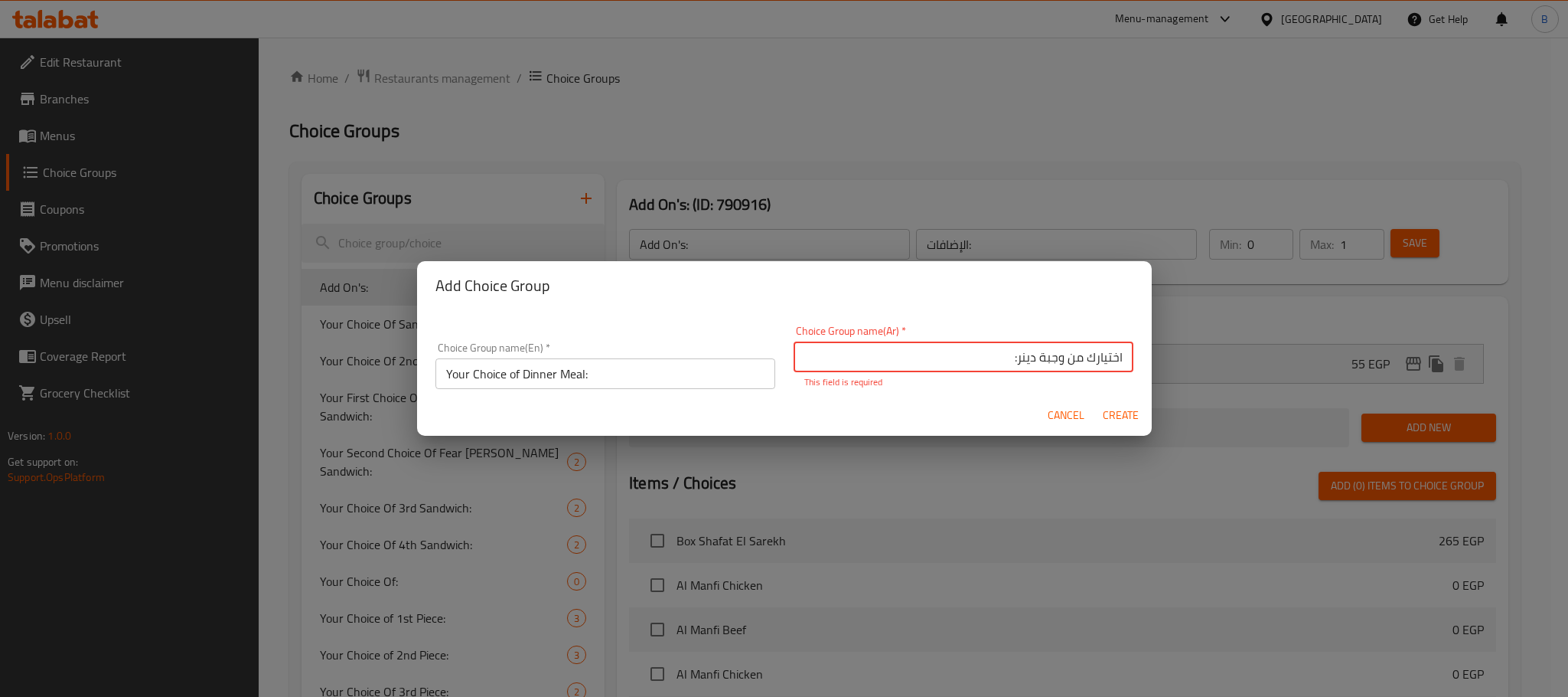
click at [979, 365] on input "اختيارك من وجبة دينر:" at bounding box center [964, 356] width 340 height 31
type input "اختيارك من وجبة دينر:"
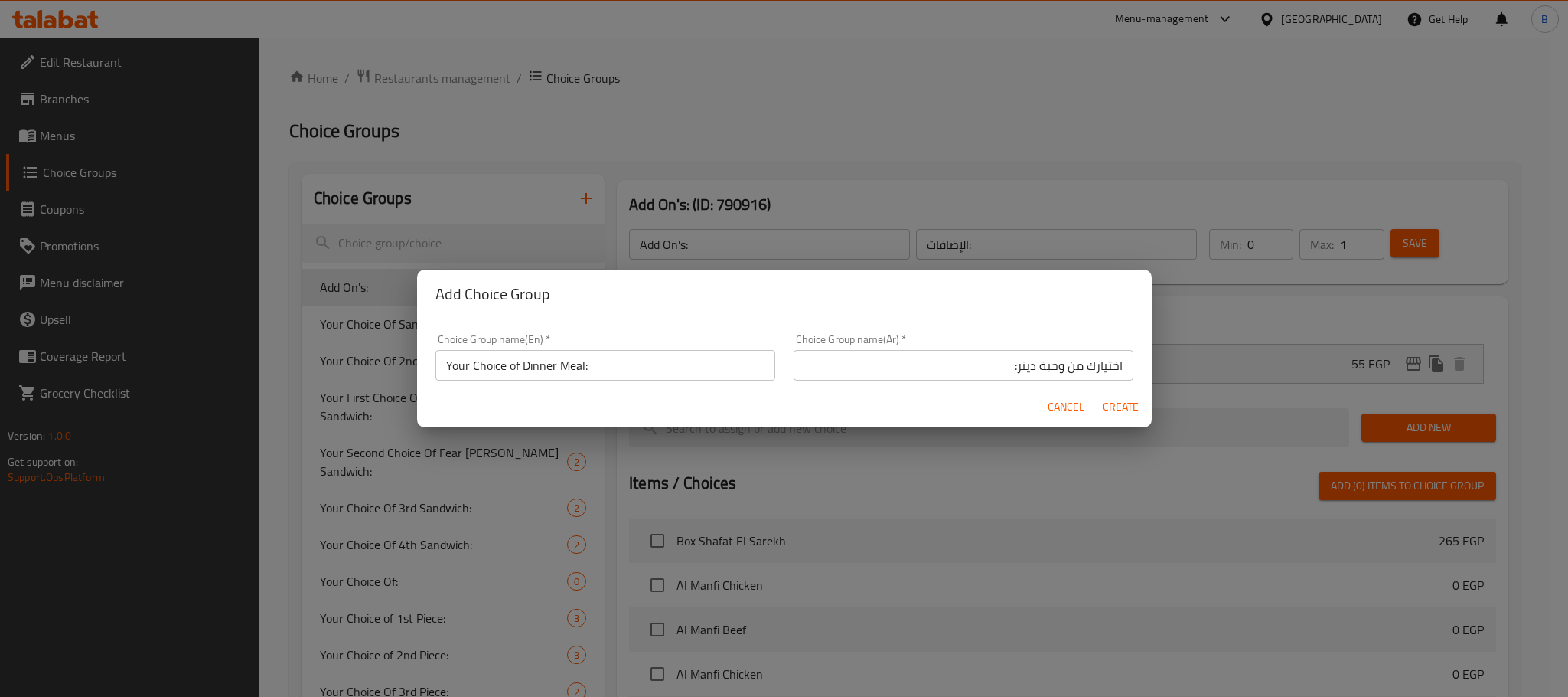
click at [1116, 421] on div "Cancel Create" at bounding box center [784, 406] width 735 height 40
click at [1124, 419] on button "Create" at bounding box center [1120, 407] width 49 height 28
type input "Your Choice of Dinner Meal:"
type input "اختيارك من وجبة دينر:"
type input "0"
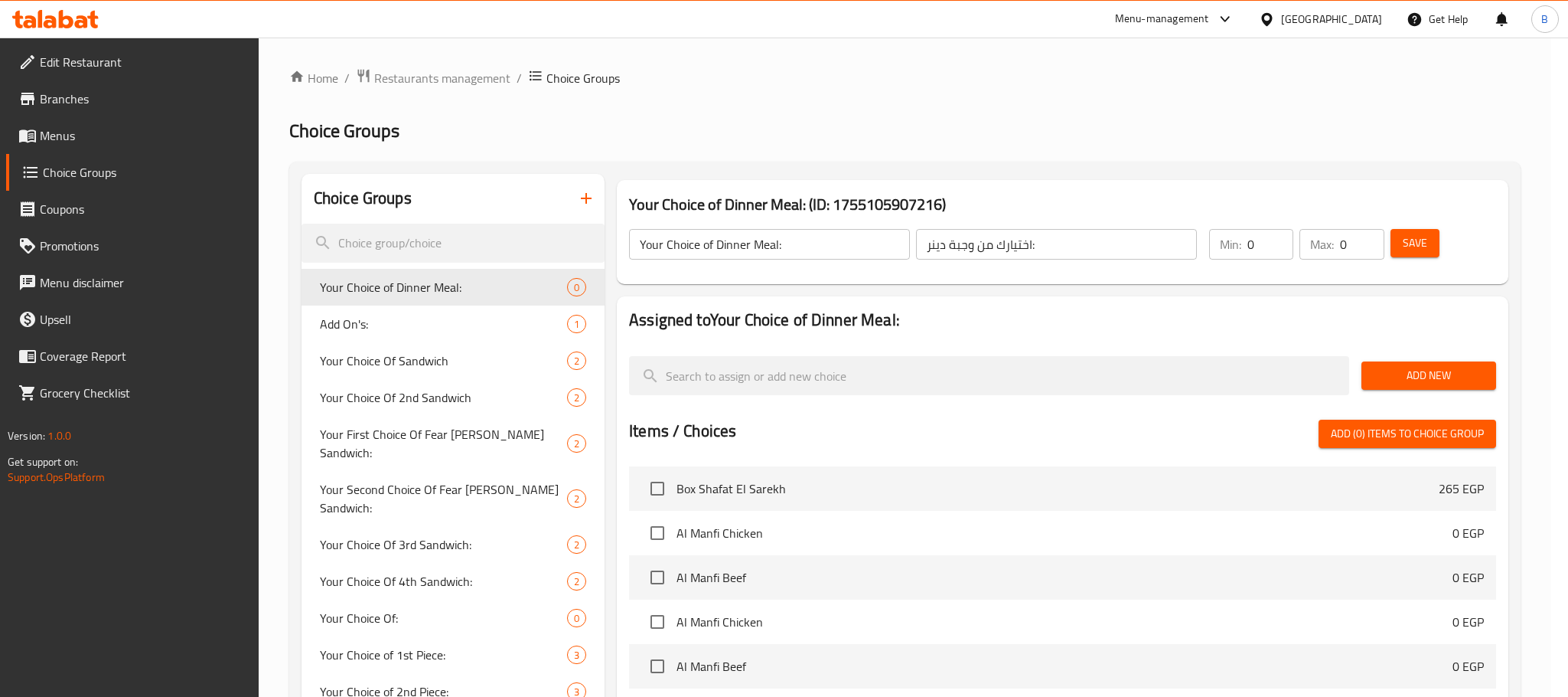
click at [1124, 419] on button "Create" at bounding box center [1120, 407] width 49 height 28
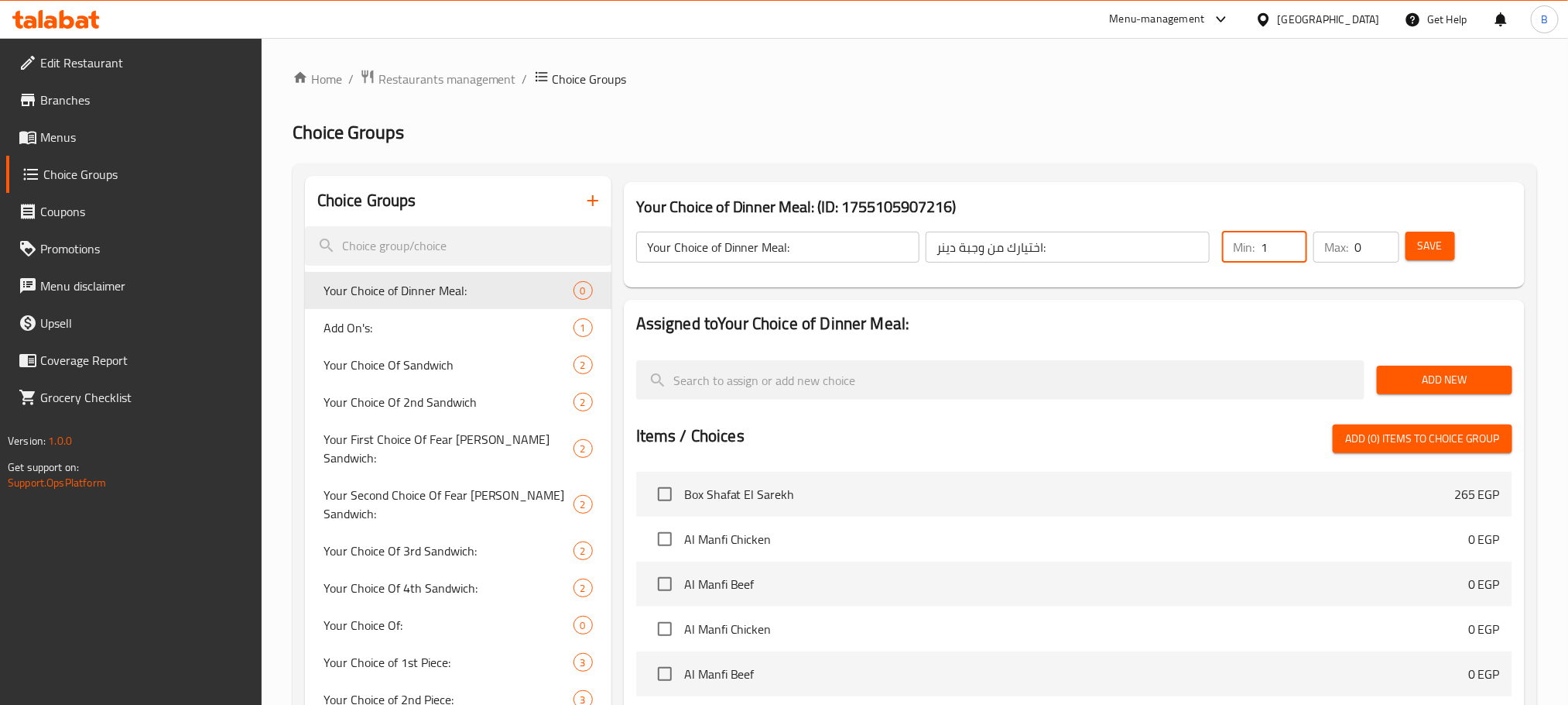
type input "1"
click at [1294, 245] on input "1" at bounding box center [1284, 246] width 47 height 31
type input "1"
click at [1384, 241] on input "1" at bounding box center [1376, 246] width 44 height 31
click at [1419, 245] on span "Save" at bounding box center [1430, 246] width 25 height 19
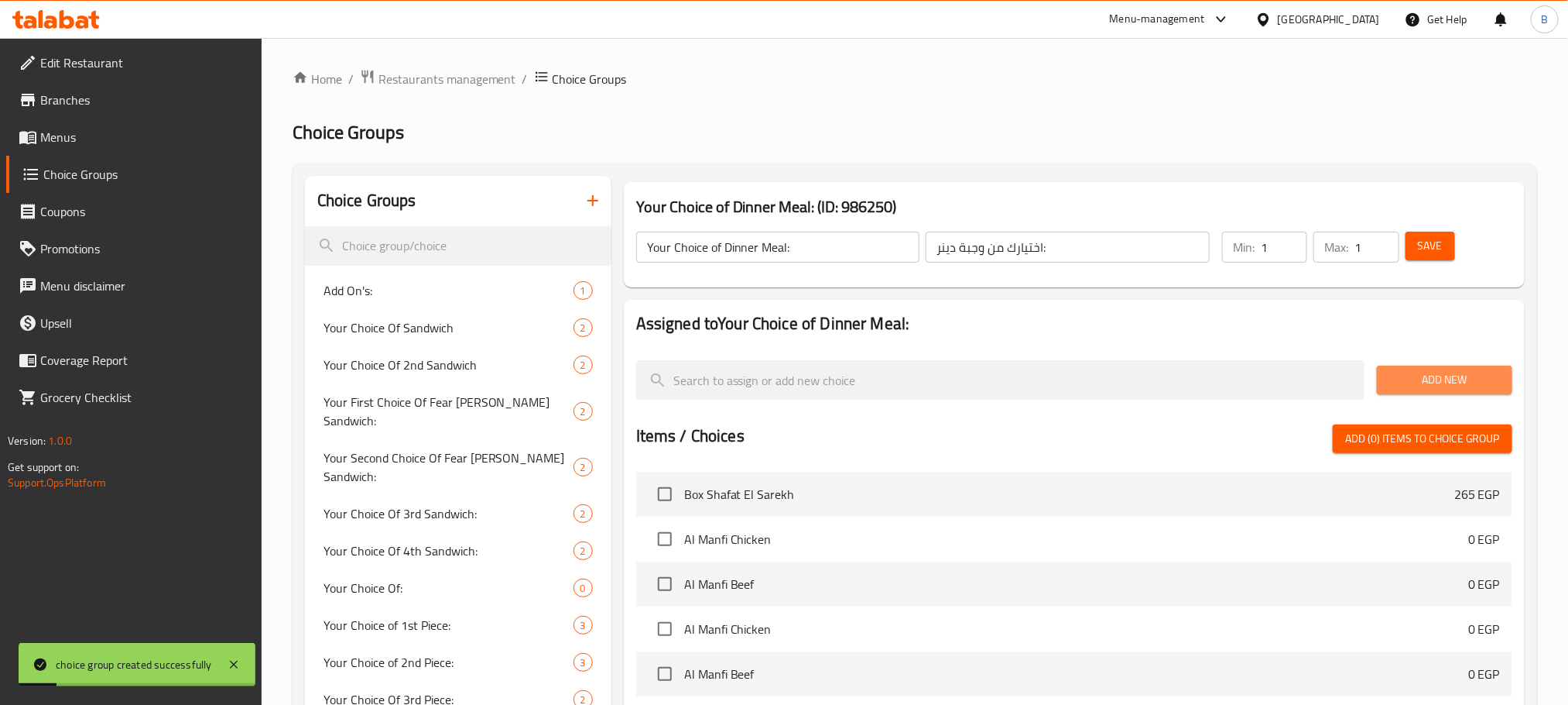
click at [1408, 381] on span "Add New" at bounding box center [1444, 379] width 111 height 19
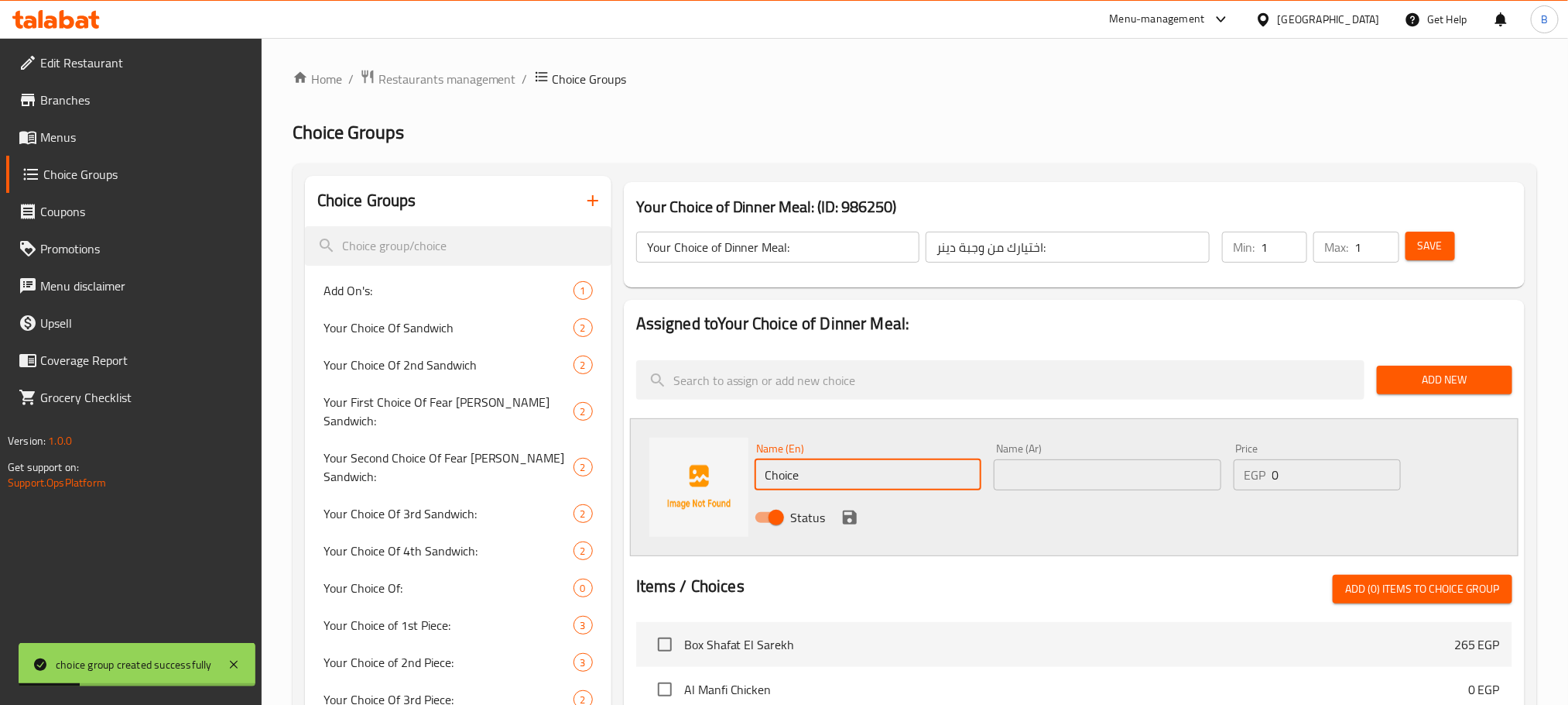
click at [864, 482] on input "Choice" at bounding box center [868, 474] width 228 height 31
paste input "dinner meal no. 1"
type input "Dinner Meal No. 1"
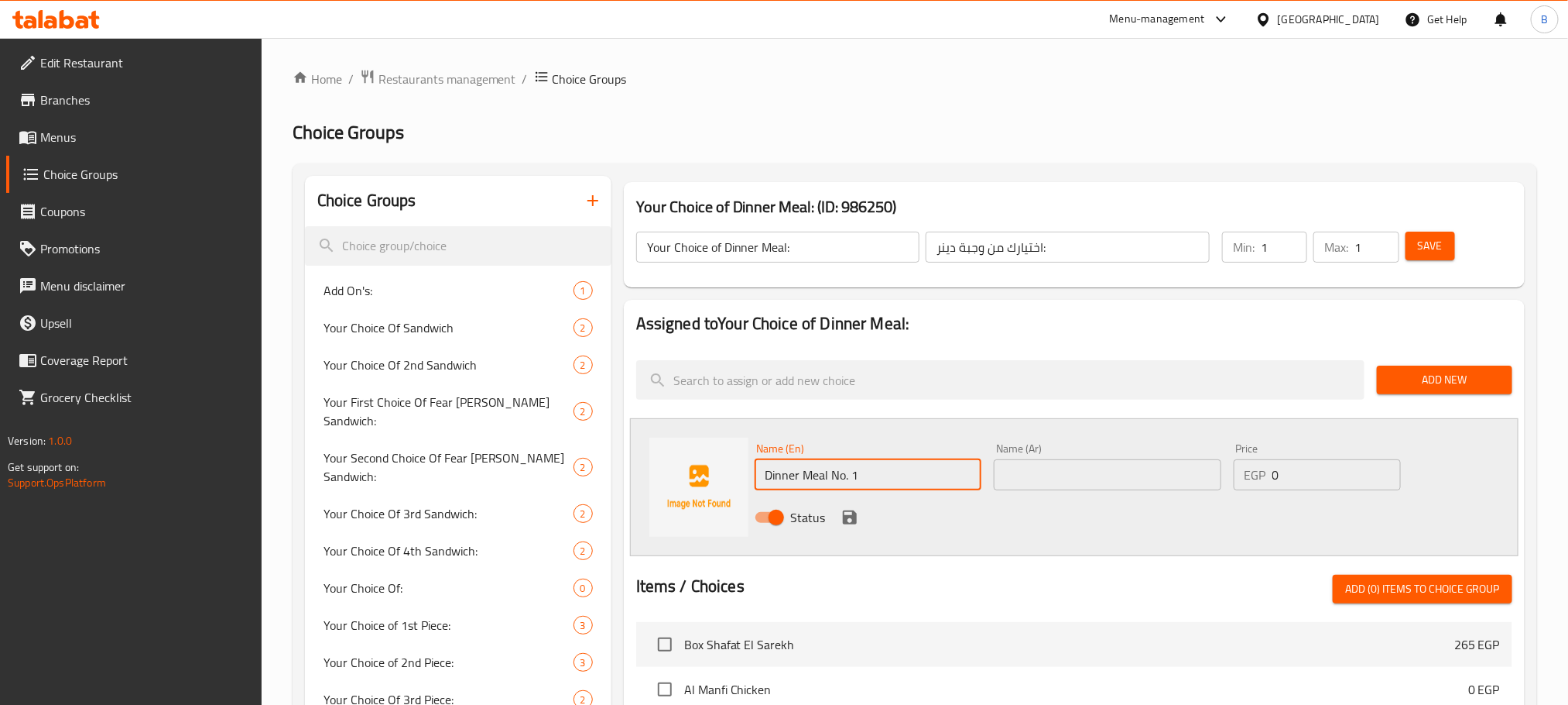
click at [1044, 477] on input "text" at bounding box center [1107, 474] width 228 height 31
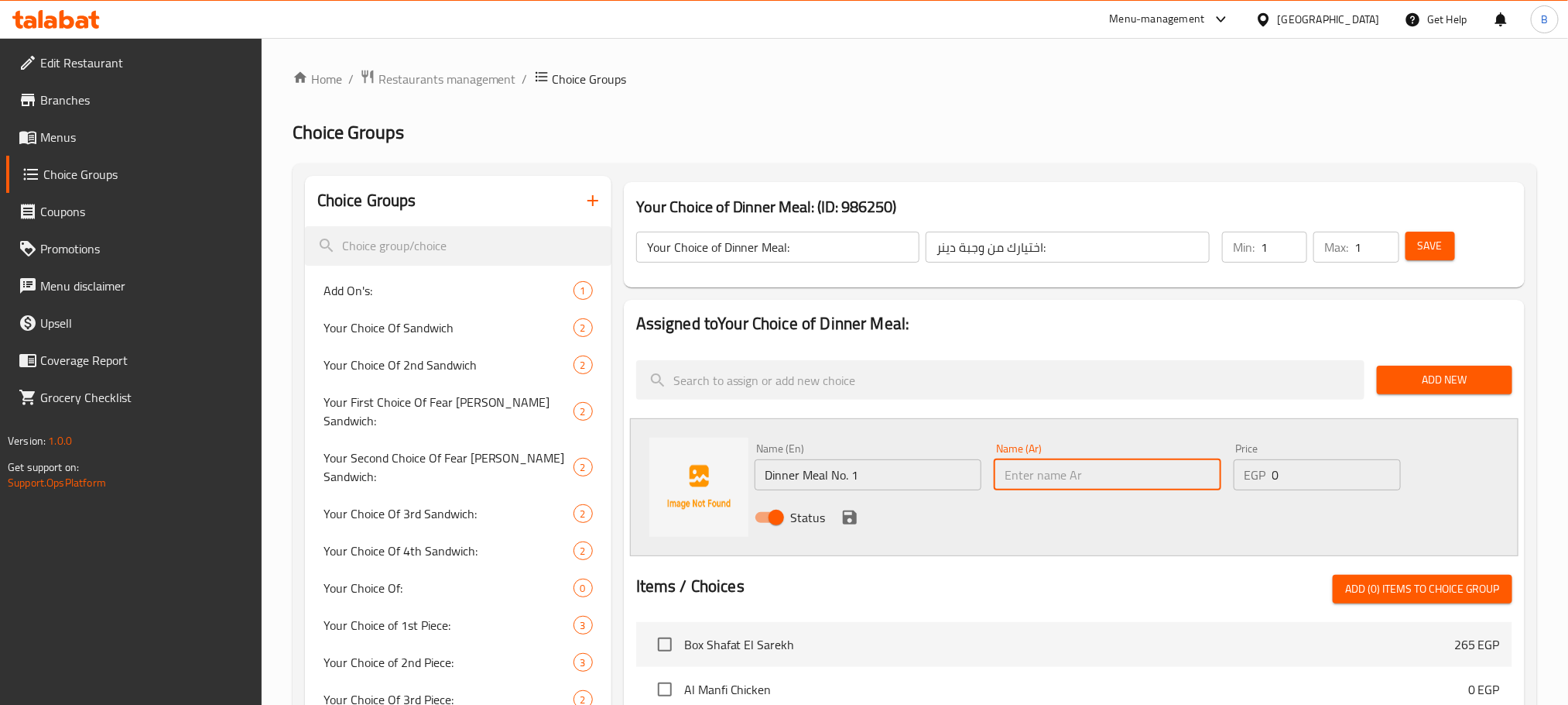
paste input "وجبه الدينر رقم ١"
type input "وجبه الدينر رقم ١"
click at [841, 512] on icon "save" at bounding box center [850, 517] width 18 height 18
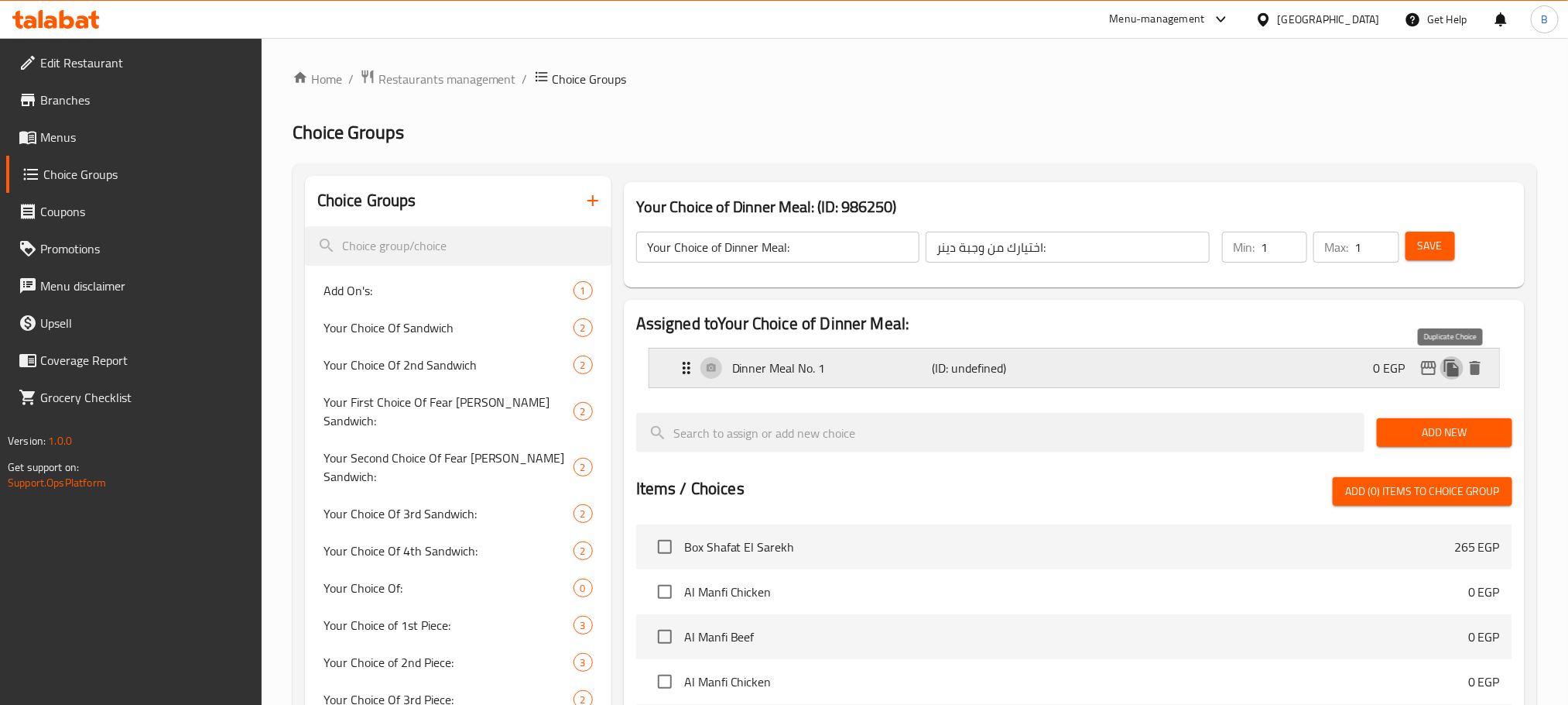
click at [1449, 369] on icon "duplicate" at bounding box center [1452, 368] width 15 height 17
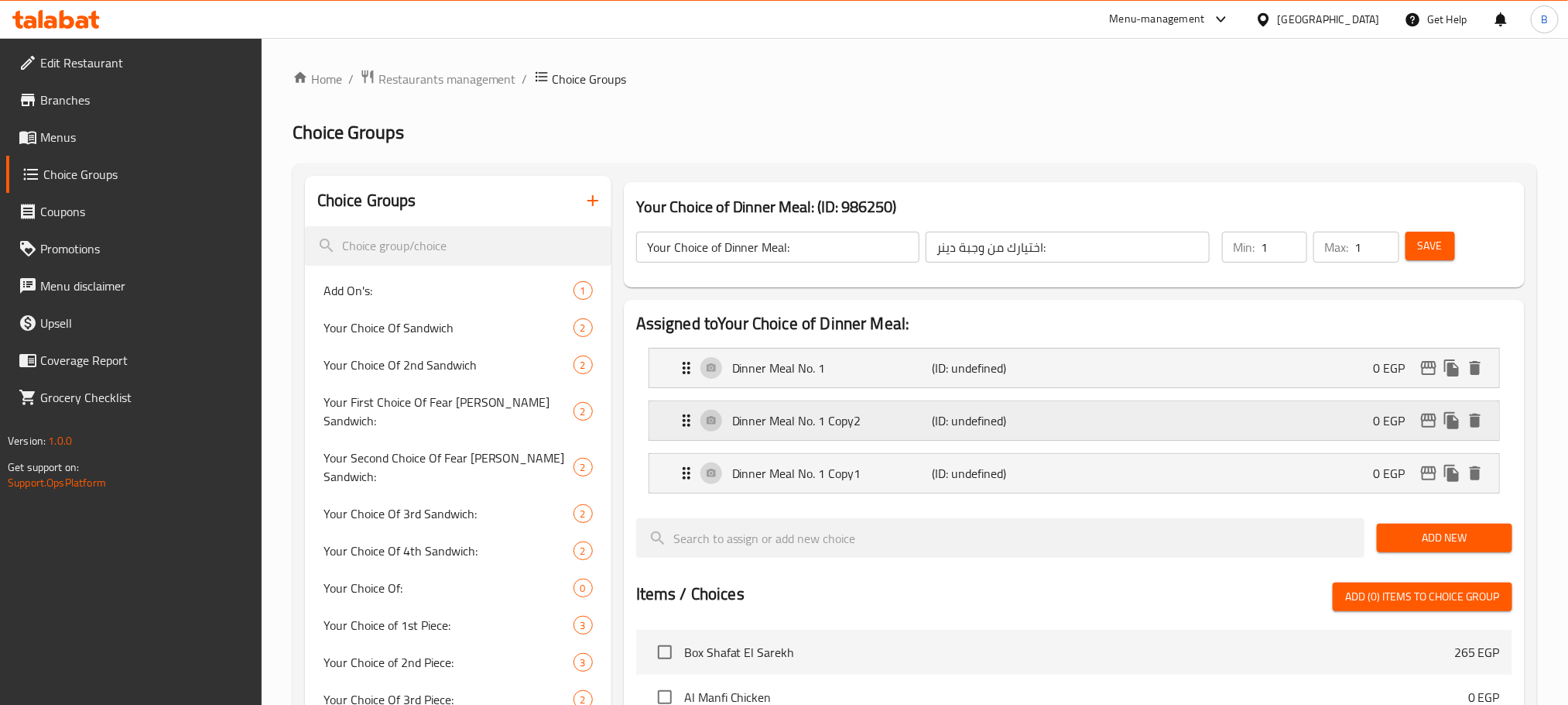
click at [1017, 429] on div "Dinner Meal No. 1 Copy2 (ID: undefined) 0 EGP" at bounding box center [1079, 420] width 803 height 38
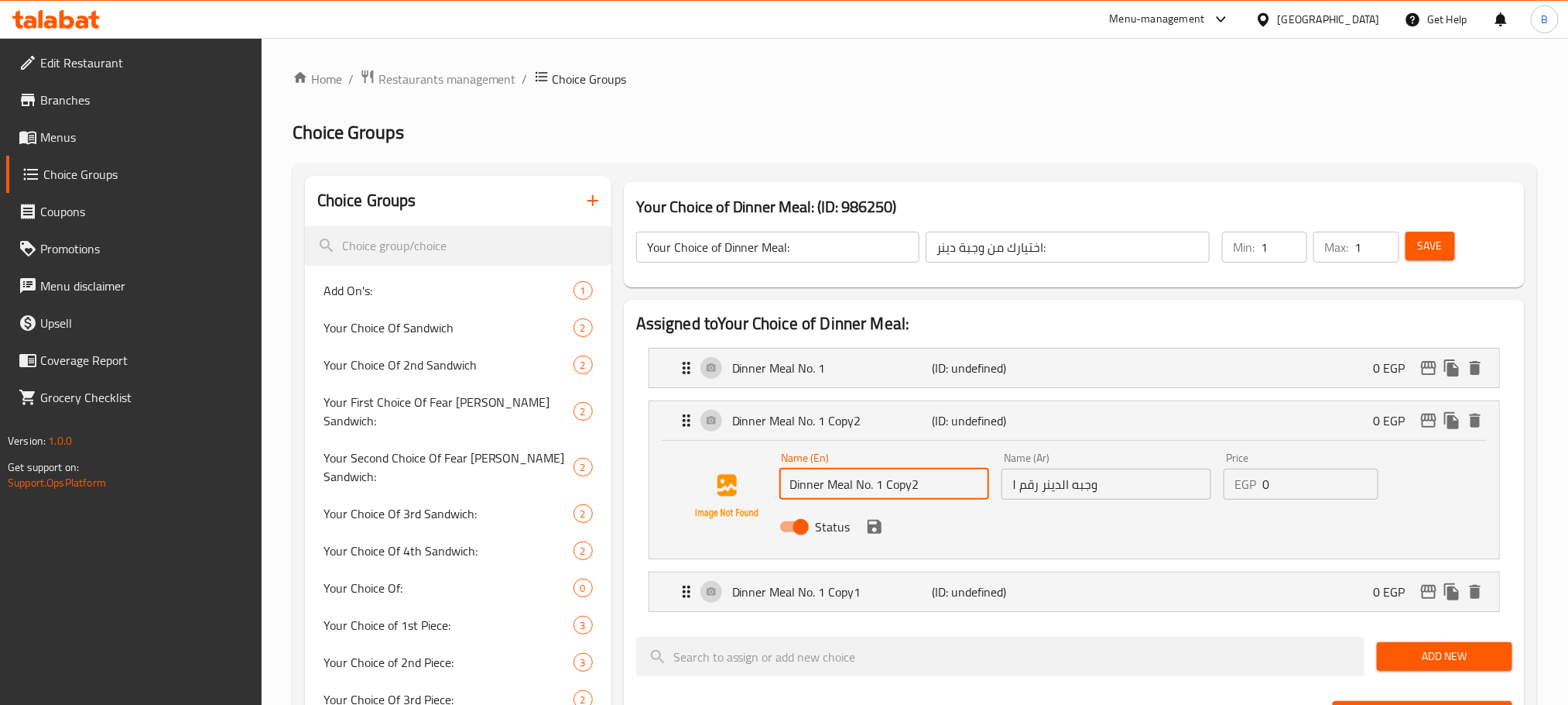
drag, startPoint x: 929, startPoint y: 490, endPoint x: 878, endPoint y: 491, distance: 51.0
click at [878, 491] on input "Dinner Meal No. 1 Copy2" at bounding box center [884, 484] width 210 height 31
type input "Dinner Meal No. 2"
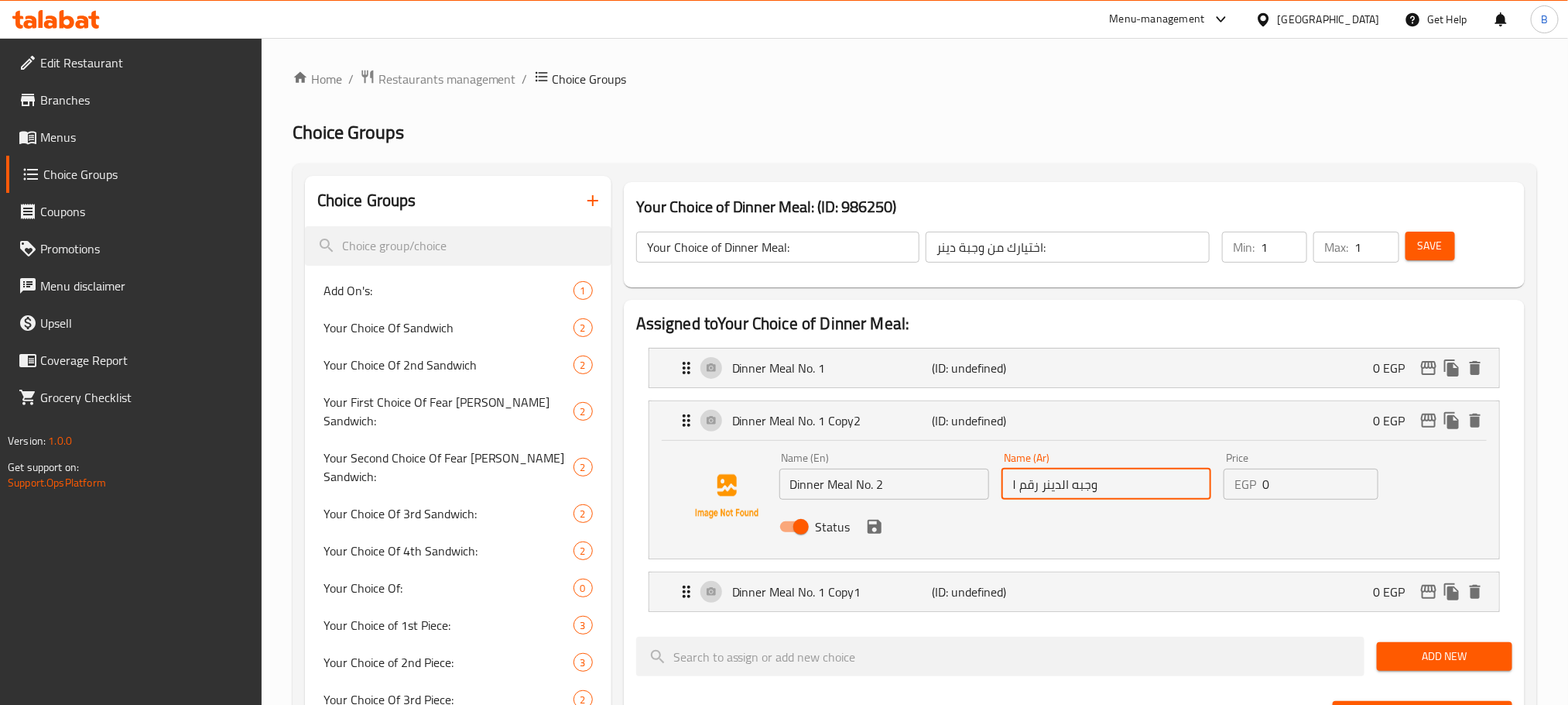
drag, startPoint x: 1018, startPoint y: 489, endPoint x: 1010, endPoint y: 490, distance: 8.1
click at [1010, 490] on input "وجبه الدينر رقم ١" at bounding box center [1106, 484] width 210 height 31
click at [1014, 489] on input "وجبه الدينر رقم ١" at bounding box center [1106, 484] width 210 height 31
click at [1117, 485] on input "وجبه الدينر رقم ١" at bounding box center [1106, 484] width 210 height 31
click at [1024, 606] on div "Dinner Meal No. 1 Copy1 (ID: undefined) 0 EGP" at bounding box center [1079, 591] width 803 height 38
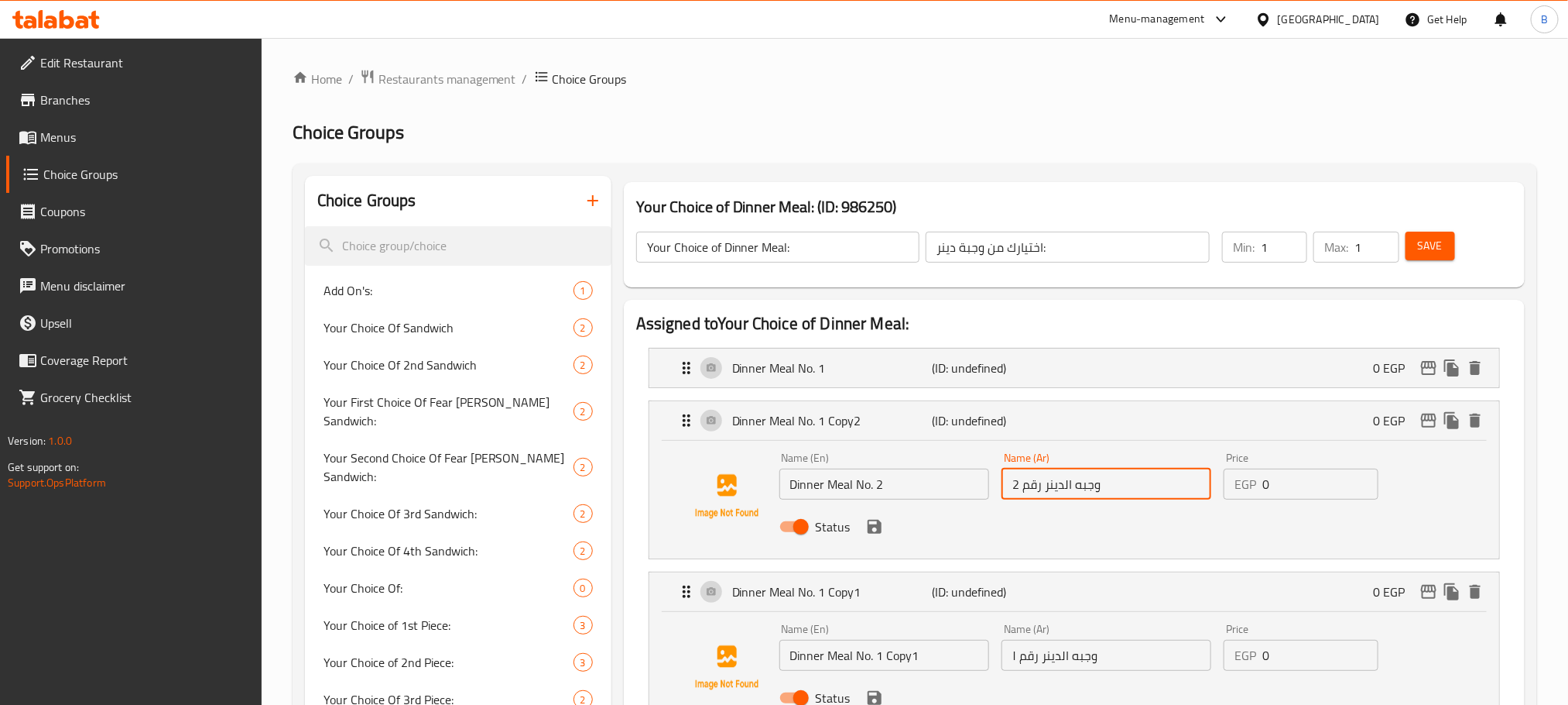
type input "وجبه الدينر رقم 2"
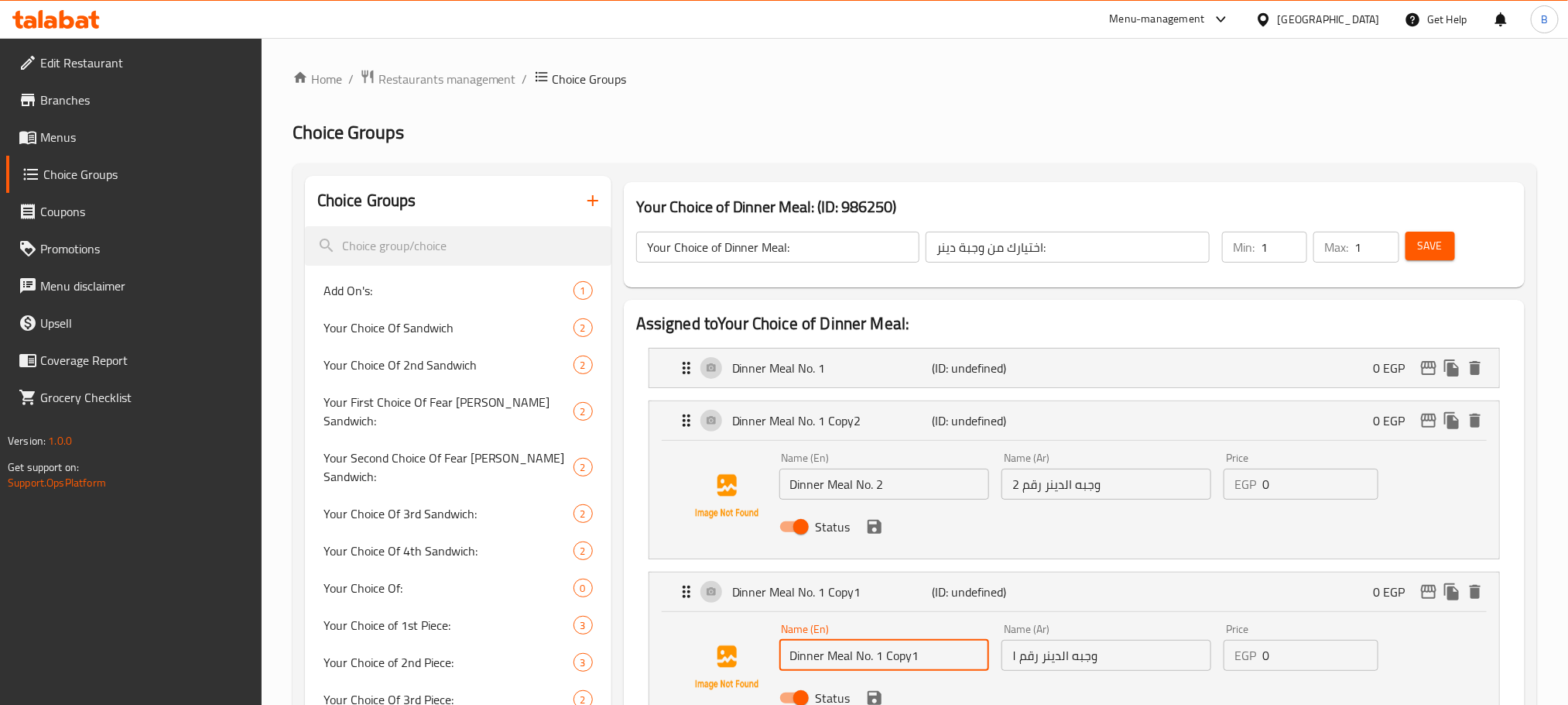
drag, startPoint x: 932, startPoint y: 655, endPoint x: 876, endPoint y: 667, distance: 57.3
click at [876, 667] on input "Dinner Meal No. 1 Copy1" at bounding box center [884, 655] width 210 height 31
type input "Dinner Meal No. 3"
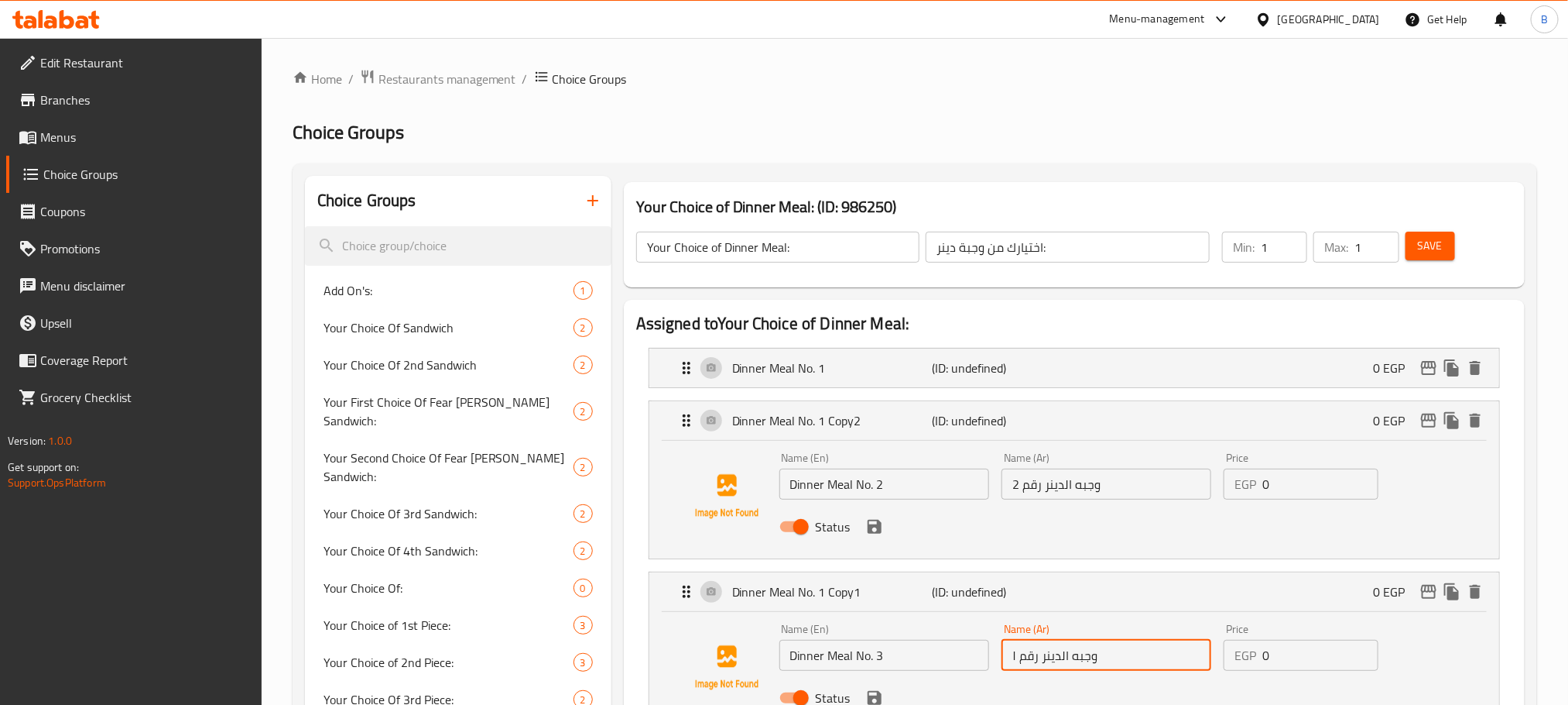
click at [1155, 658] on input "وجبه الدينر رقم ١" at bounding box center [1106, 655] width 210 height 31
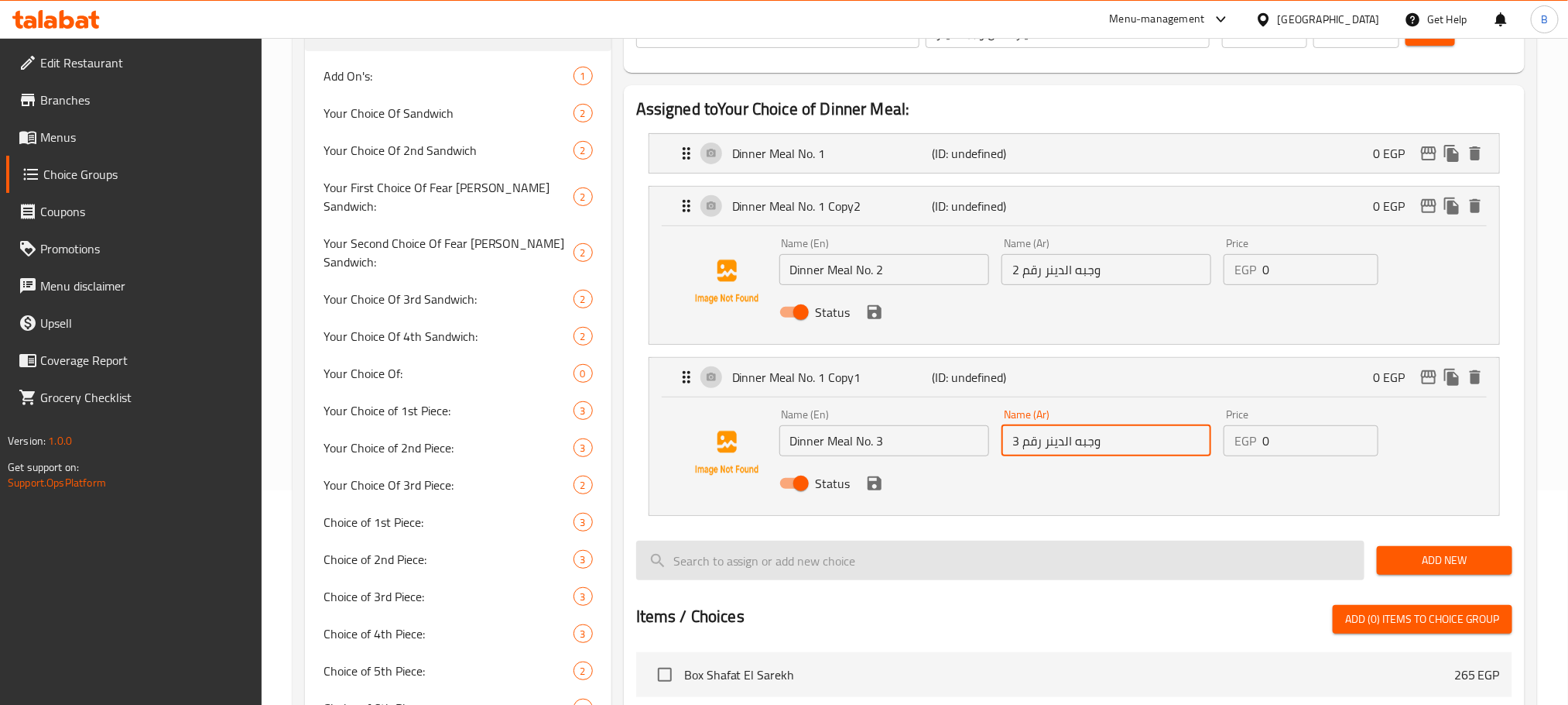
scroll to position [216, 0]
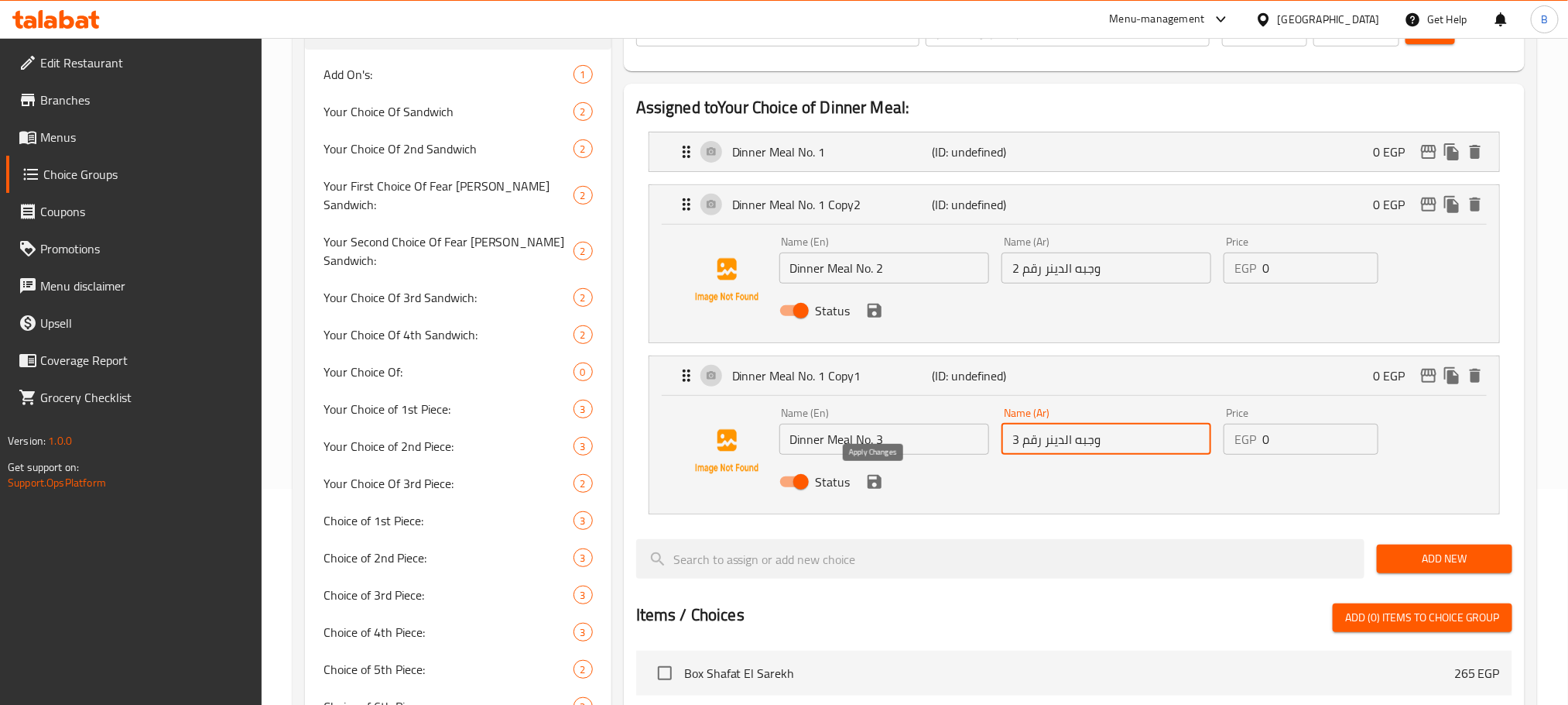
click at [874, 483] on icon "save" at bounding box center [874, 481] width 14 height 14
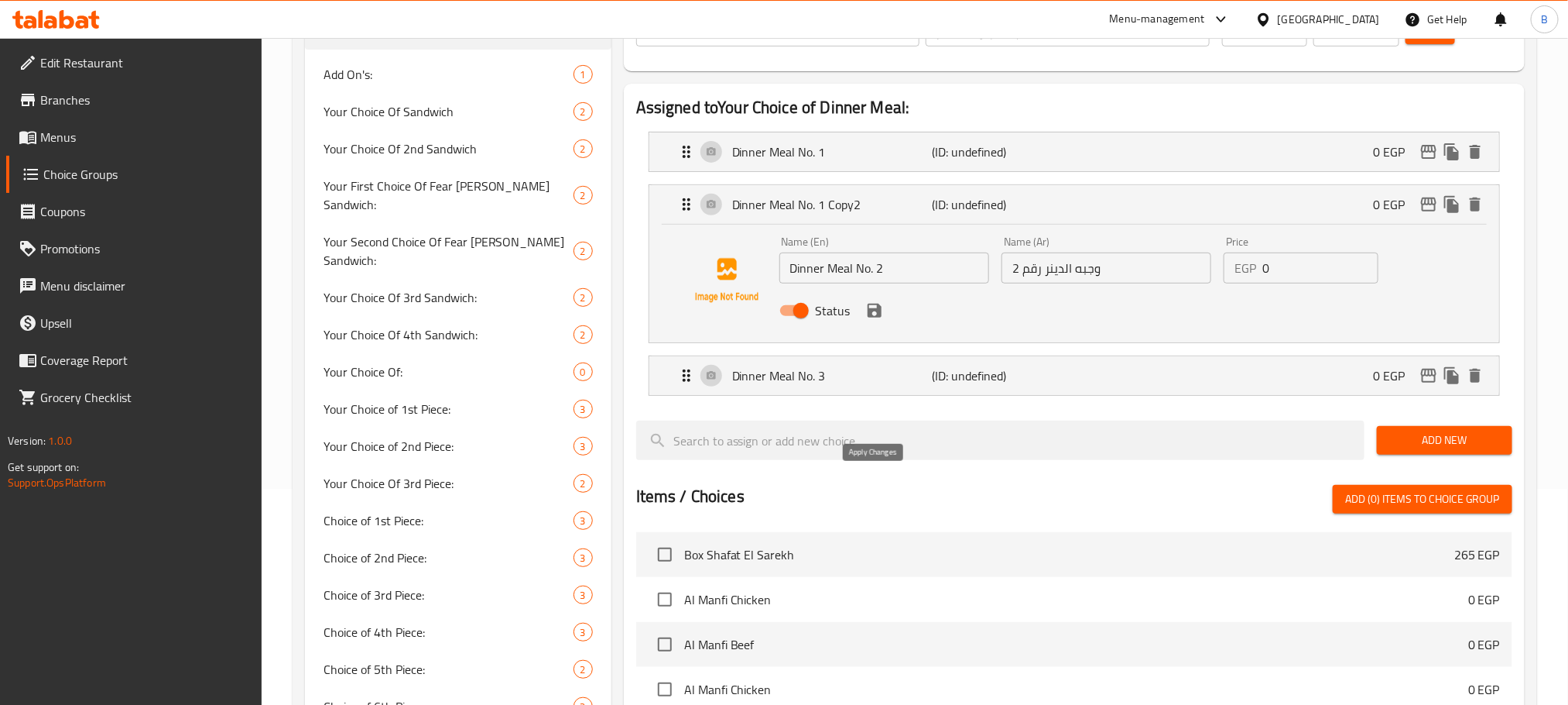
type input "وجبه الدينر رقم 3"
click at [874, 307] on icon "save" at bounding box center [874, 311] width 18 height 18
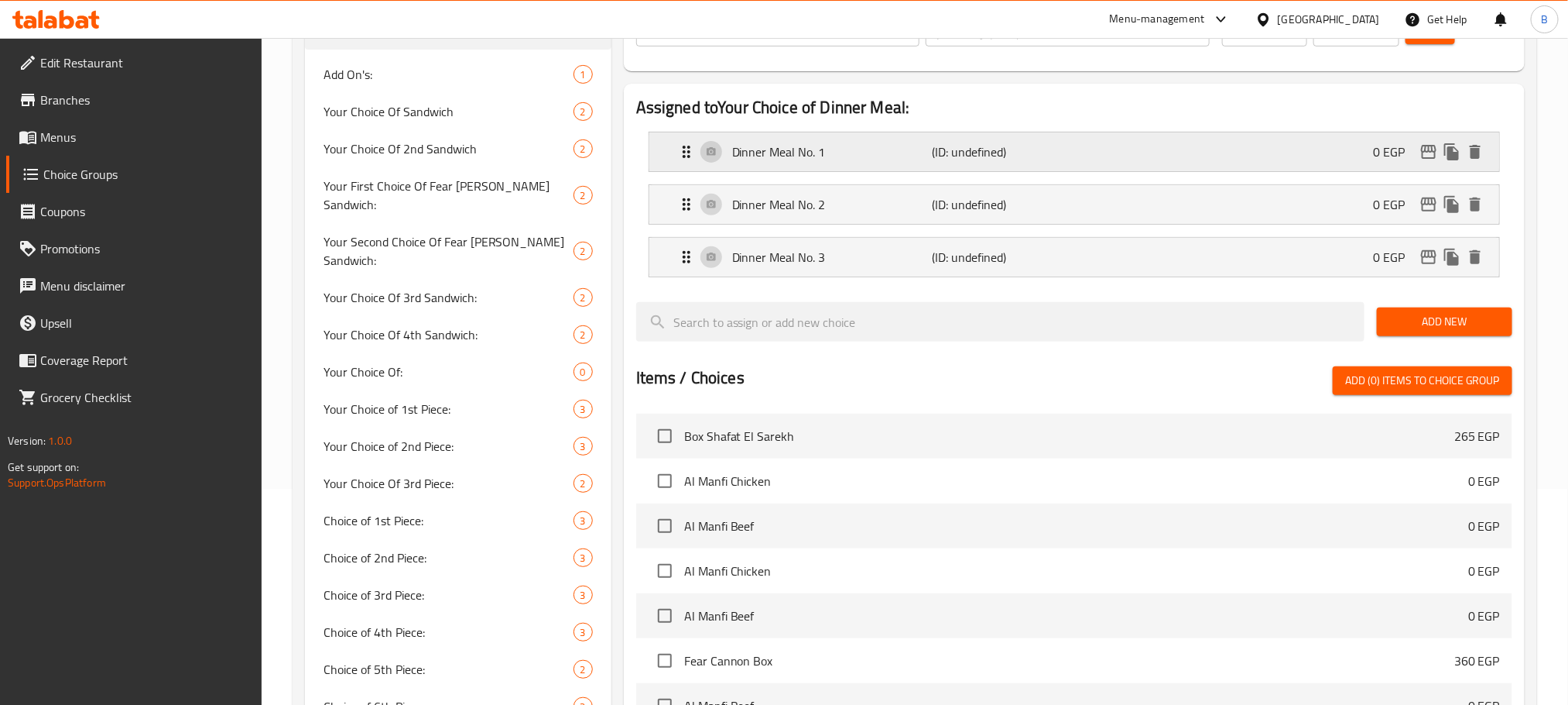
click at [1094, 154] on div "Dinner Meal No. 1 (ID: undefined) 0 EGP" at bounding box center [1079, 152] width 803 height 38
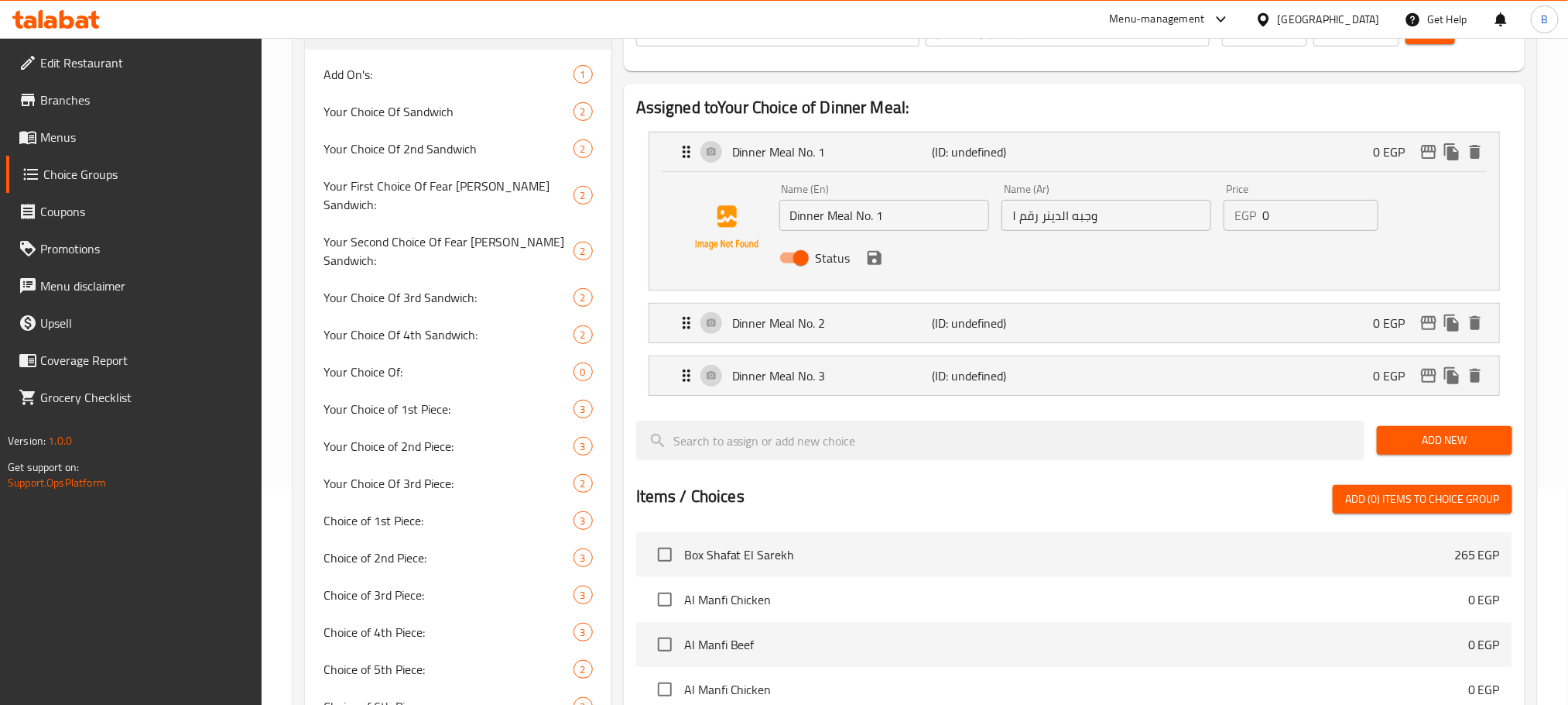
click at [1060, 217] on input "وجبه الدينر رقم ١" at bounding box center [1106, 215] width 210 height 31
click at [1014, 330] on p "(ID: undefined)" at bounding box center [998, 322] width 133 height 18
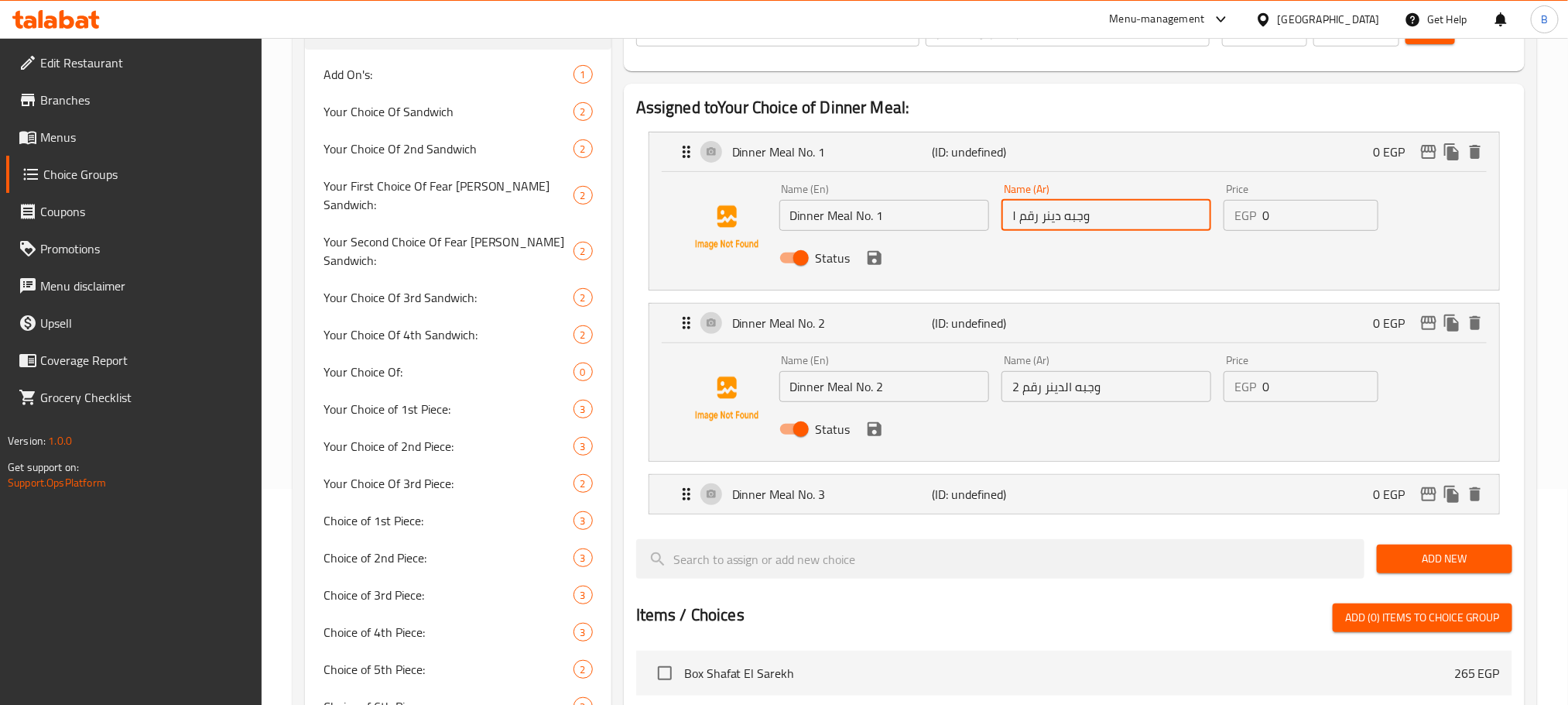
type input "وجبه دينر رقم ١"
click at [1066, 391] on input "وجبه الدينر رقم 2" at bounding box center [1106, 386] width 210 height 31
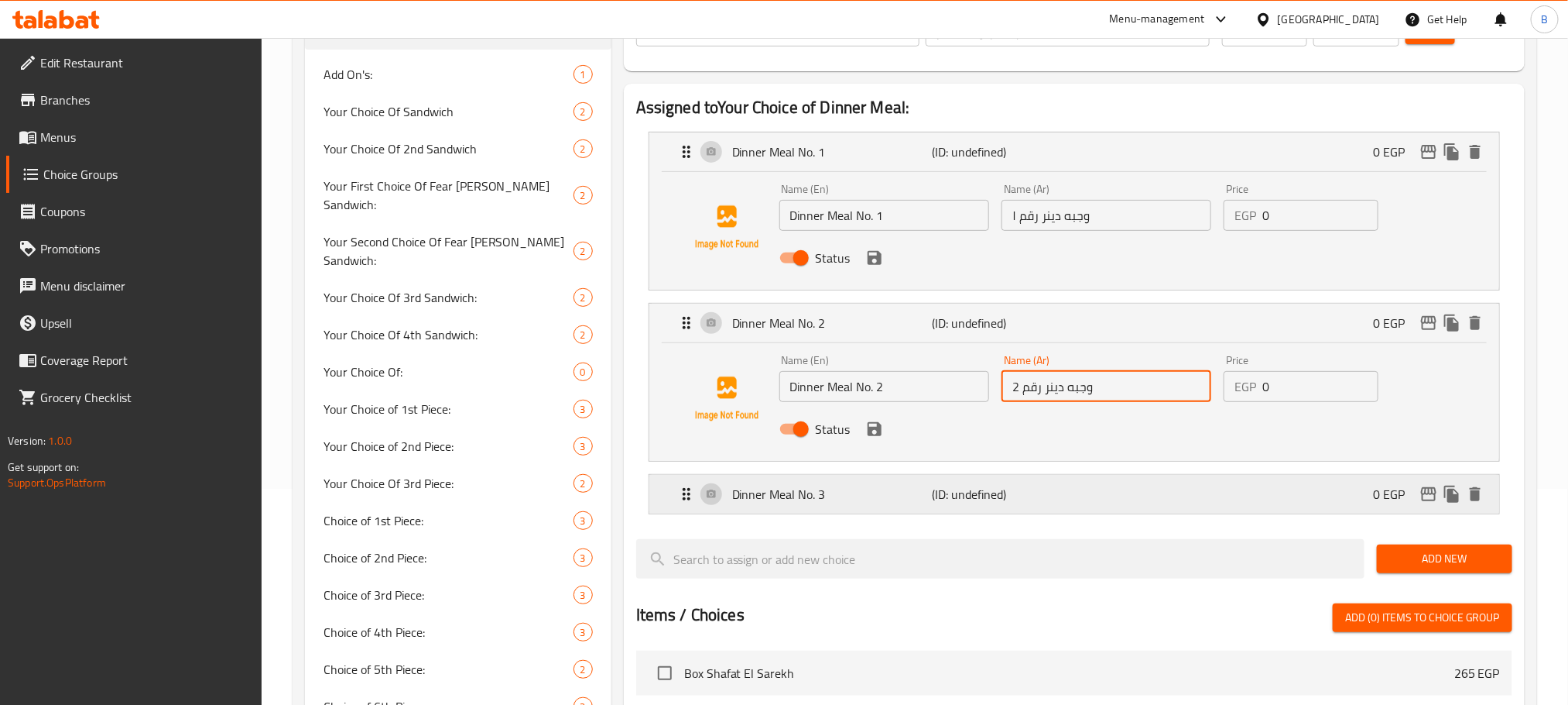
click at [1047, 500] on p "(ID: undefined)" at bounding box center [998, 494] width 133 height 18
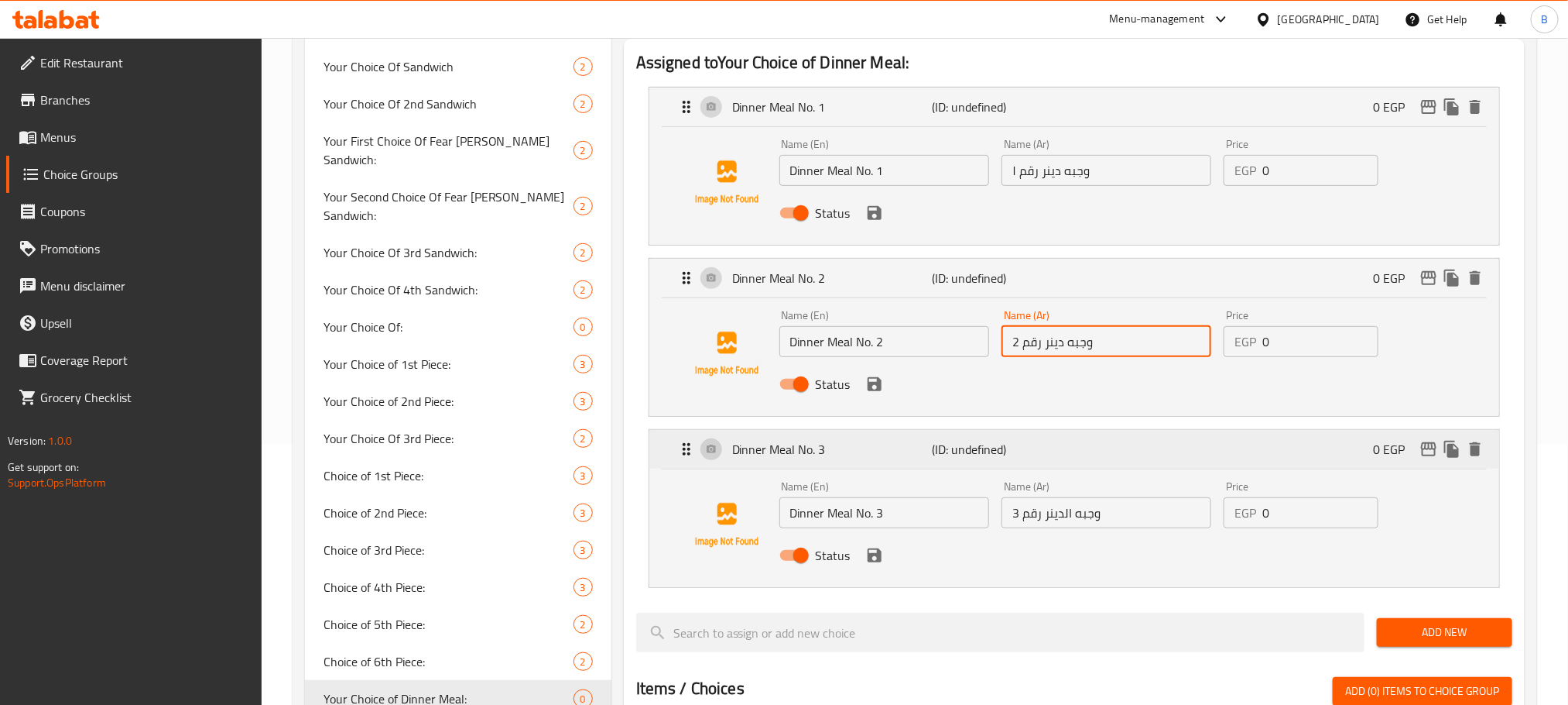
scroll to position [262, 0]
type input "وجبه دينر رقم 2"
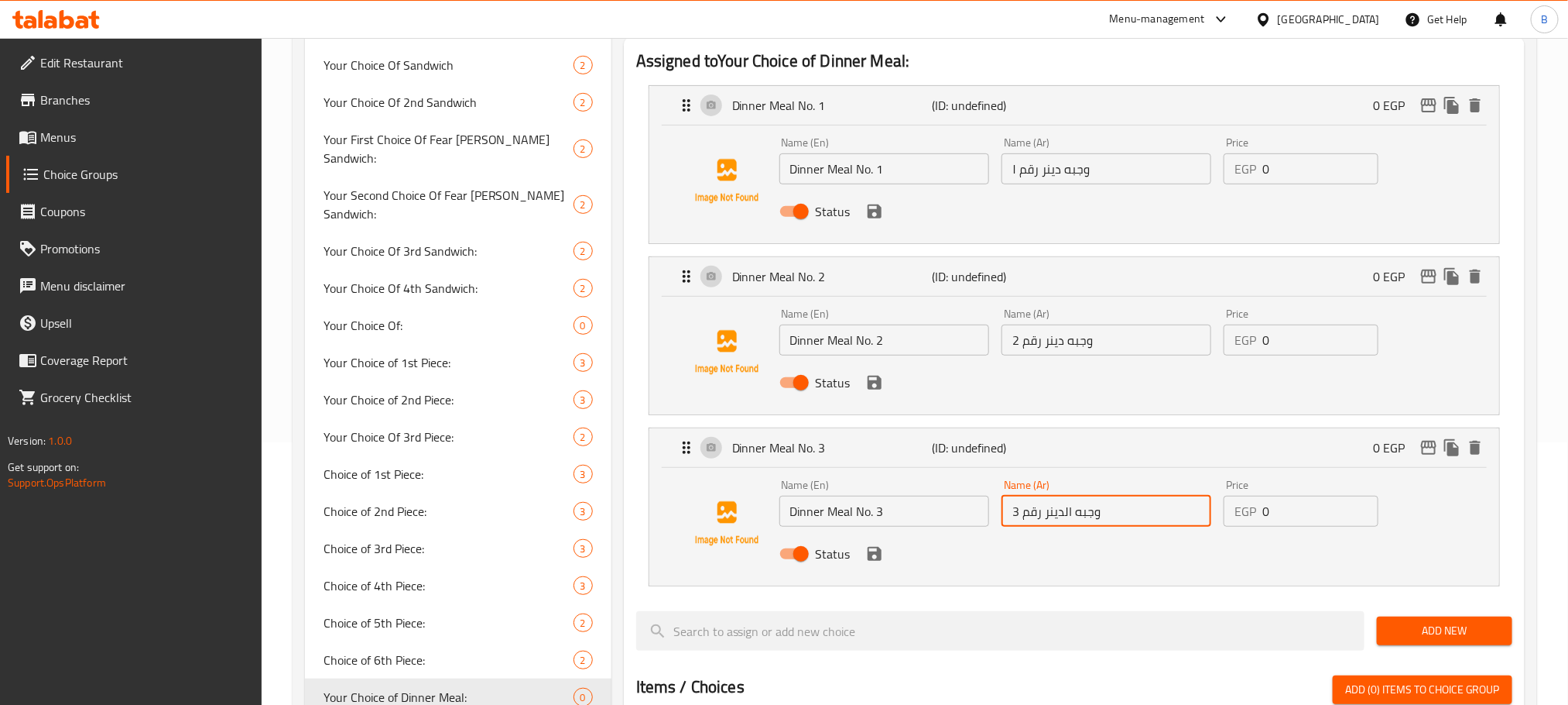
click at [1064, 515] on input "وجبه الدينر رقم 3" at bounding box center [1106, 510] width 210 height 31
click at [876, 554] on icon "save" at bounding box center [874, 553] width 14 height 14
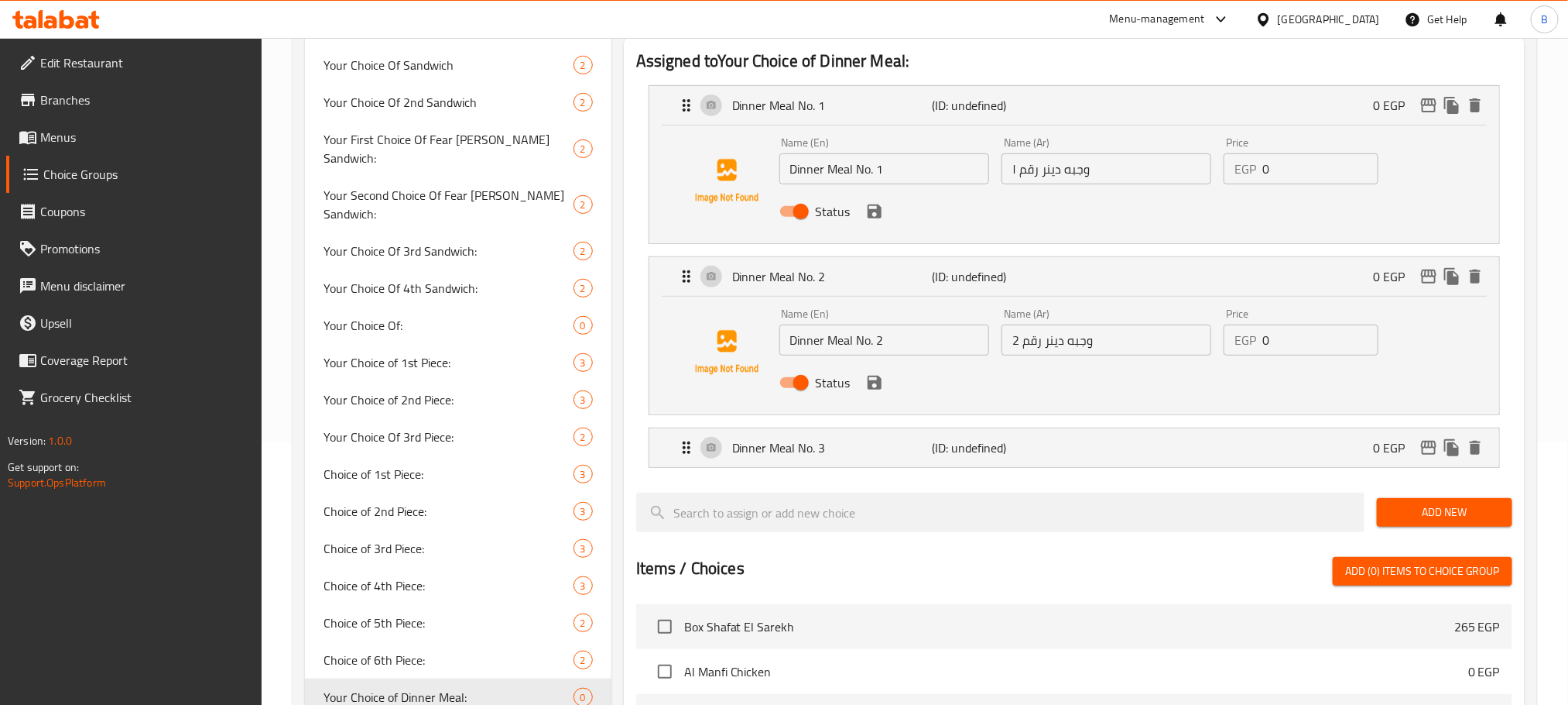
type input "وجبه دينر رقم 3"
click at [875, 388] on icon "save" at bounding box center [874, 383] width 14 height 14
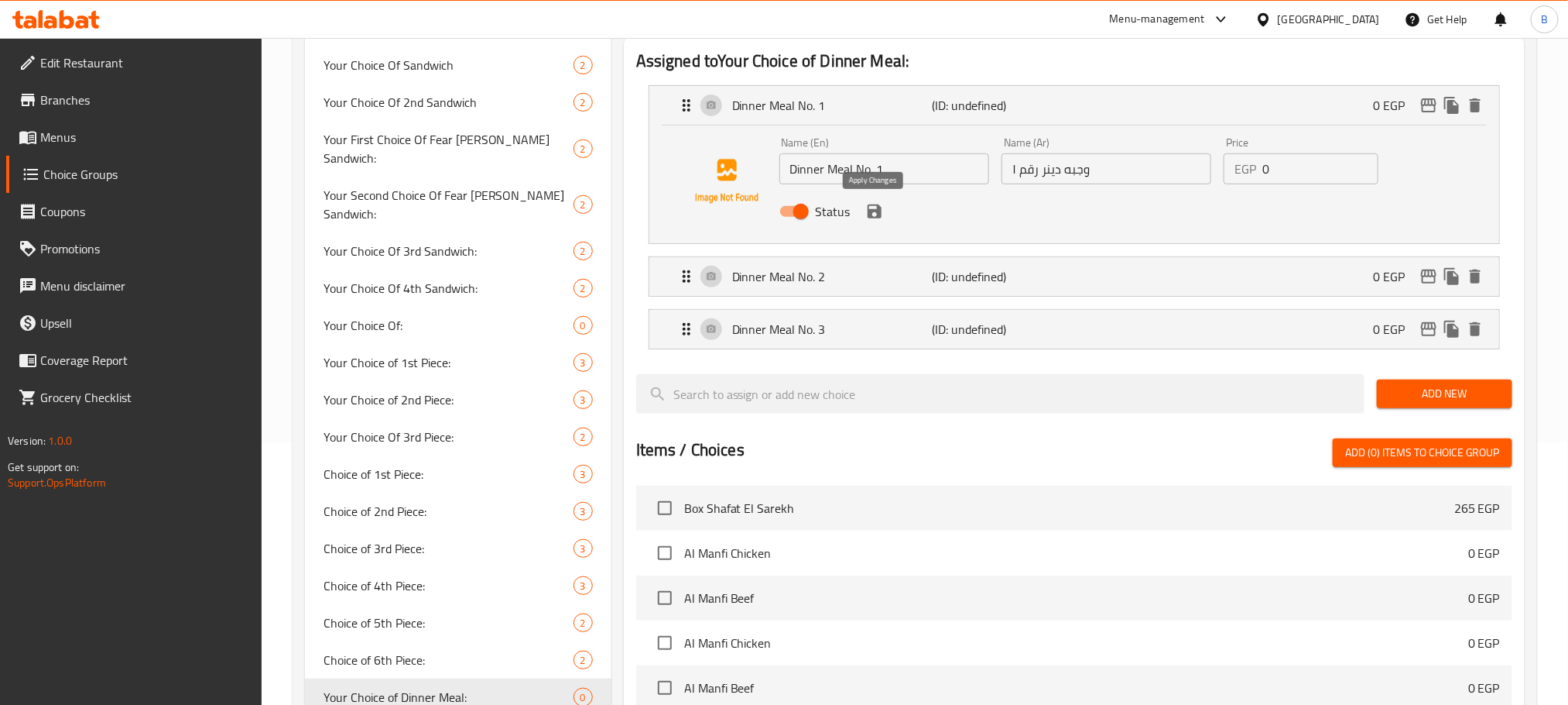
click at [875, 214] on icon "save" at bounding box center [874, 211] width 18 height 18
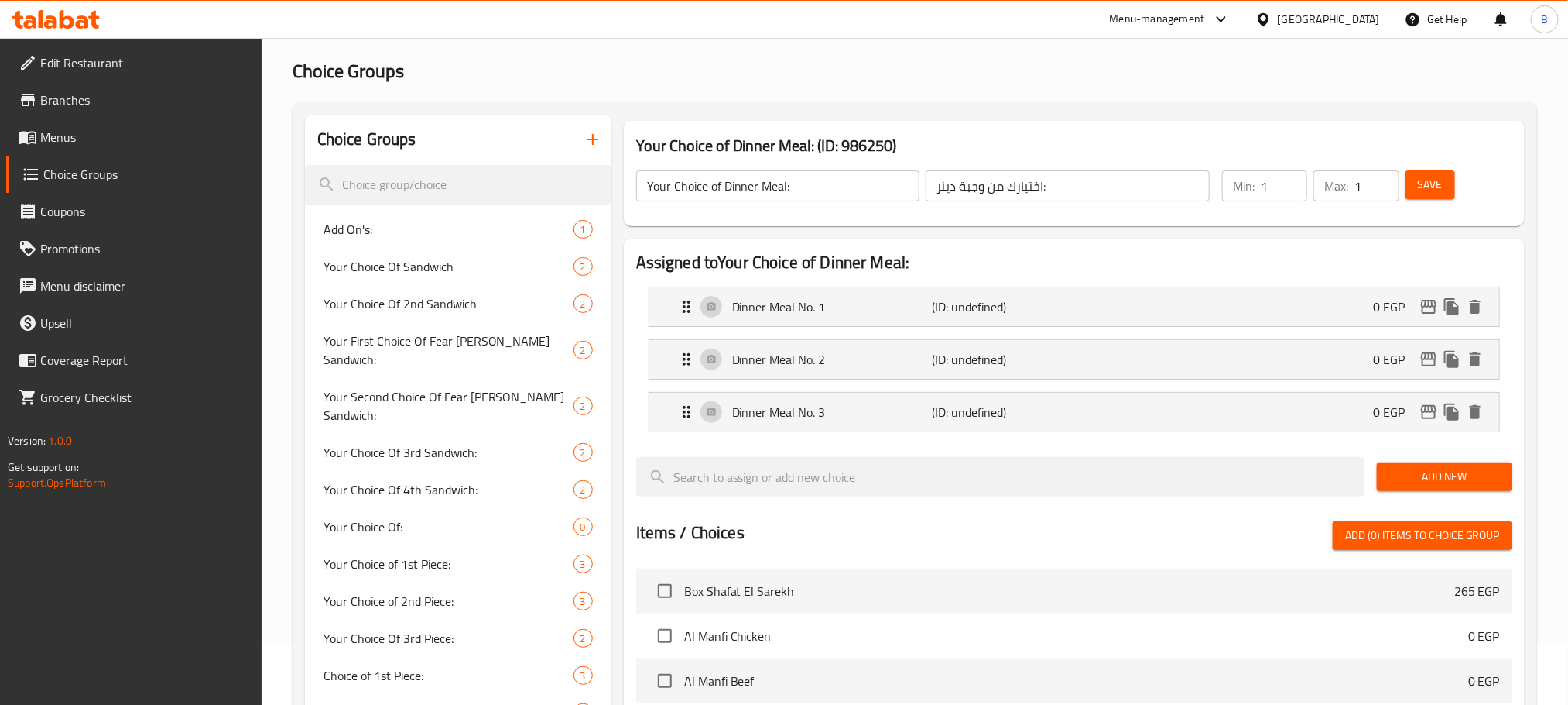
scroll to position [60, 0]
click at [1417, 177] on button "Save" at bounding box center [1429, 185] width 49 height 28
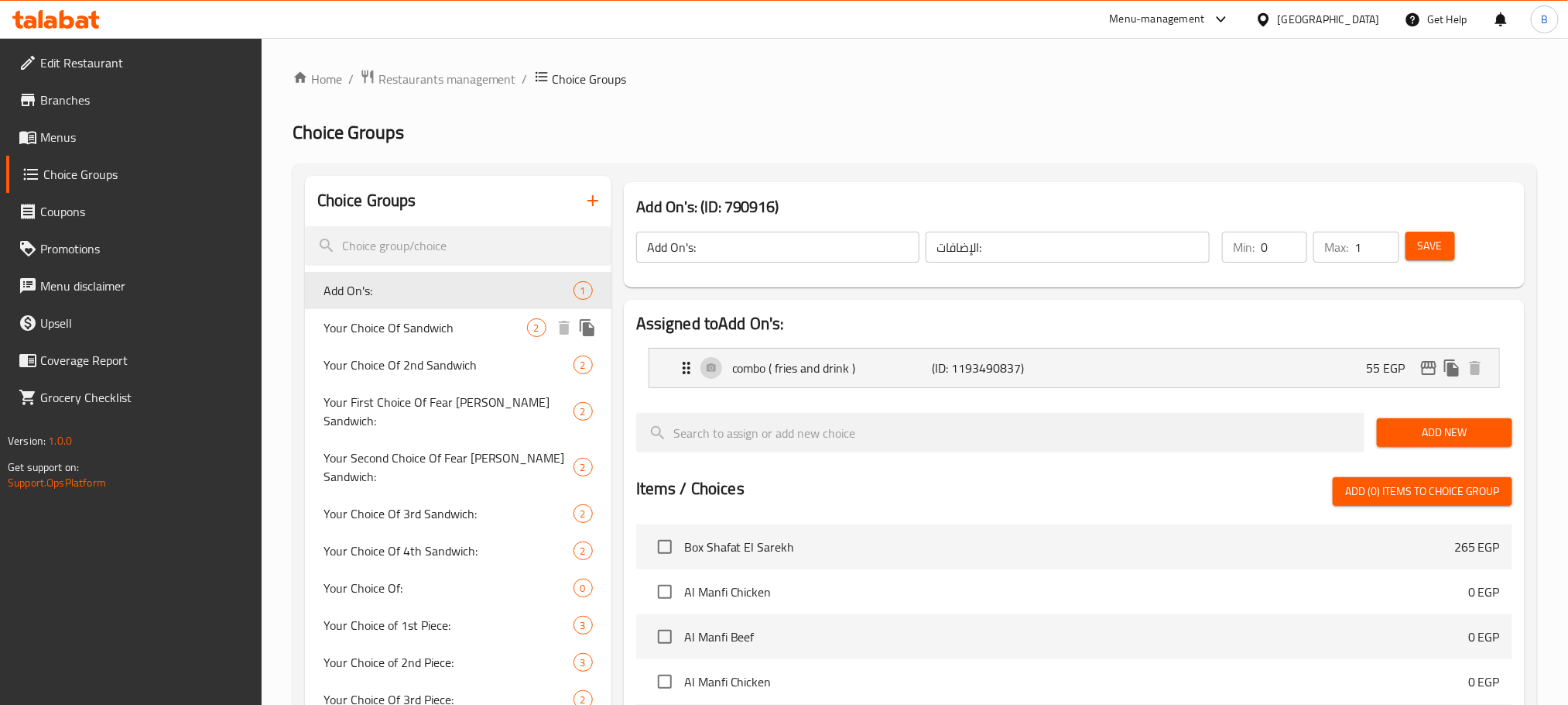
scroll to position [407, 0]
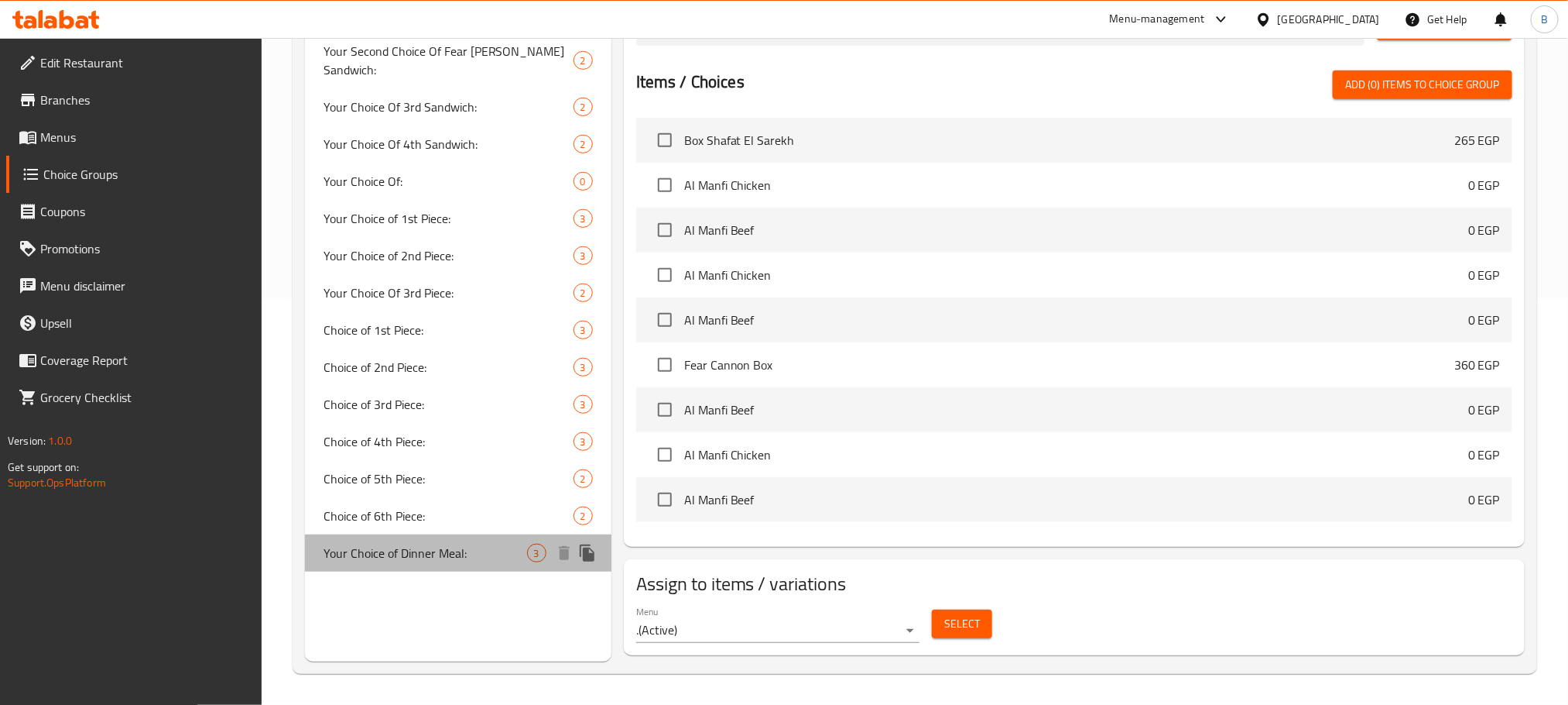
click at [449, 544] on span "Your Choice of Dinner Meal:" at bounding box center [425, 553] width 204 height 18
type input "Your Choice of Dinner Meal:"
type input "اختيارك من وجبة دينر:"
type input "1"
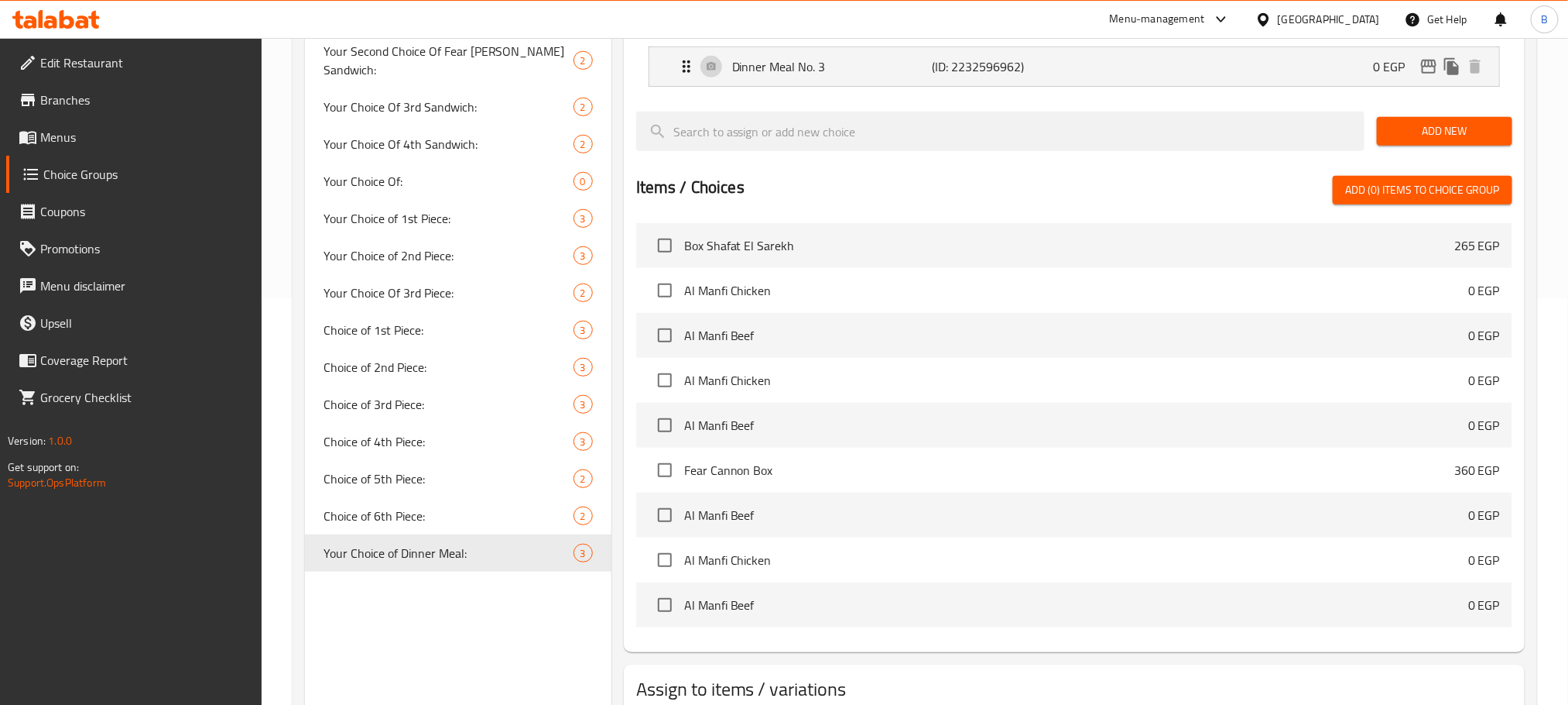
scroll to position [514, 0]
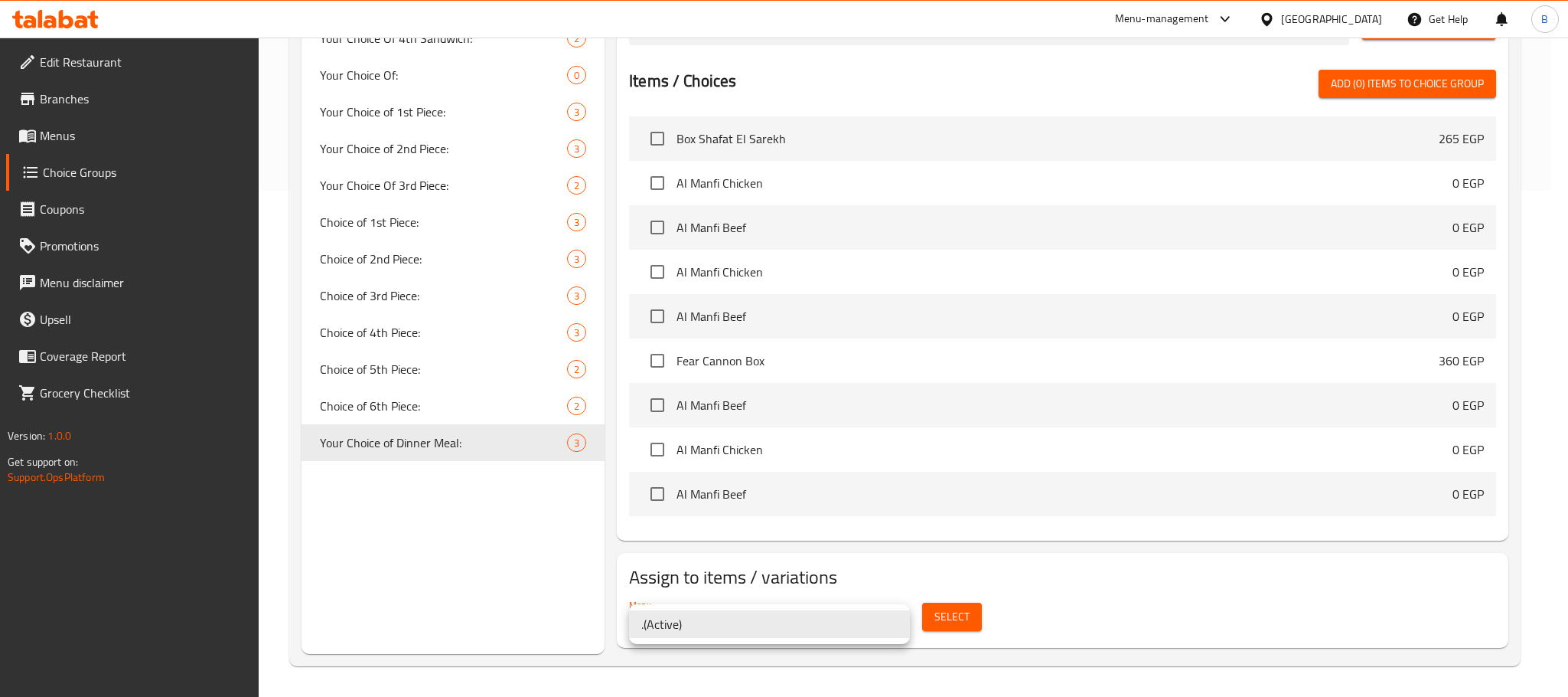
click at [945, 619] on div at bounding box center [784, 348] width 1568 height 697
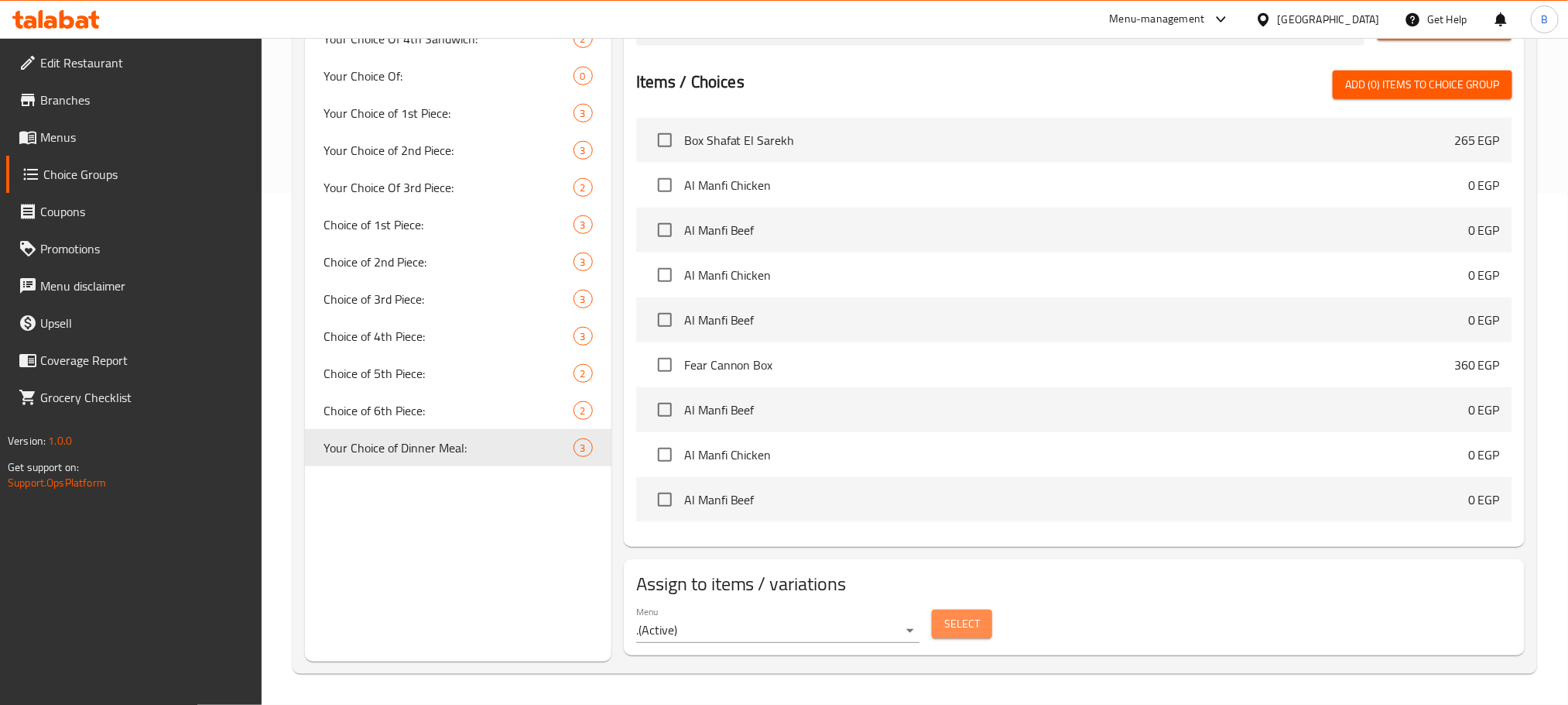
click at [955, 626] on span "Select" at bounding box center [962, 623] width 36 height 19
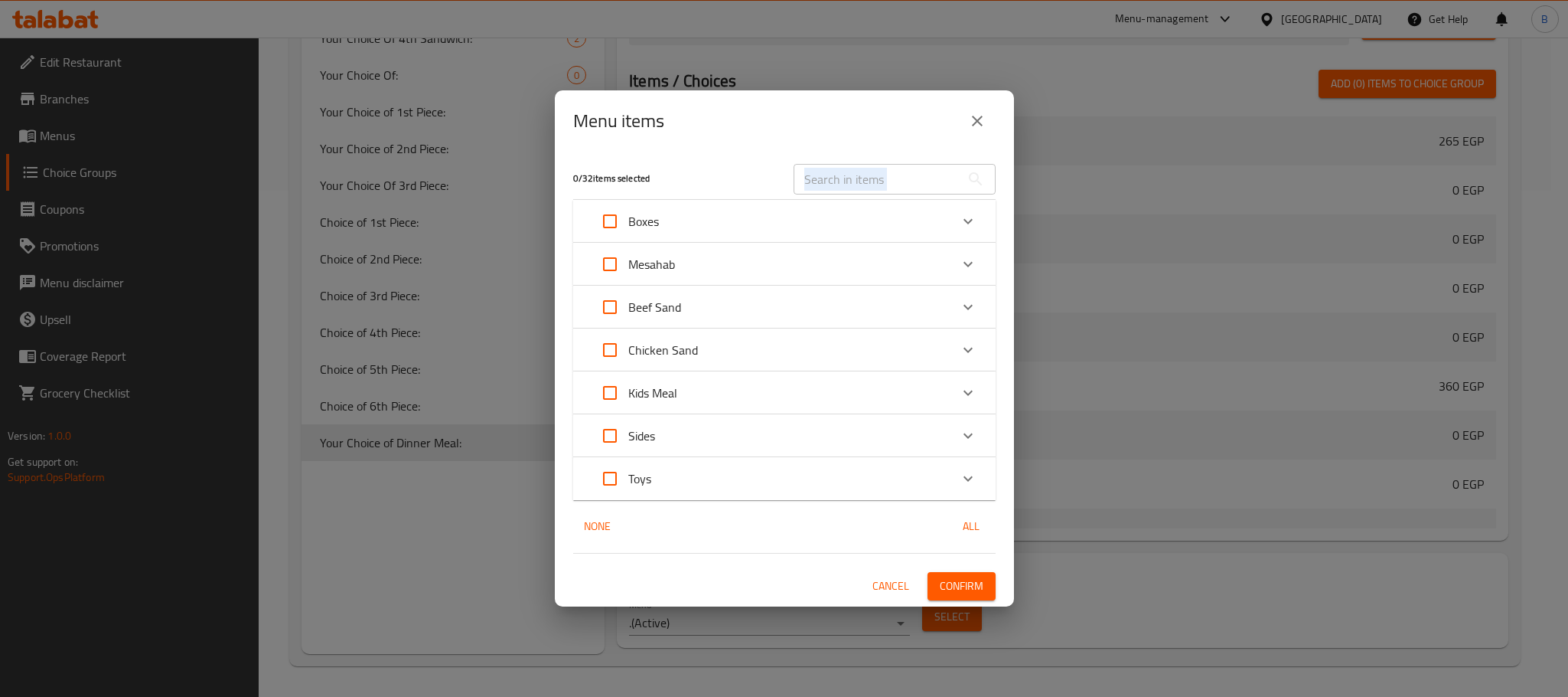
click at [852, 193] on div "​" at bounding box center [894, 178] width 220 height 49
click at [859, 187] on input "text" at bounding box center [877, 178] width 167 height 31
paste input "Dinner Meal 3 Pieces"
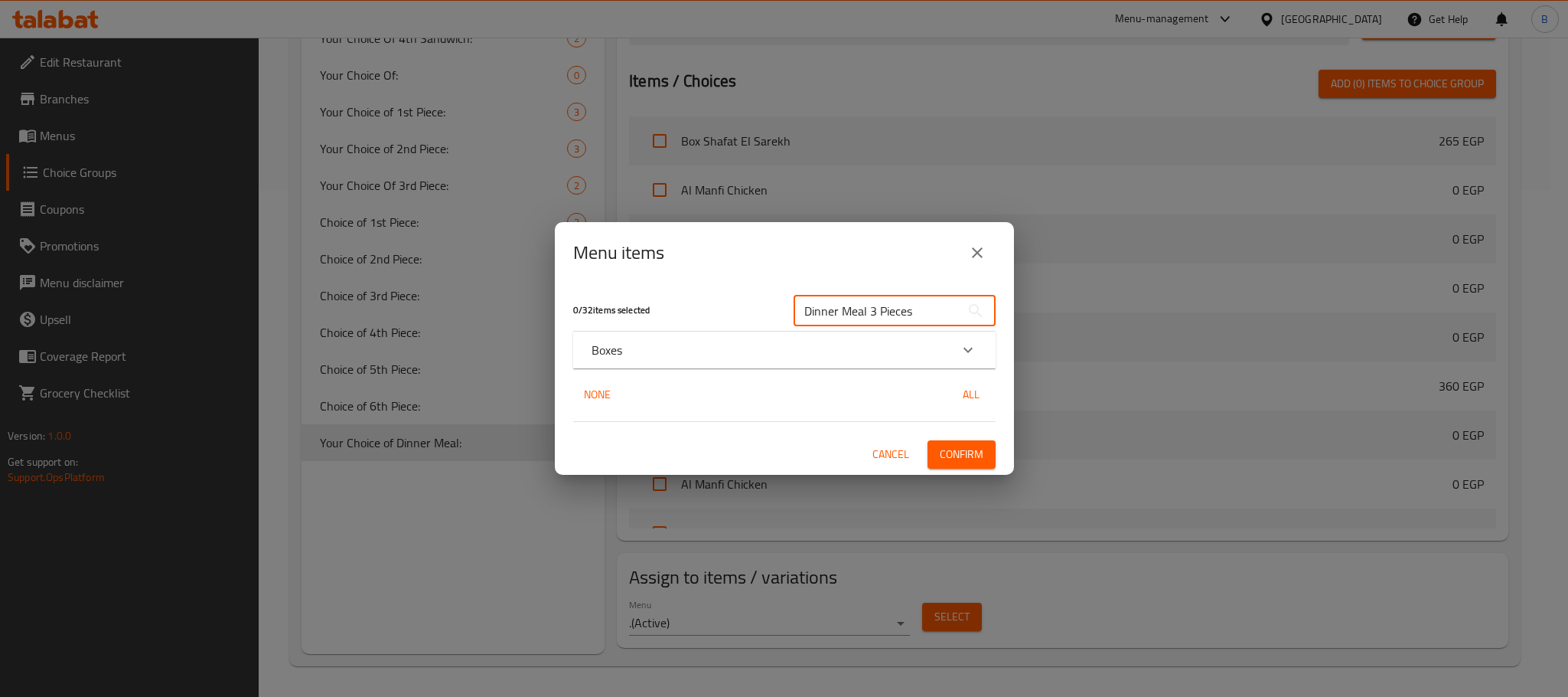
type input "Dinner Meal 3 Pieces"
click at [860, 344] on div "Boxes" at bounding box center [771, 350] width 358 height 18
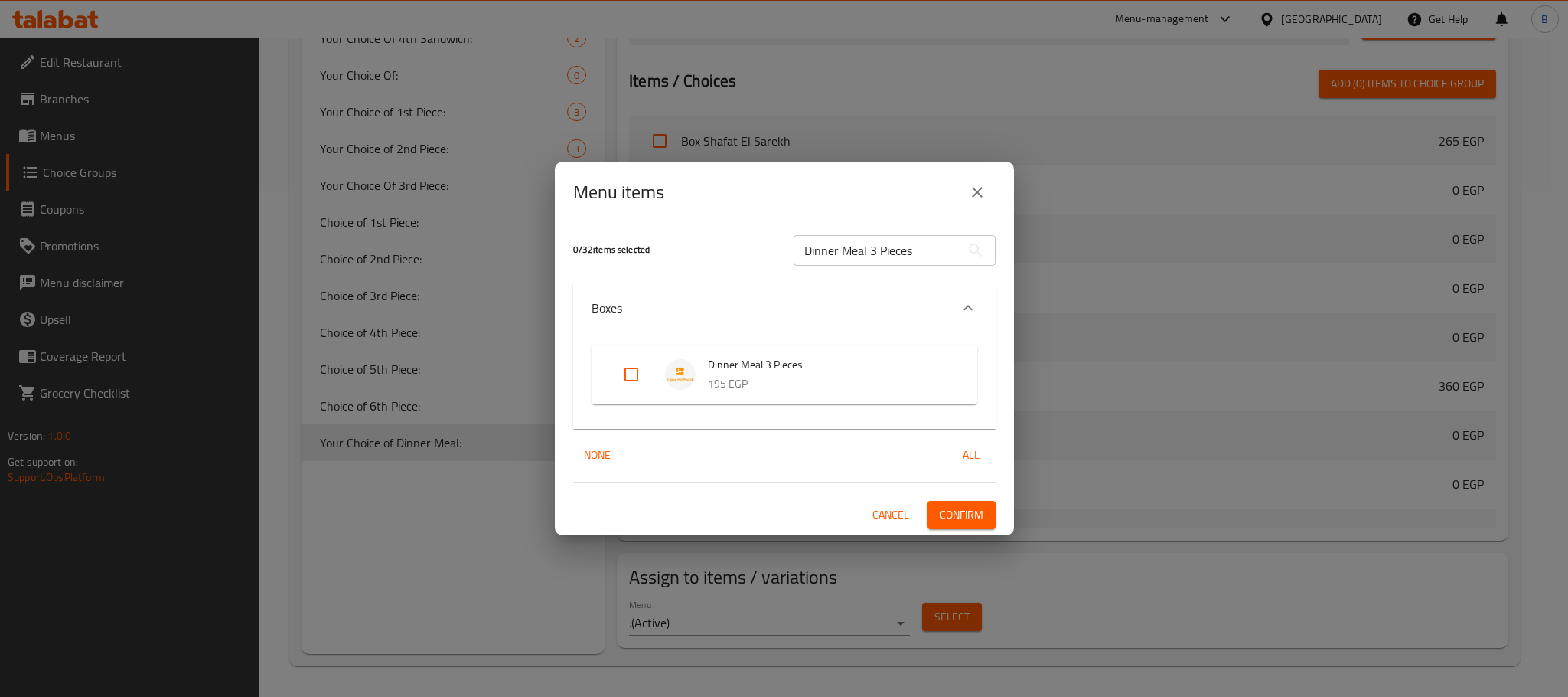
drag, startPoint x: 623, startPoint y: 368, endPoint x: 632, endPoint y: 372, distance: 9.8
click at [623, 368] on input "Expand" at bounding box center [632, 374] width 36 height 36
checkbox input "true"
click at [955, 498] on div "1 / 32 items selected Dinner Meal 3 Pieces ​ Boxes Dinner Meal 3 Pieces 195 EGP…" at bounding box center [784, 379] width 459 height 312
click at [951, 510] on span "Confirm" at bounding box center [961, 514] width 44 height 19
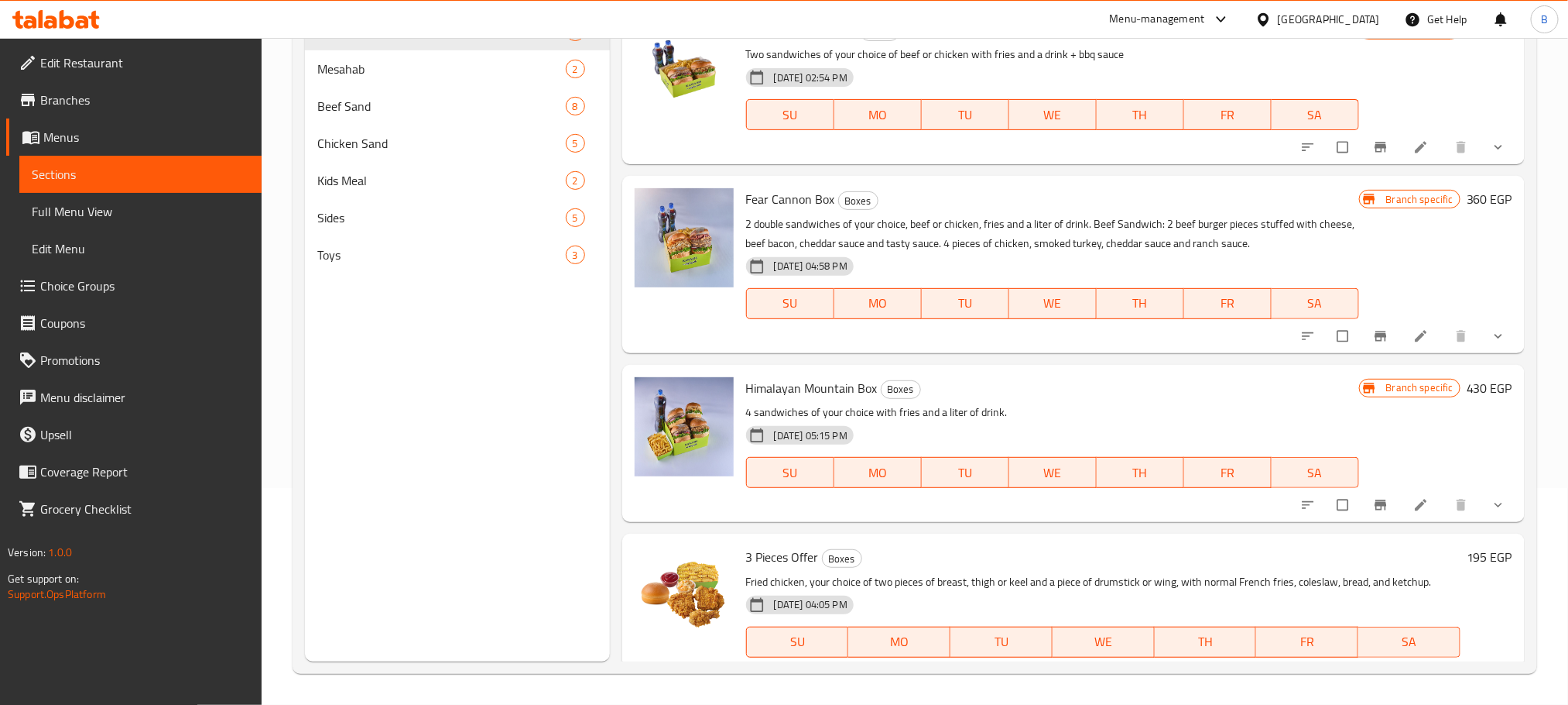
scroll to position [618, 0]
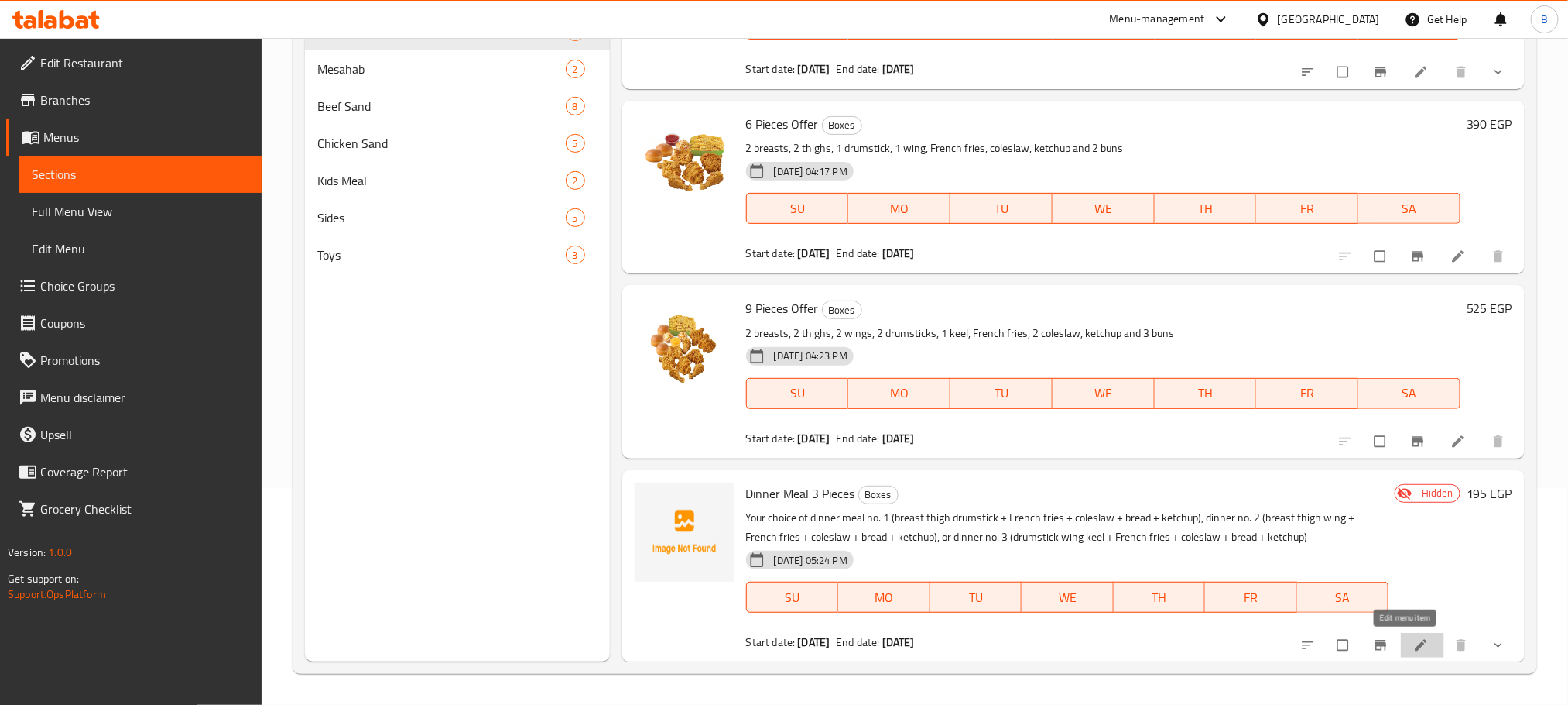
click at [1414, 640] on icon at bounding box center [1421, 645] width 16 height 16
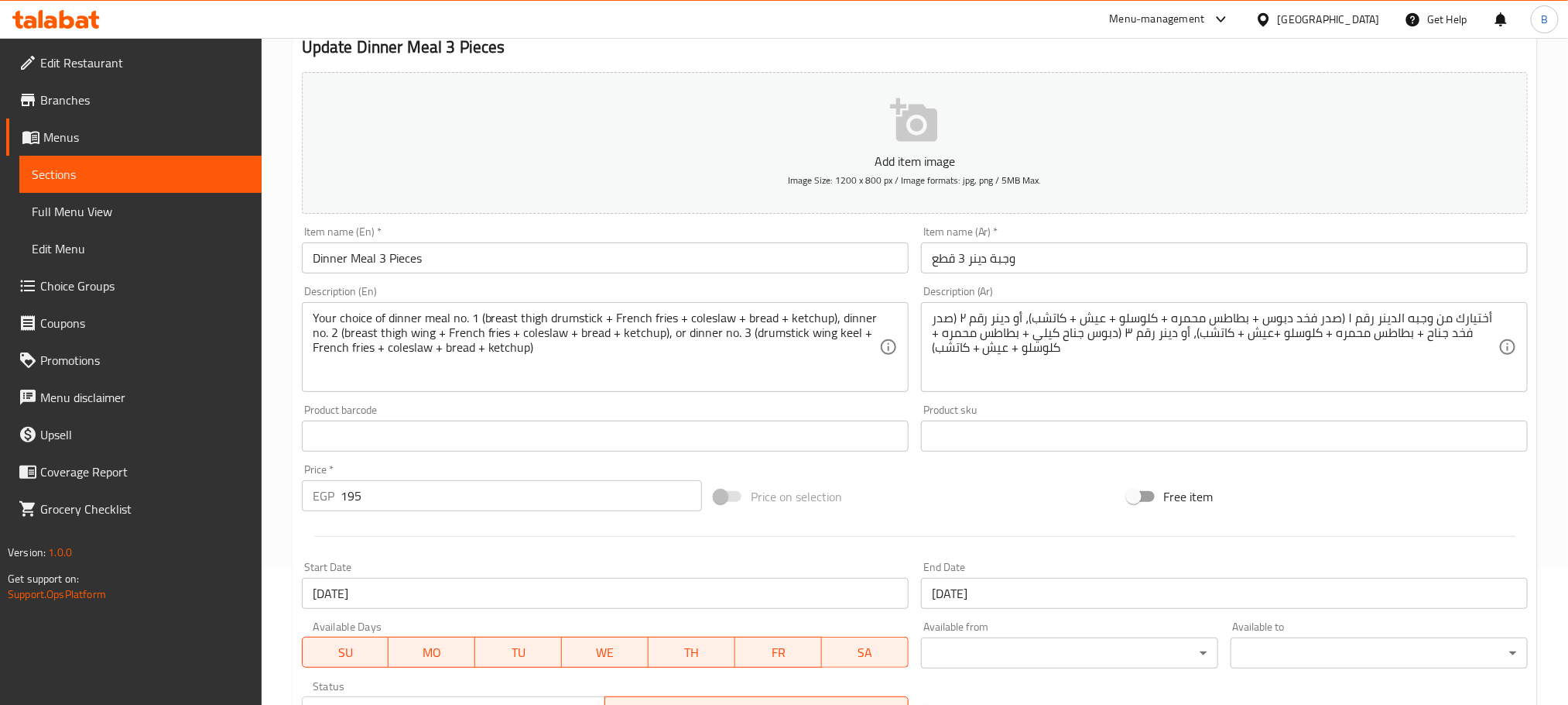
scroll to position [416, 0]
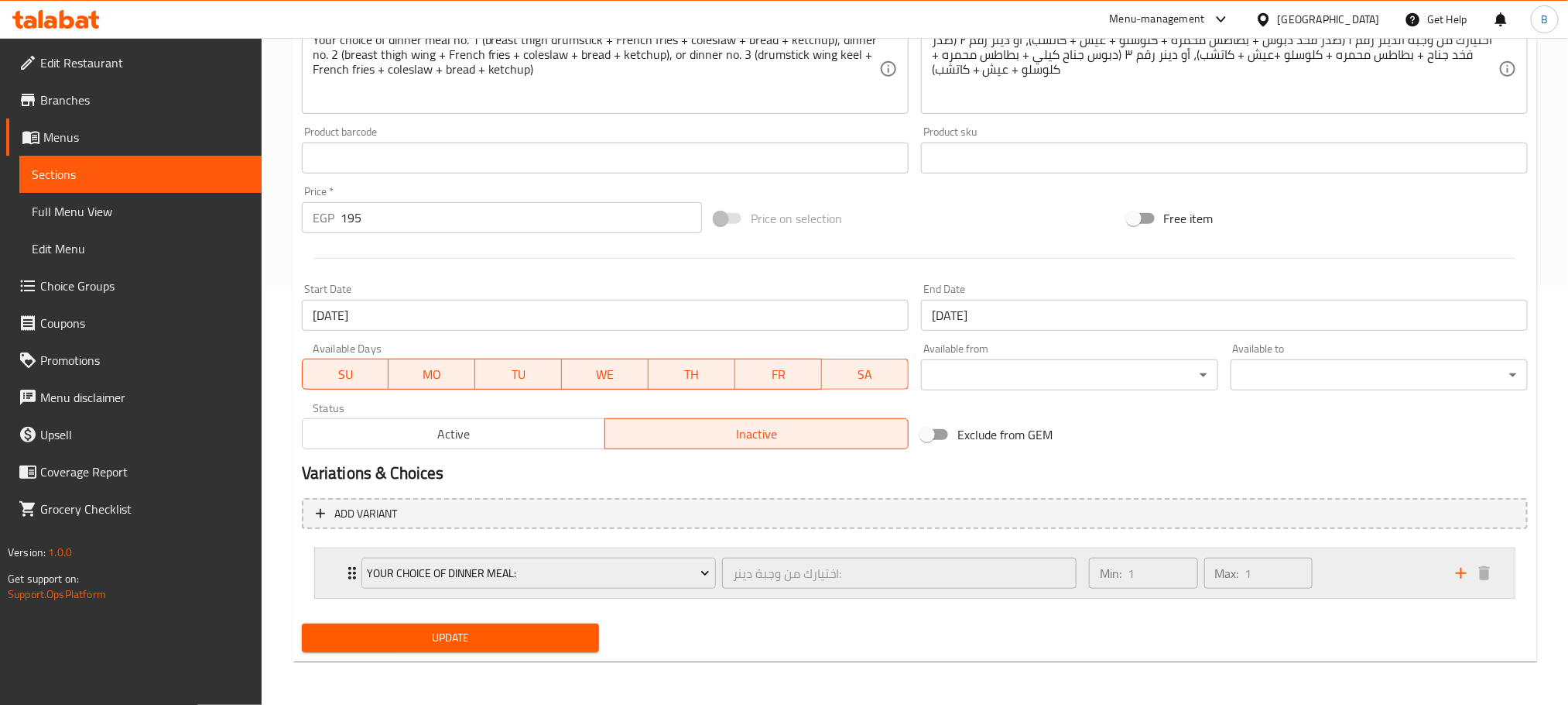
click at [345, 566] on icon "Expand" at bounding box center [352, 573] width 18 height 18
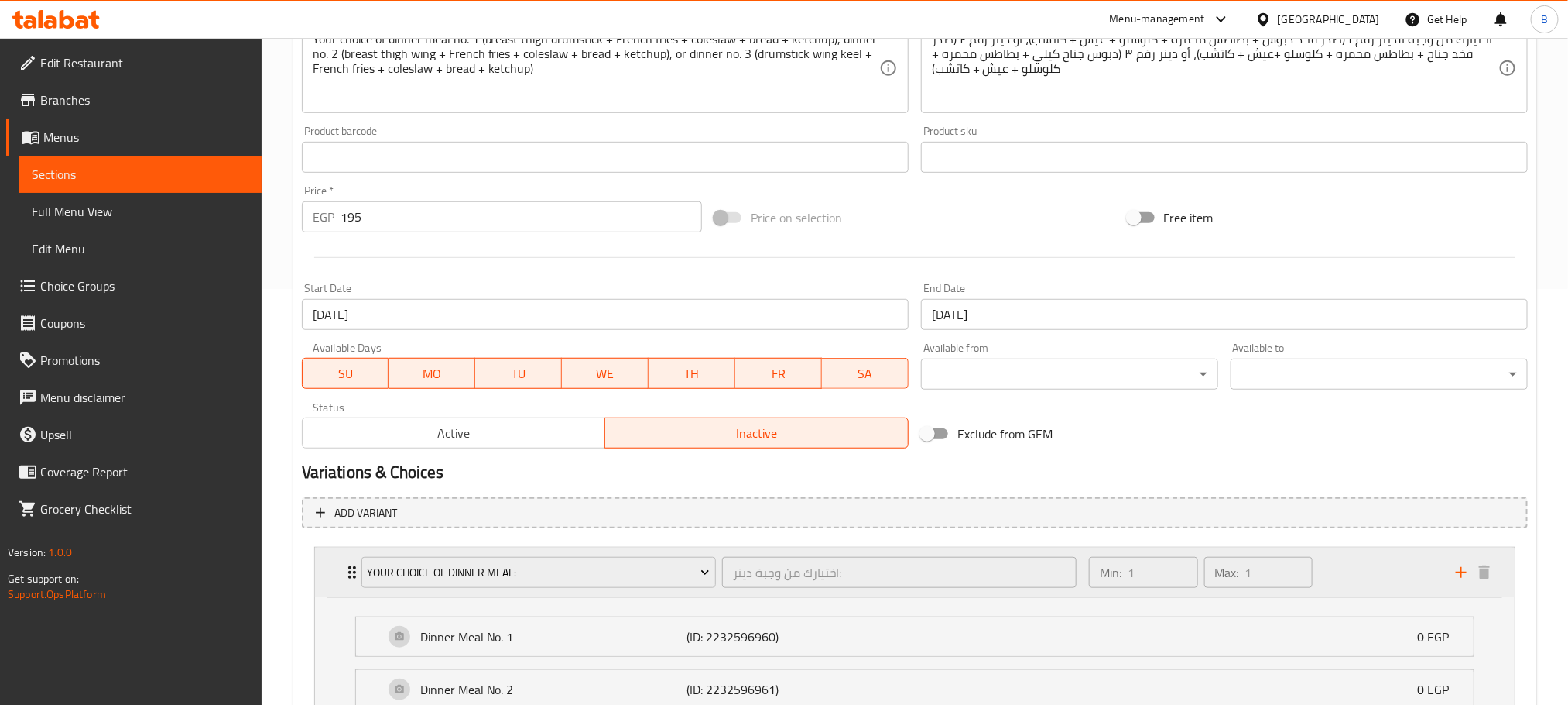
scroll to position [607, 0]
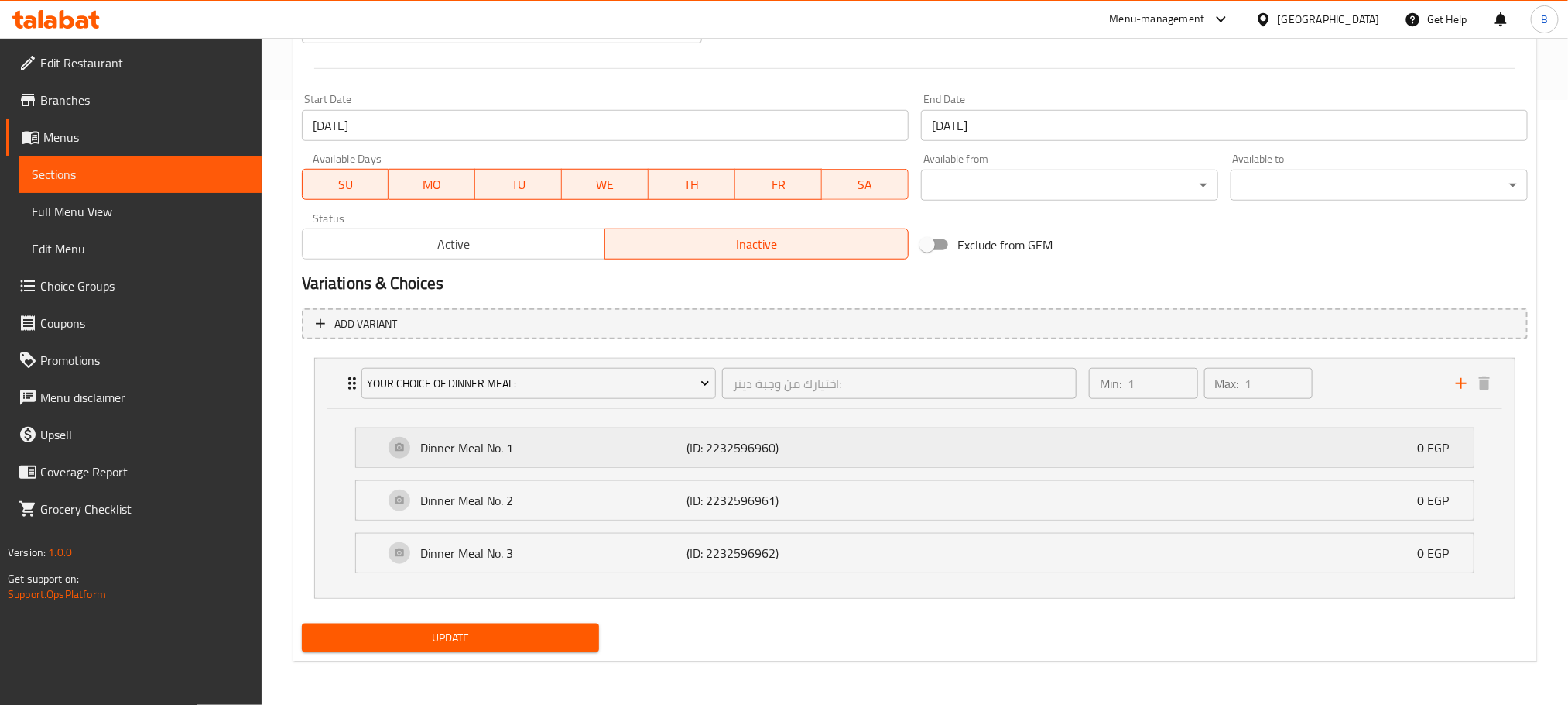
click at [932, 444] on div "Dinner Meal No. 1 (ID: 2232596960) 0 EGP" at bounding box center [919, 448] width 1071 height 38
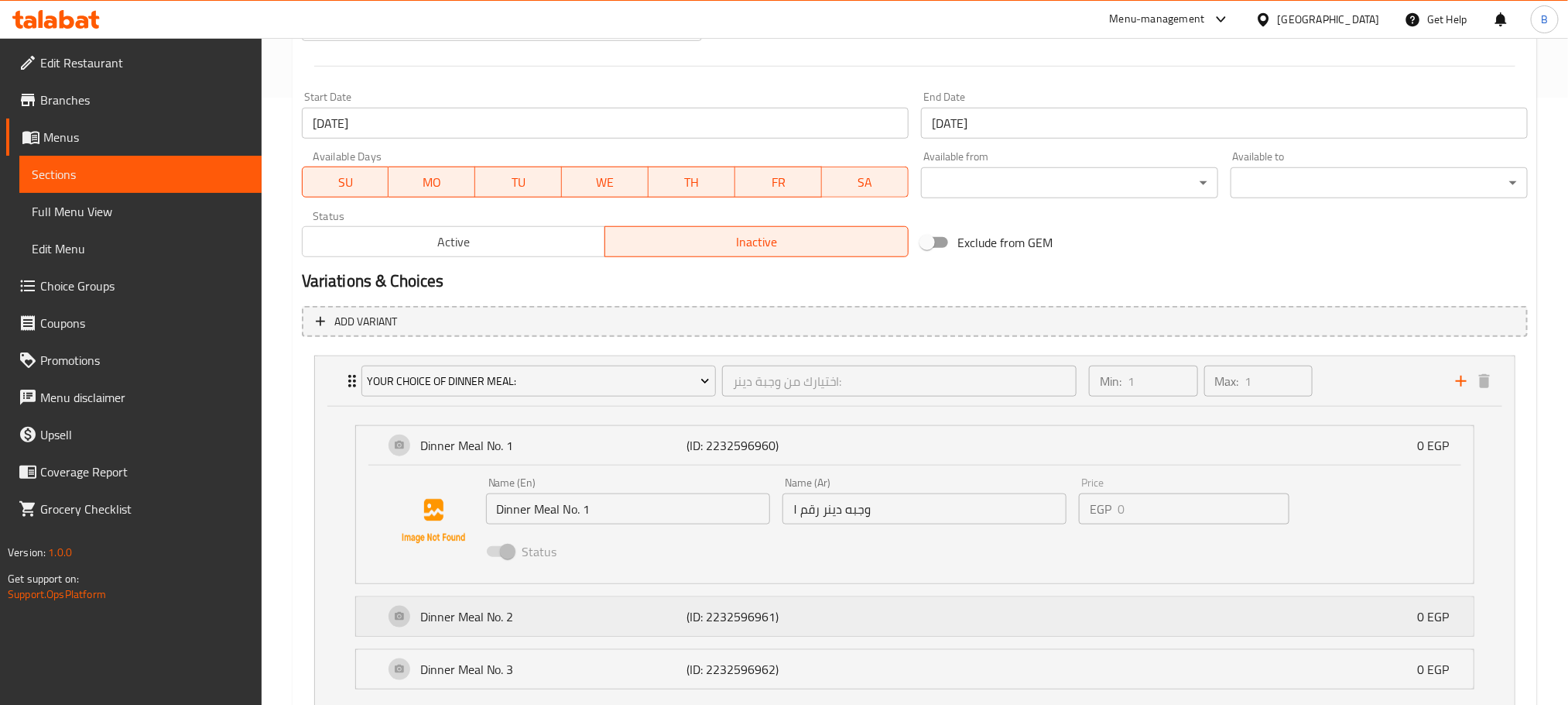
click at [878, 623] on div "Dinner Meal No. 2 (ID: 2232596961) 0 EGP" at bounding box center [919, 616] width 1071 height 38
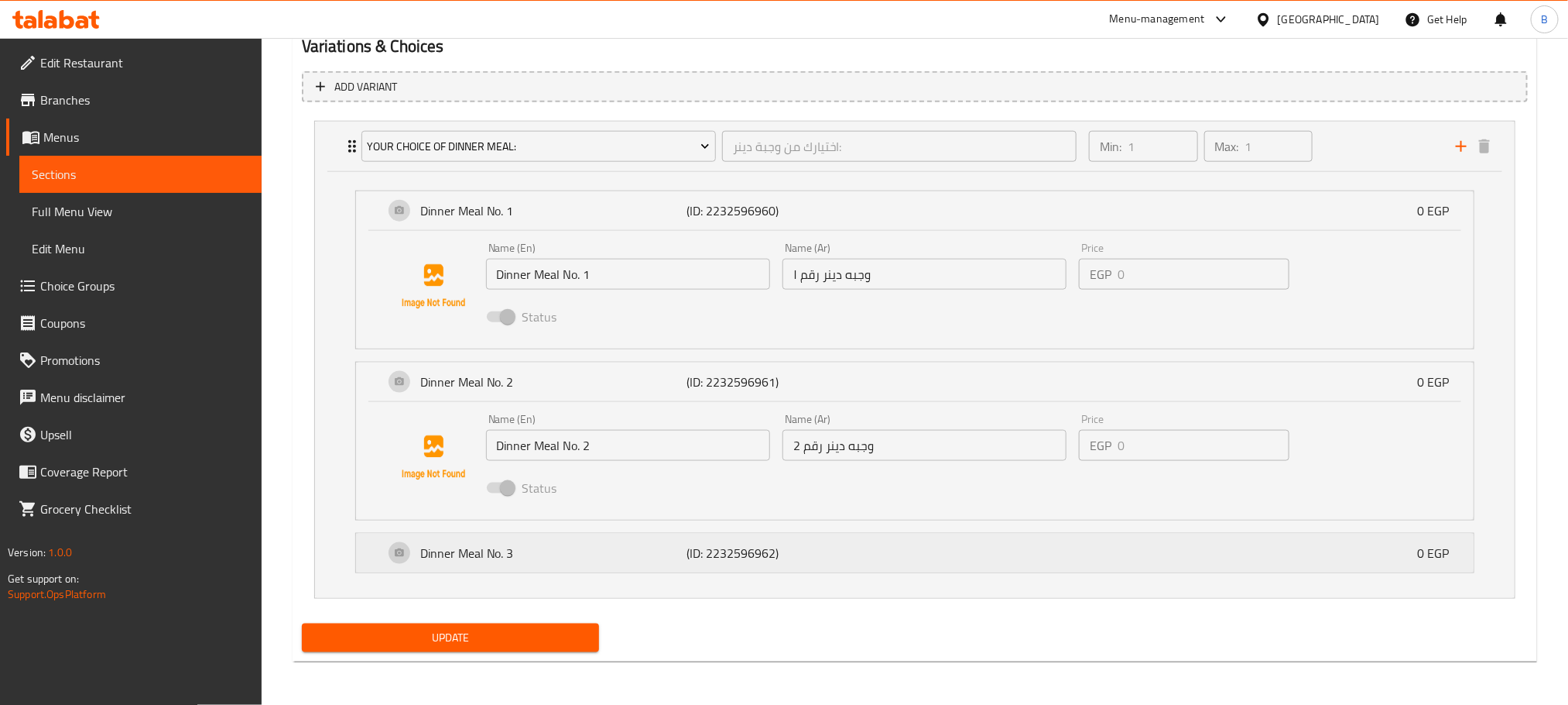
click at [883, 555] on div "Dinner Meal No. 3 (ID: 2232596962) 0 EGP" at bounding box center [919, 553] width 1071 height 38
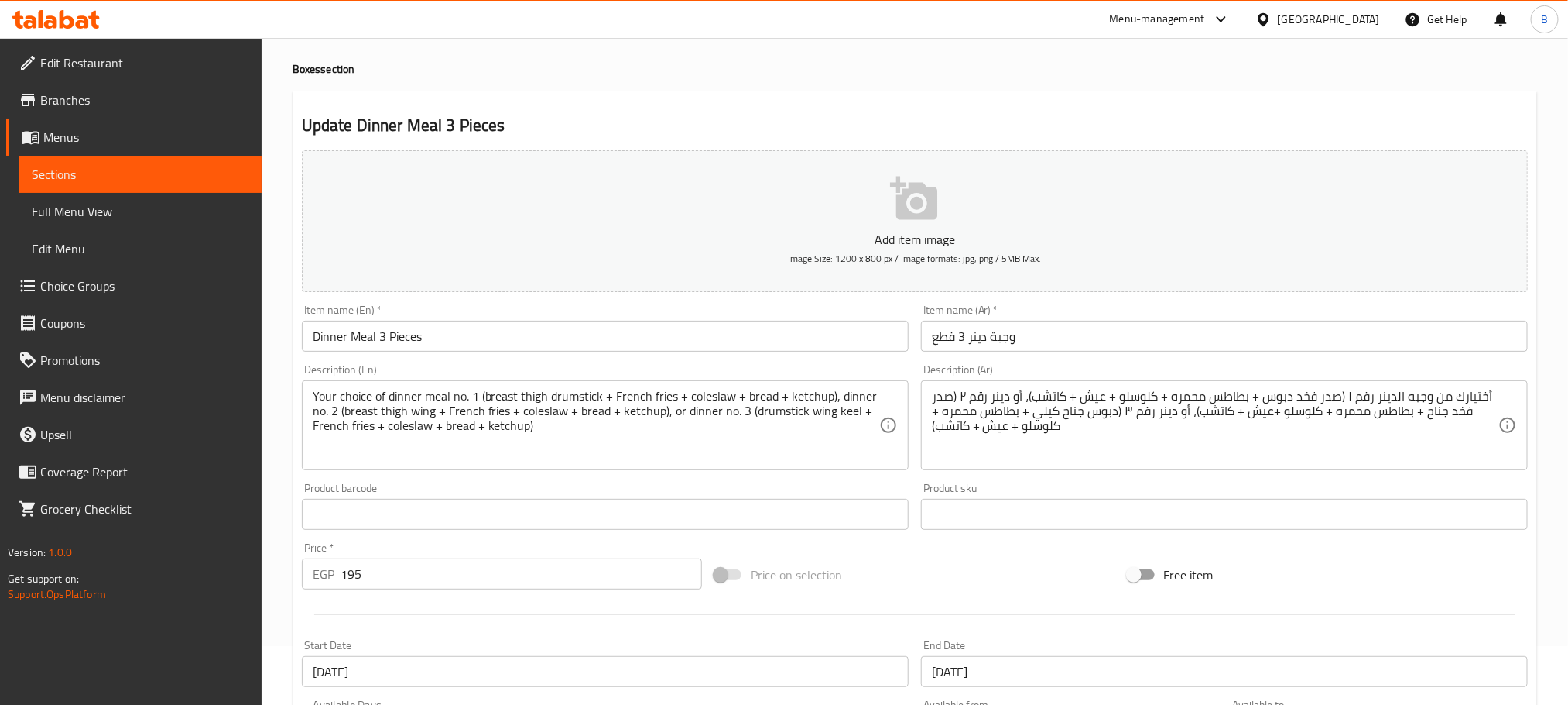
scroll to position [0, 0]
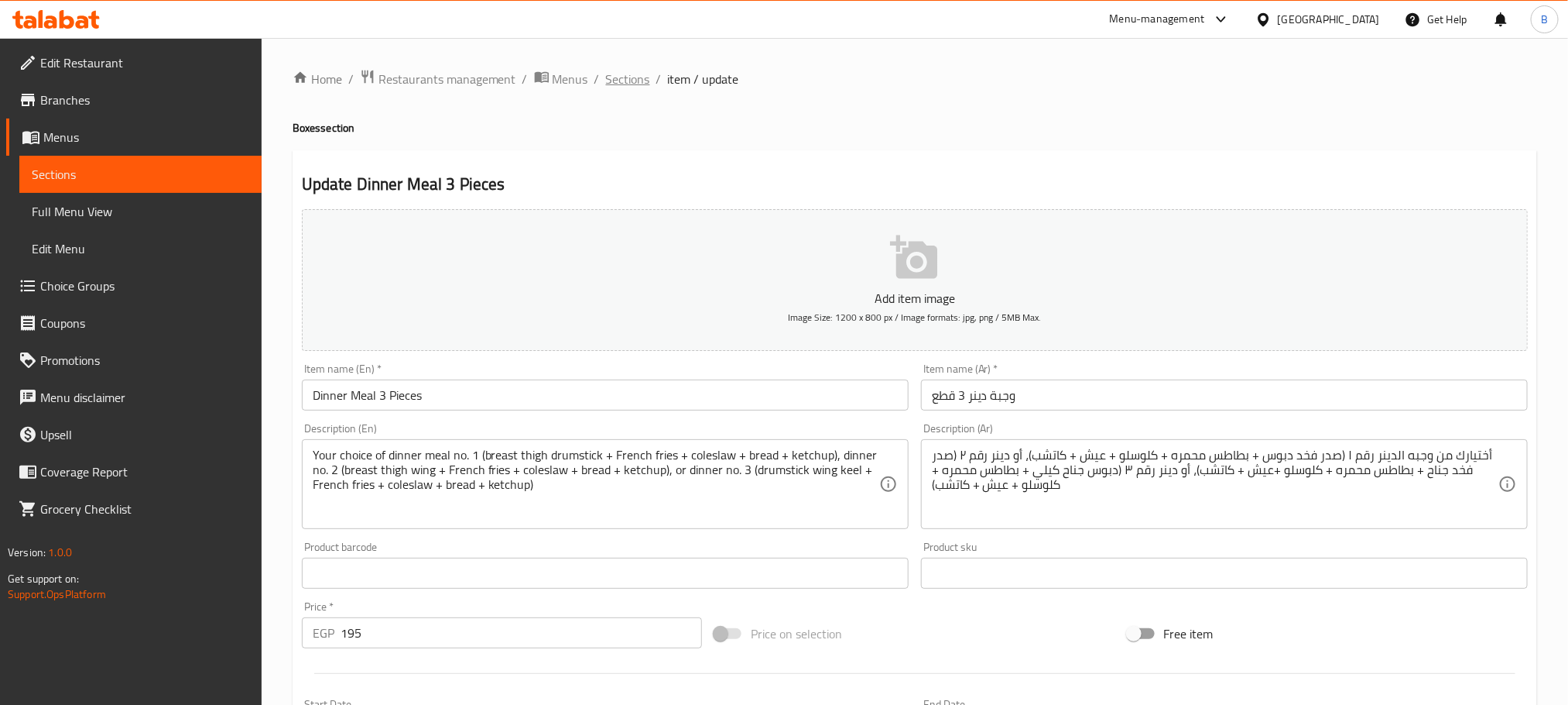
click at [634, 78] on span "Sections" at bounding box center [628, 79] width 44 height 18
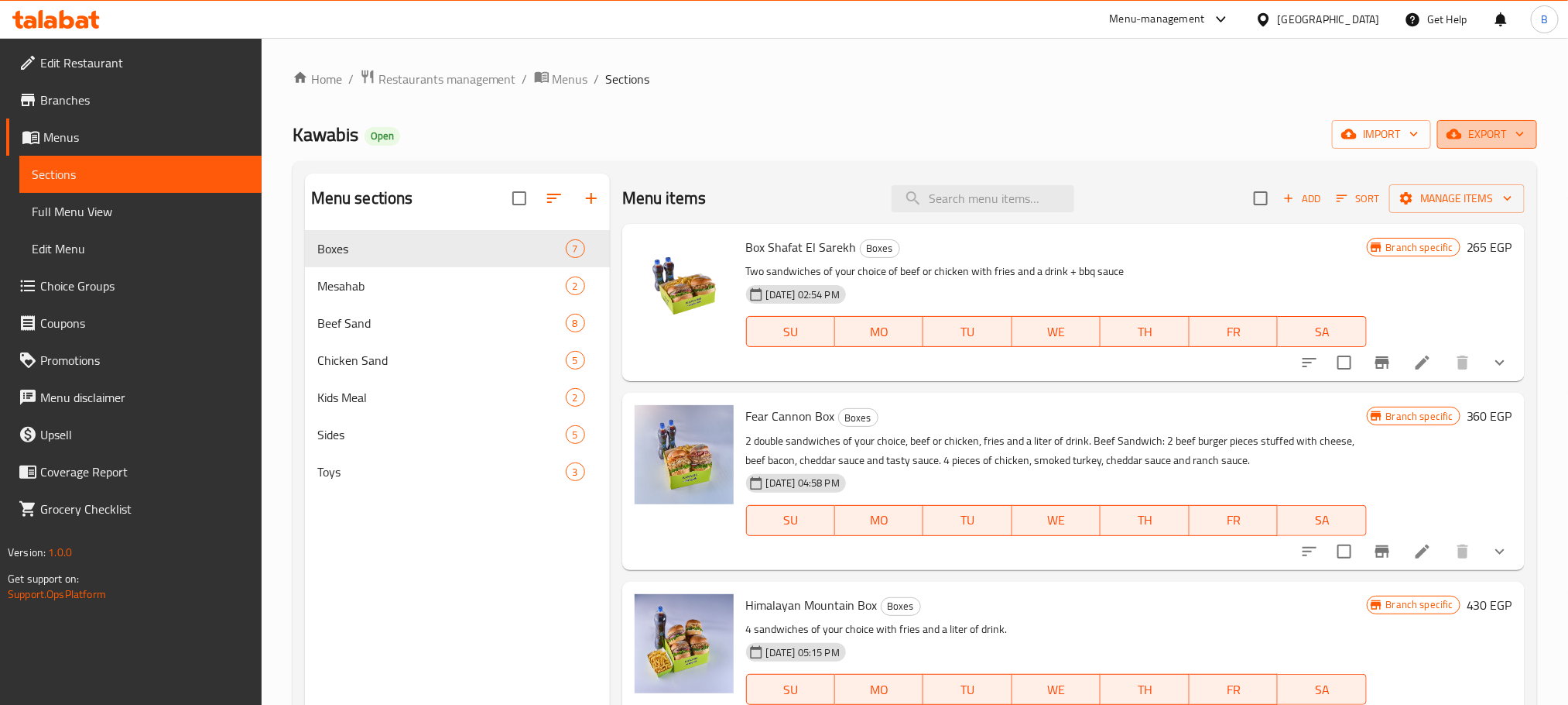
click at [1460, 142] on icon "button" at bounding box center [1454, 134] width 16 height 16
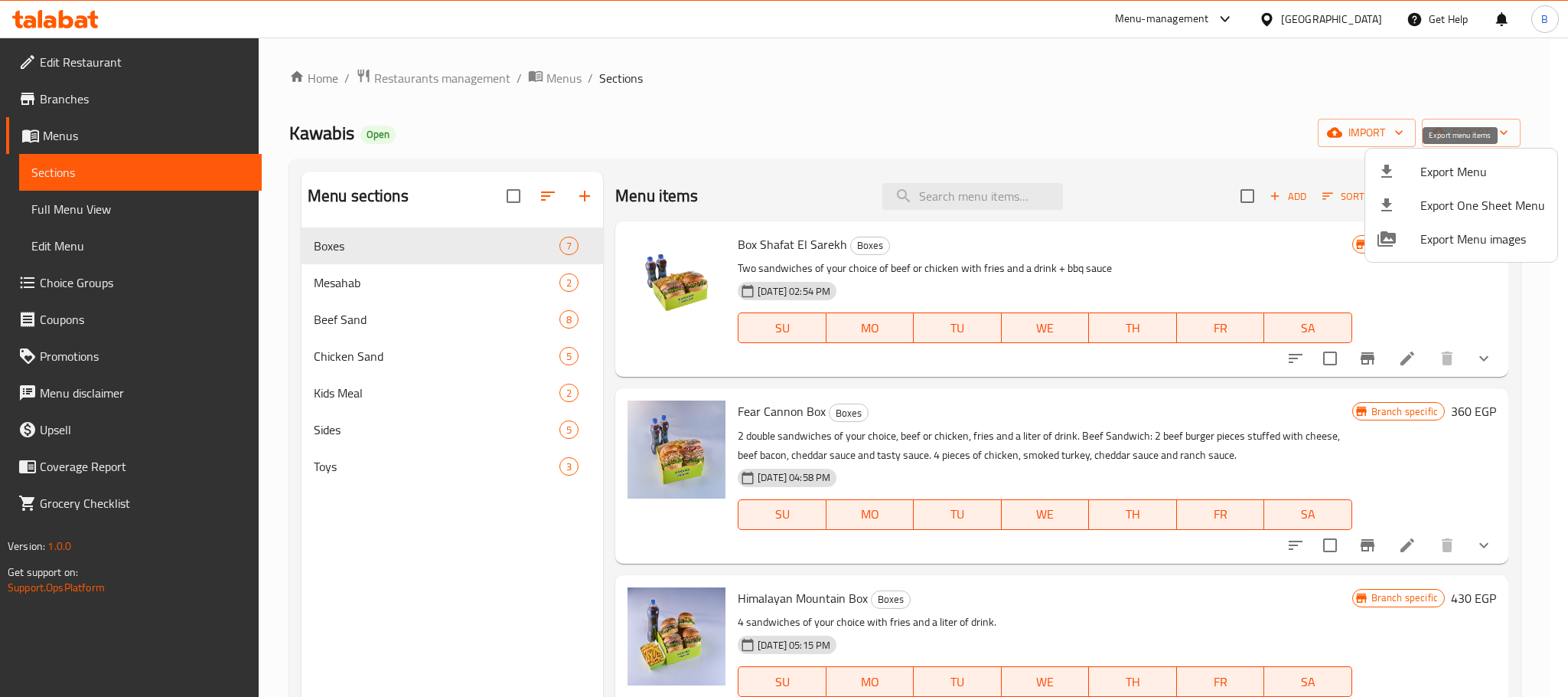
click at [1419, 178] on div at bounding box center [1400, 172] width 43 height 18
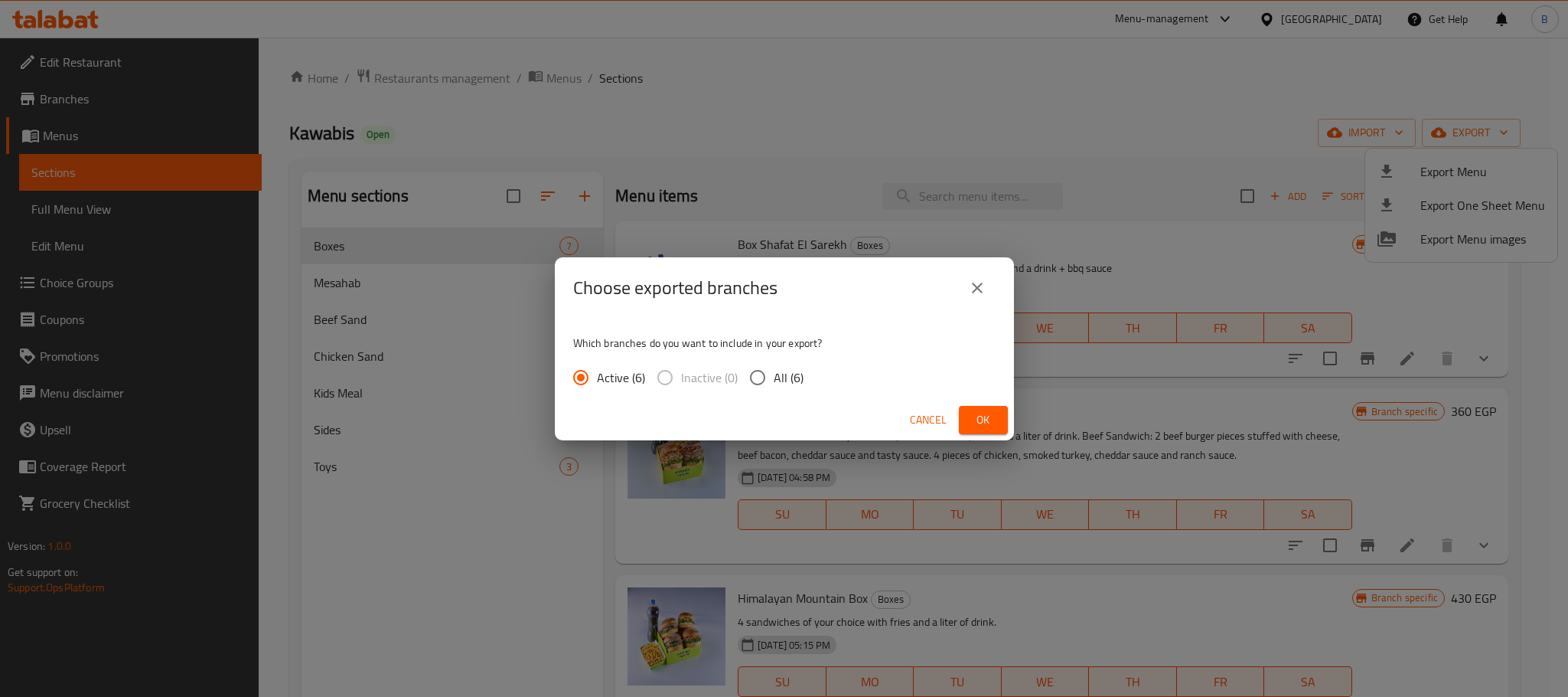
click at [797, 371] on span "All (6)" at bounding box center [789, 377] width 30 height 18
click at [774, 371] on input "All (6)" at bounding box center [757, 377] width 32 height 32
radio input "true"
click at [974, 411] on span "Ok" at bounding box center [983, 420] width 25 height 19
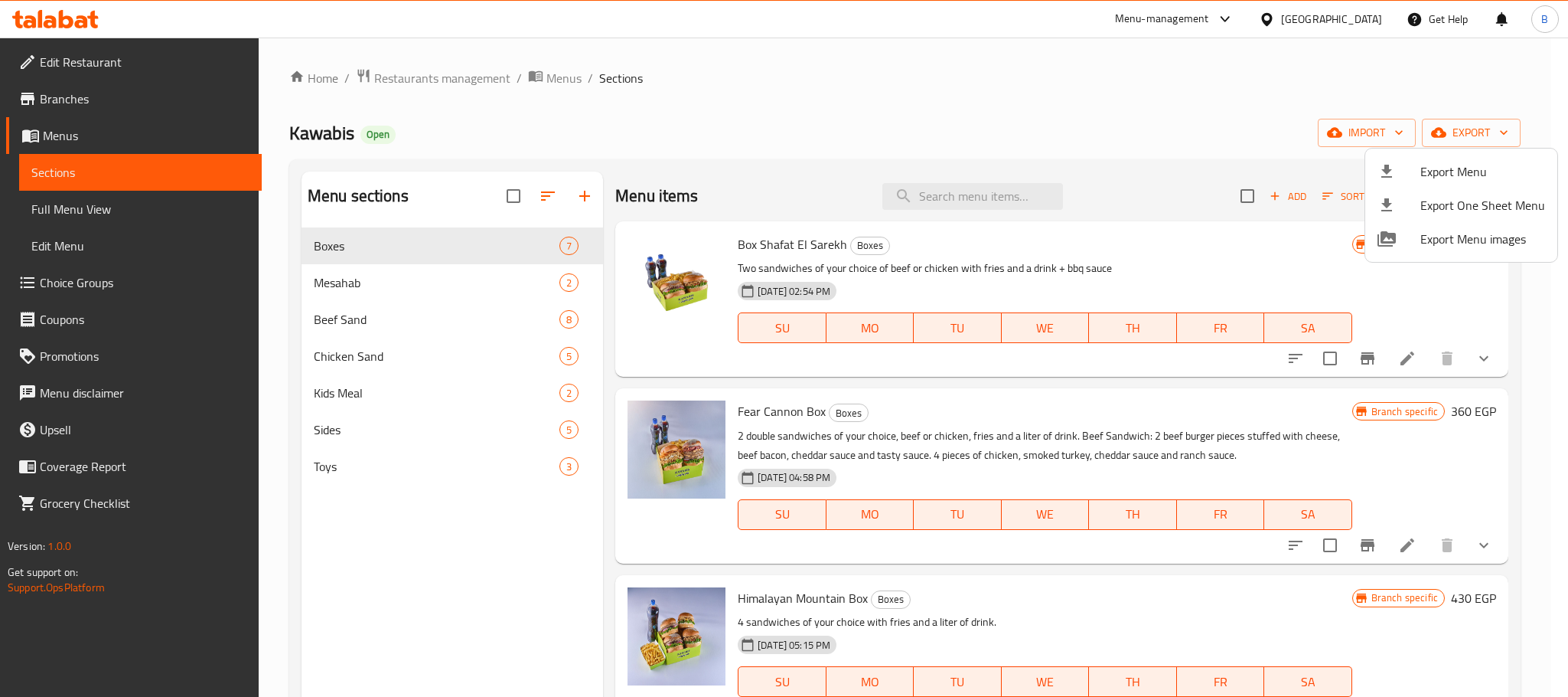
click at [974, 170] on div at bounding box center [784, 348] width 1568 height 697
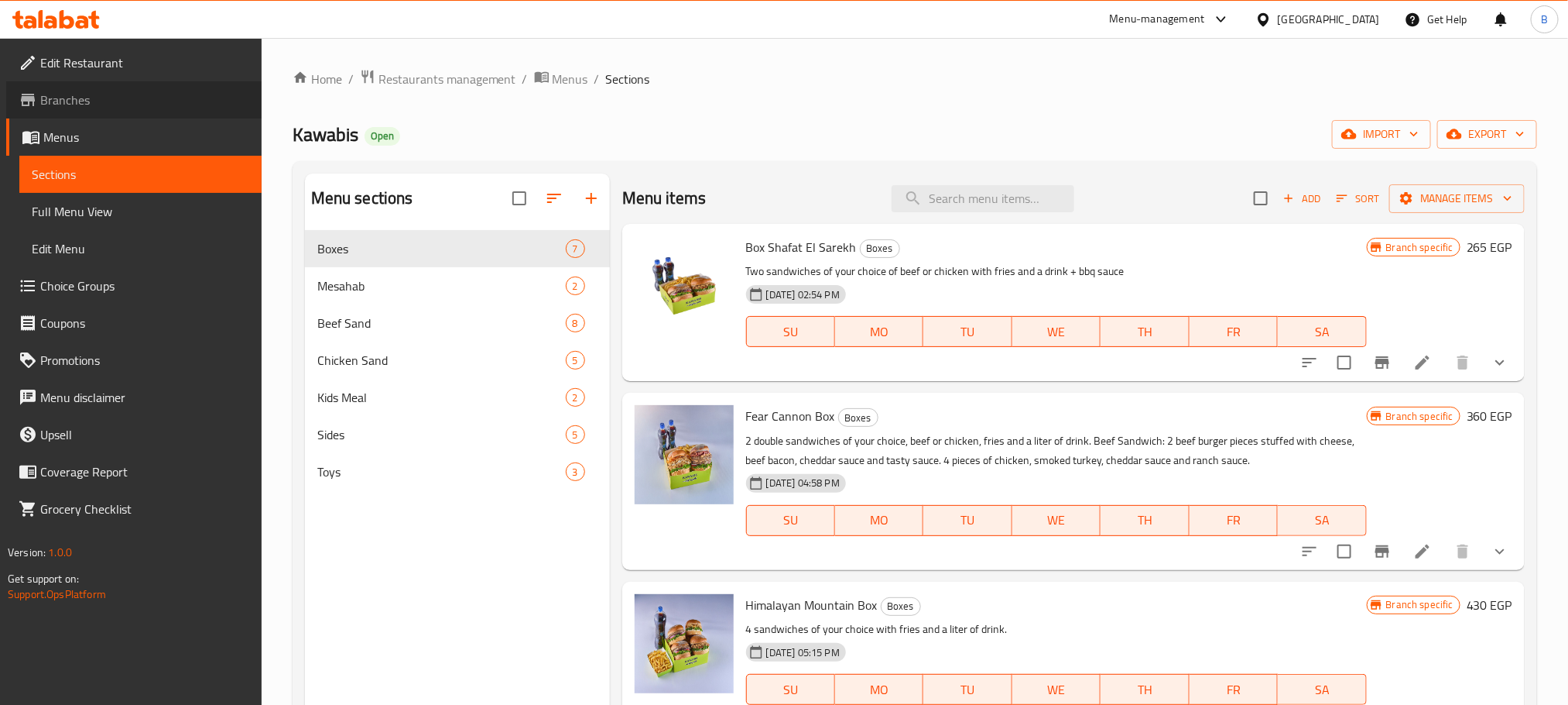
click at [151, 109] on link "Branches" at bounding box center [134, 99] width 255 height 37
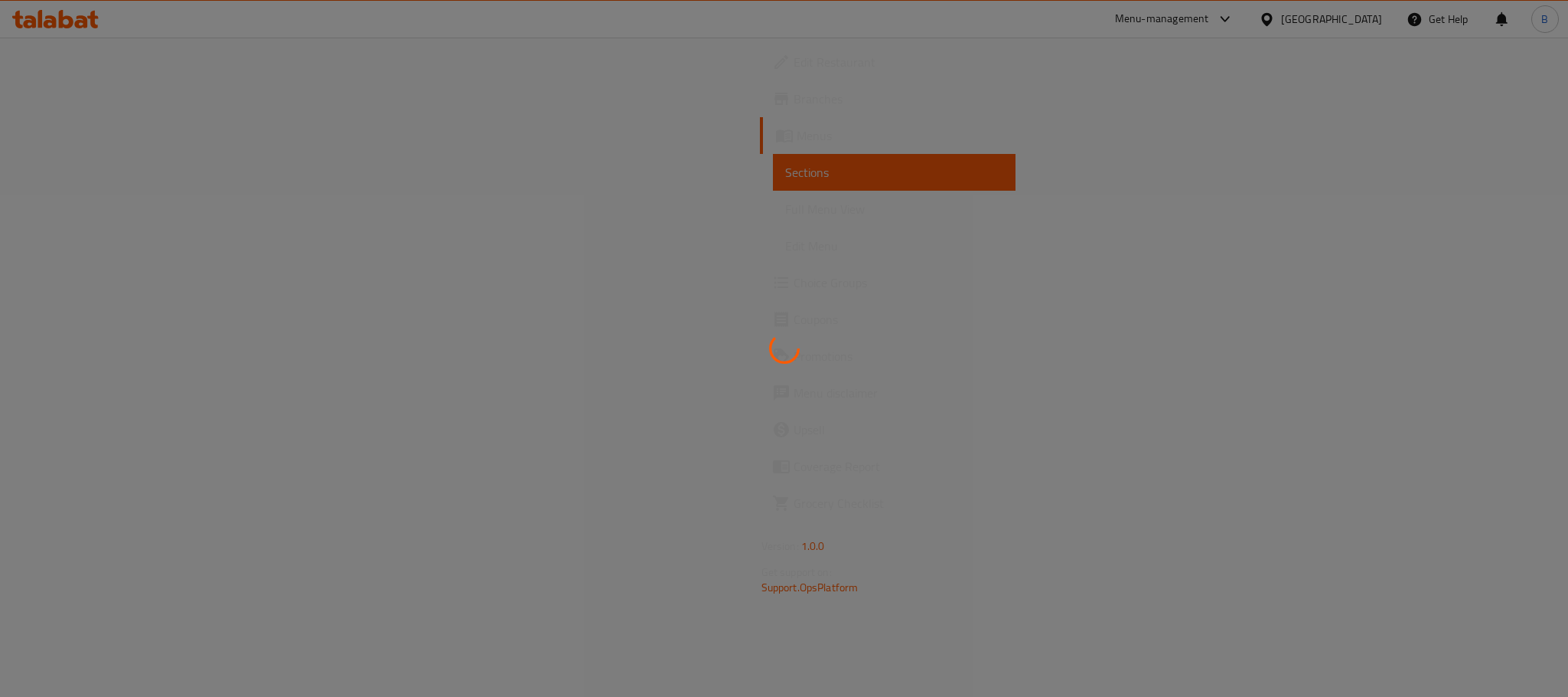
click at [1218, 10] on div at bounding box center [784, 348] width 1568 height 697
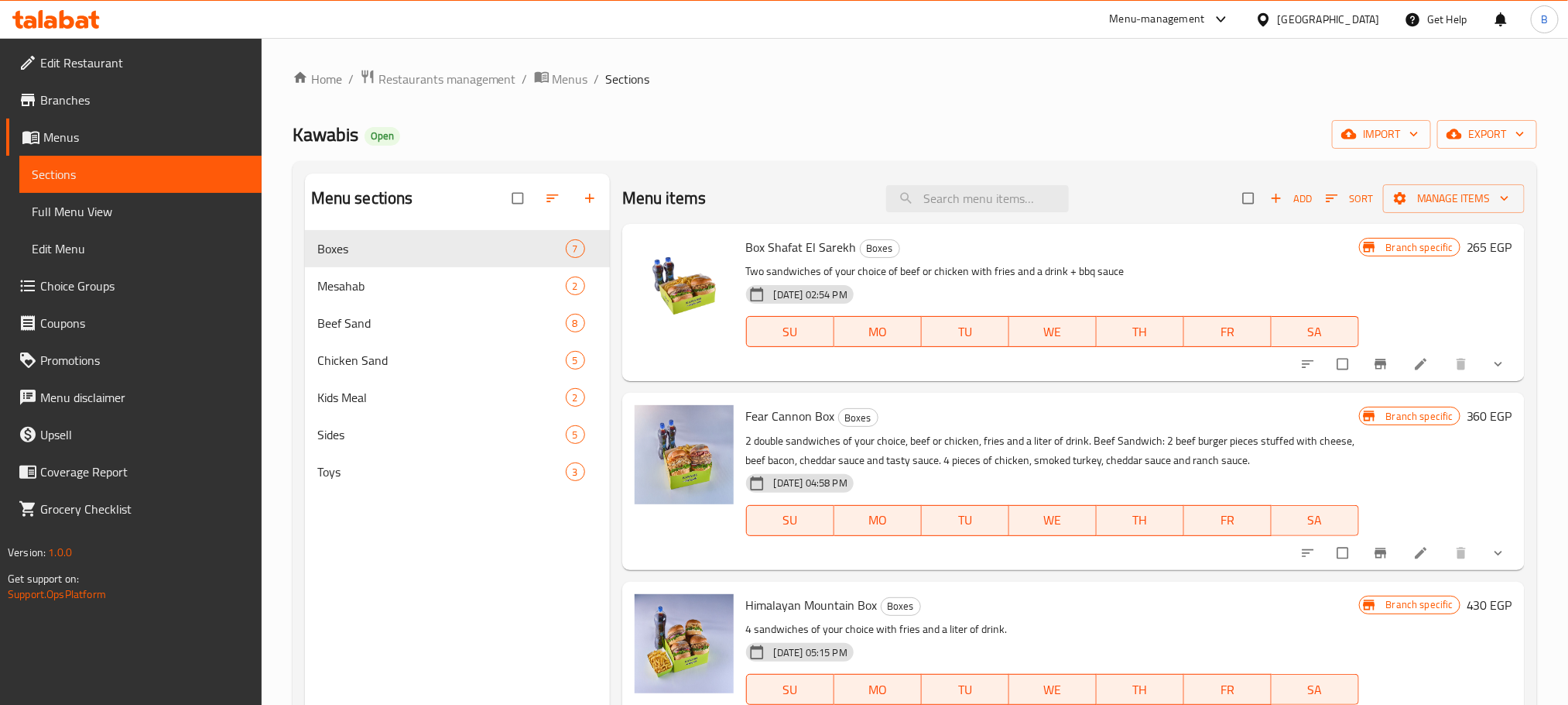
click at [1205, 19] on div "Menu-management" at bounding box center [1157, 19] width 95 height 18
click at [1176, 108] on div "Agent Campaigns Center" at bounding box center [1146, 104] width 117 height 17
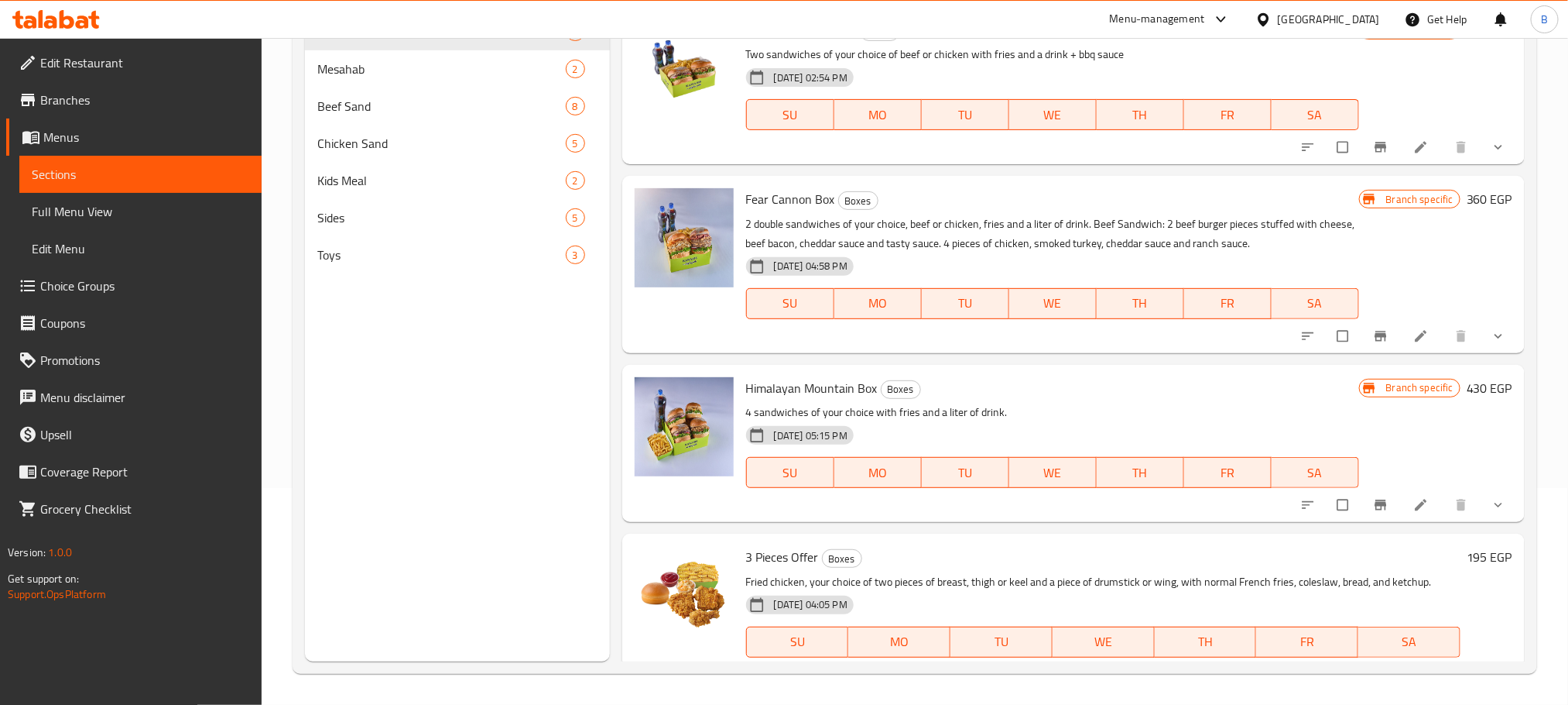
scroll to position [618, 0]
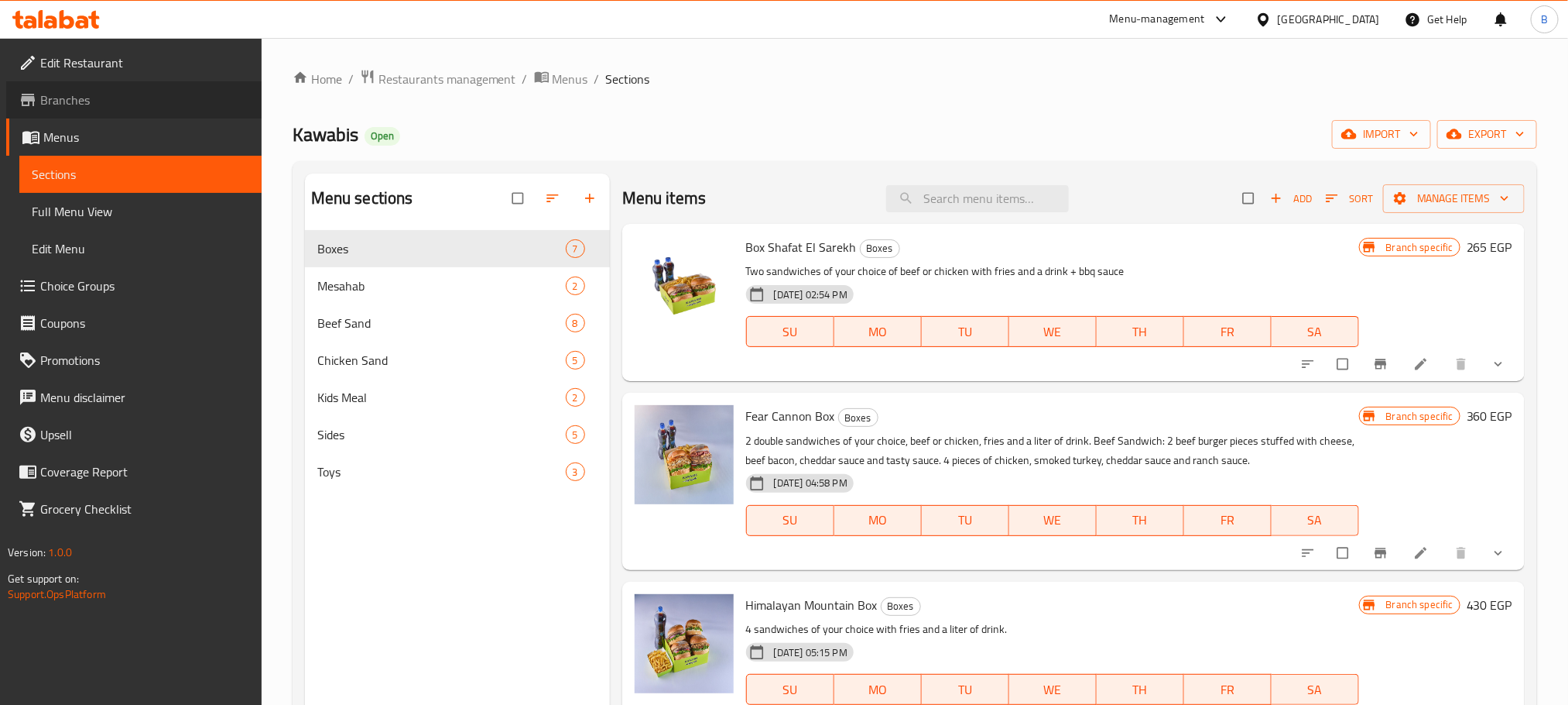
click at [35, 107] on icon at bounding box center [28, 99] width 18 height 18
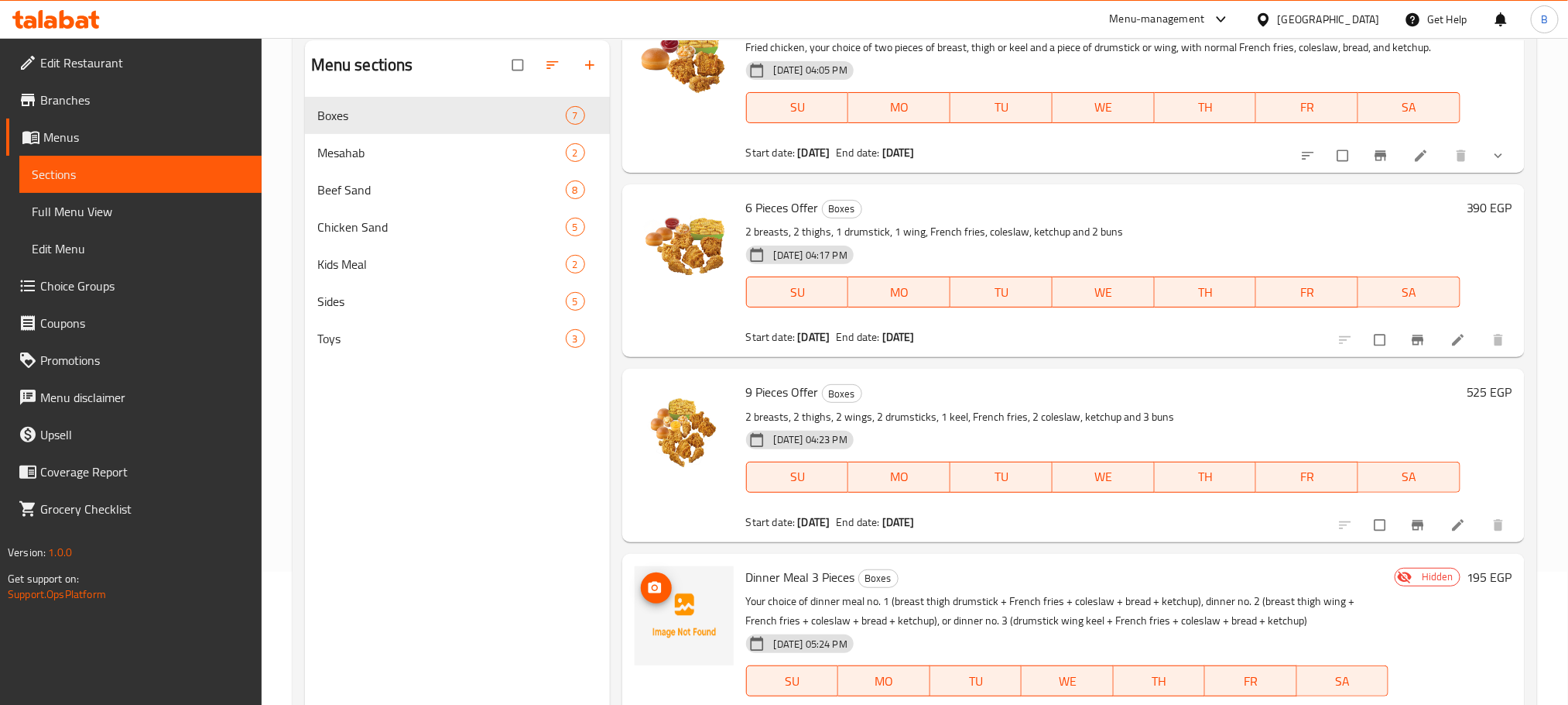
scroll to position [217, 0]
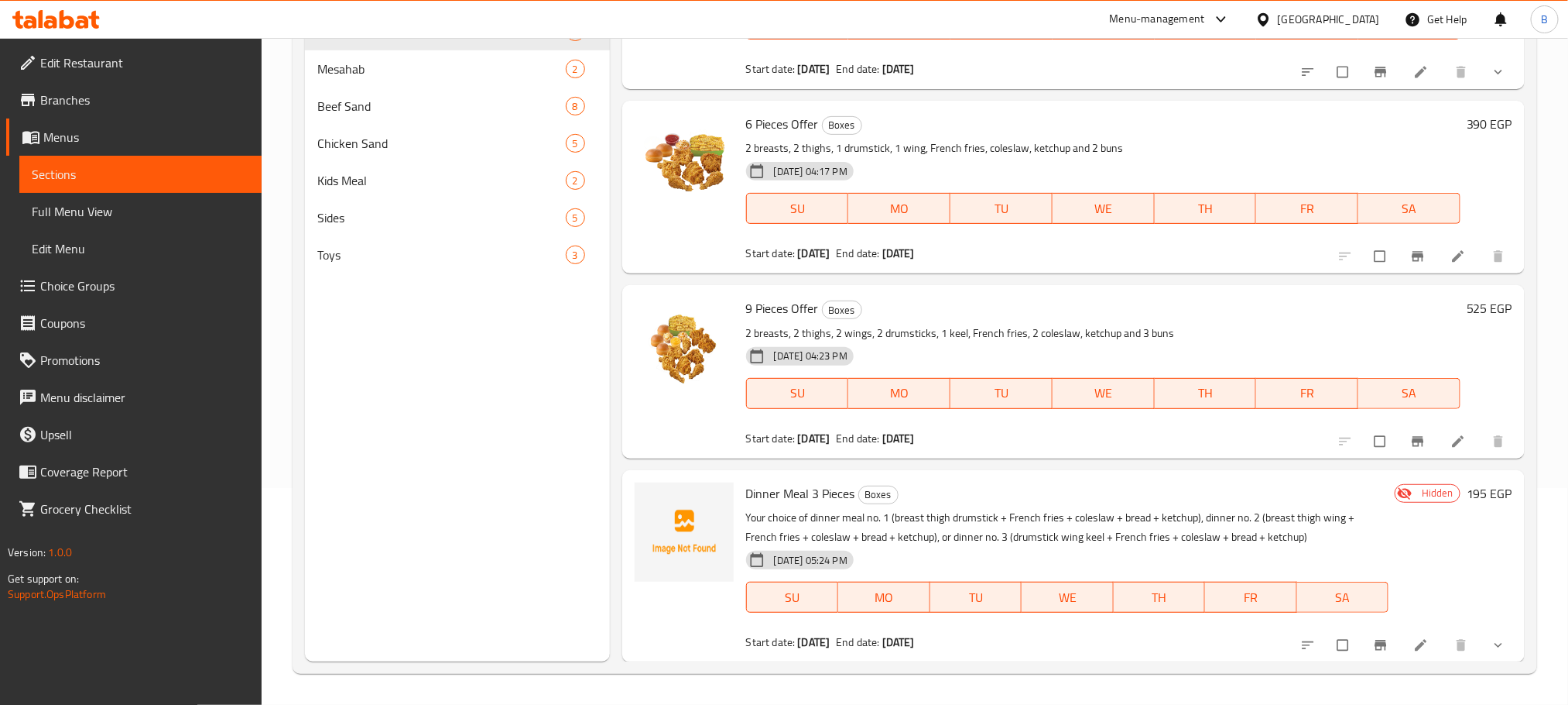
click at [812, 500] on span "Dinner Meal 3 Pieces" at bounding box center [801, 494] width 109 height 23
copy h6 "Dinner Meal 3 Pieces"
click at [1414, 639] on icon at bounding box center [1421, 645] width 16 height 16
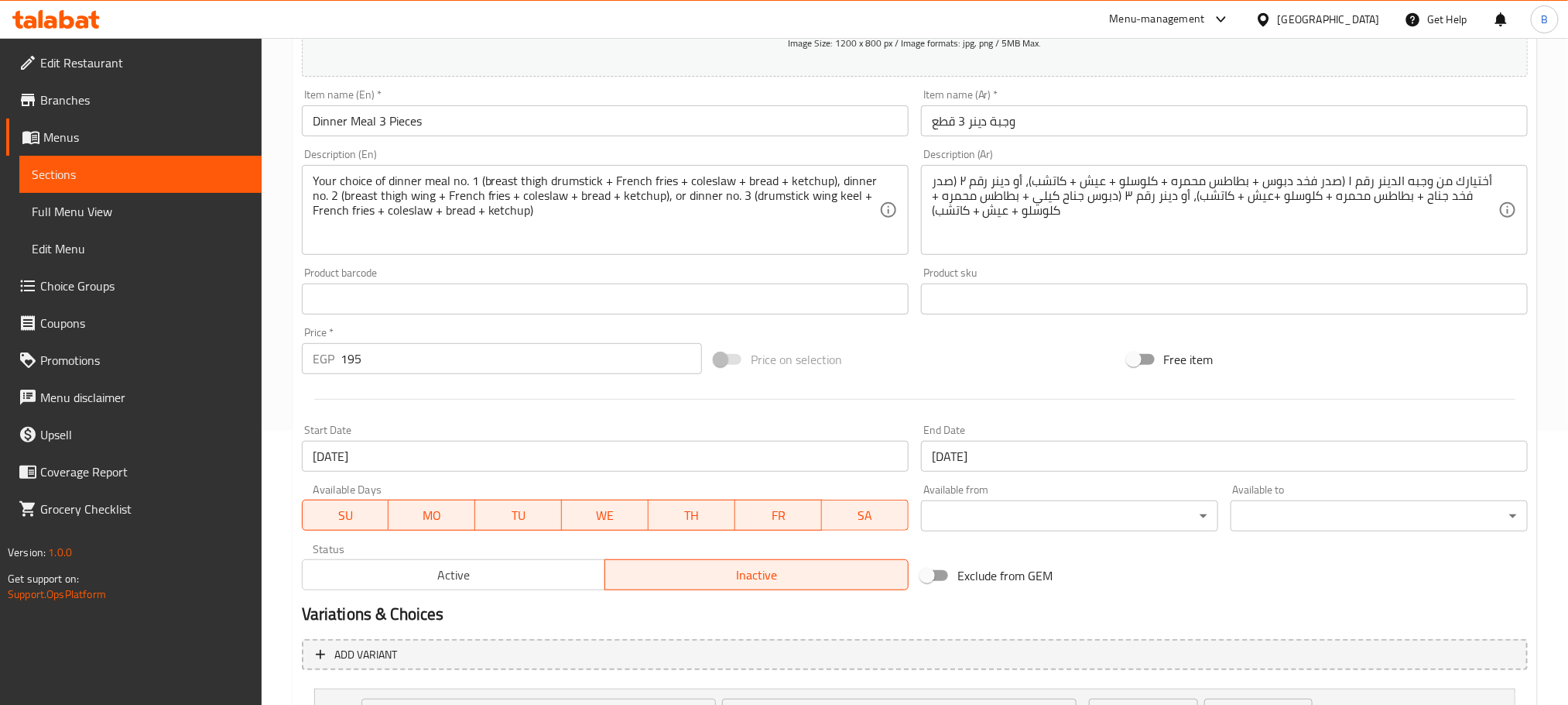
scroll to position [232, 0]
